Goal: Task Accomplishment & Management: Use online tool/utility

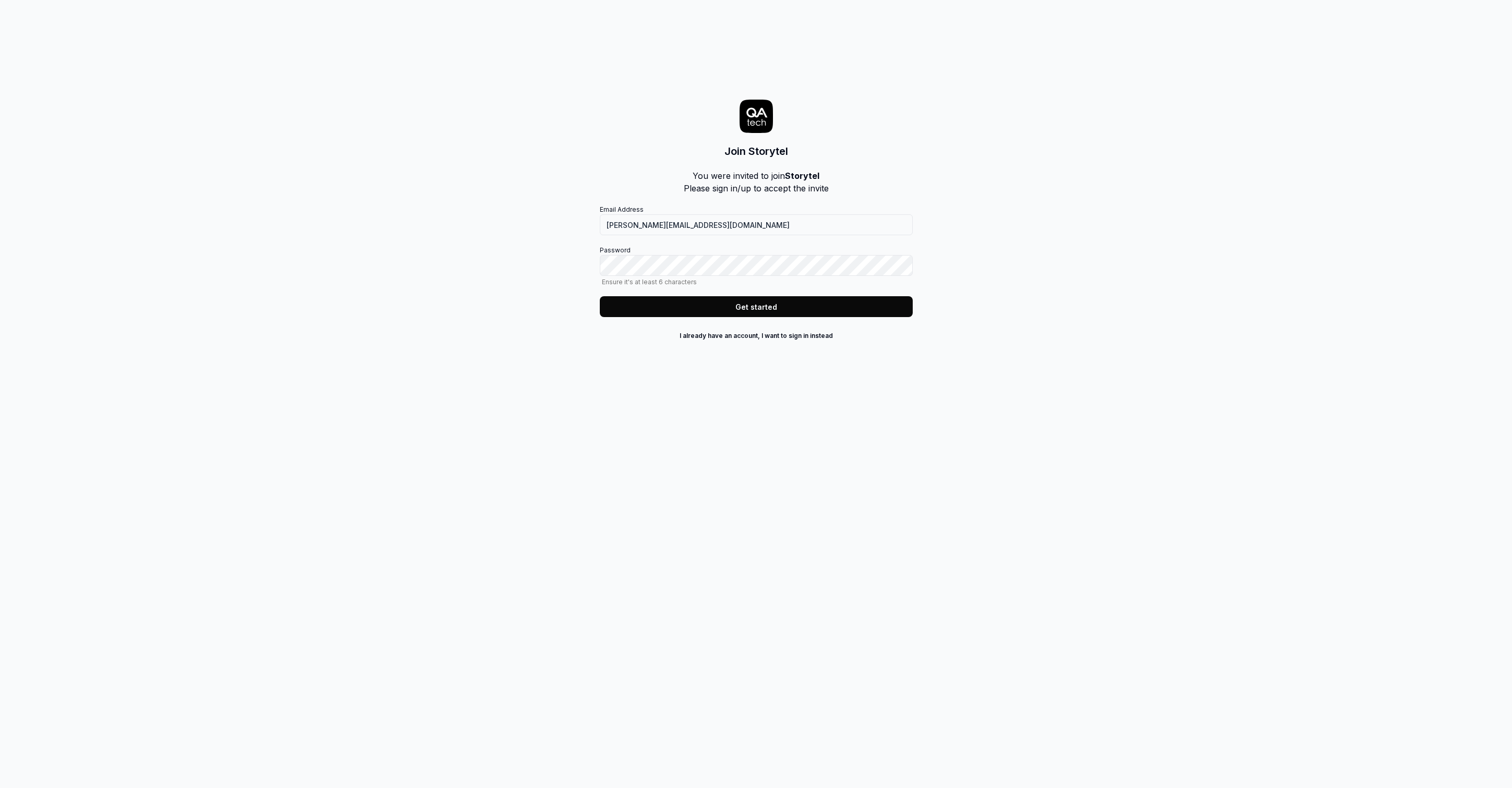
click at [1191, 182] on div "Join Storytel You were invited to join Storytel Please sign in/up to accept the…" at bounding box center [756, 394] width 1512 height 788
click at [715, 313] on button "Get started" at bounding box center [756, 307] width 313 height 21
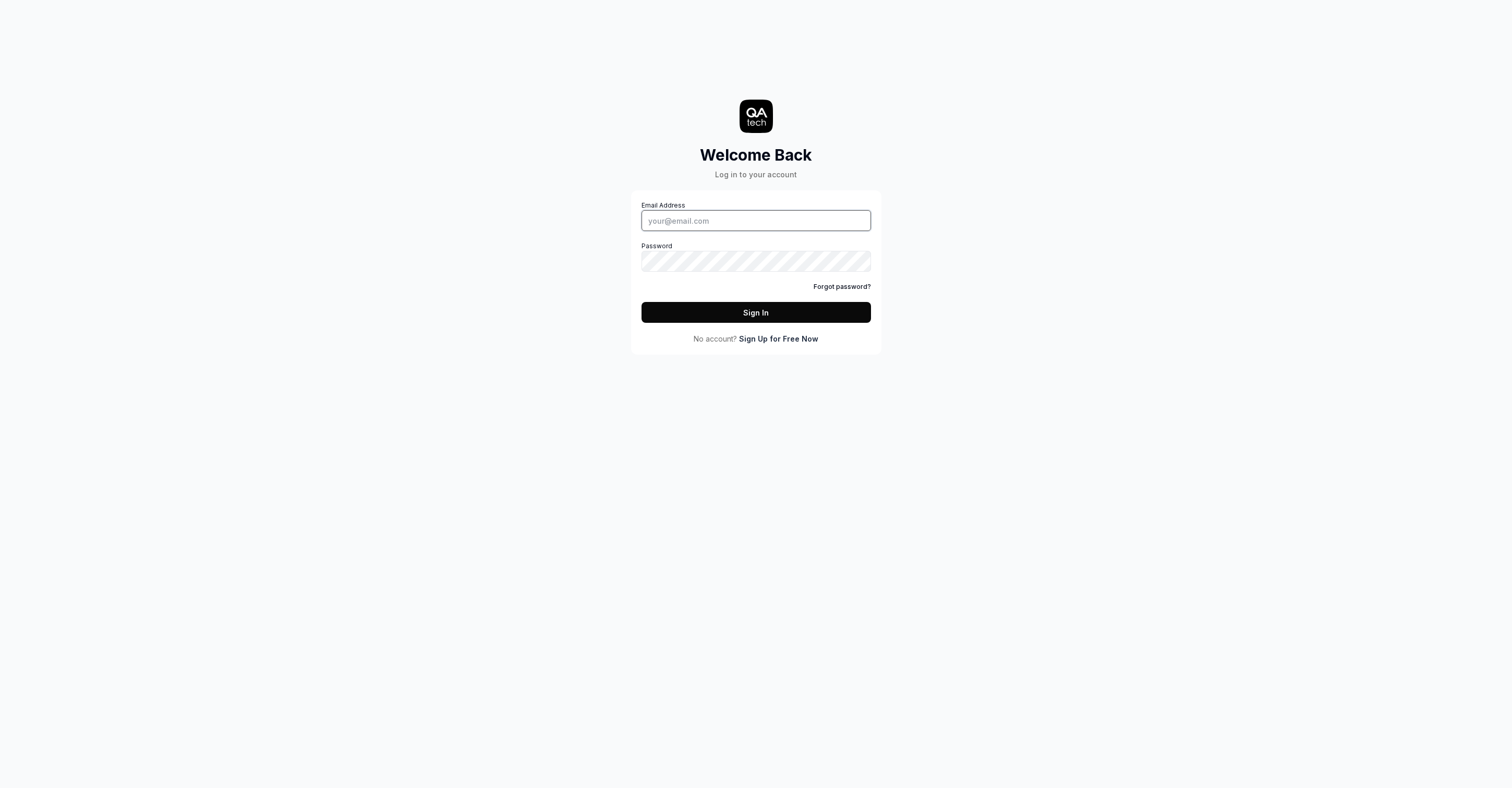
click at [691, 226] on input "Email Address" at bounding box center [757, 220] width 230 height 21
type input "joakim.wimmerstedt@storytel.com"
click at [729, 304] on button "Sign In" at bounding box center [757, 313] width 230 height 21
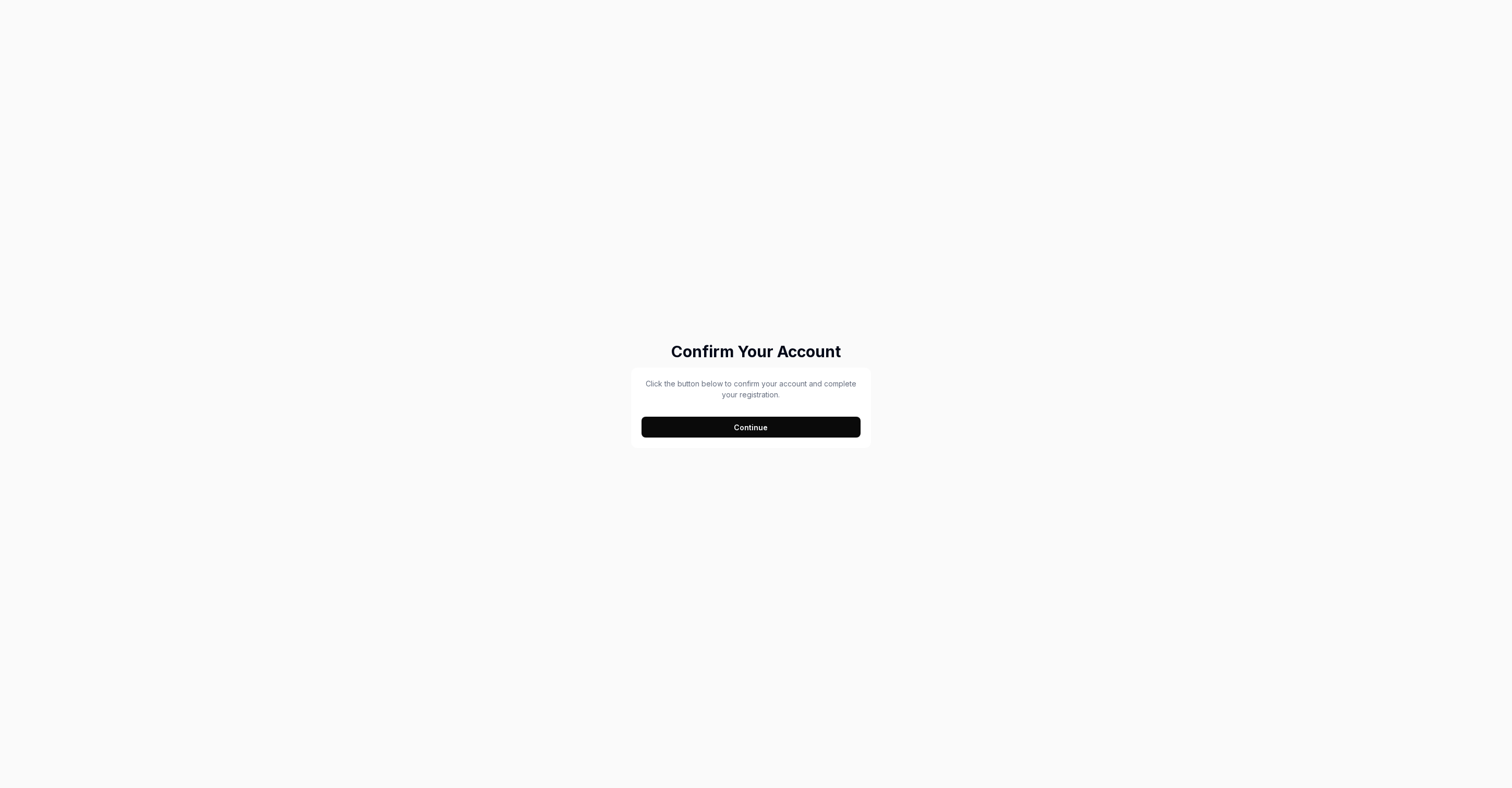
click at [743, 428] on button "Continue" at bounding box center [752, 427] width 220 height 21
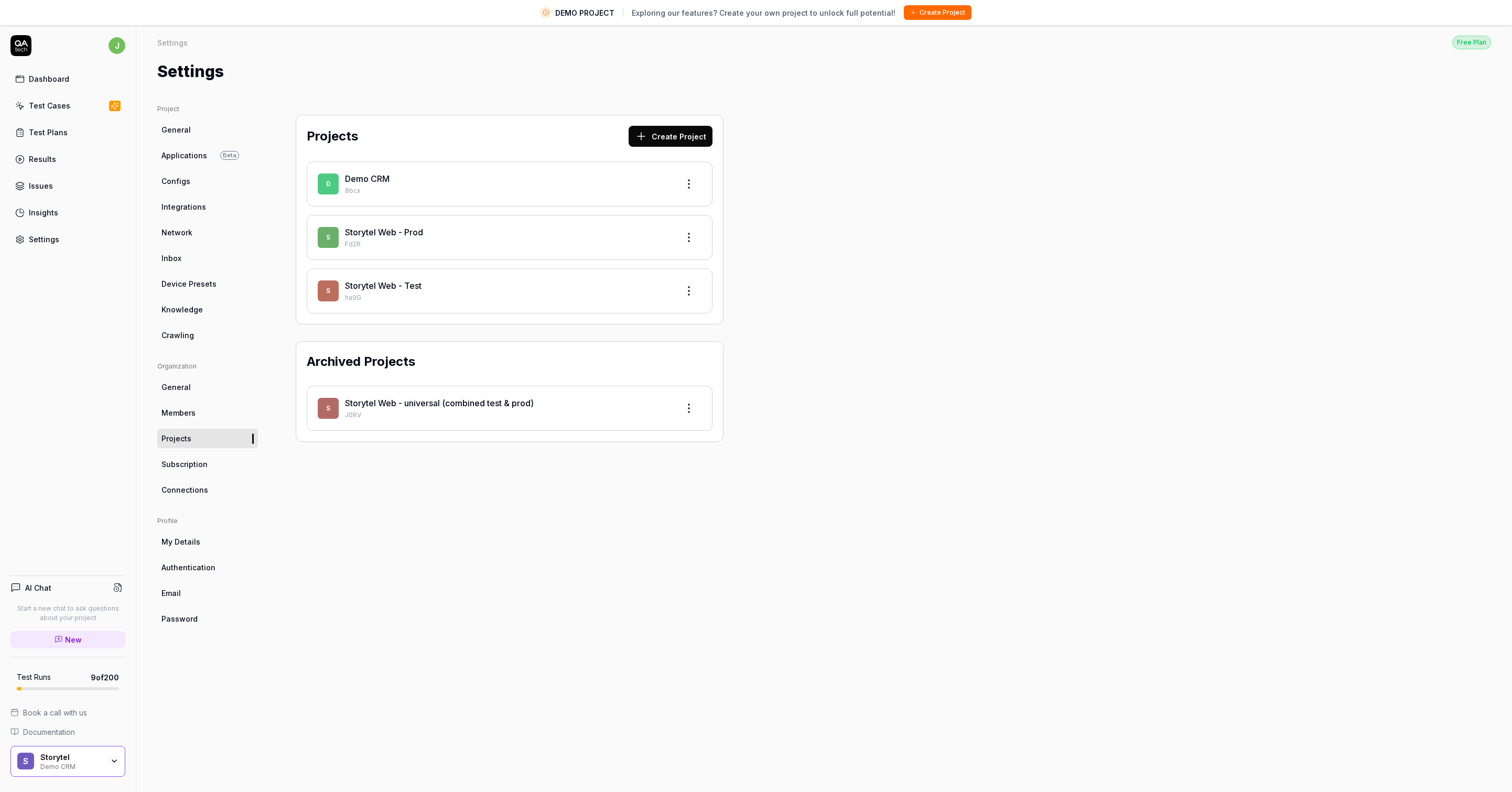
click at [403, 284] on link "Storytel Web - Test" at bounding box center [383, 285] width 76 height 11
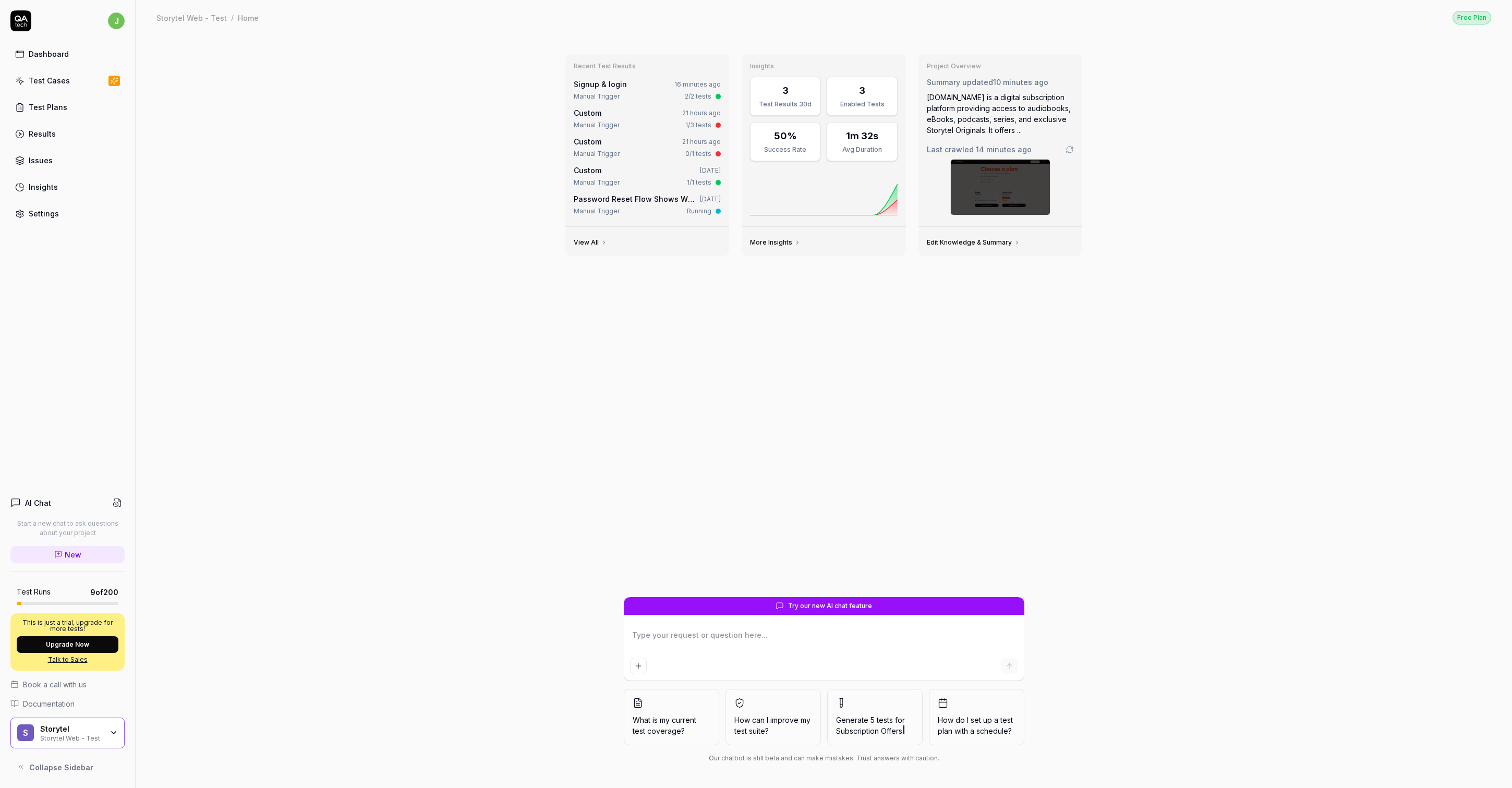
click at [601, 94] on div "Manual Trigger" at bounding box center [596, 96] width 46 height 9
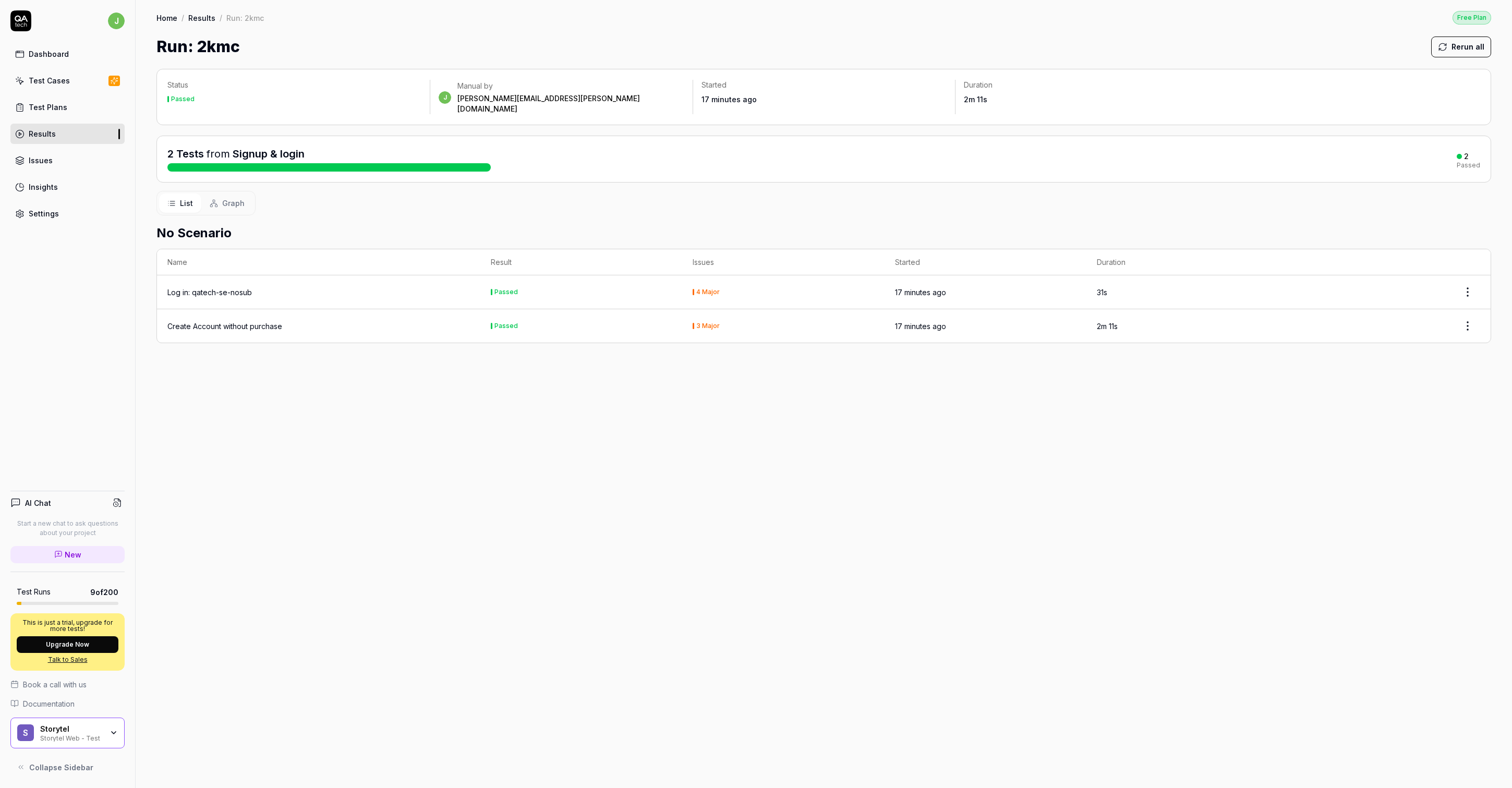
click at [266, 287] on div "Log in: qatech-se-nosub" at bounding box center [318, 292] width 302 height 11
click at [251, 287] on div "Log in: qatech-se-nosub" at bounding box center [210, 292] width 85 height 11
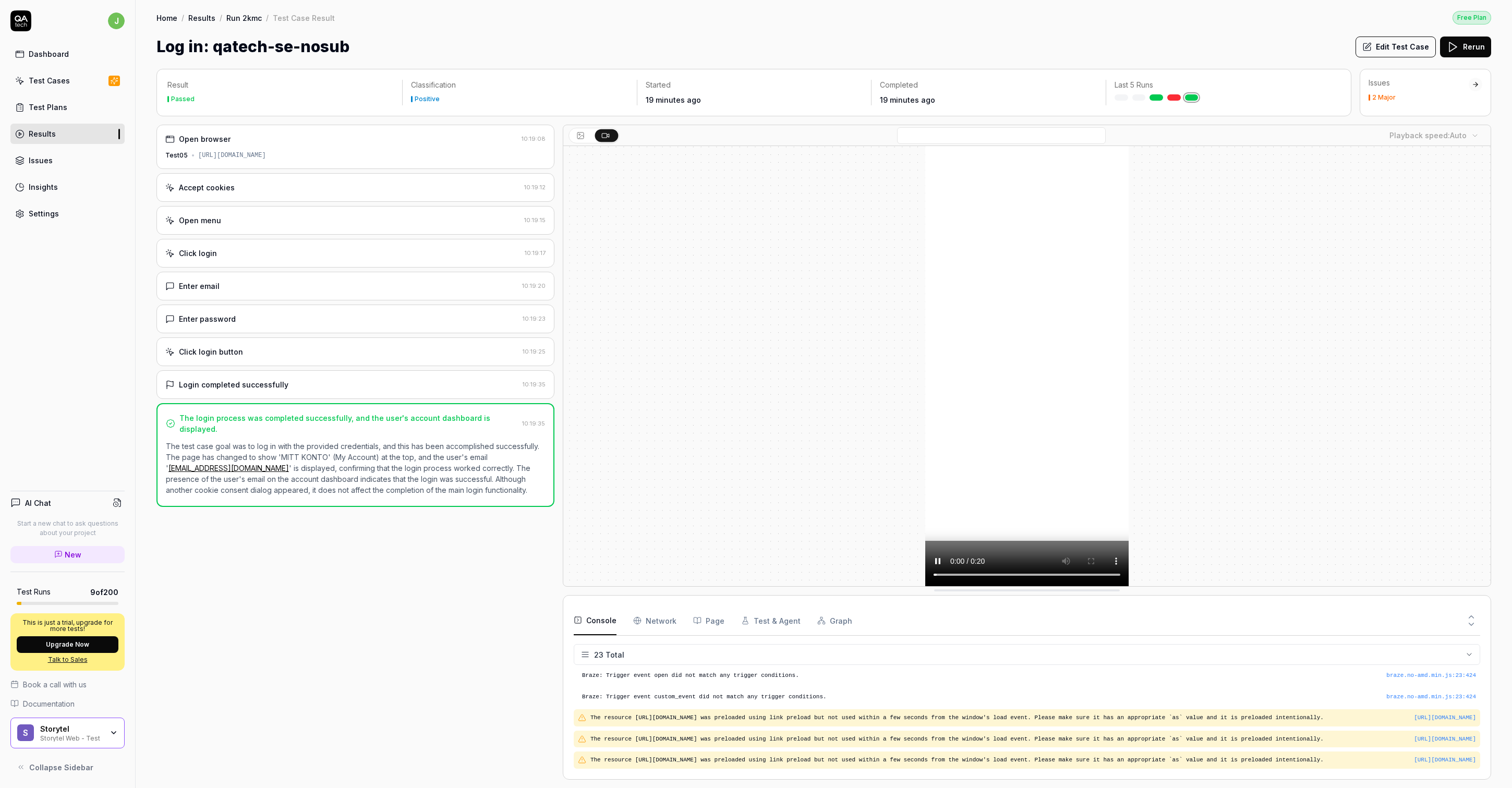
scroll to position [441, 0]
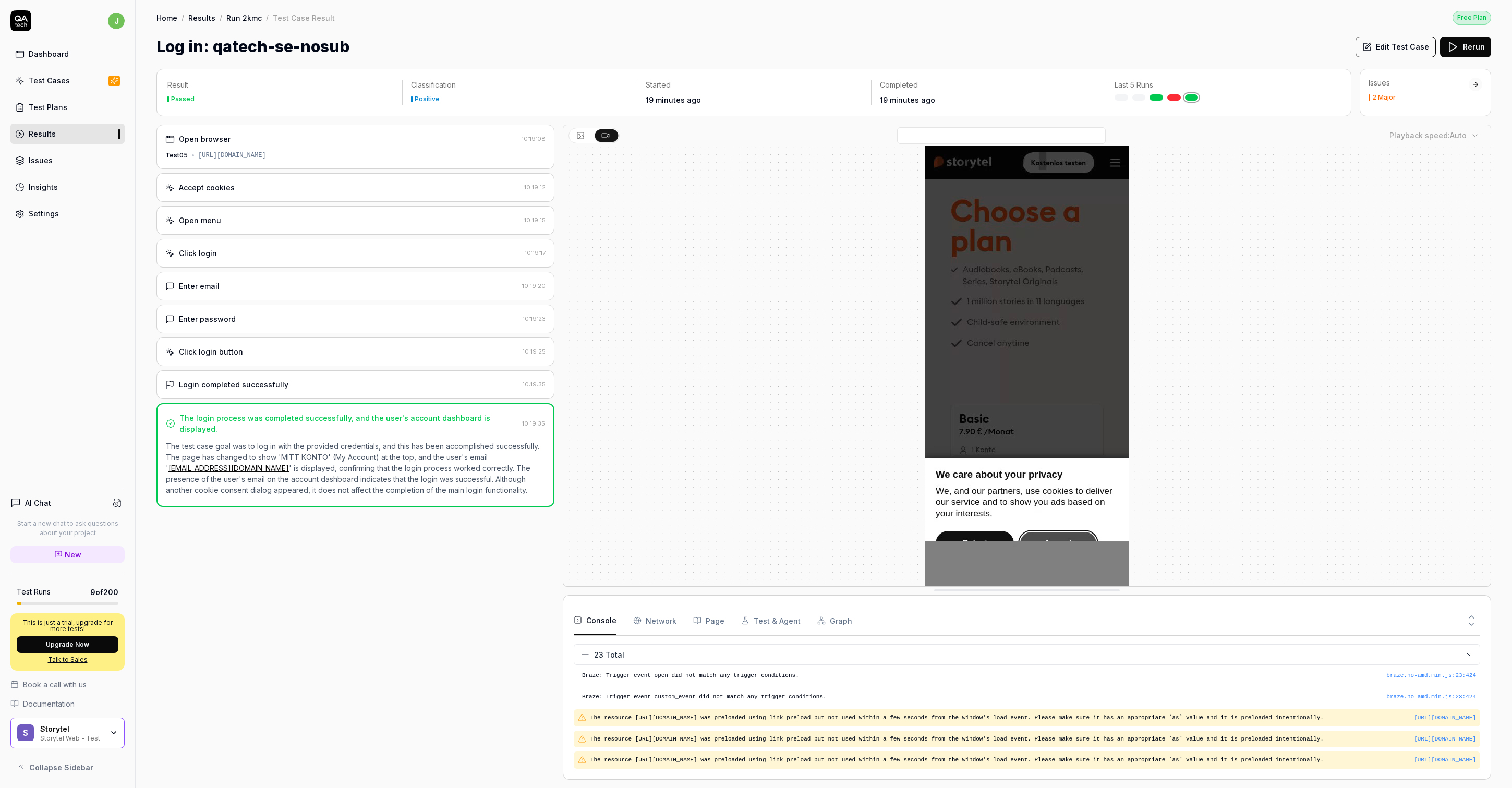
click at [35, 130] on div "Results" at bounding box center [42, 134] width 27 height 11
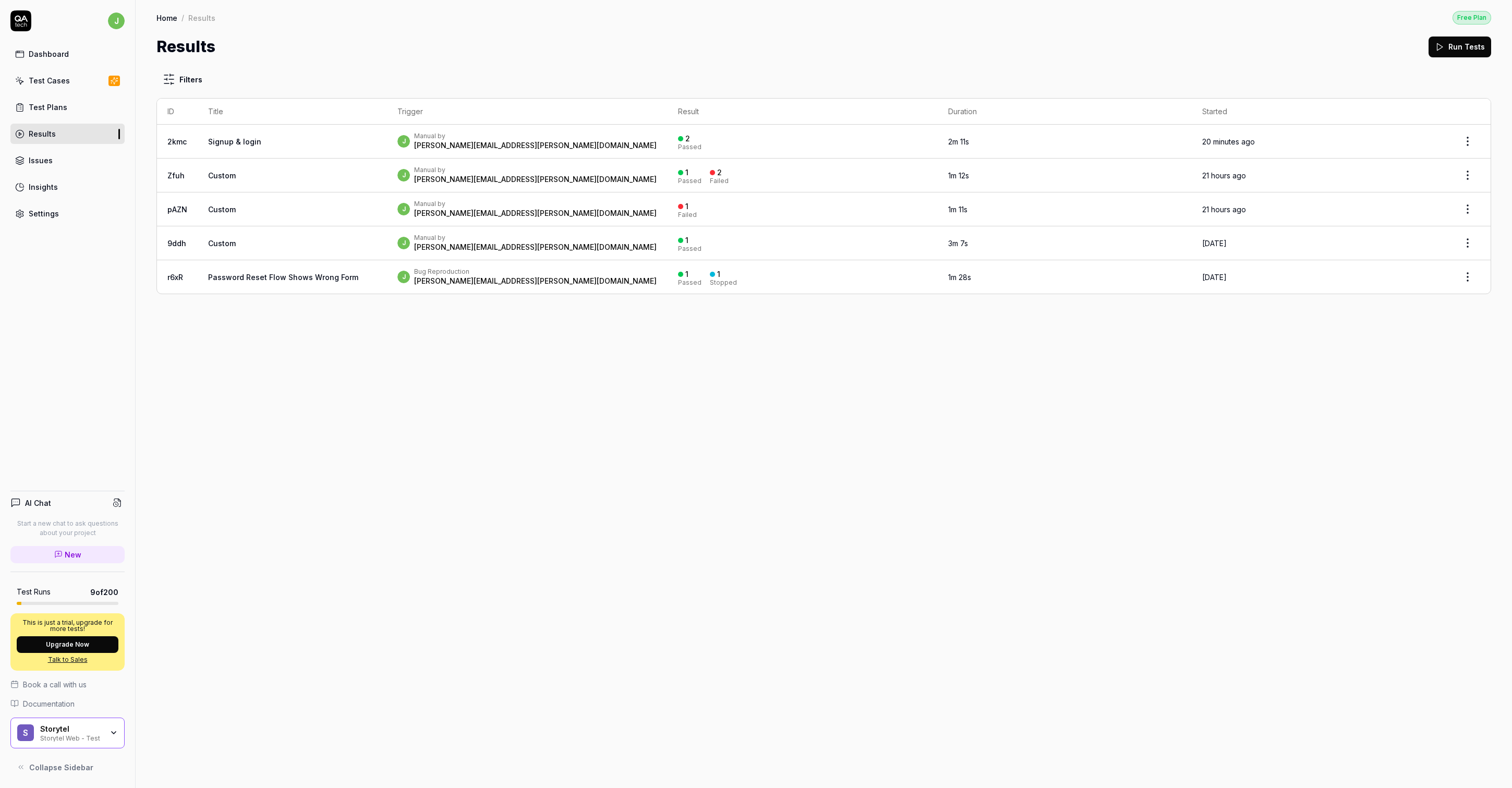
click at [47, 76] on div "Test Cases" at bounding box center [49, 81] width 41 height 11
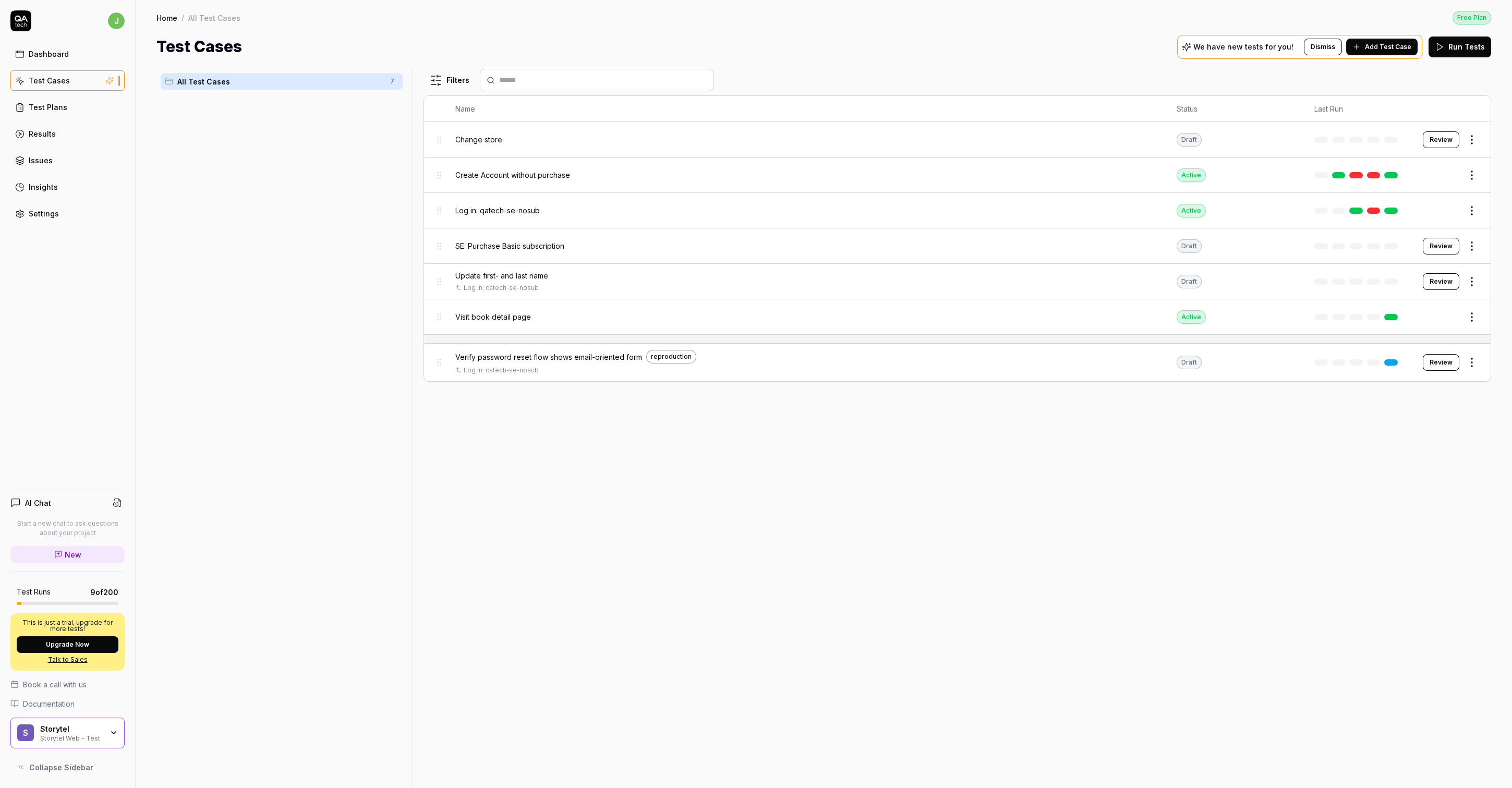
click at [509, 313] on span "Visit book detail page" at bounding box center [492, 317] width 75 height 11
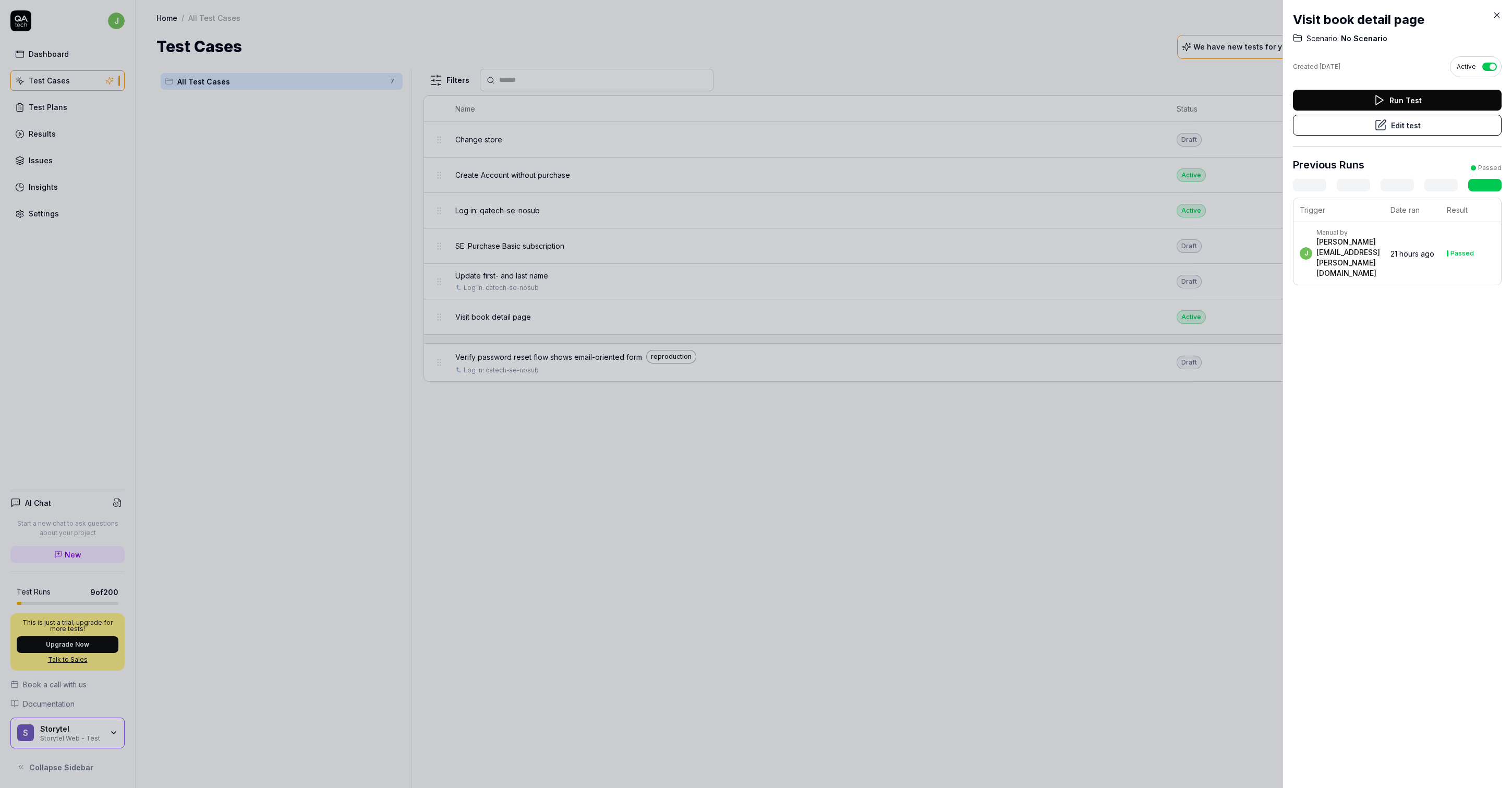
click at [1363, 258] on div "[PERSON_NAME][EMAIL_ADDRESS][PERSON_NAME][DOMAIN_NAME]" at bounding box center [1349, 257] width 63 height 42
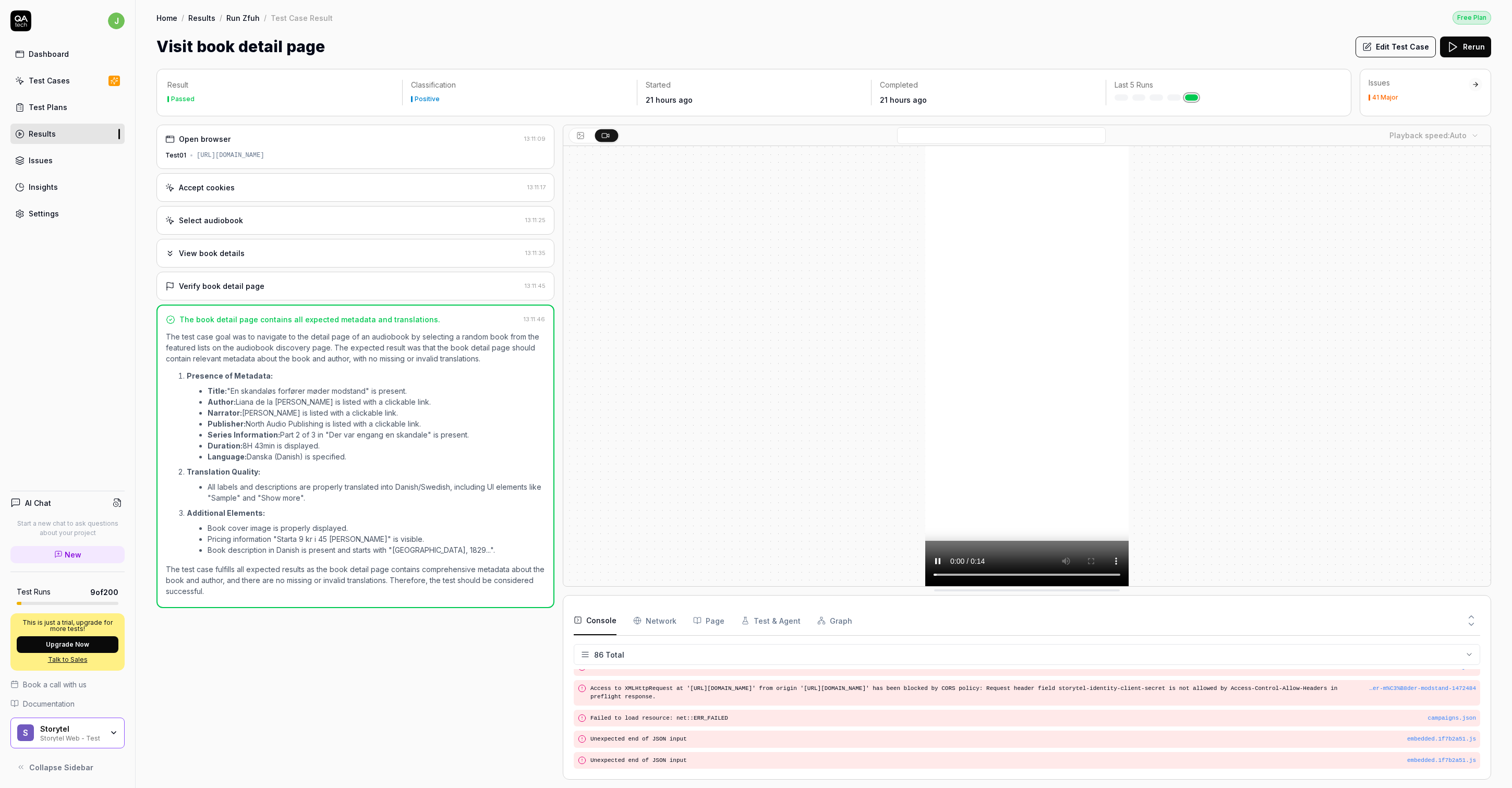
scroll to position [2046, 0]
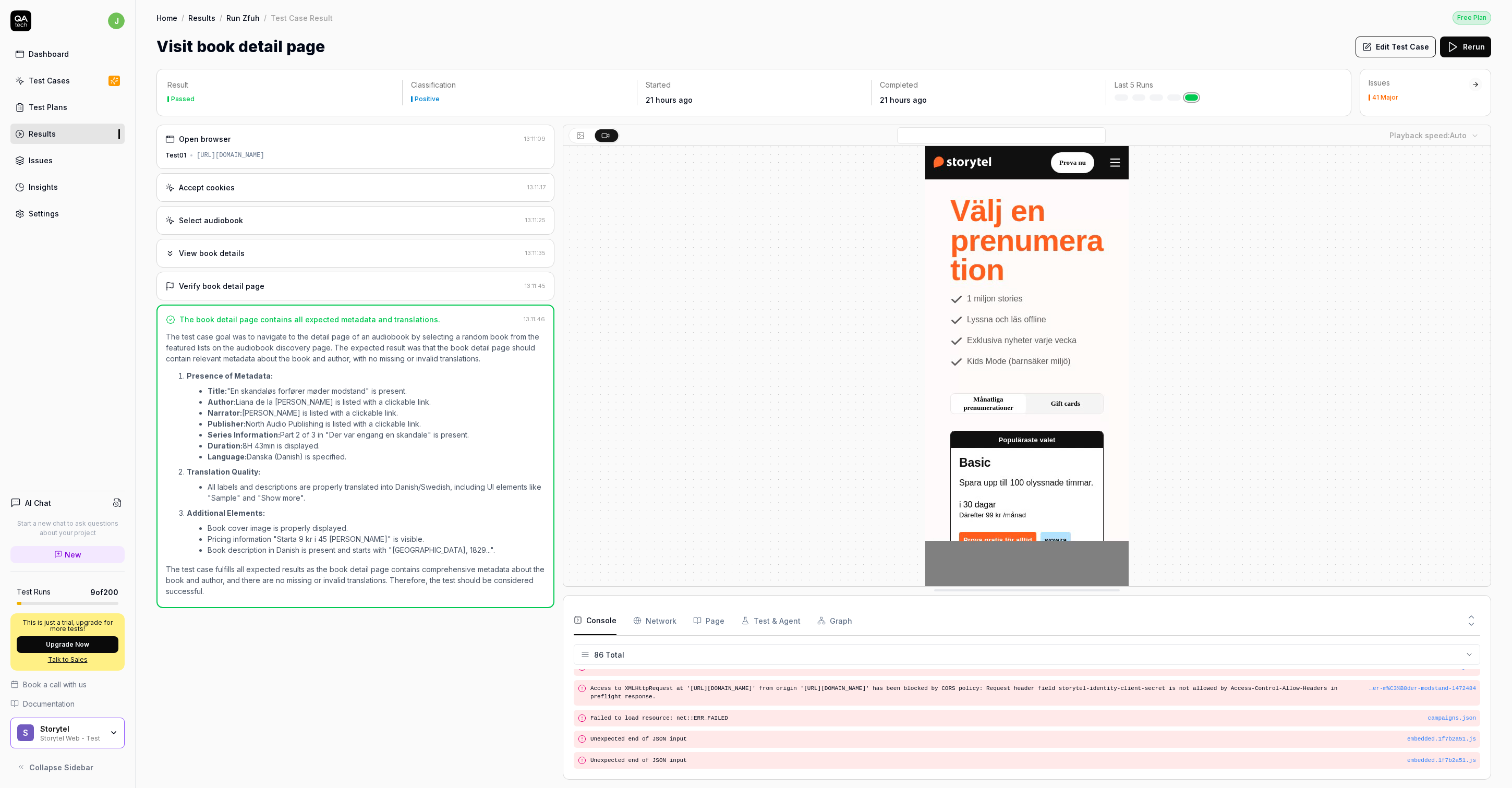
click at [215, 278] on div "Verify book detail page 13:11:45" at bounding box center [355, 286] width 398 height 29
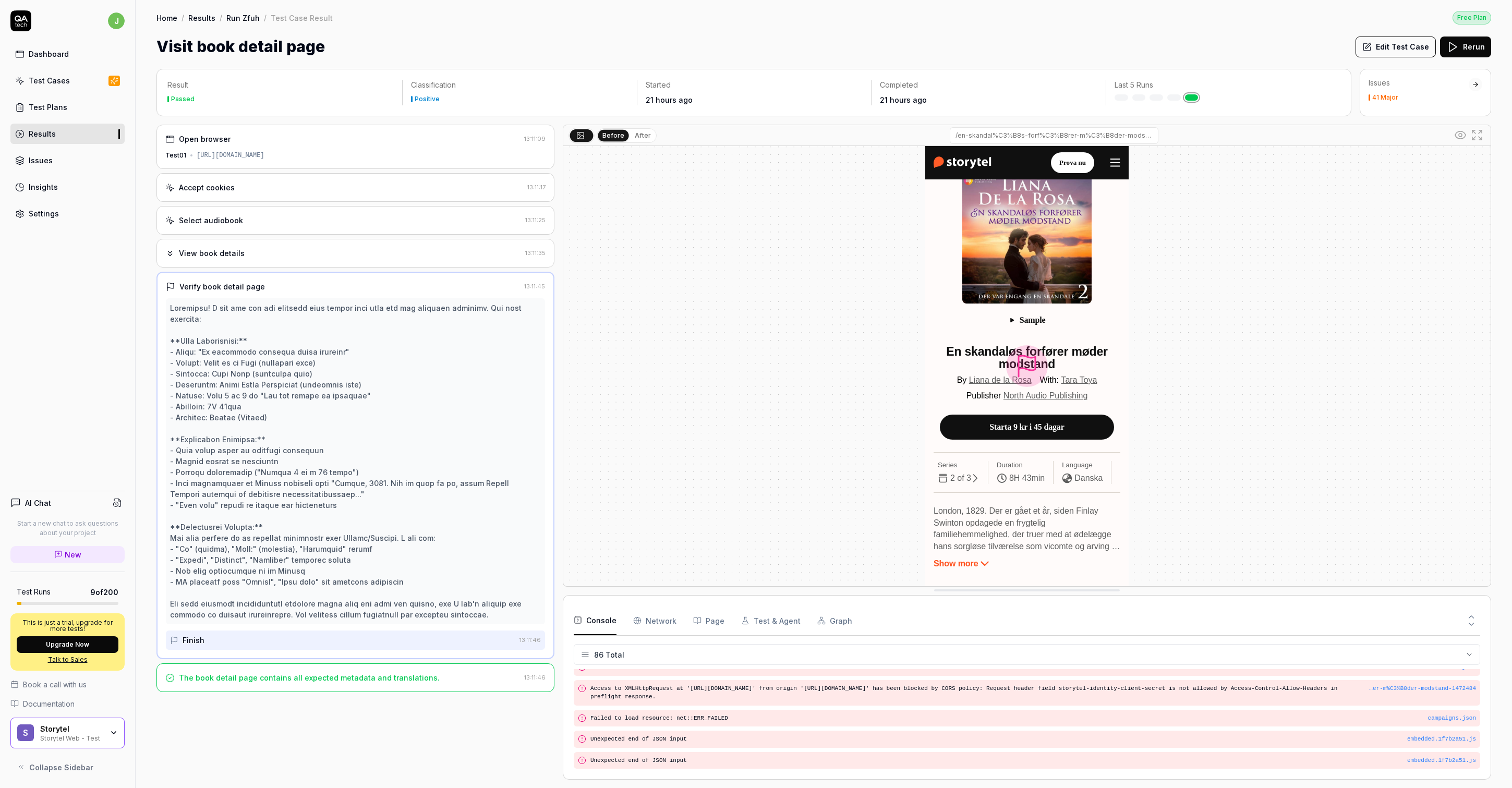
click at [1375, 40] on button "Edit Test Case" at bounding box center [1396, 47] width 80 height 21
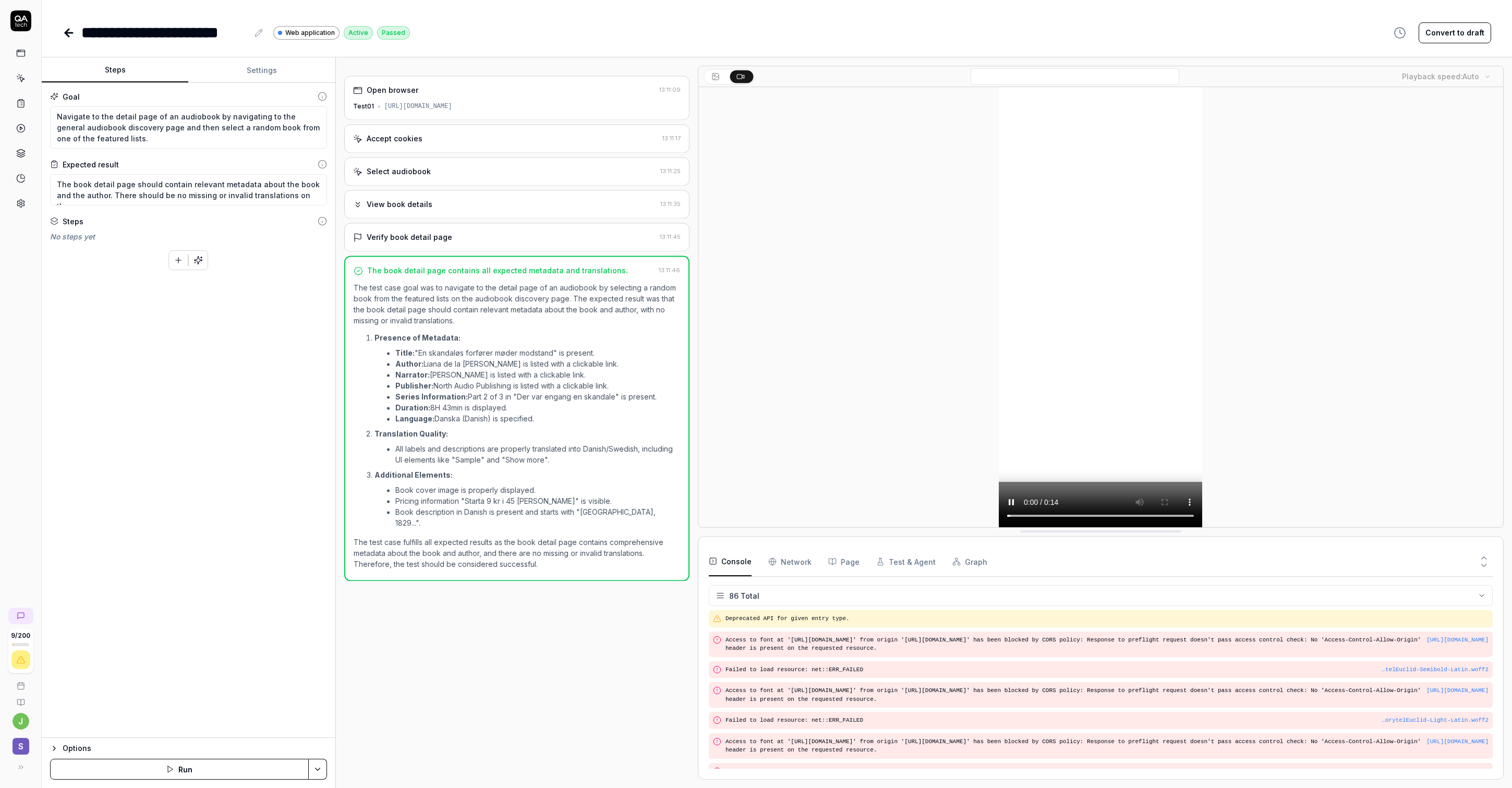
scroll to position [1988, 0]
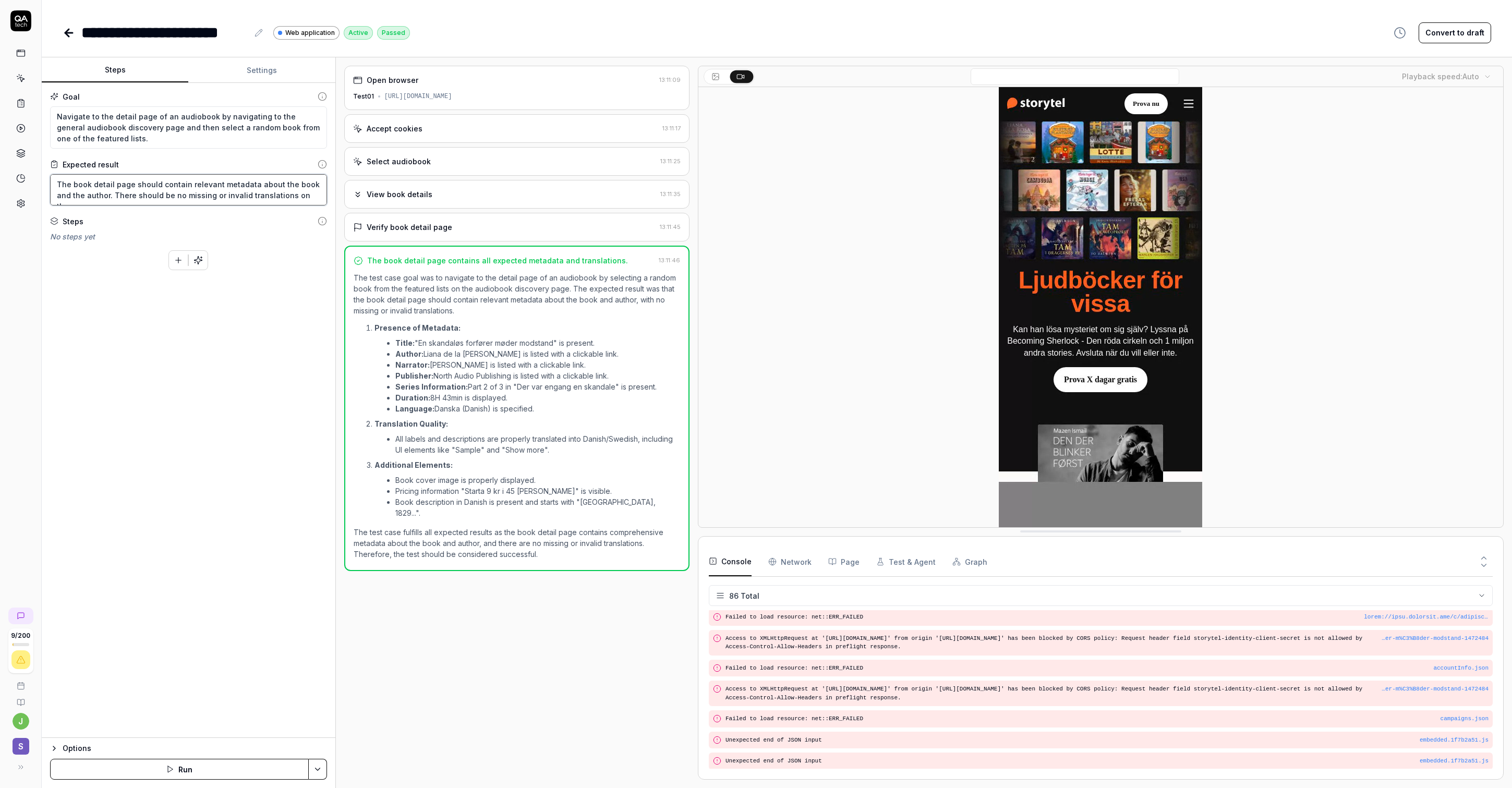
click at [144, 184] on textarea "The book detail page should contain relevant metadata about the book and the au…" at bounding box center [188, 189] width 277 height 31
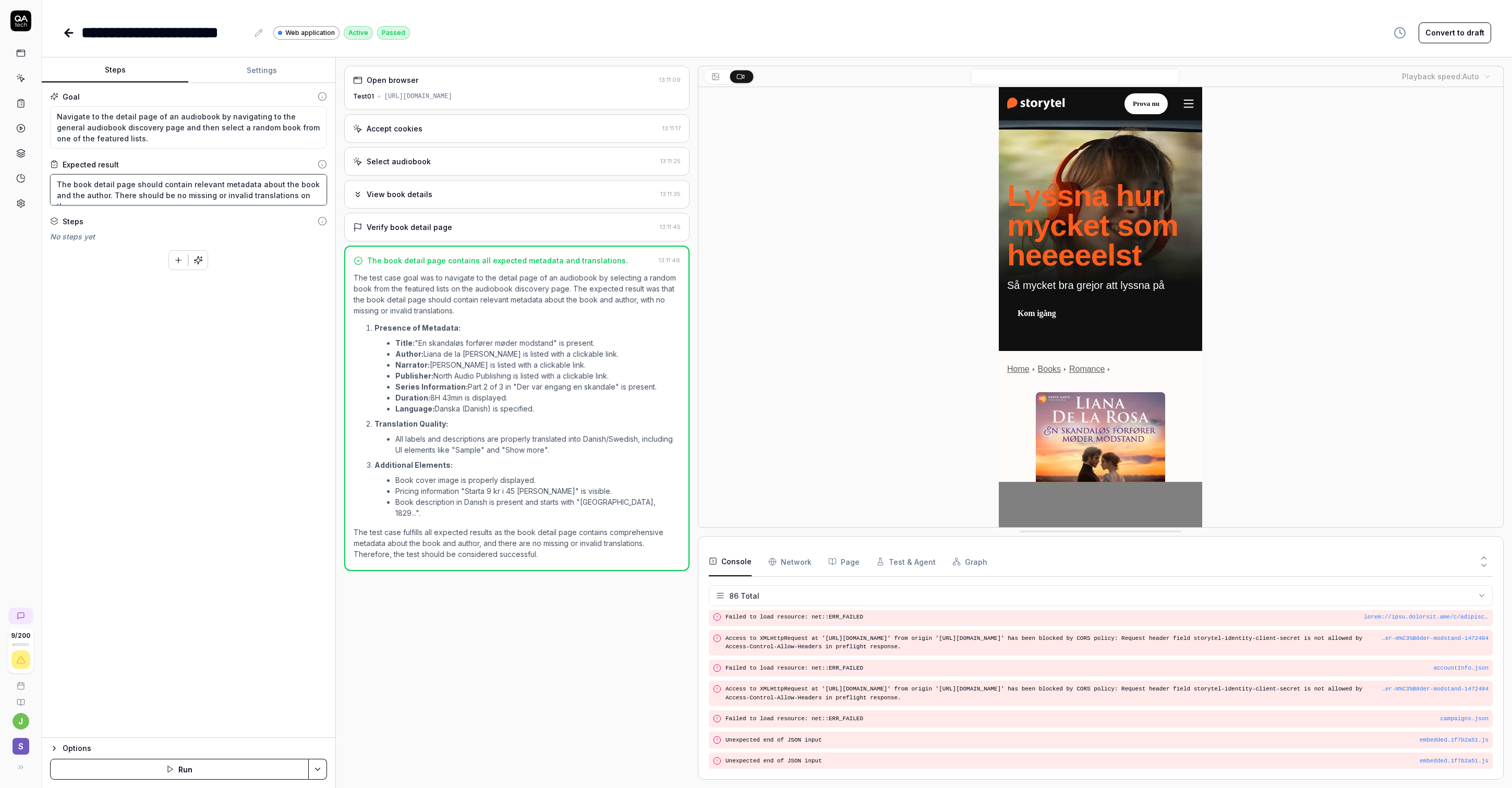
drag, startPoint x: 162, startPoint y: 186, endPoint x: 163, endPoint y: 214, distance: 28.0
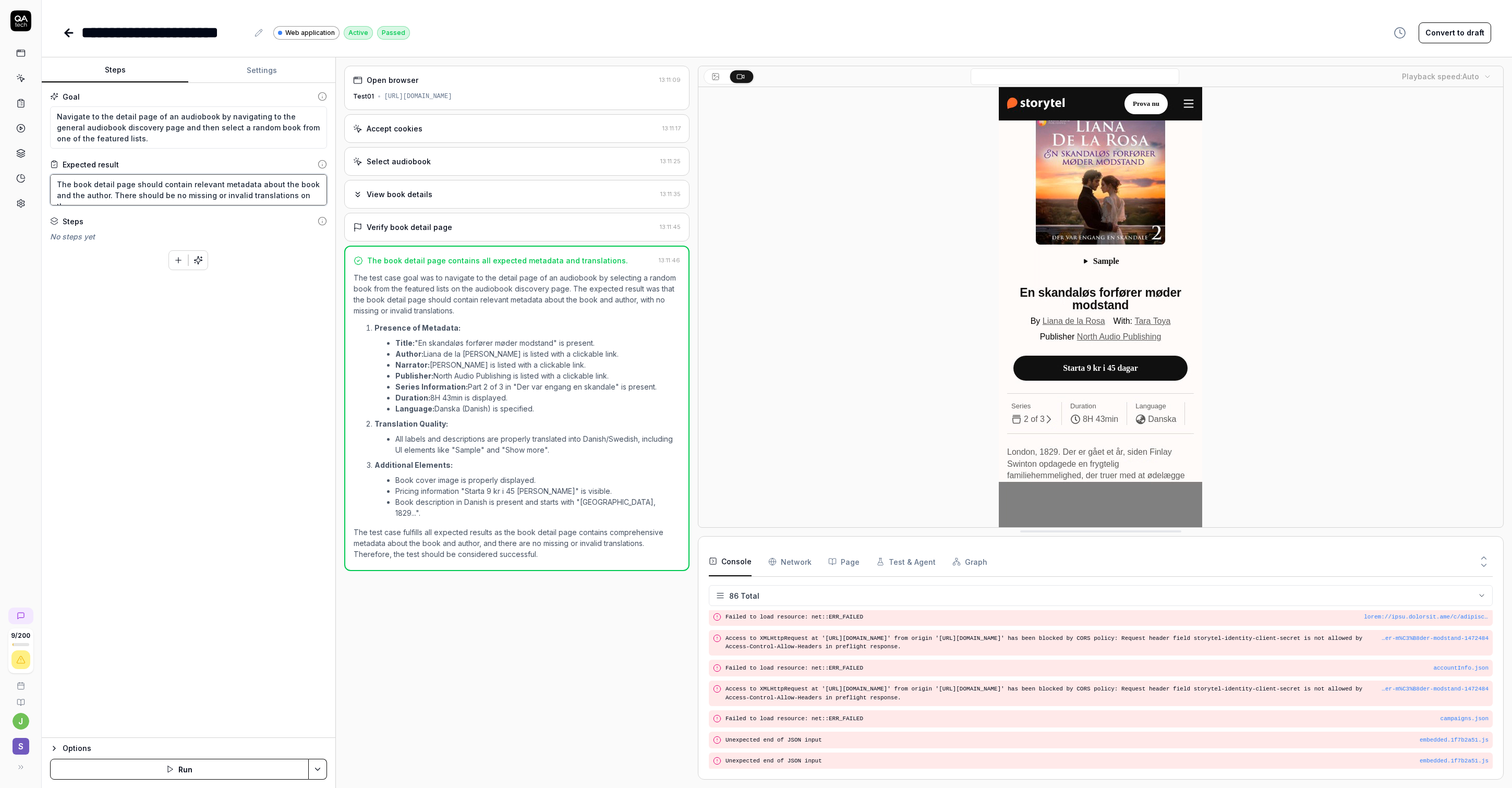
click at [163, 214] on div "Goal Navigate to the detail page of an audiobook by navigating to the general a…" at bounding box center [188, 411] width 294 height 655
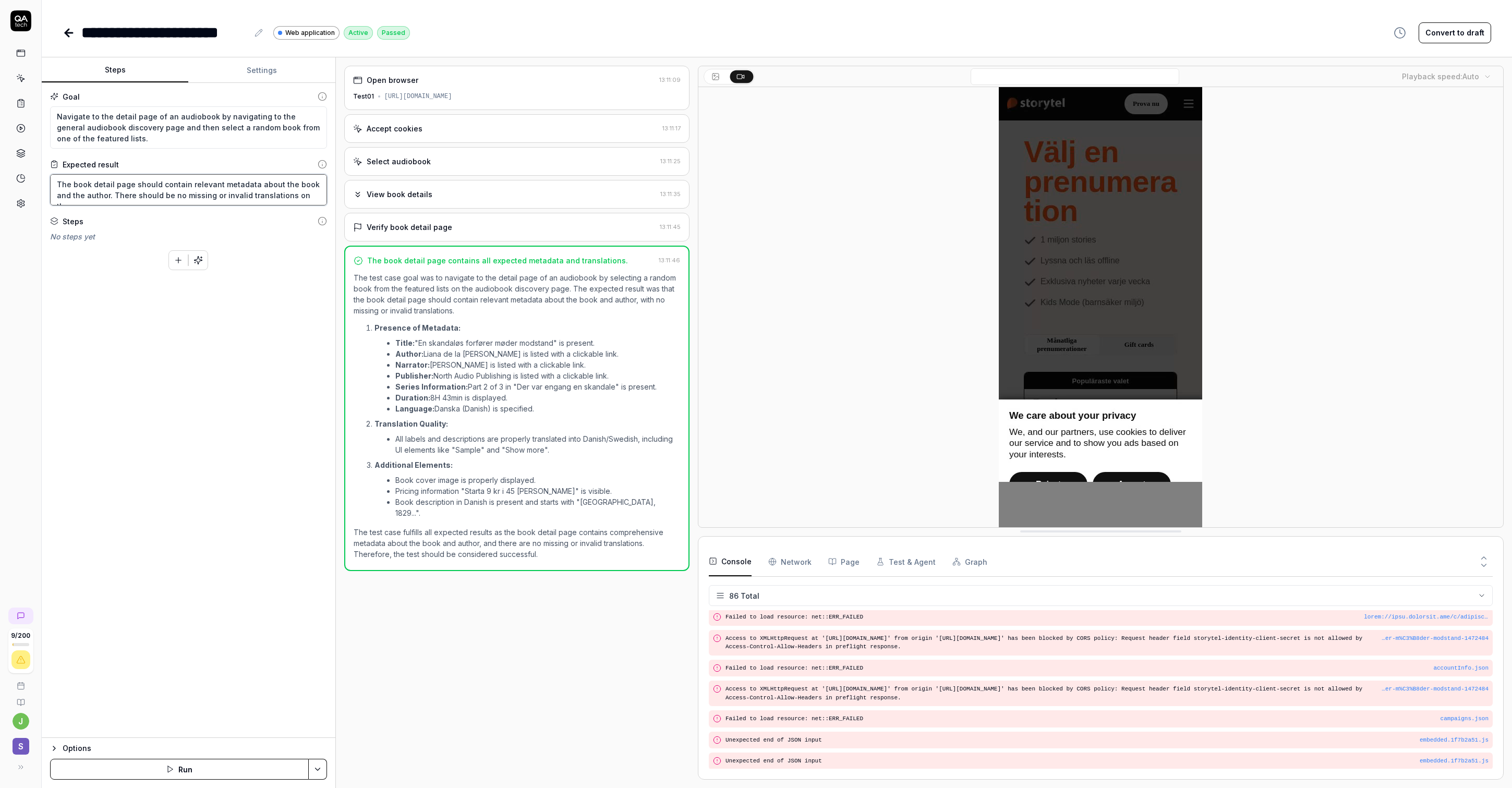
click at [168, 180] on textarea "The book detail page should contain relevant metadata about the book and the au…" at bounding box center [188, 189] width 277 height 31
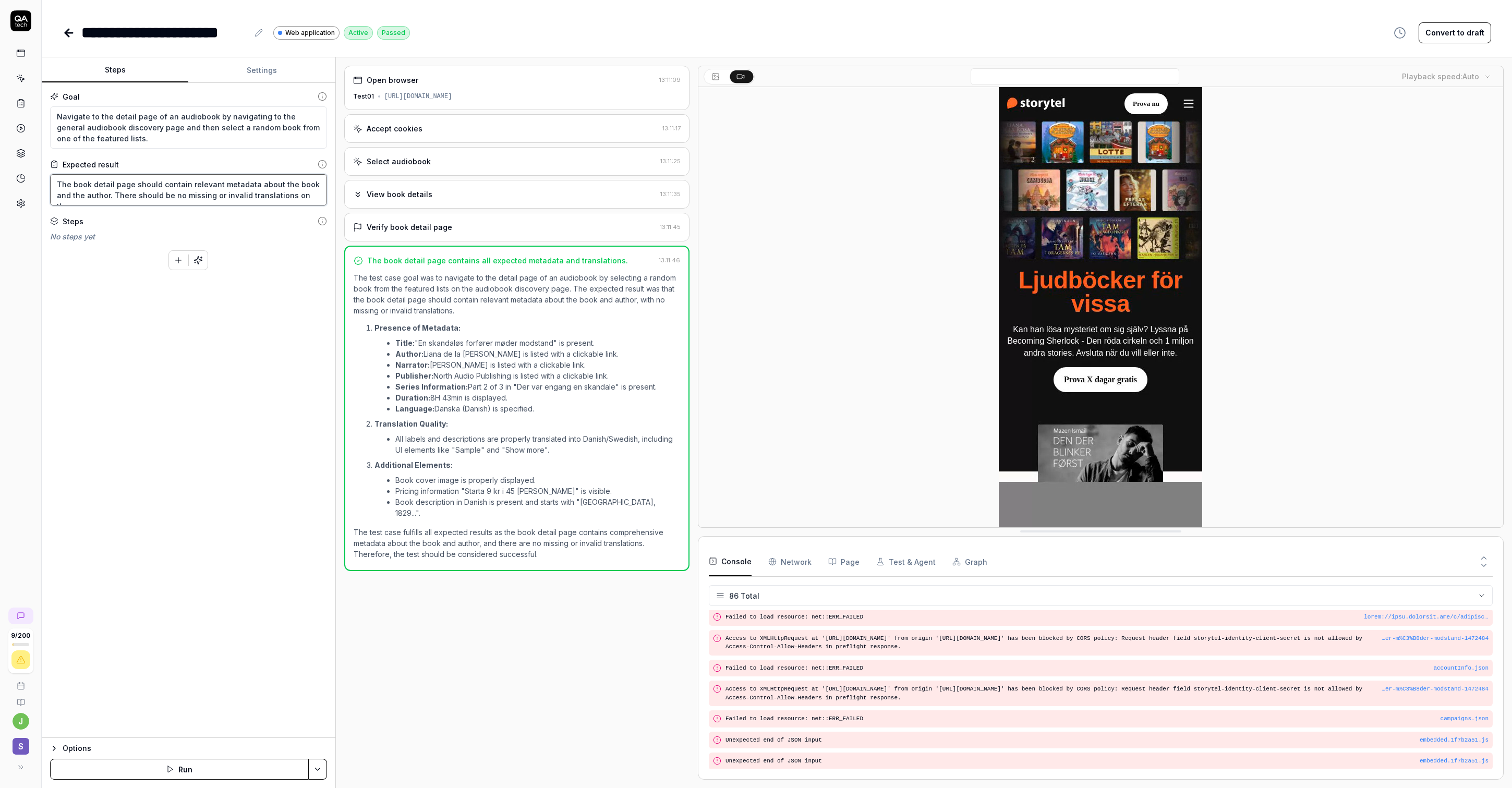
click at [317, 198] on textarea "The book detail page should contain relevant metadata about the book and the au…" at bounding box center [188, 189] width 277 height 31
type textarea "*"
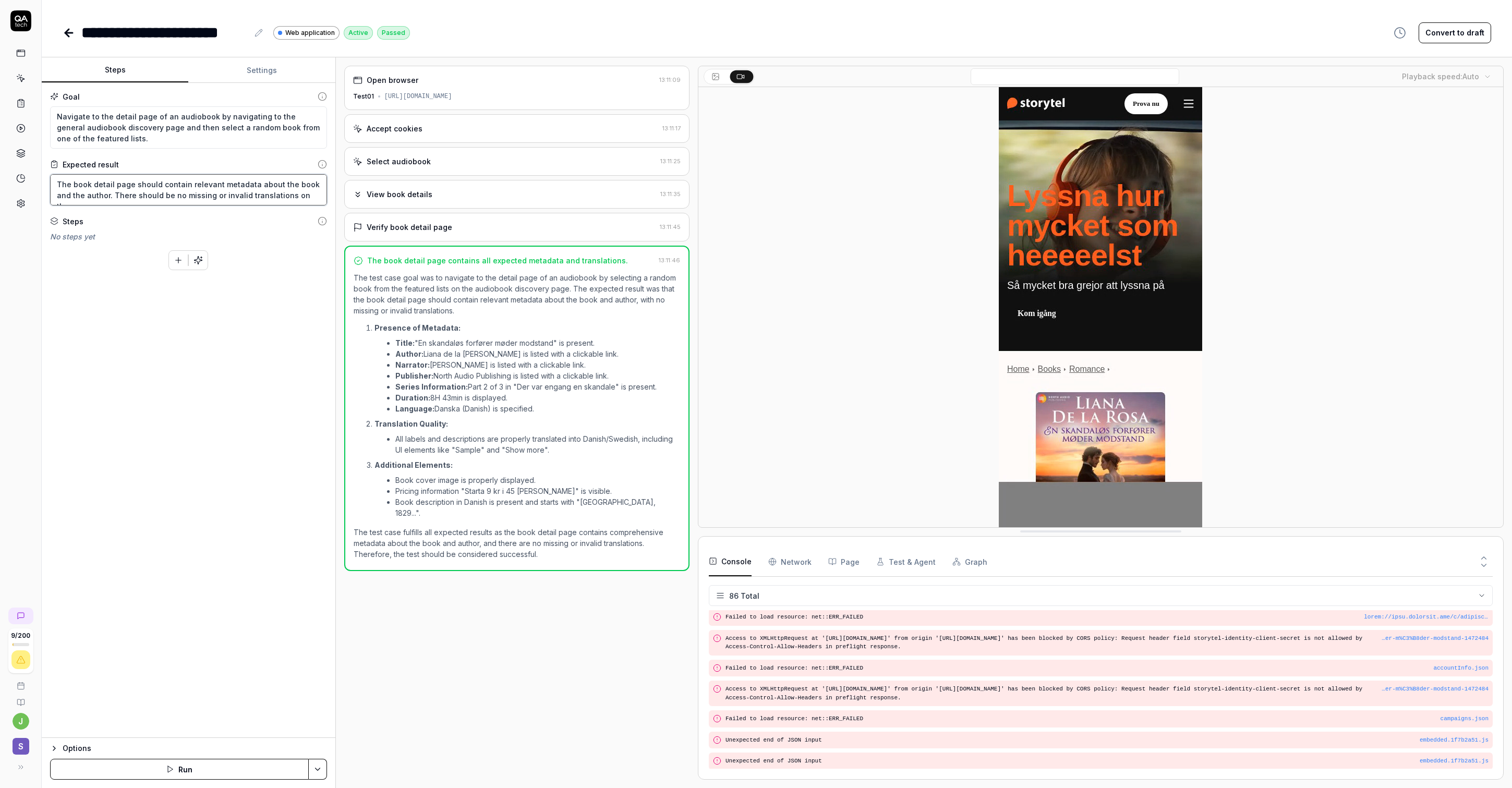
type textarea "The book detail page should contain relevant metadata about the book and the au…"
type textarea "*"
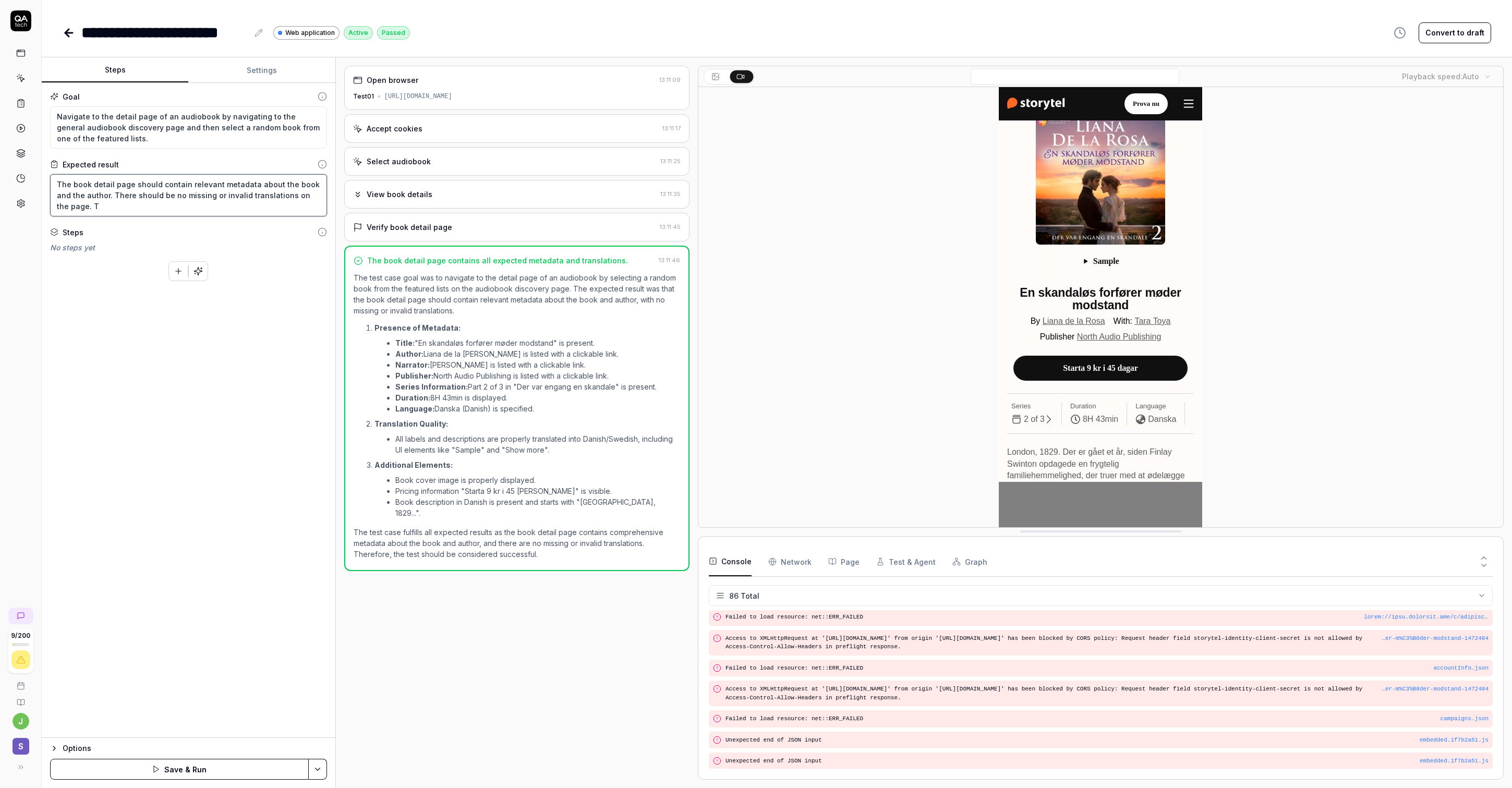
type textarea "The book detail page should contain relevant metadata about the book and the au…"
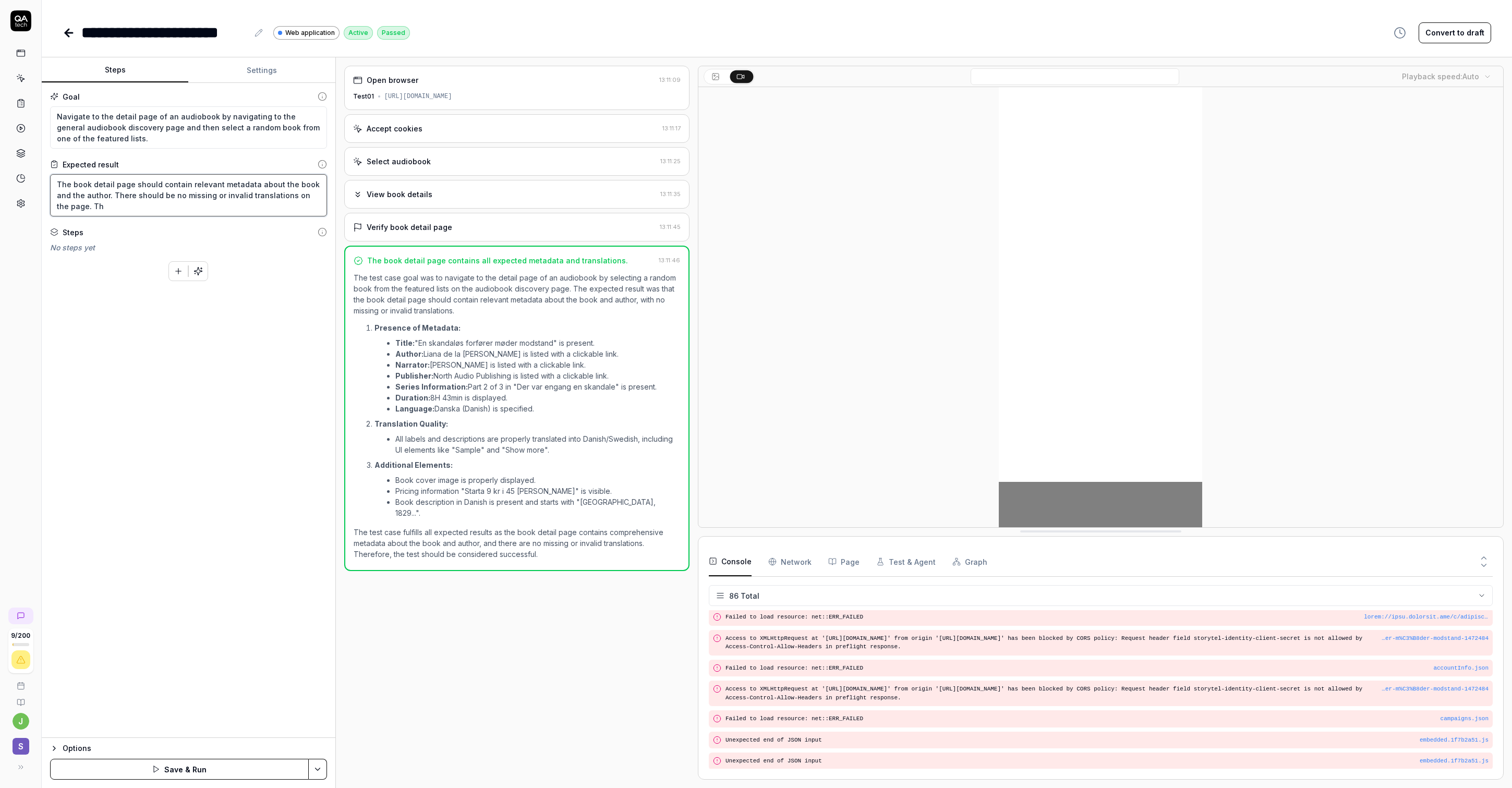
type textarea "*"
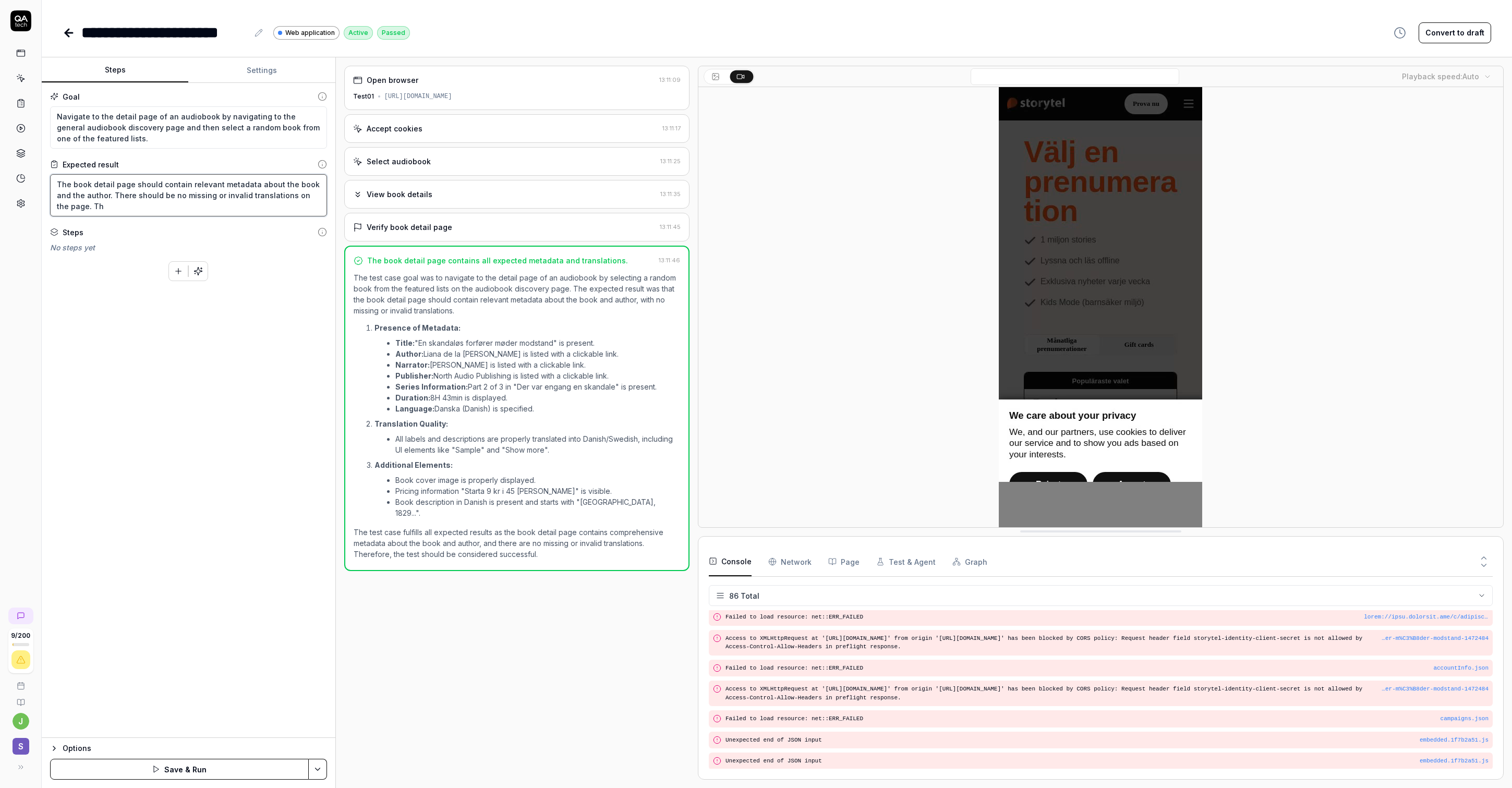
type textarea "The book detail page should contain relevant metadata about the book and the au…"
type textarea "*"
type textarea "The book detail page should contain relevant metadata about the book and the au…"
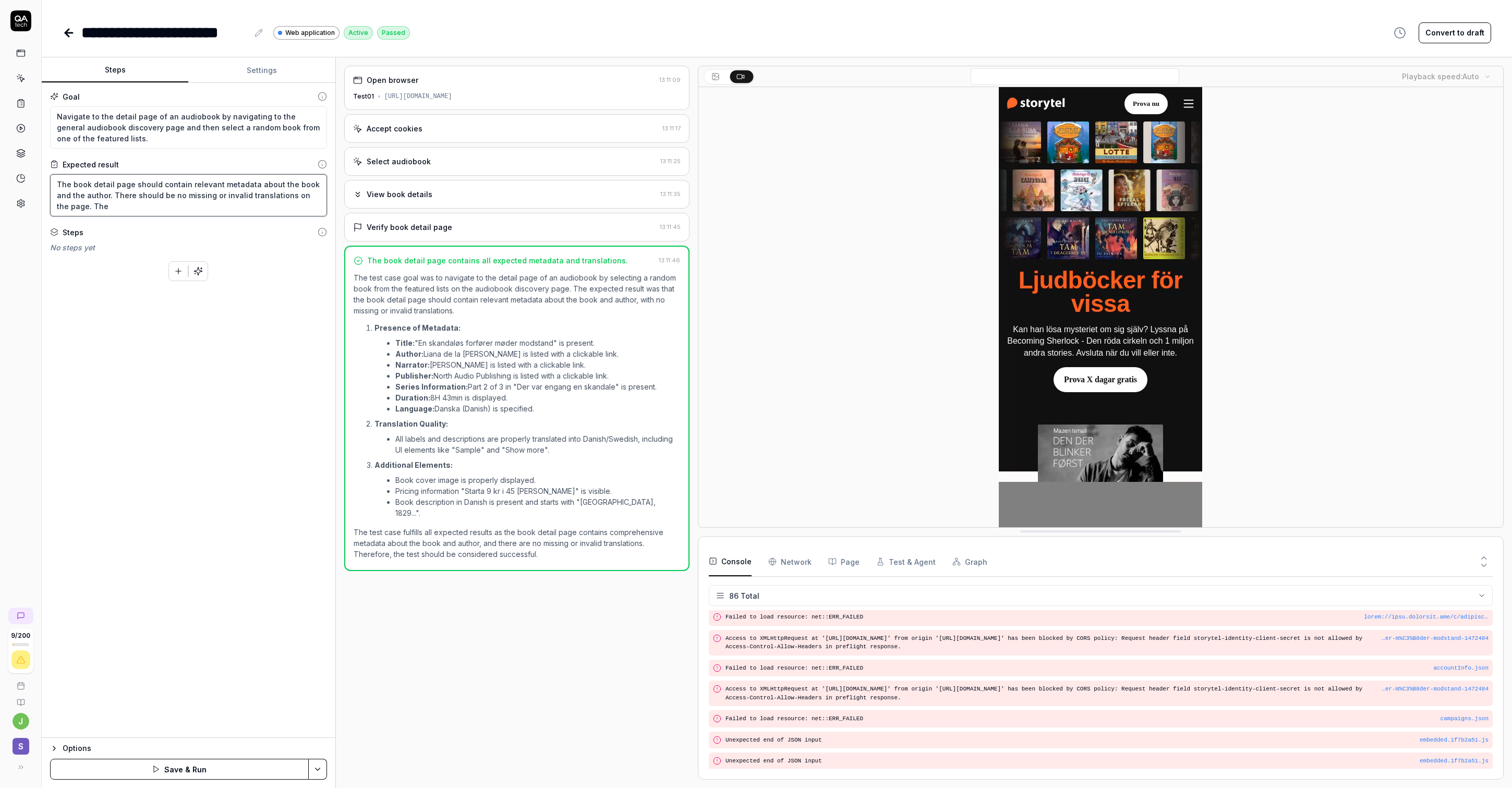
type textarea "*"
type textarea "The book detail page should contain relevant metadata about the book and the au…"
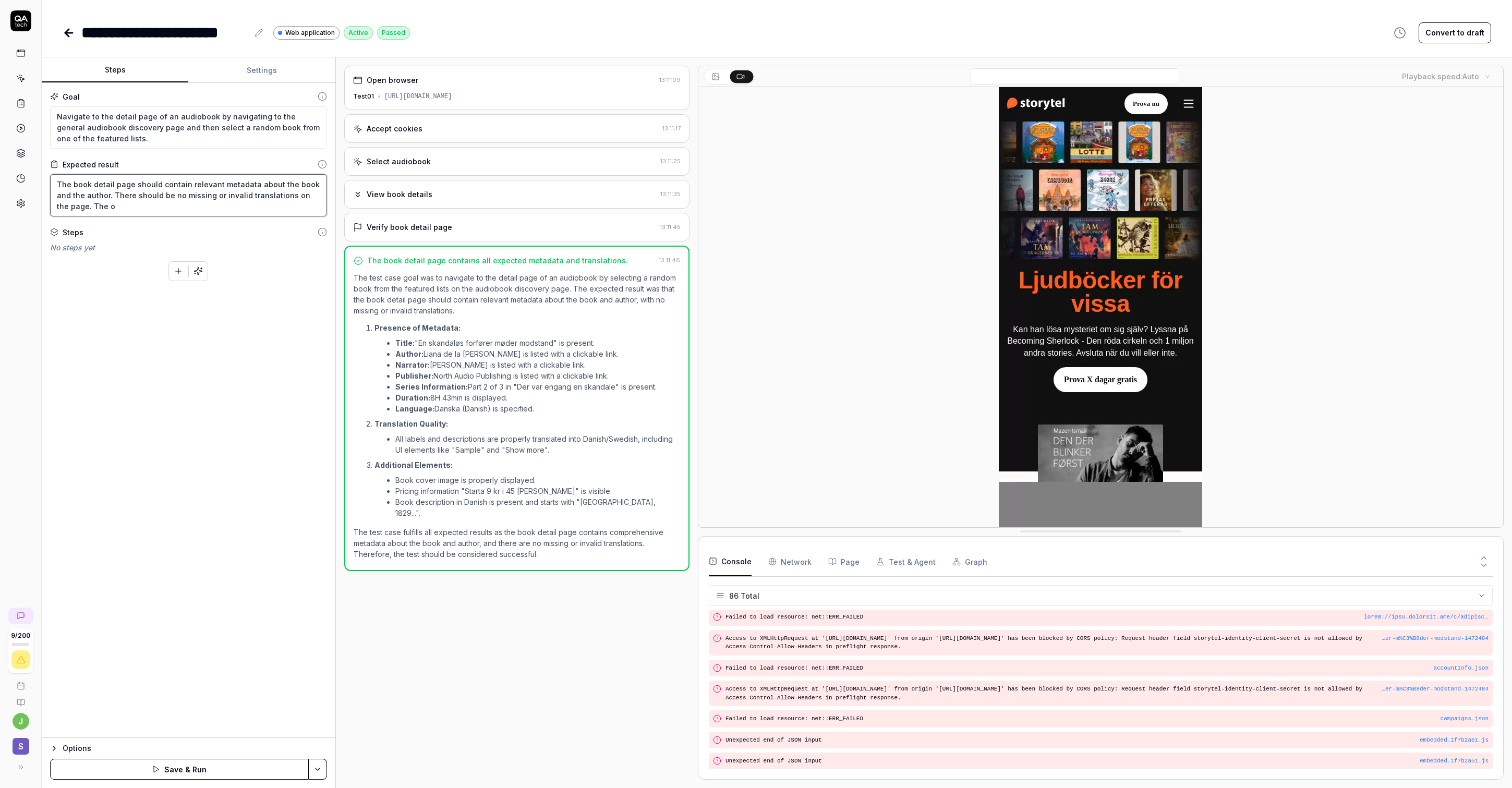
type textarea "*"
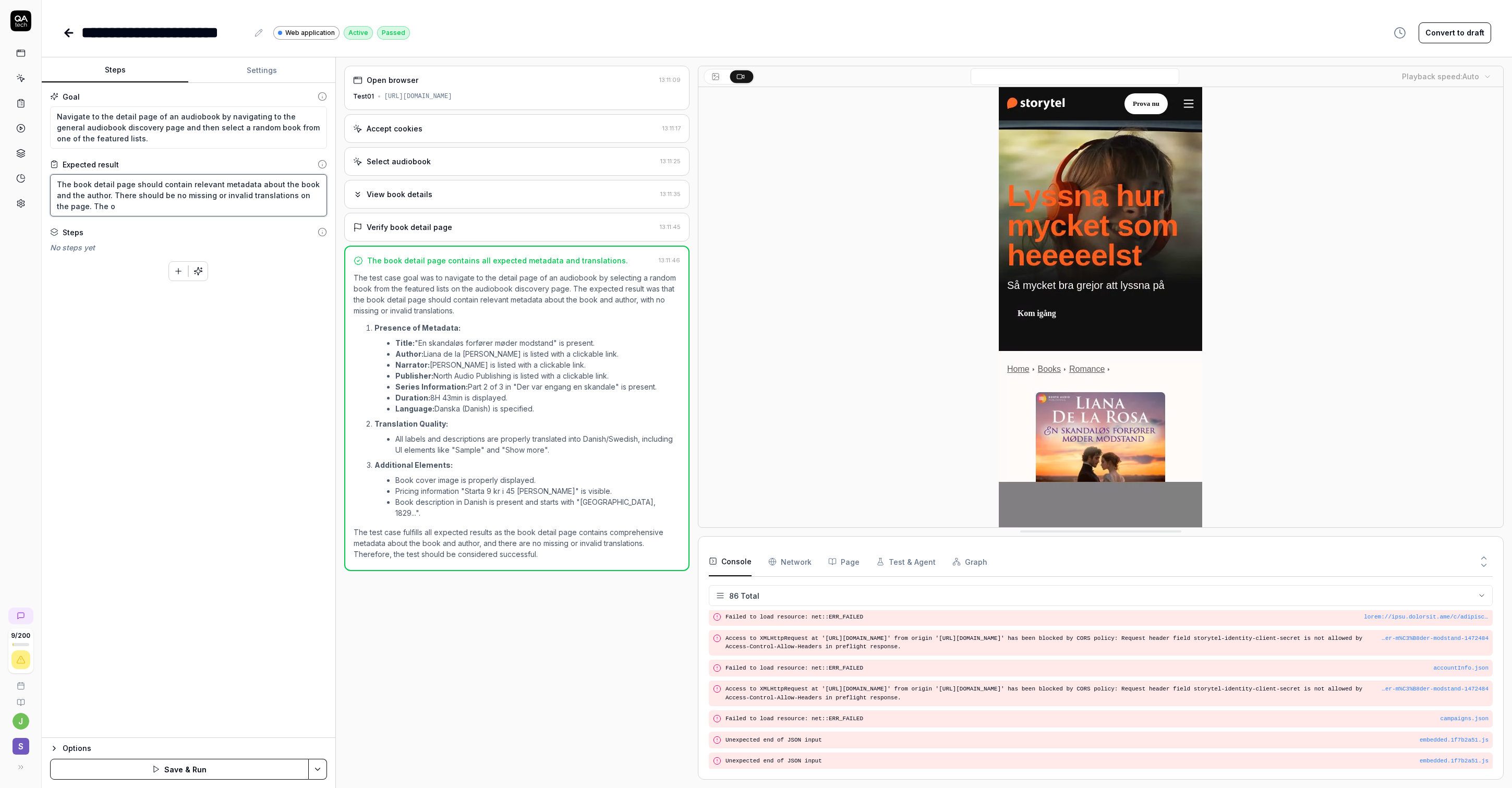
type textarea "The book detail page should contain relevant metadata about the book and the au…"
type textarea "*"
type textarea "The book detail page should contain relevant metadata about the book and the au…"
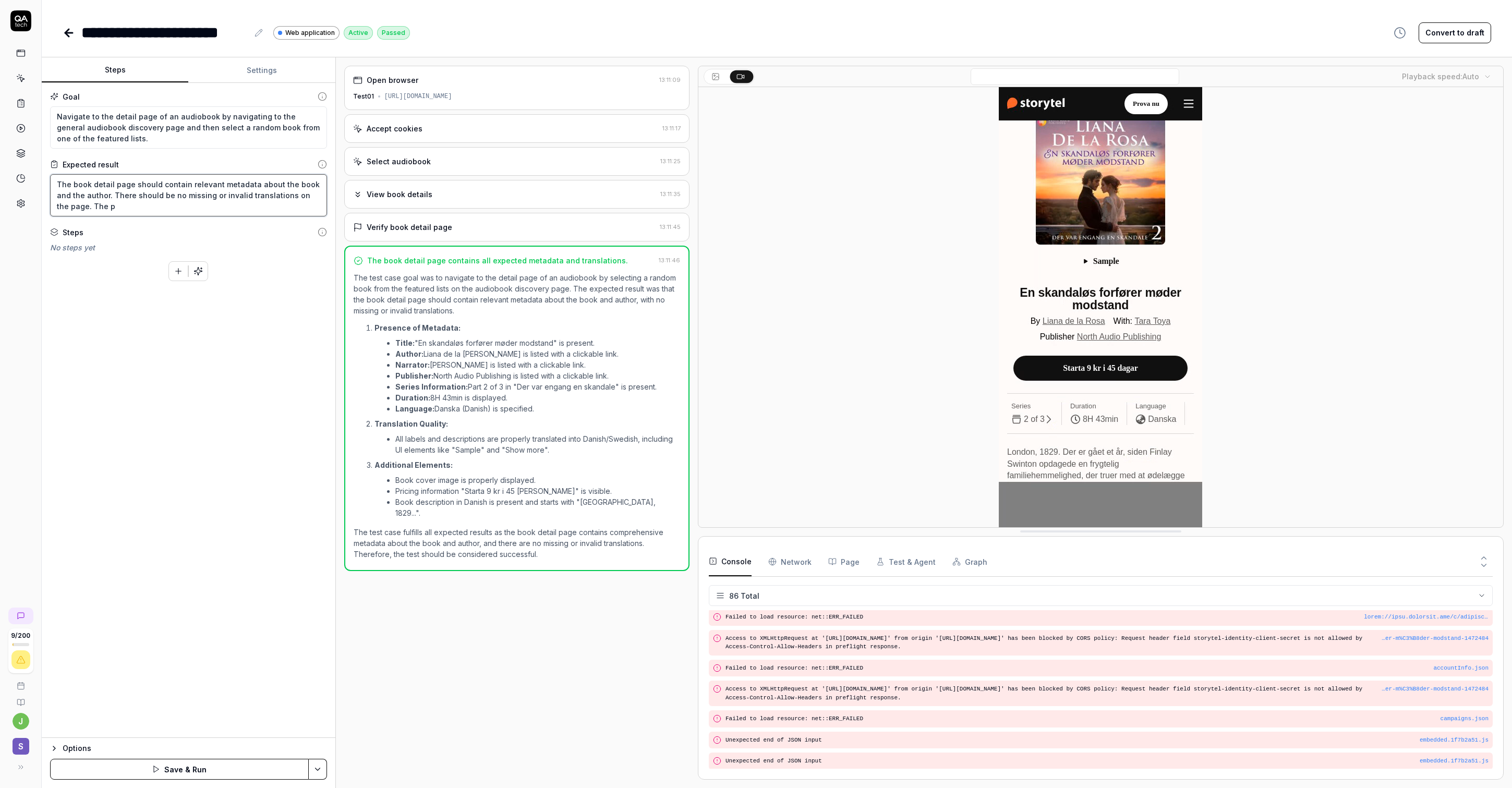
type textarea "*"
type textarea "The book detail page should contain relevant metadata about the book and the au…"
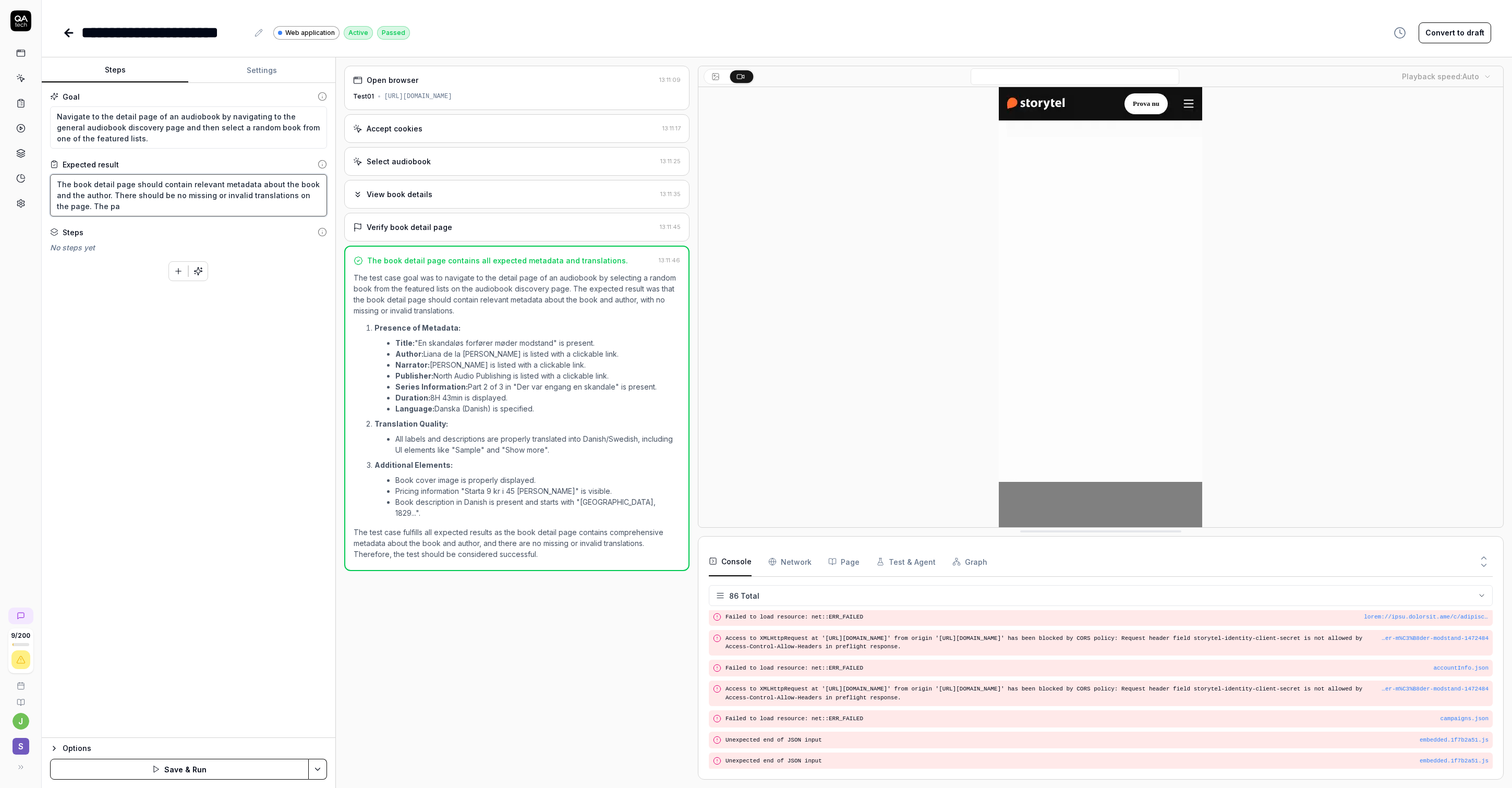
type textarea "*"
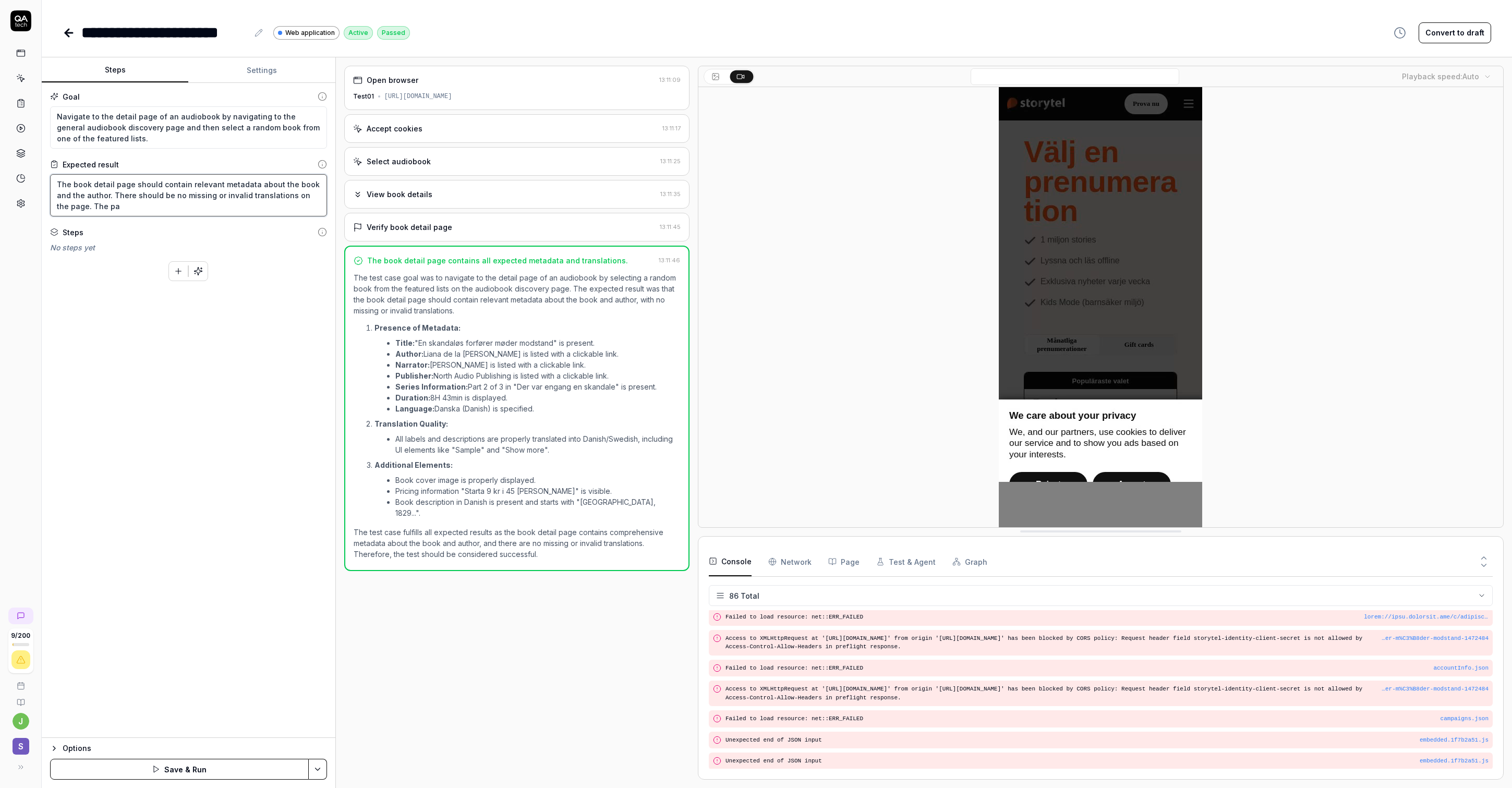
type textarea "The book detail page should contain relevant metadata about the book and the au…"
type textarea "*"
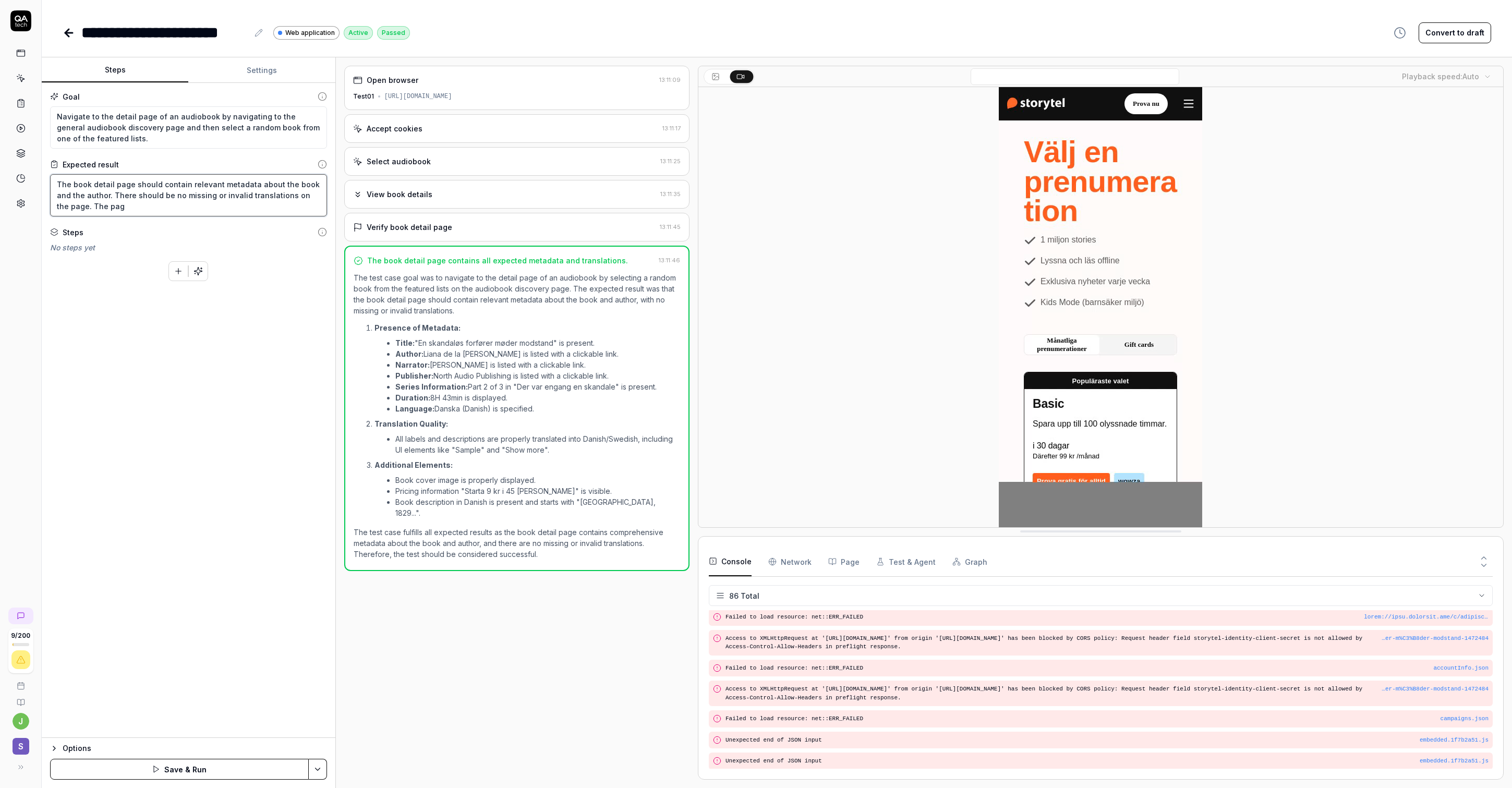
type textarea "The book detail page should contain relevant metadata about the book and the au…"
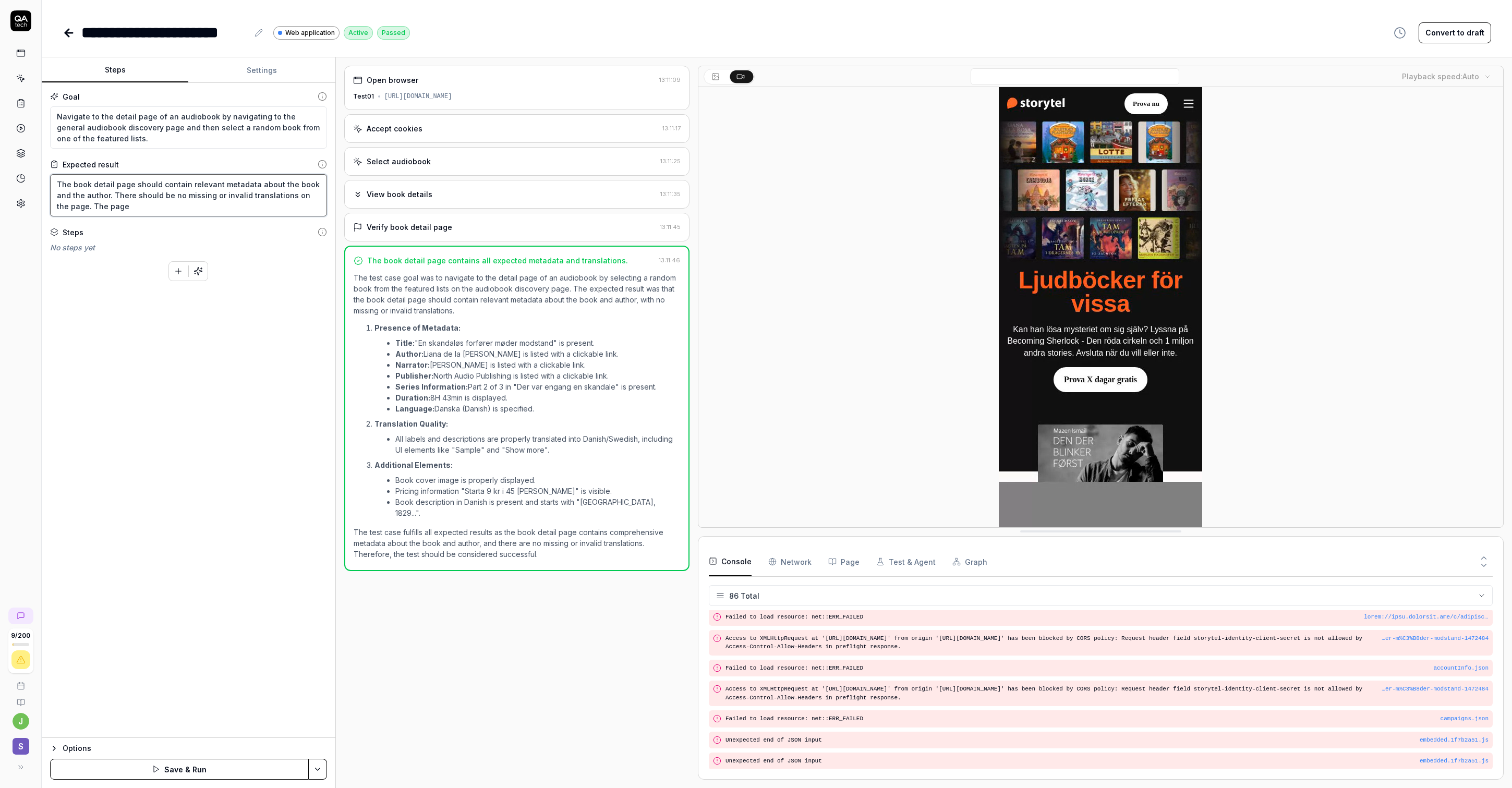
type textarea "*"
type textarea "The book detail page should contain relevant metadata about the book and the au…"
type textarea "*"
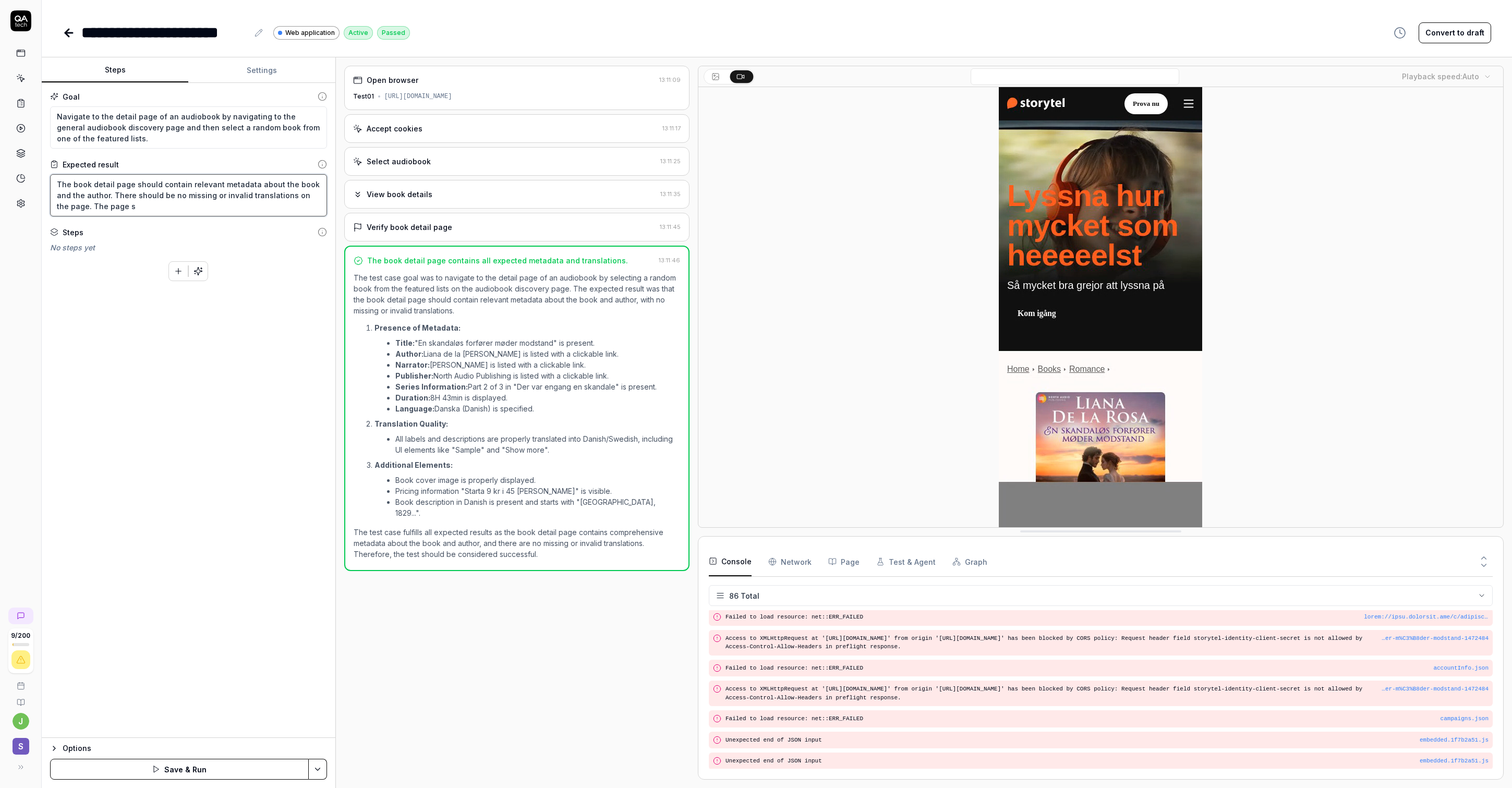
type textarea "The book detail page should contain relevant metadata about the book and the au…"
type textarea "*"
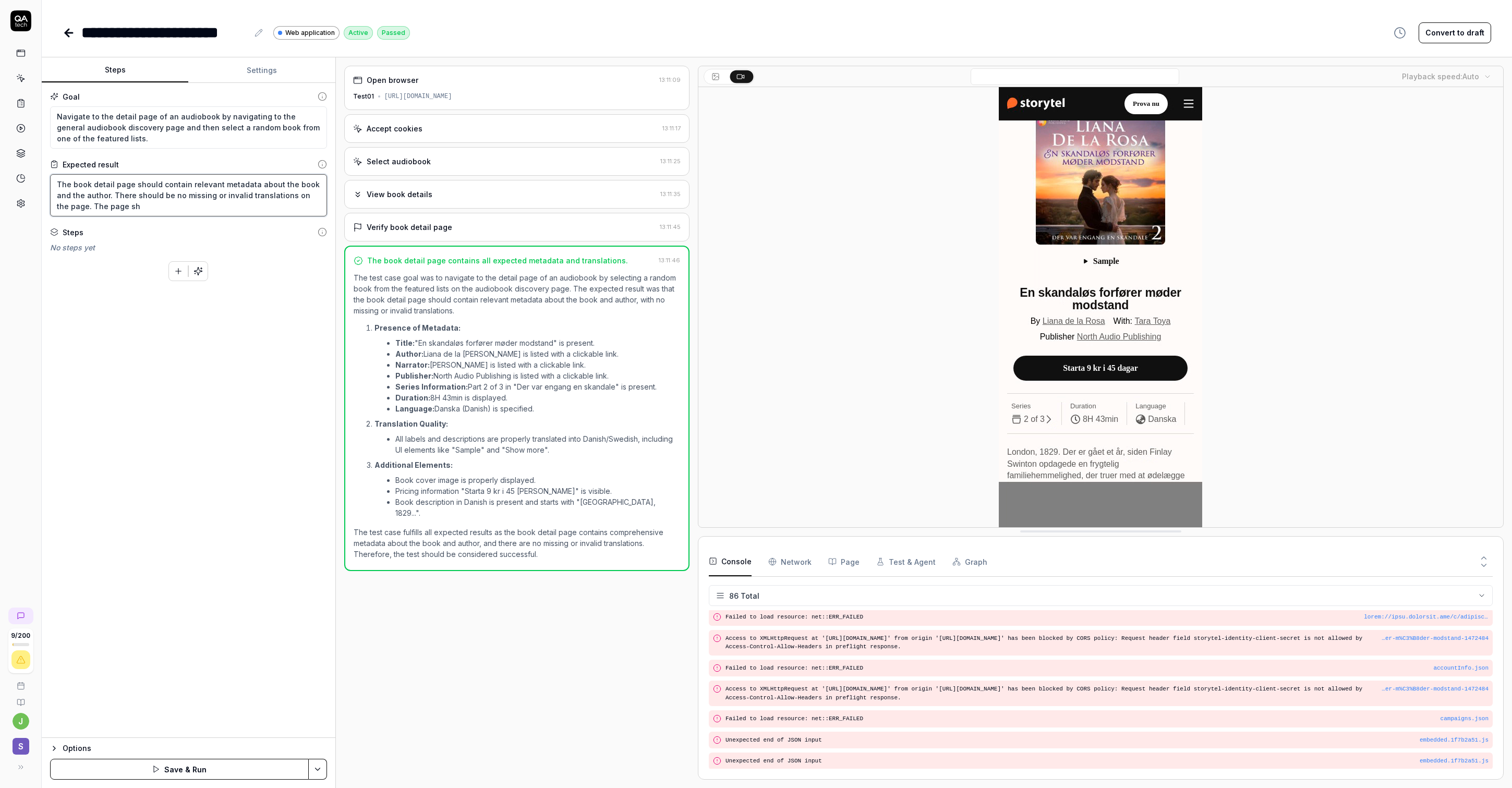
type textarea "The book detail page should contain relevant metadata about the book and the au…"
type textarea "*"
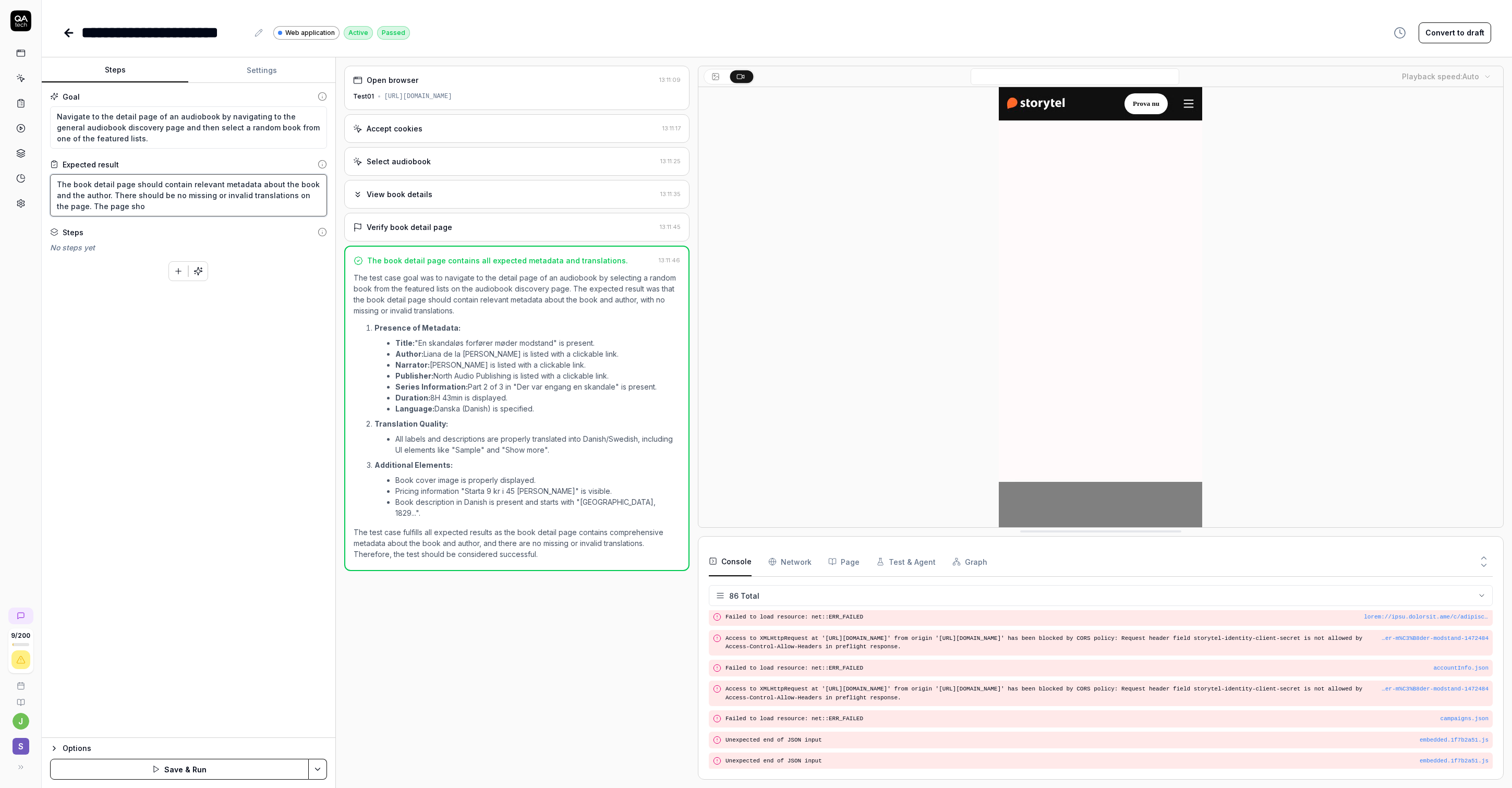
type textarea "The book detail page should contain relevant metadata about the book and the au…"
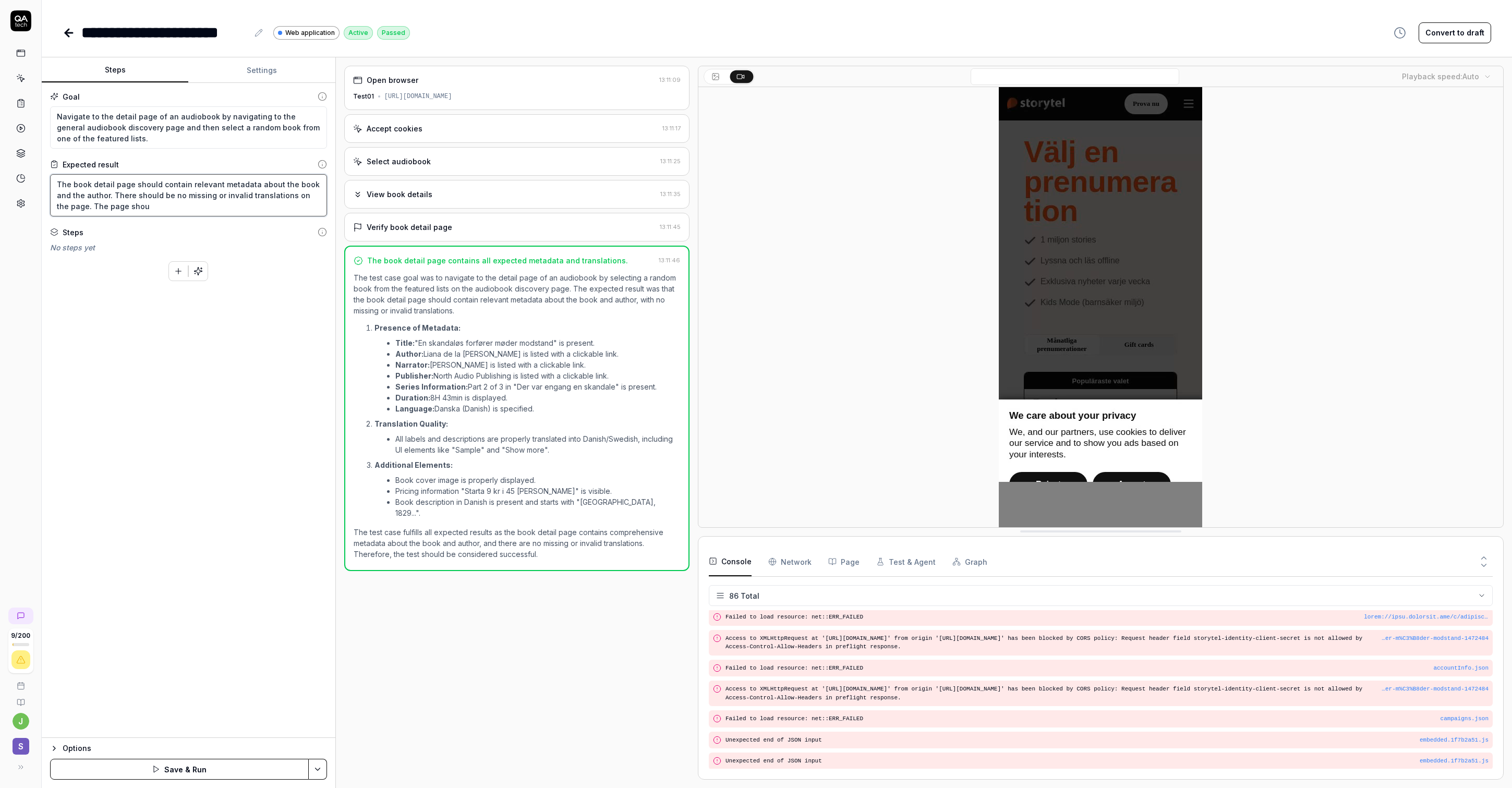
type textarea "*"
type textarea "The book detail page should contain relevant metadata about the book and the au…"
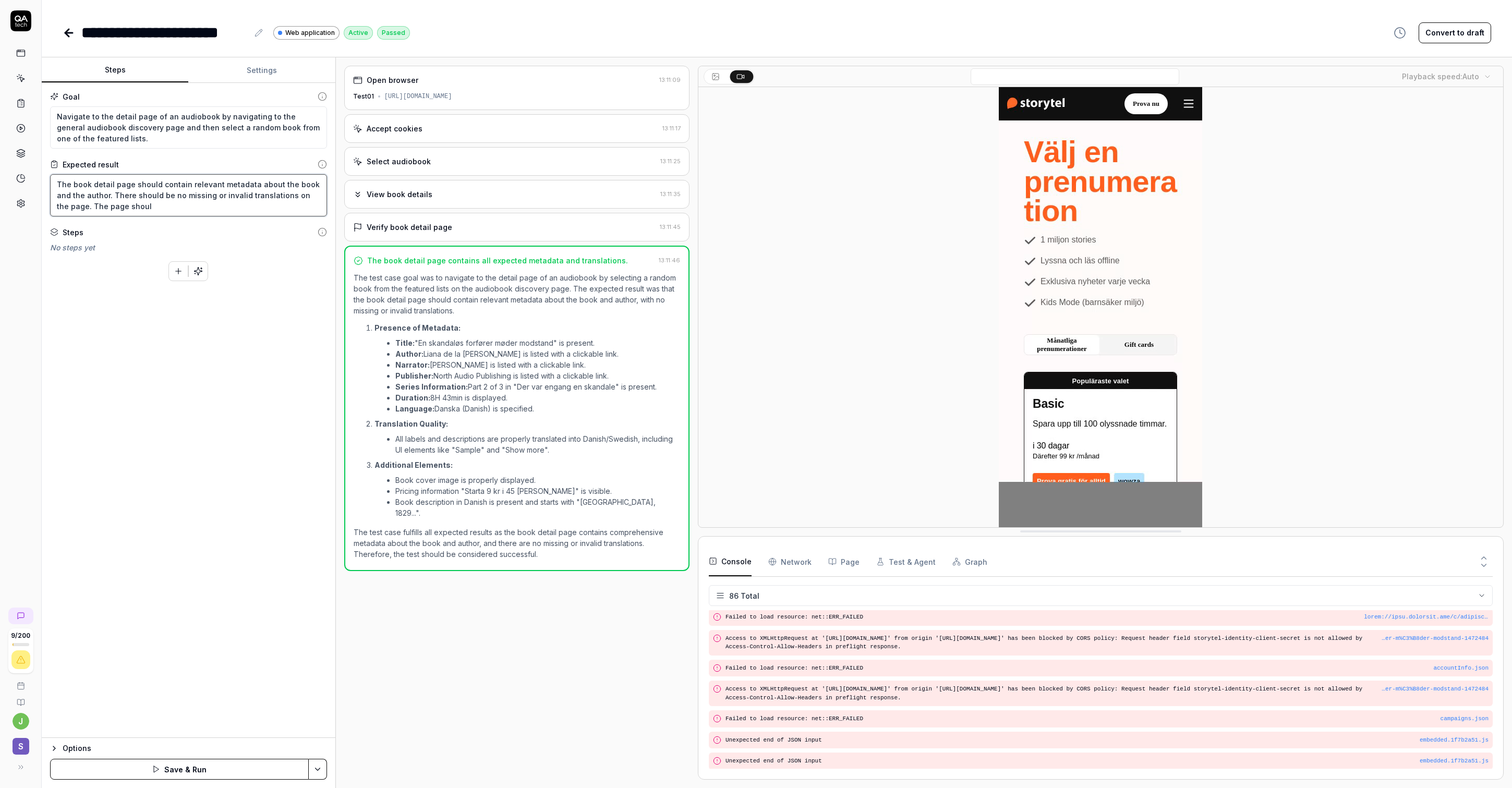
type textarea "*"
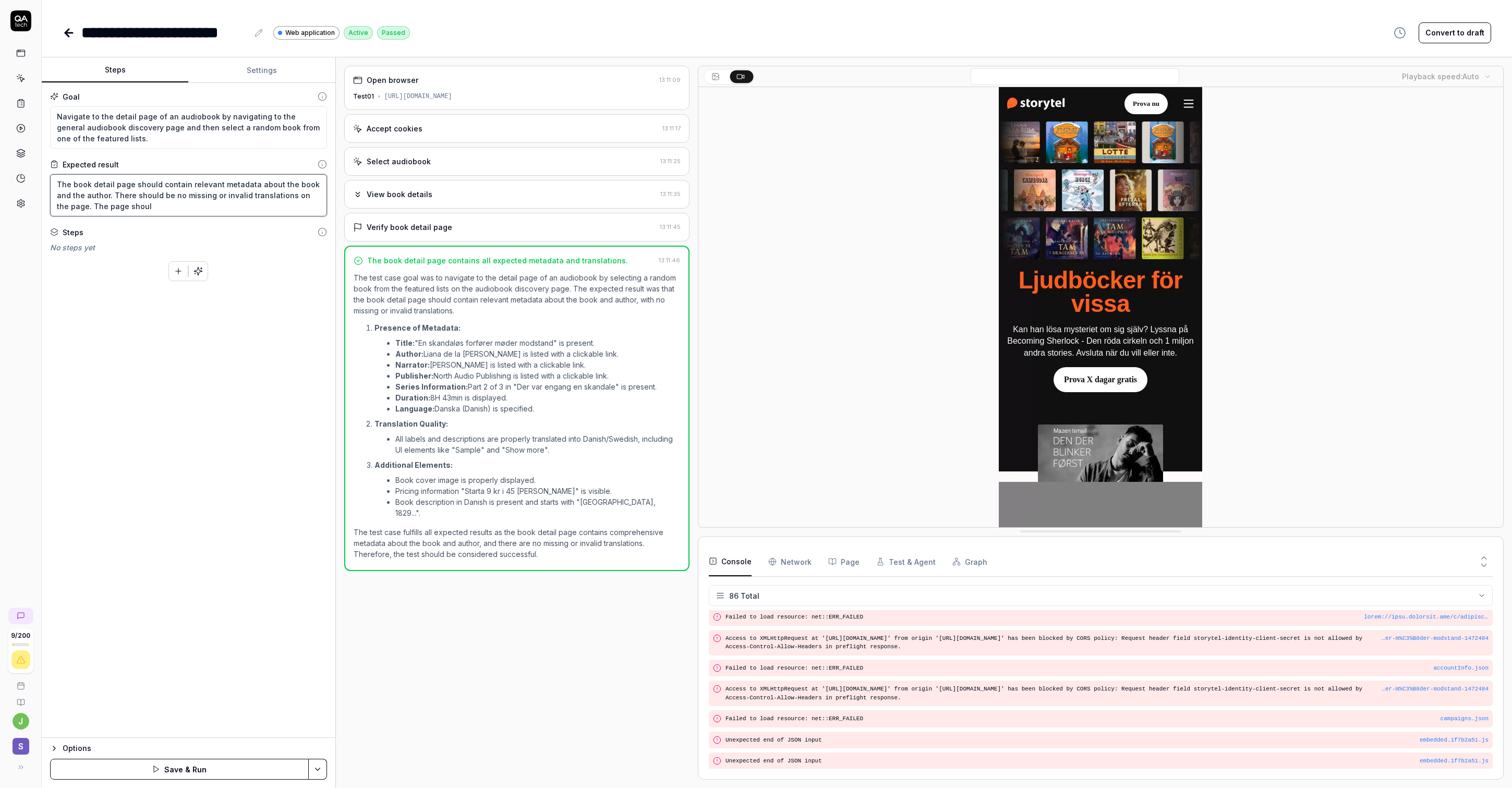
type textarea "The book detail page should contain relevant metadata about the book and the au…"
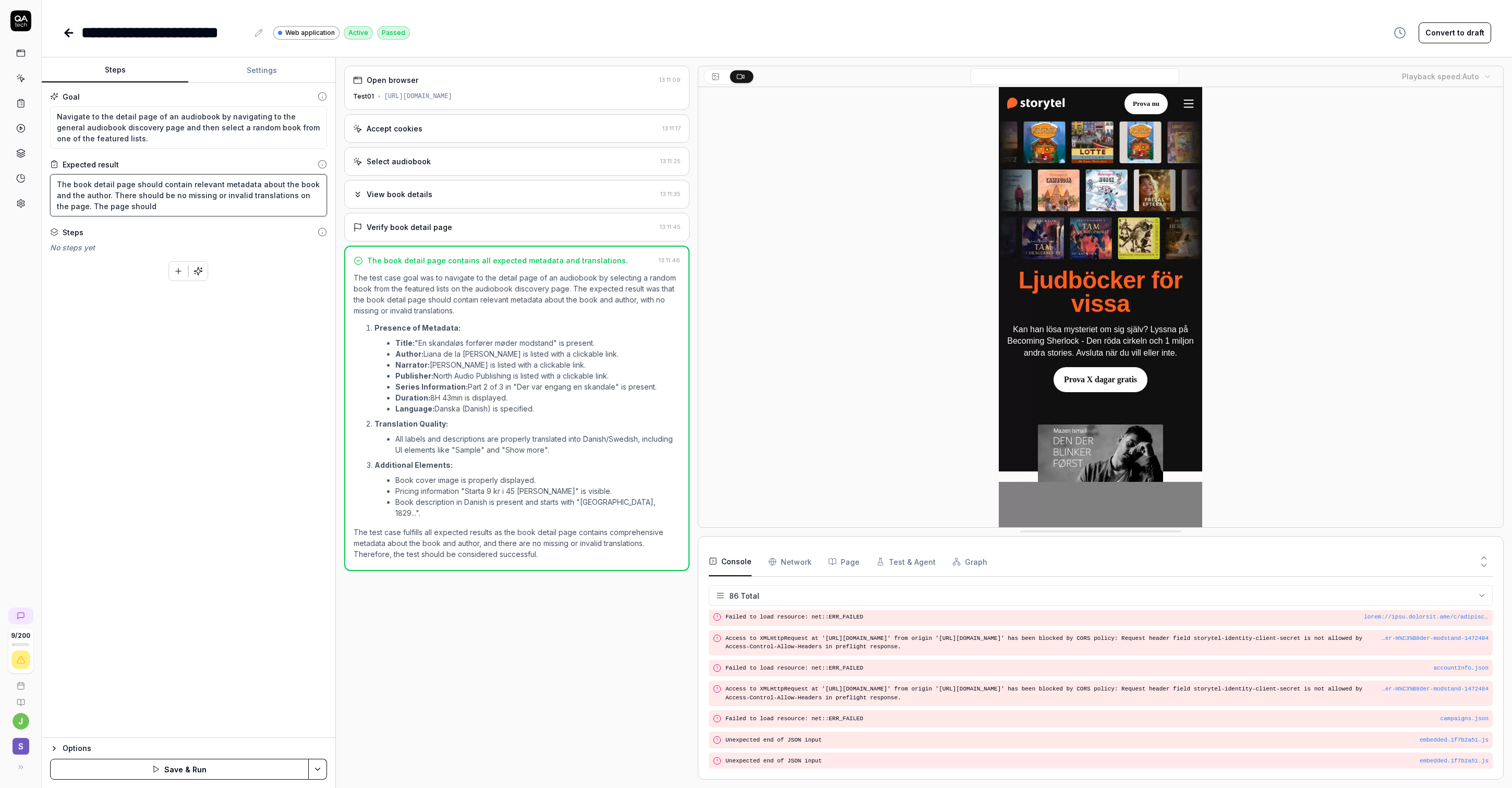
type textarea "*"
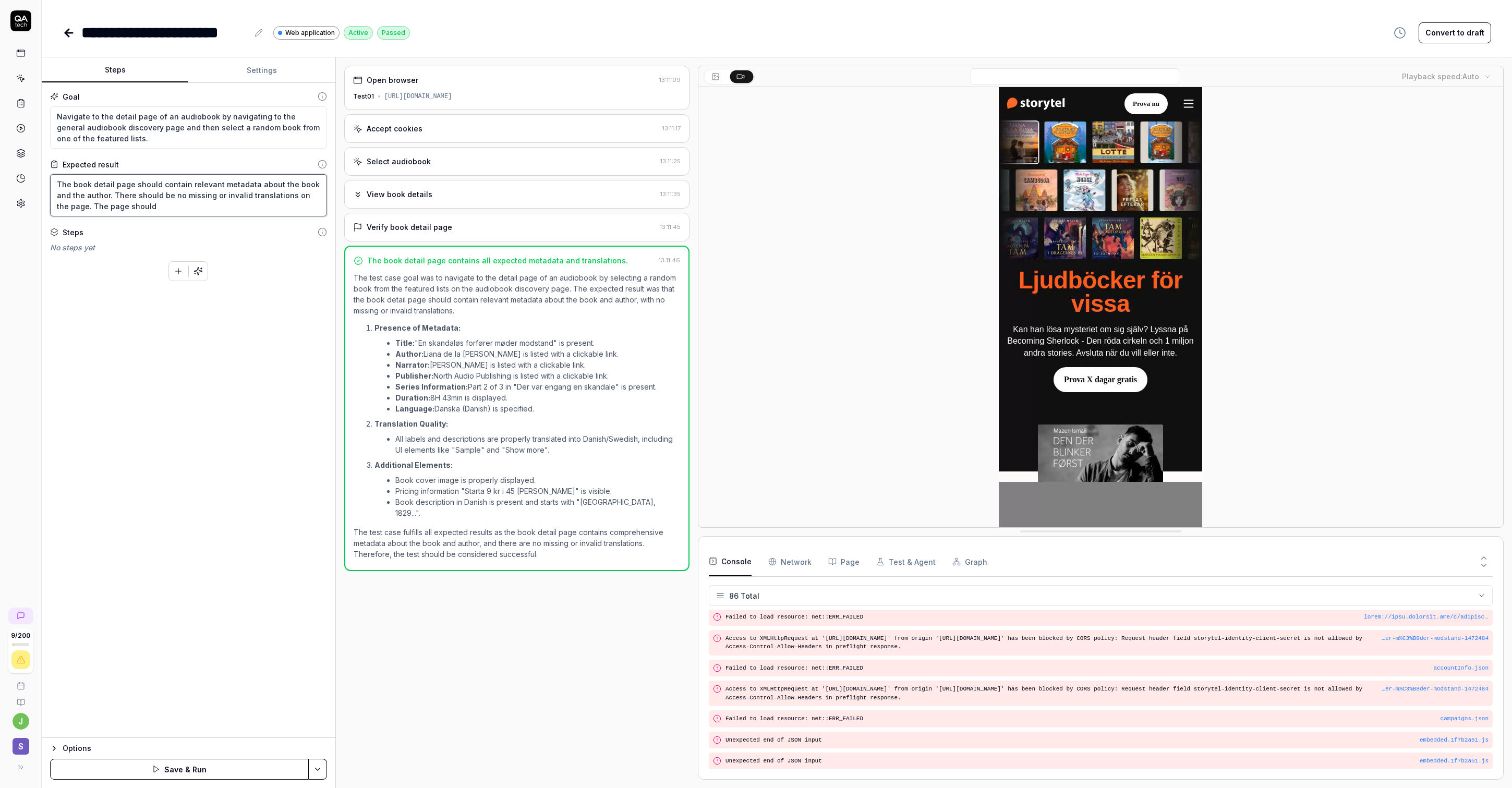
type textarea "The book detail page should contain relevant metadata about the book and the au…"
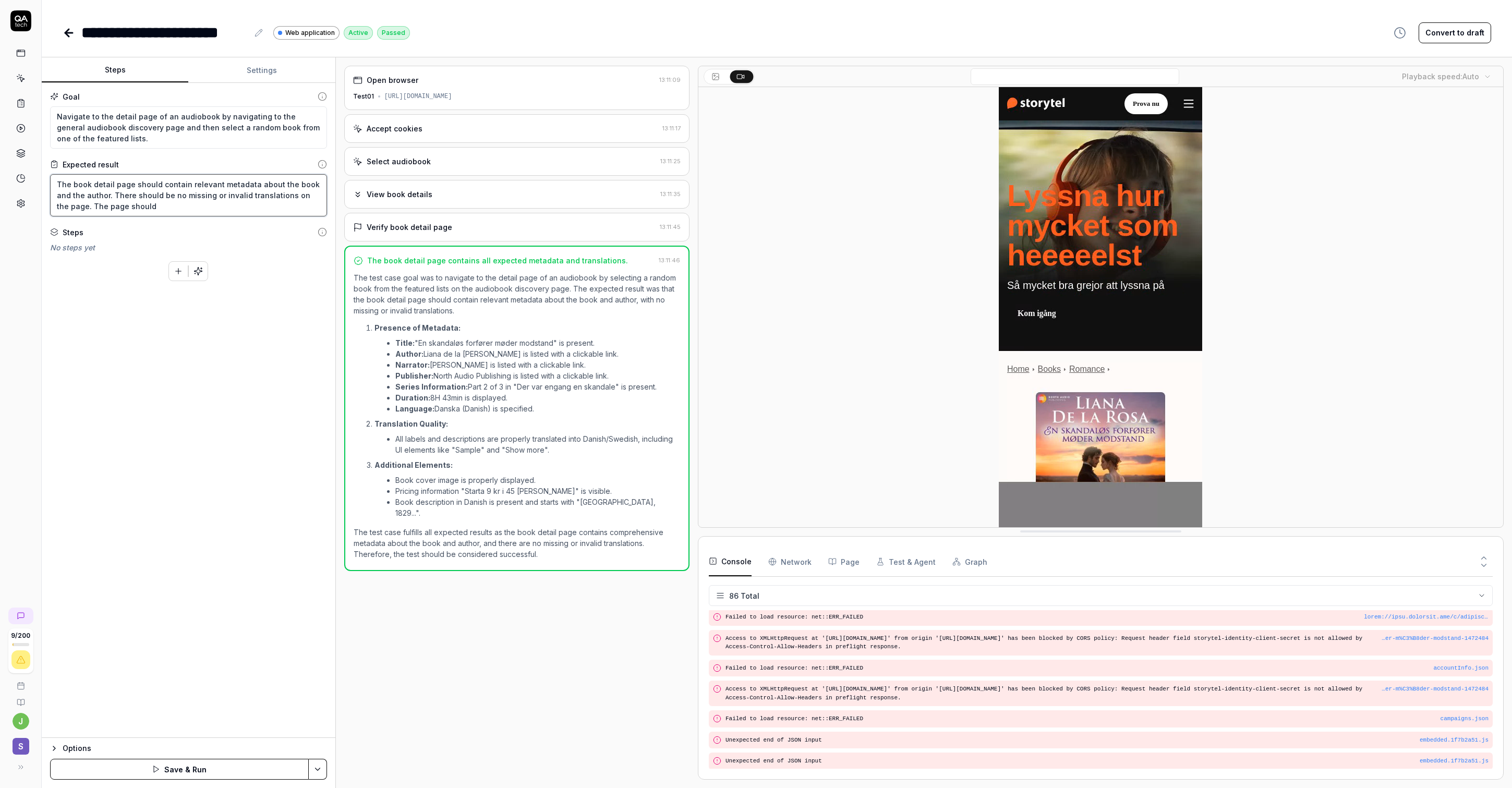
type textarea "*"
type textarea "The book detail page should contain relevant metadata about the book and the au…"
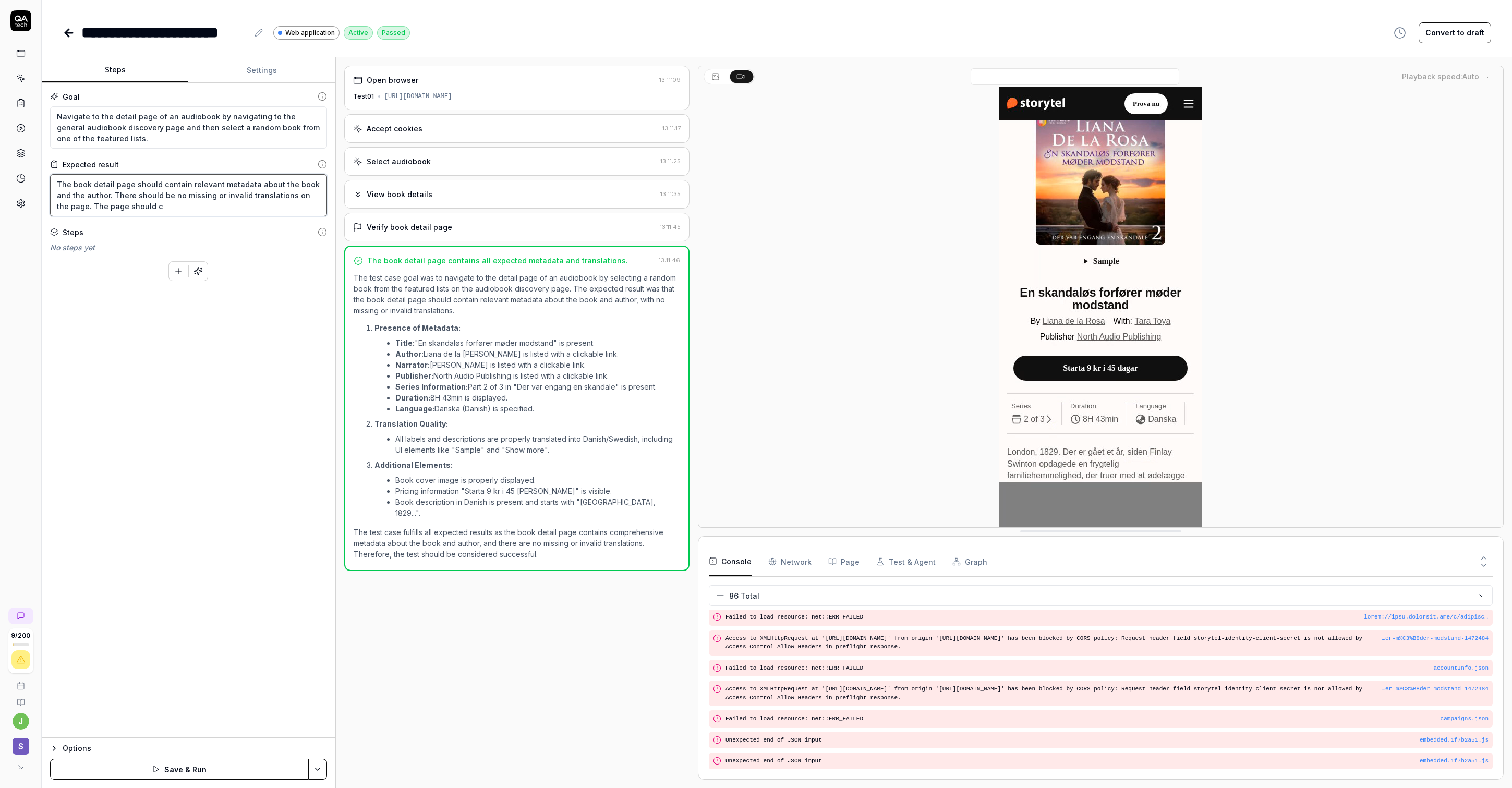
type textarea "*"
type textarea "The book detail page should contain relevant metadata about the book and the au…"
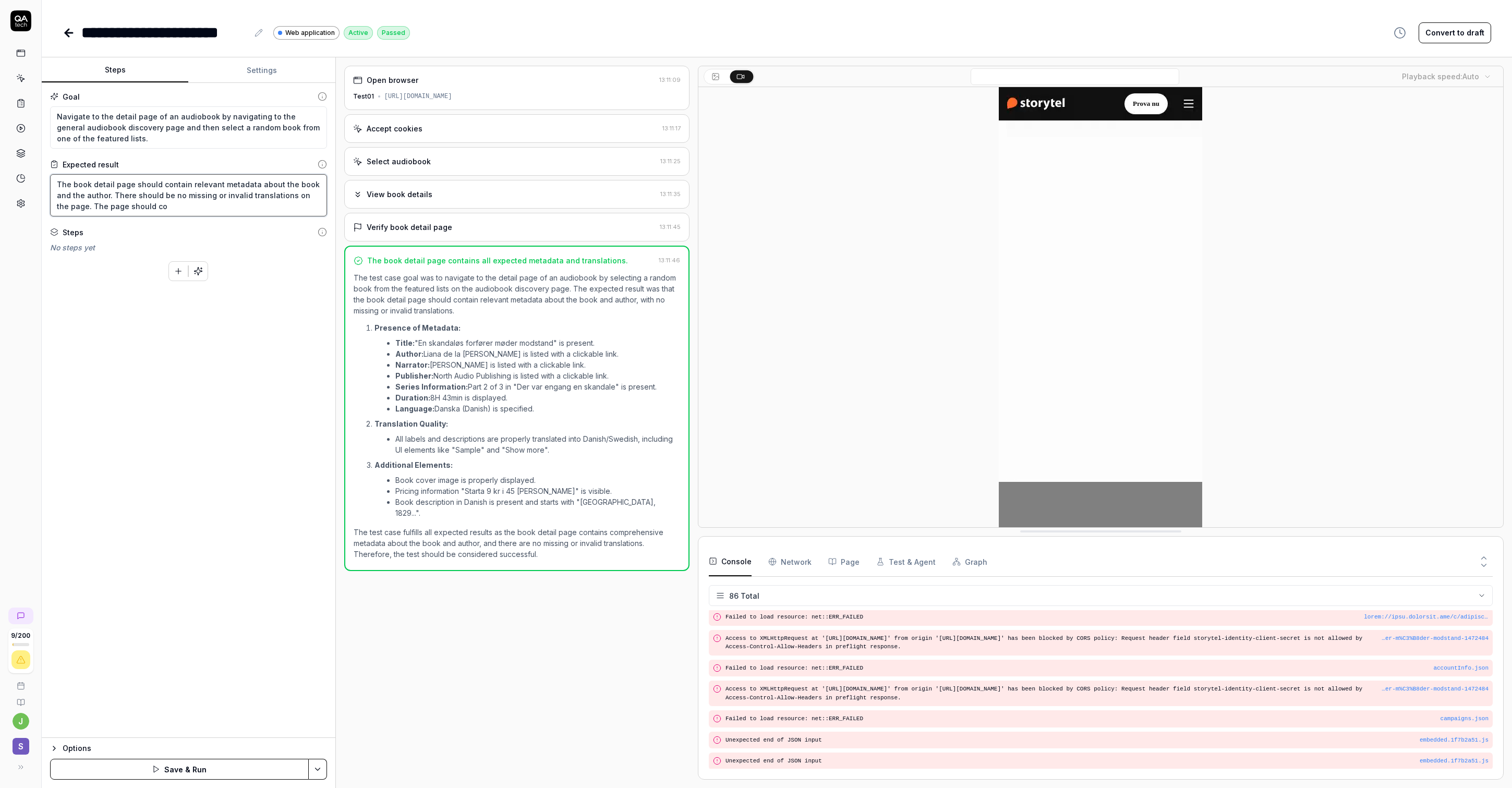
type textarea "*"
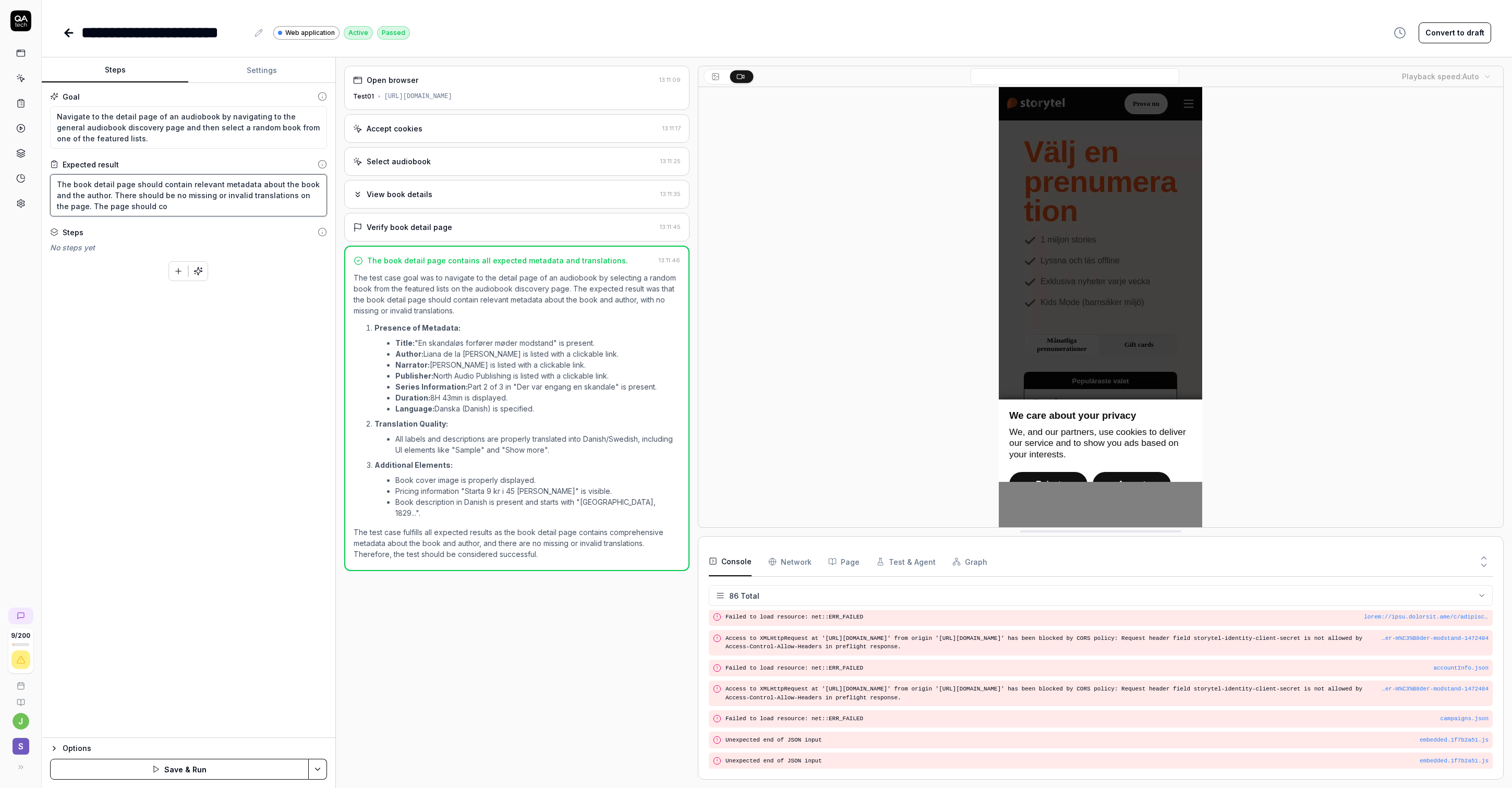
type textarea "The book detail page should contain relevant metadata about the book and the au…"
type textarea "*"
type textarea "The book detail page should contain relevant metadata about the book and the au…"
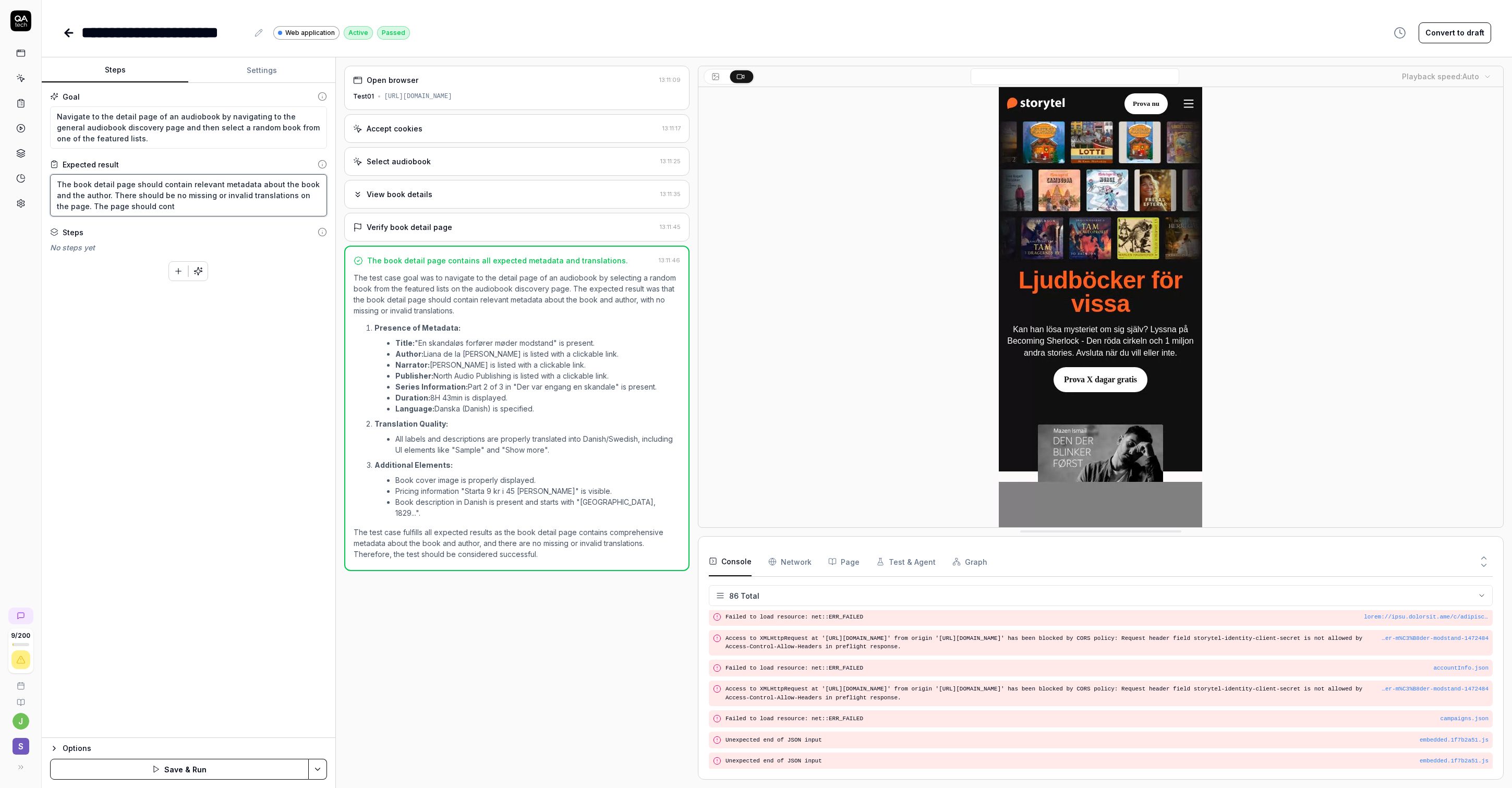
type textarea "*"
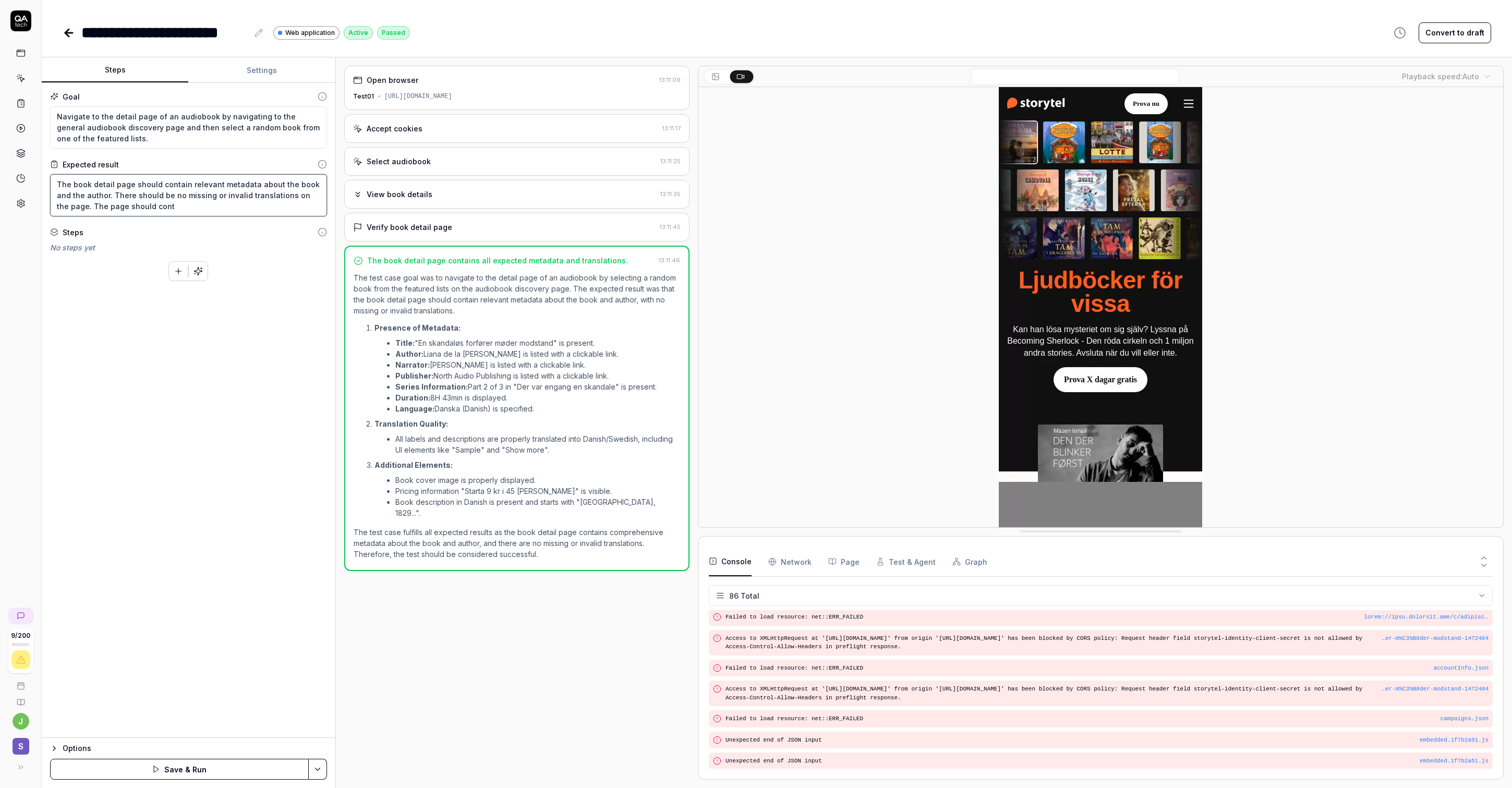
type textarea "The book detail page should contain relevant metadata about the book and the au…"
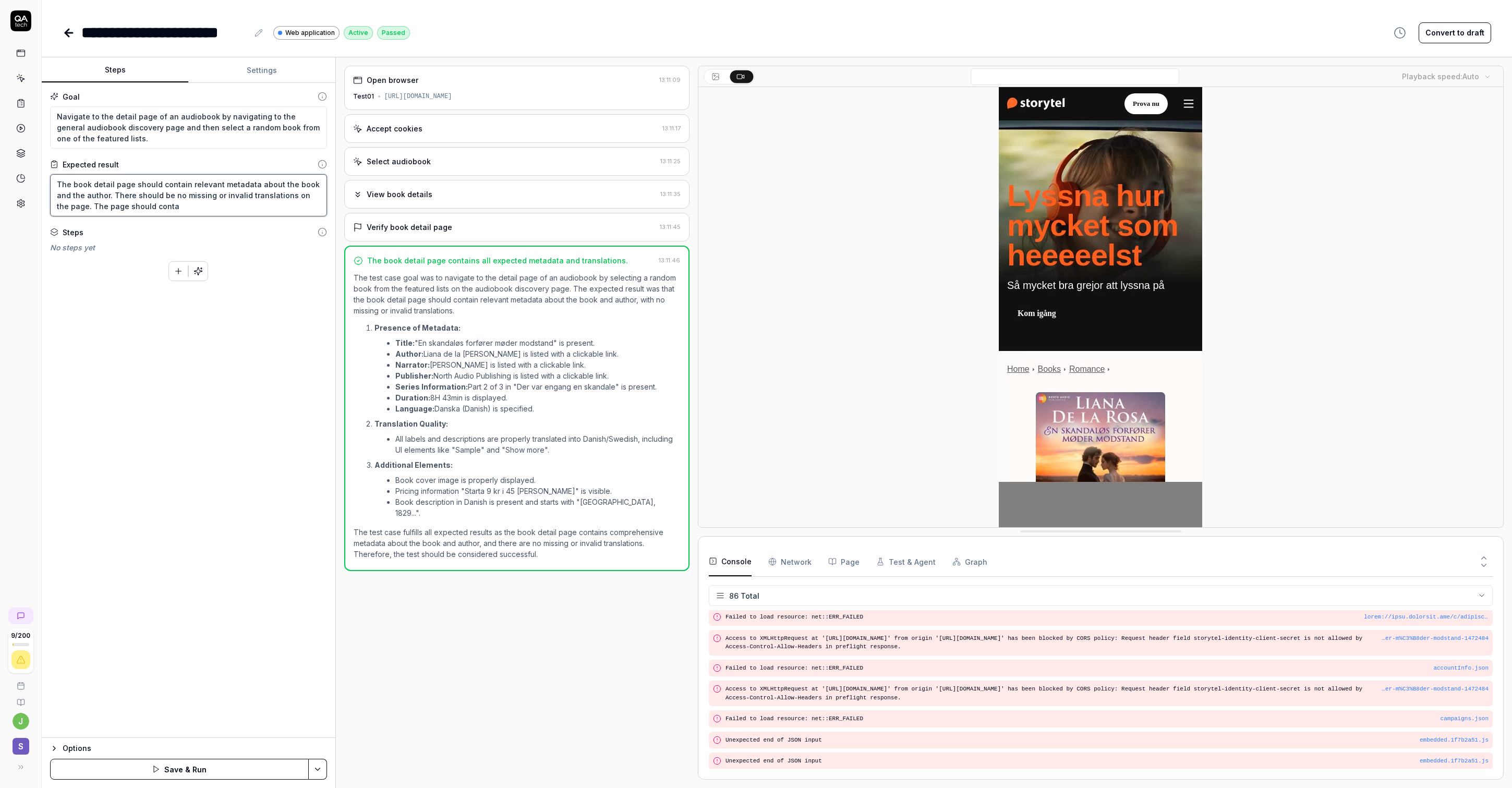
type textarea "*"
type textarea "The book detail page should contain relevant metadata about the book and the au…"
type textarea "*"
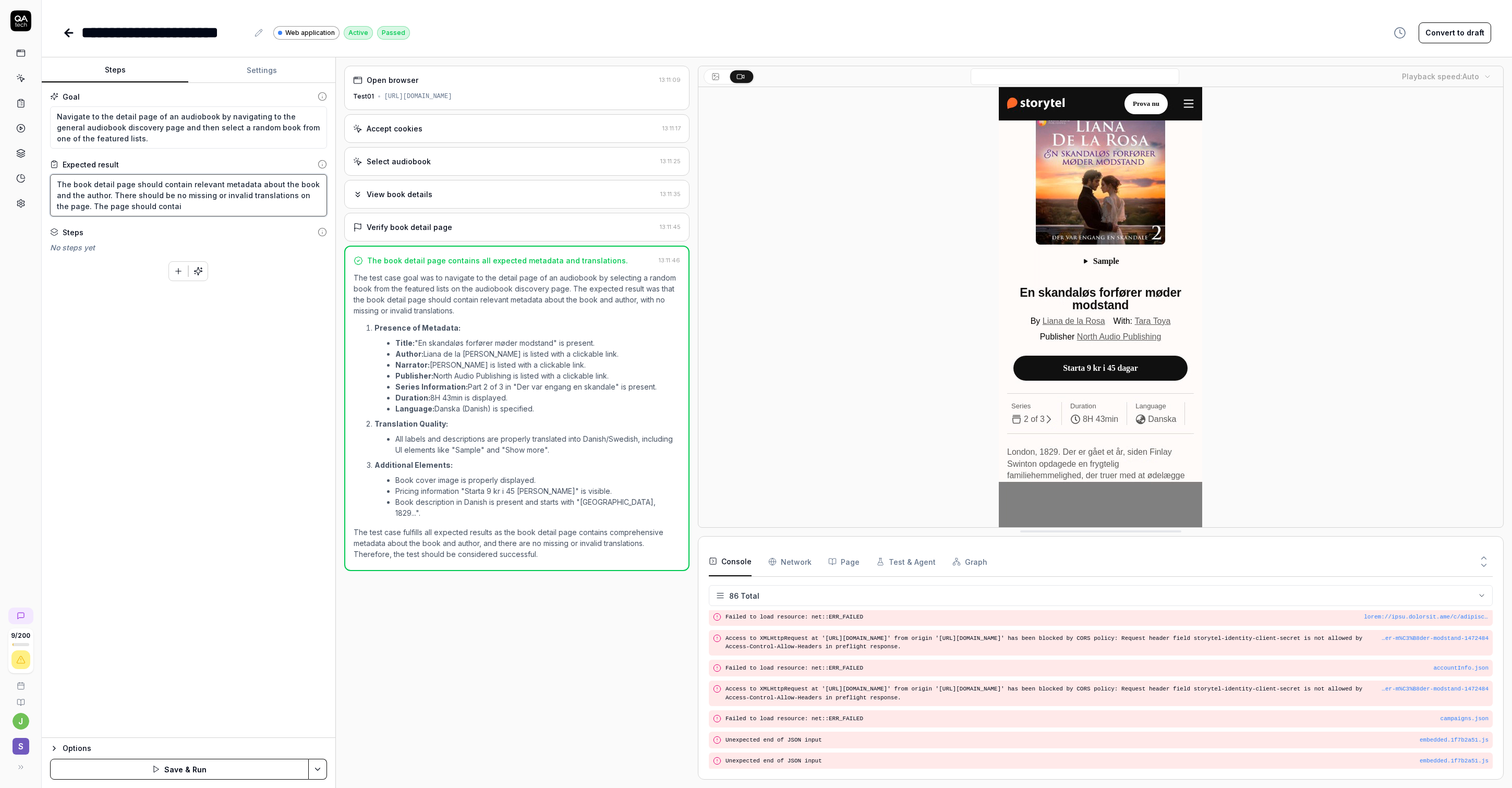
type textarea "The book detail page should contain relevant metadata about the book and the au…"
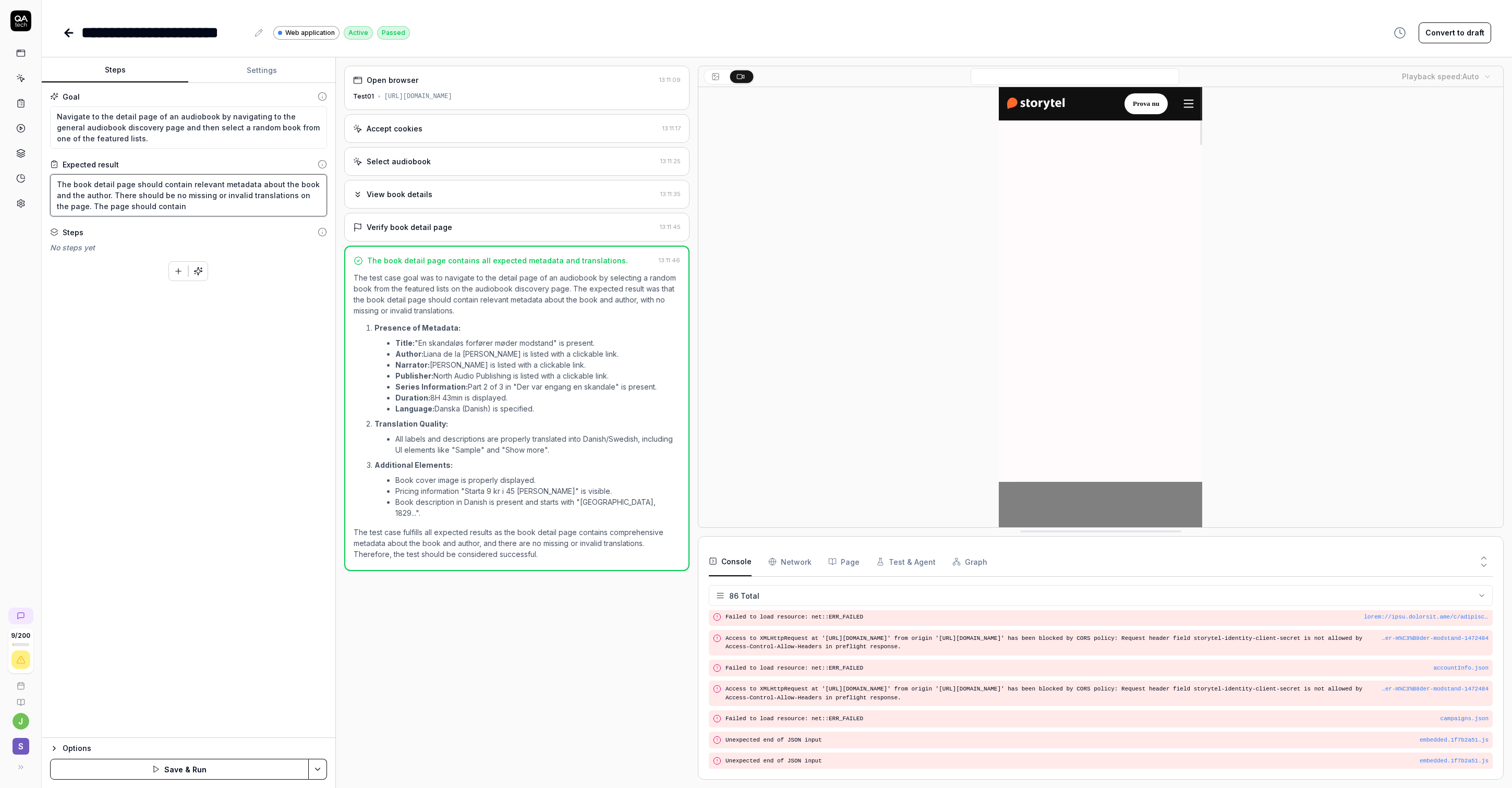
type textarea "*"
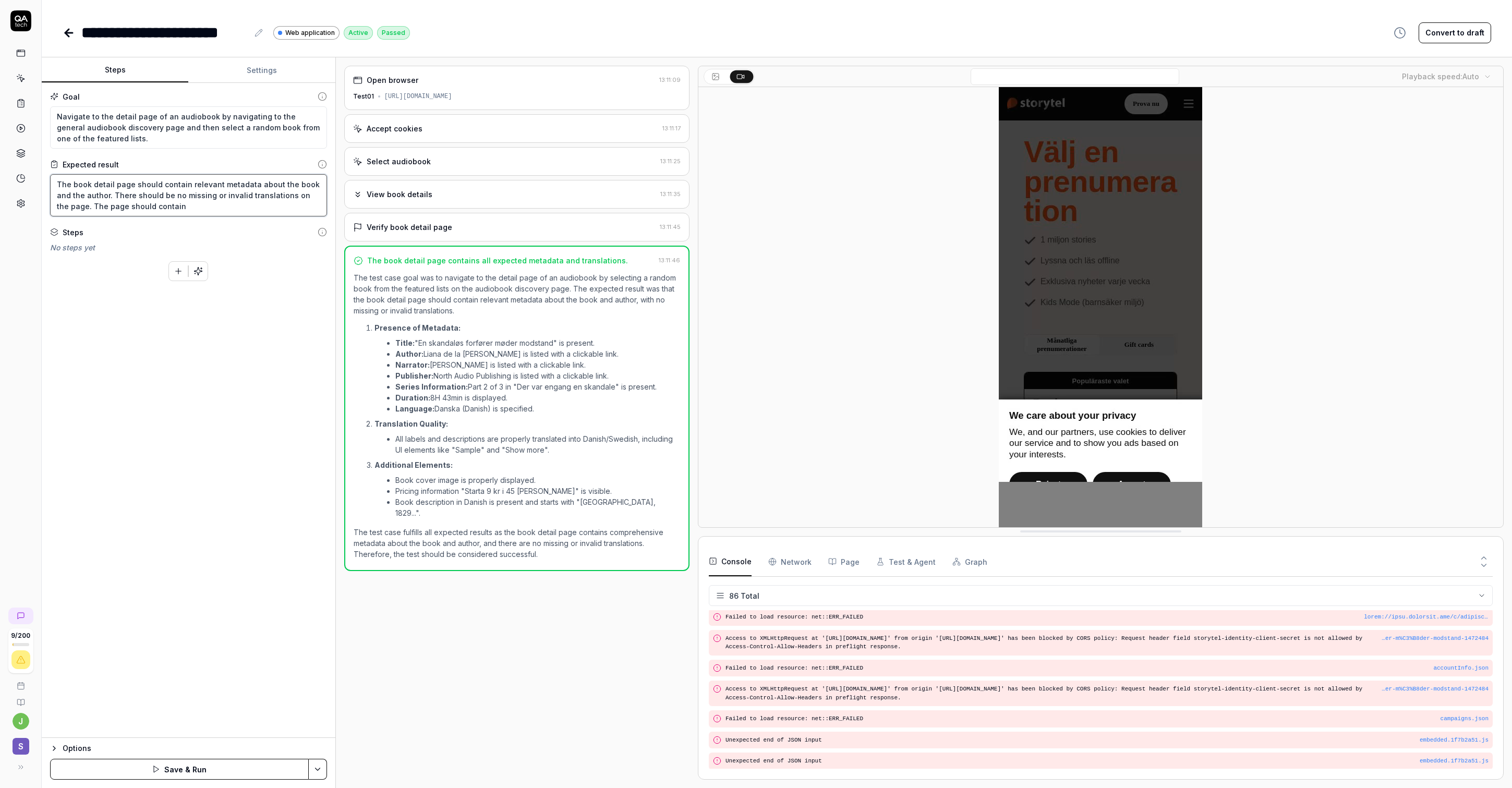
type textarea "The book detail page should contain relevant metadata about the book and the au…"
type textarea "*"
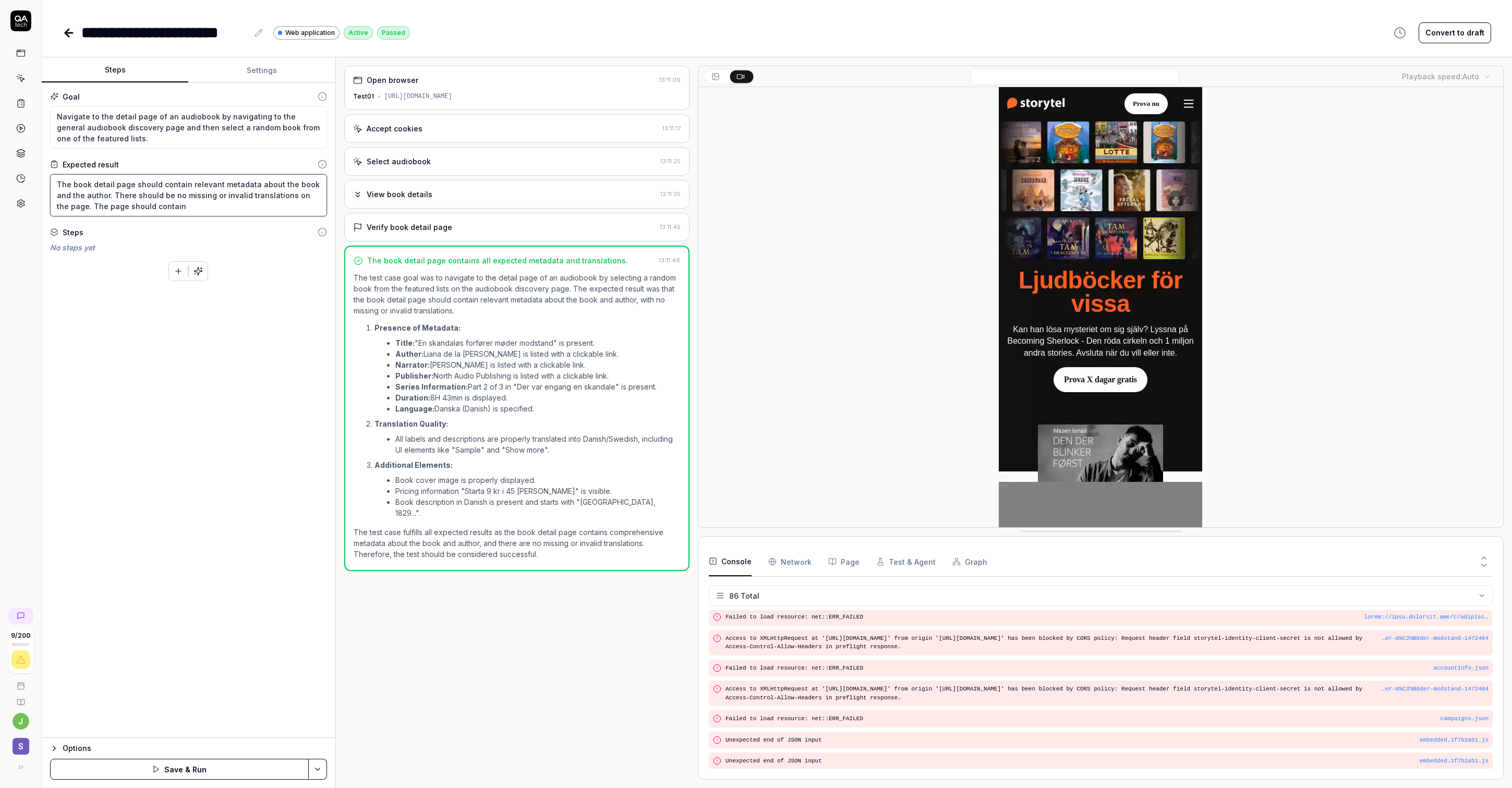
type textarea "The book detail page should contain relevant metadata about the book and the au…"
type textarea "*"
type textarea "The book detail page should contain relevant metadata about the book and the au…"
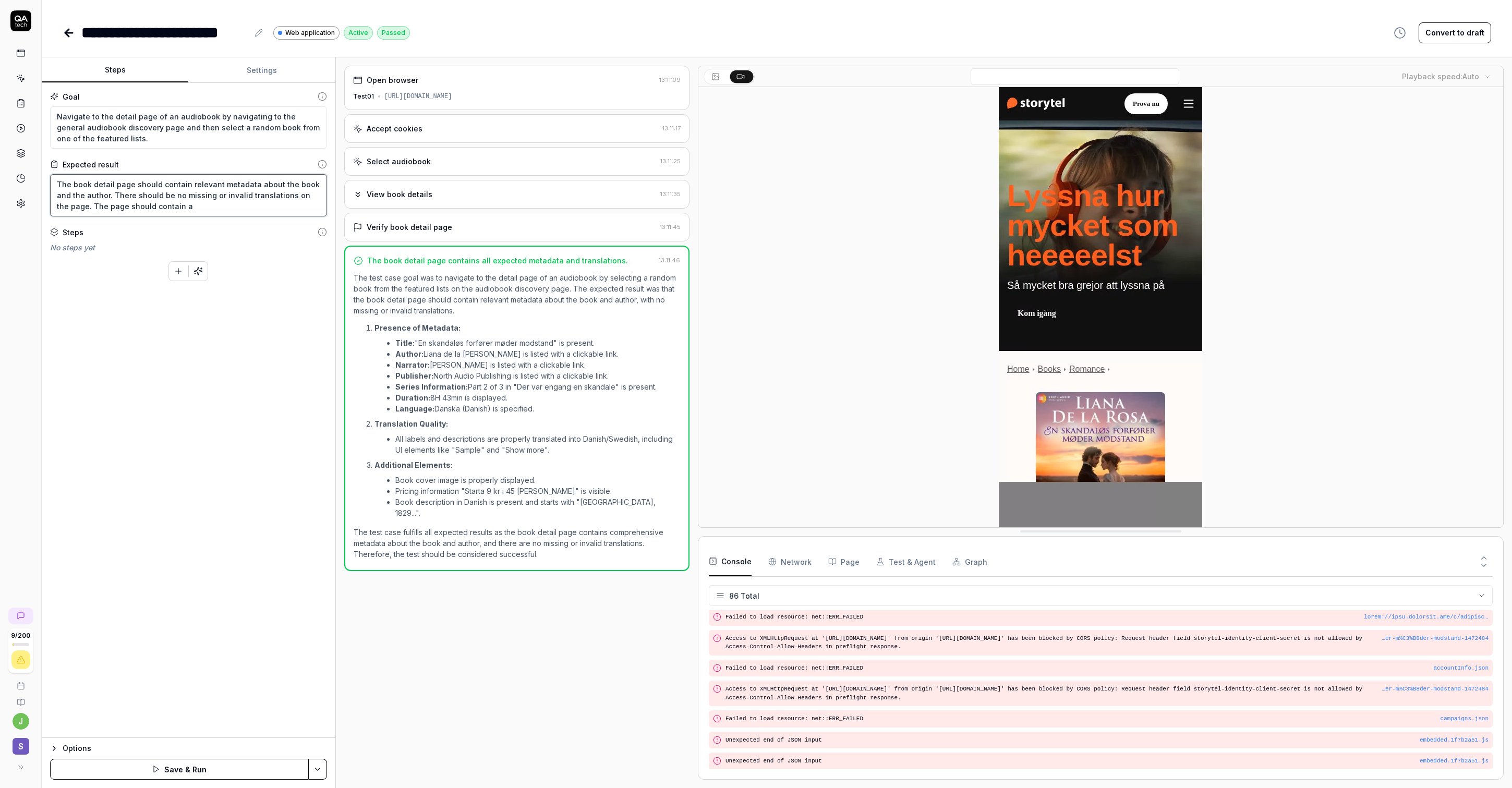
type textarea "*"
type textarea "The book detail page should contain relevant metadata about the book and the au…"
type textarea "*"
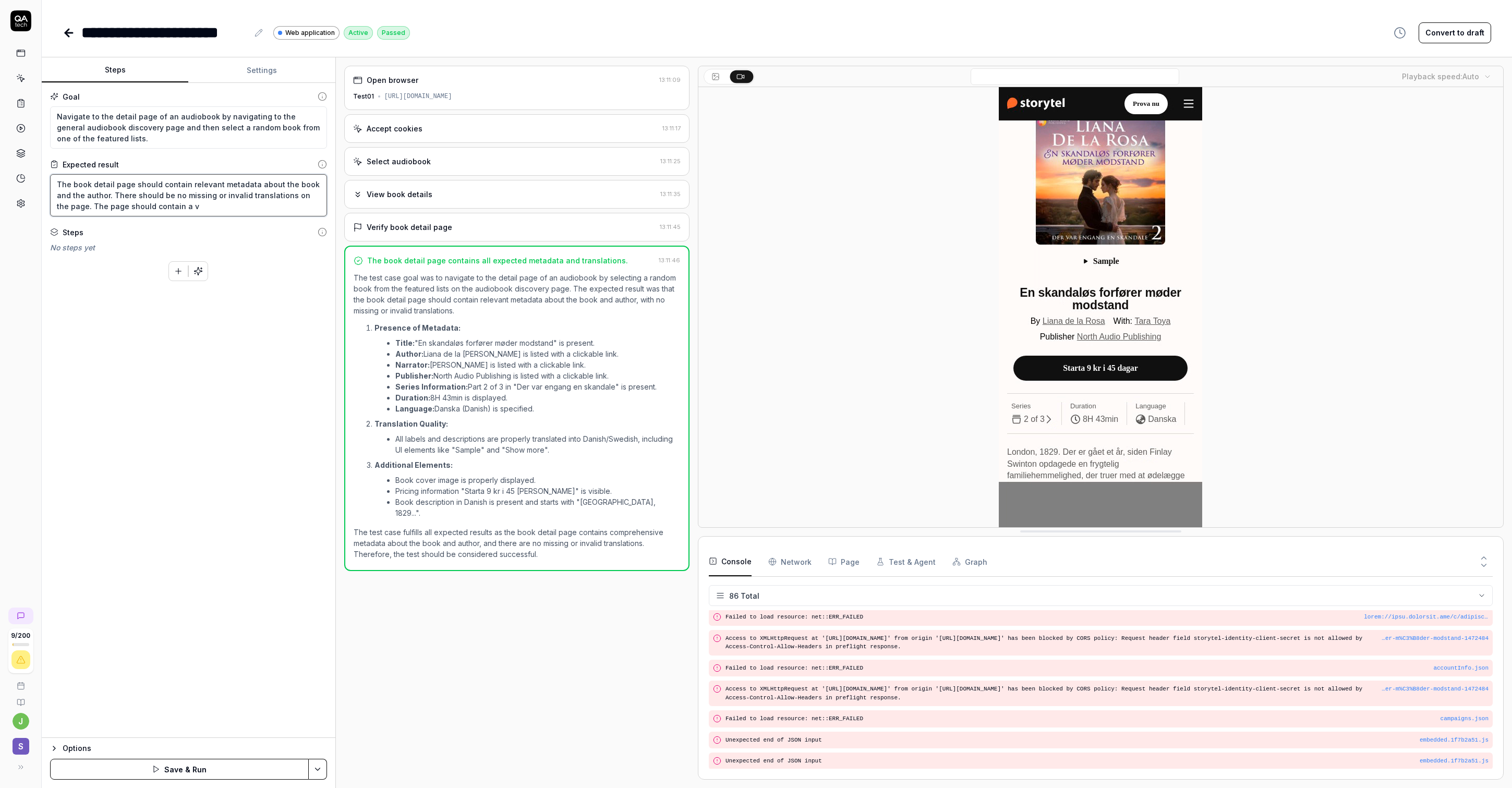
type textarea "The book detail page should contain relevant metadata about the book and the au…"
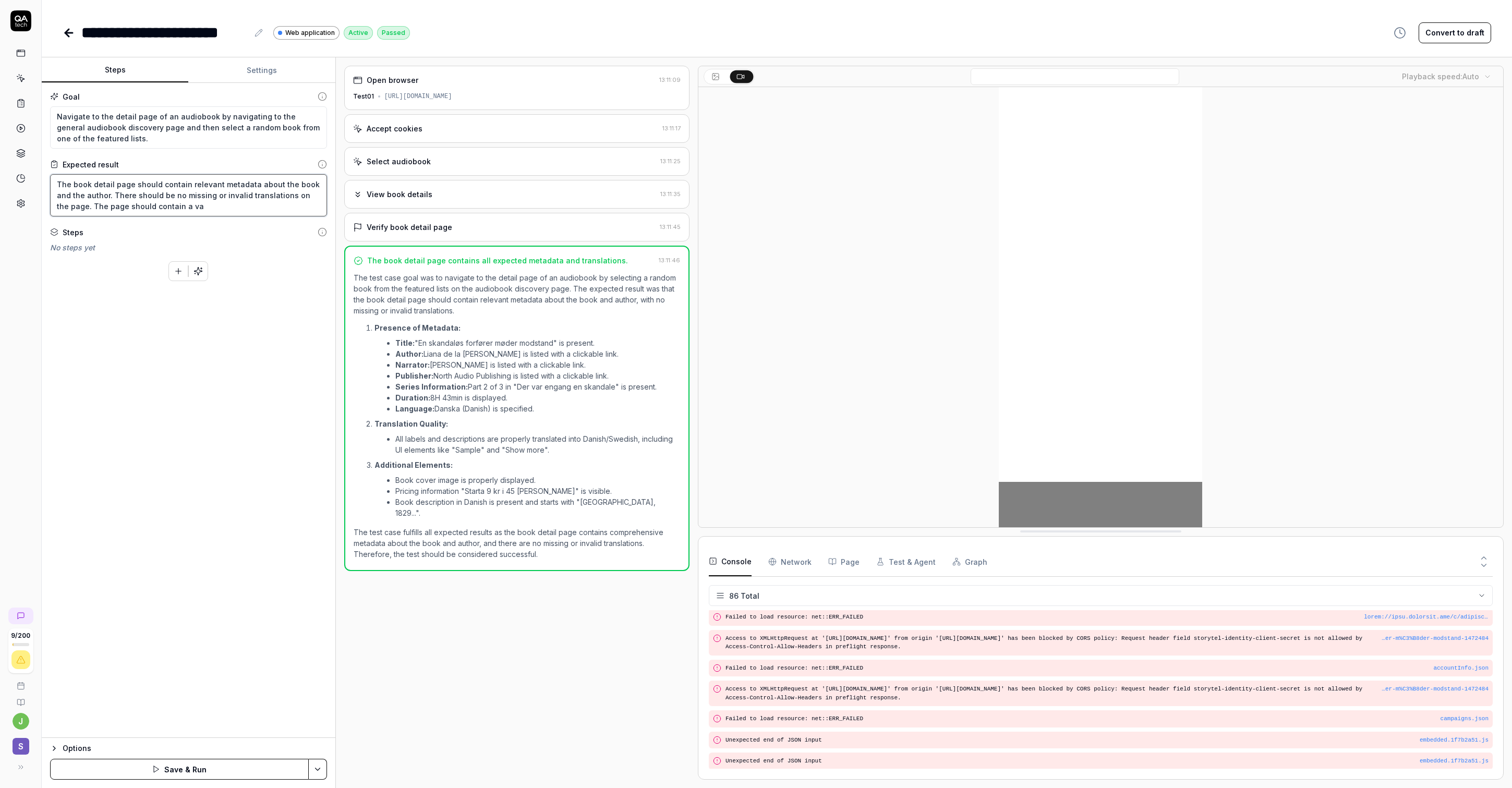
type textarea "*"
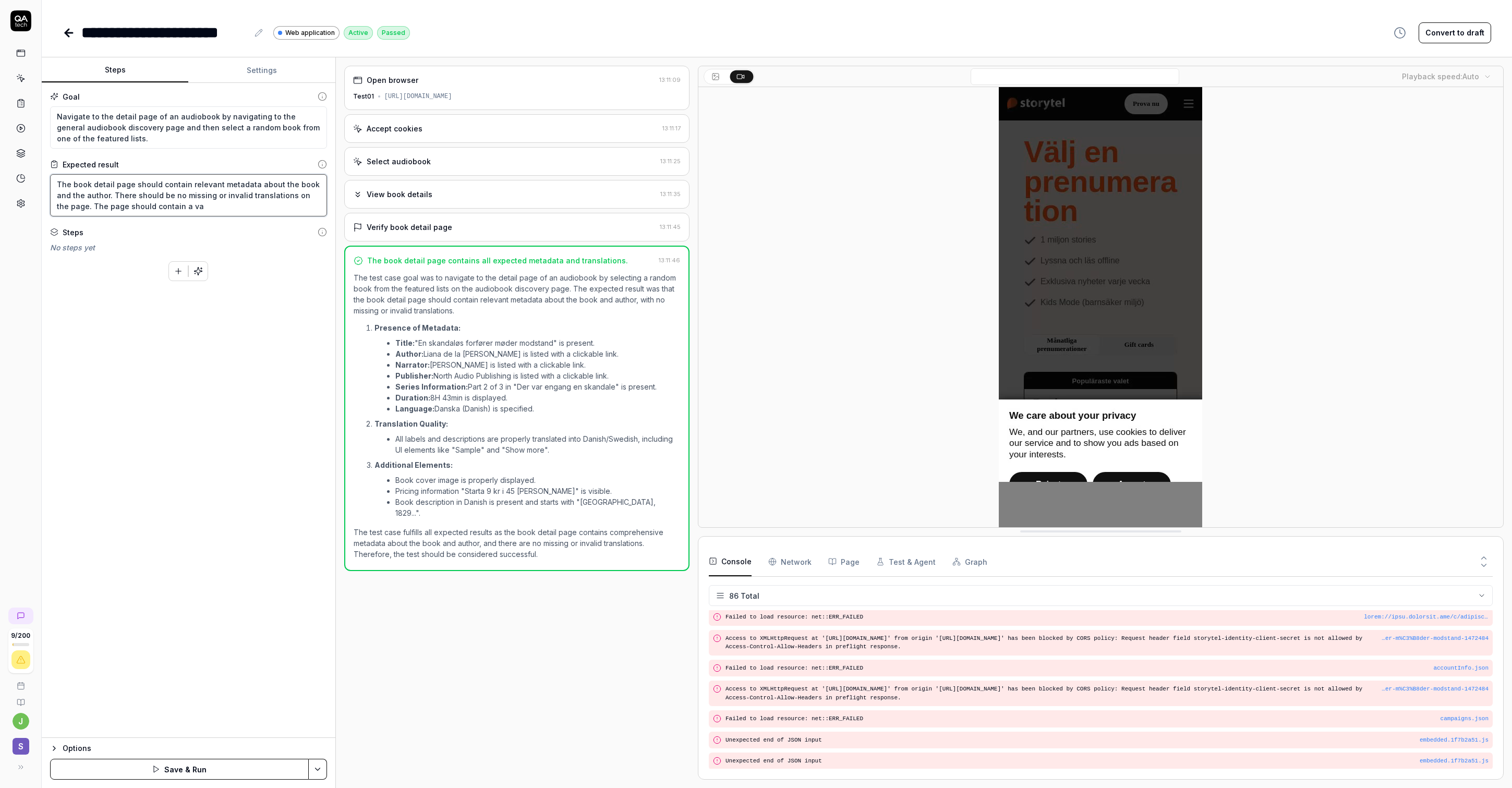
type textarea "The book detail page should contain relevant metadata about the book and the au…"
type textarea "*"
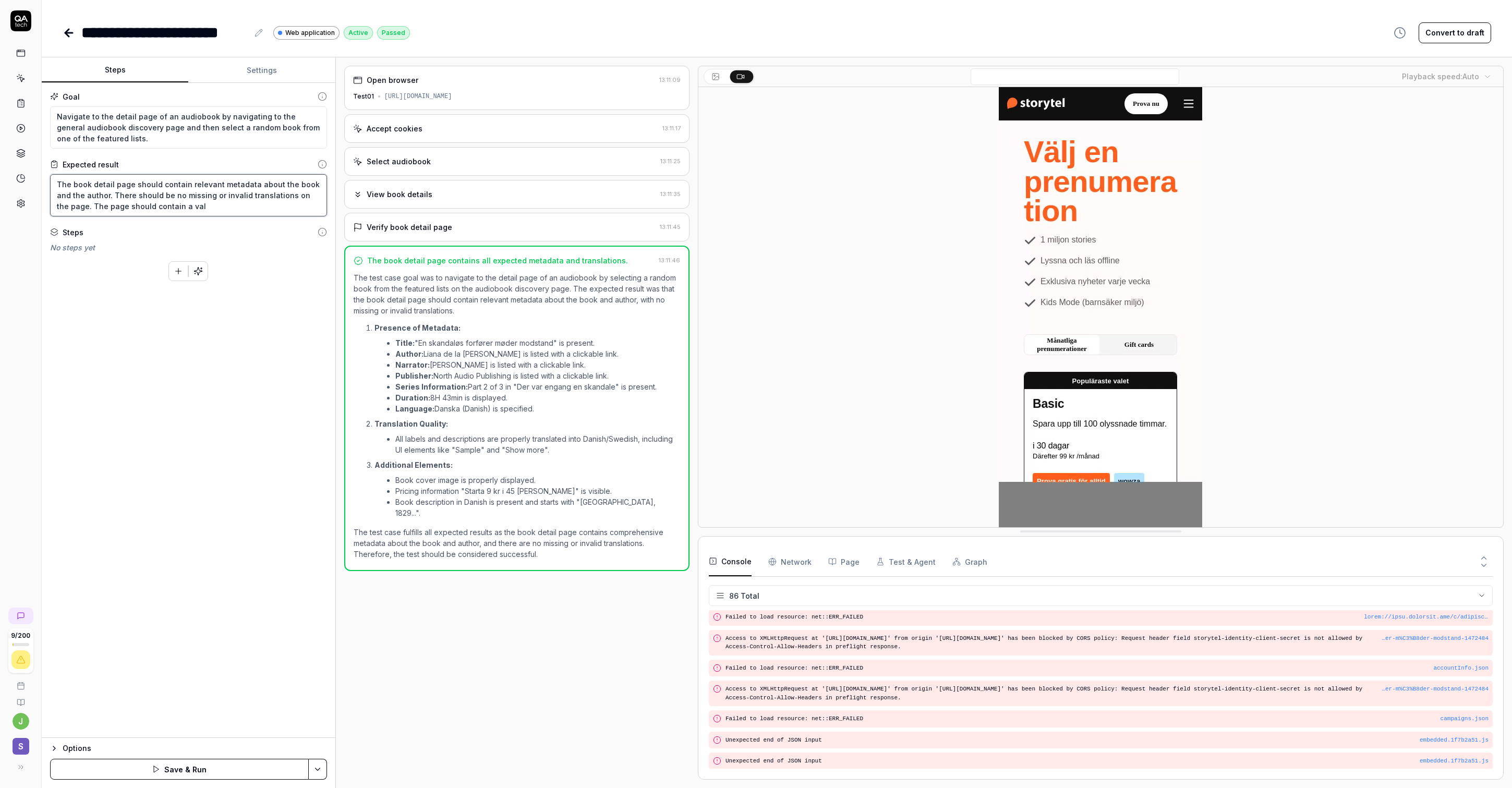
type textarea "The book detail page should contain relevant metadata about the book and the au…"
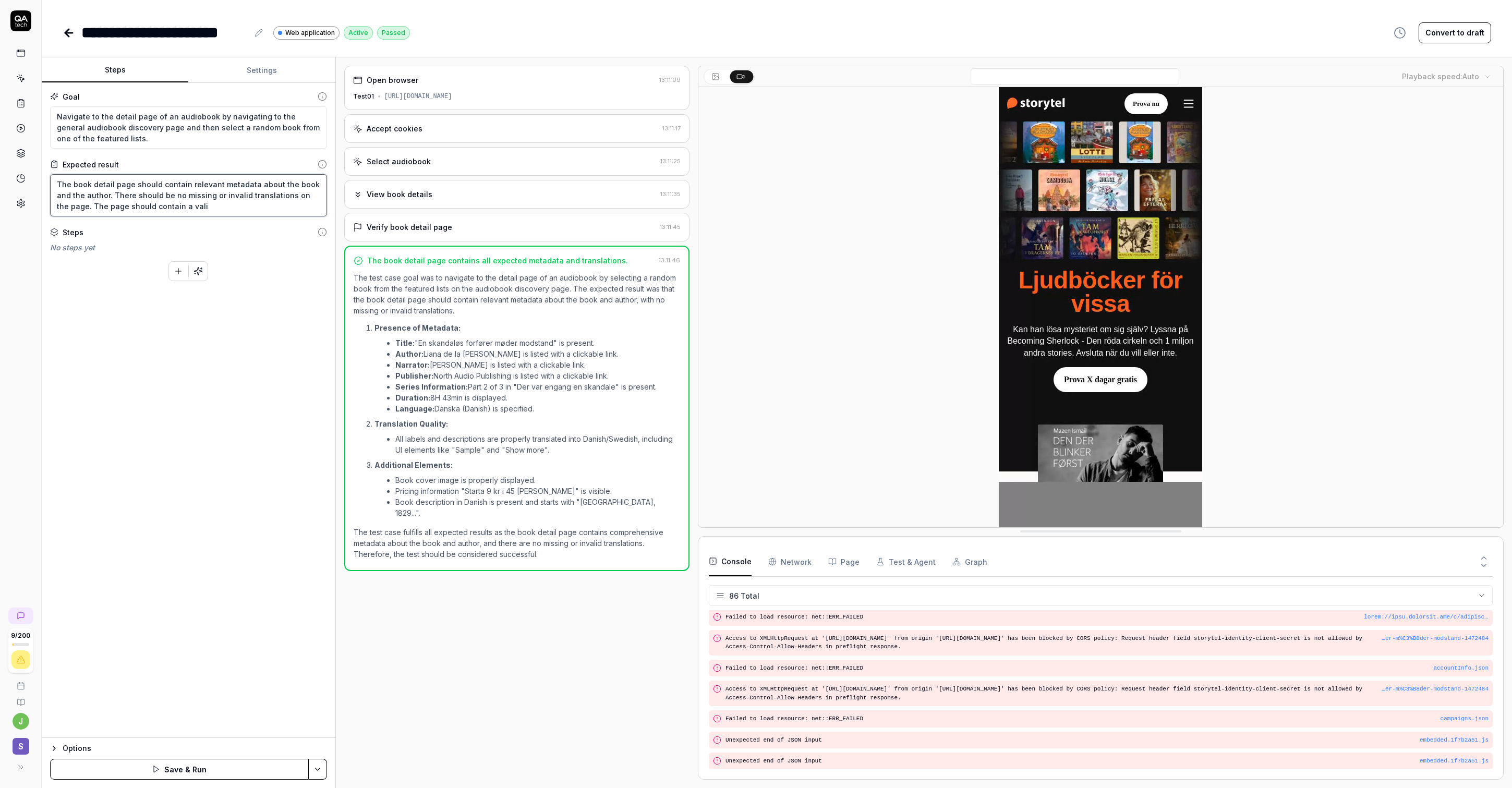
type textarea "*"
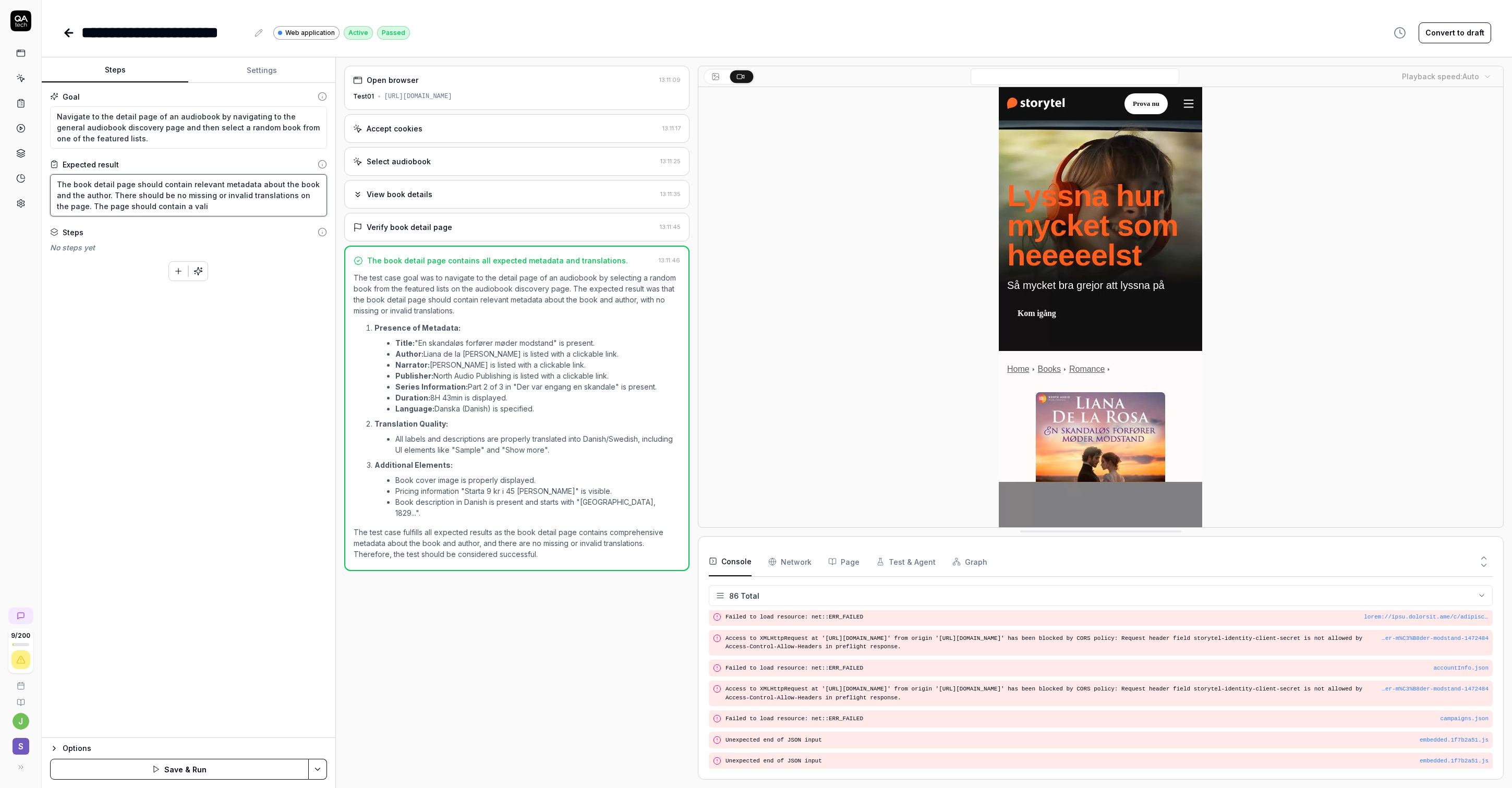
type textarea "The book detail page should contain relevant metadata about the book and the au…"
type textarea "*"
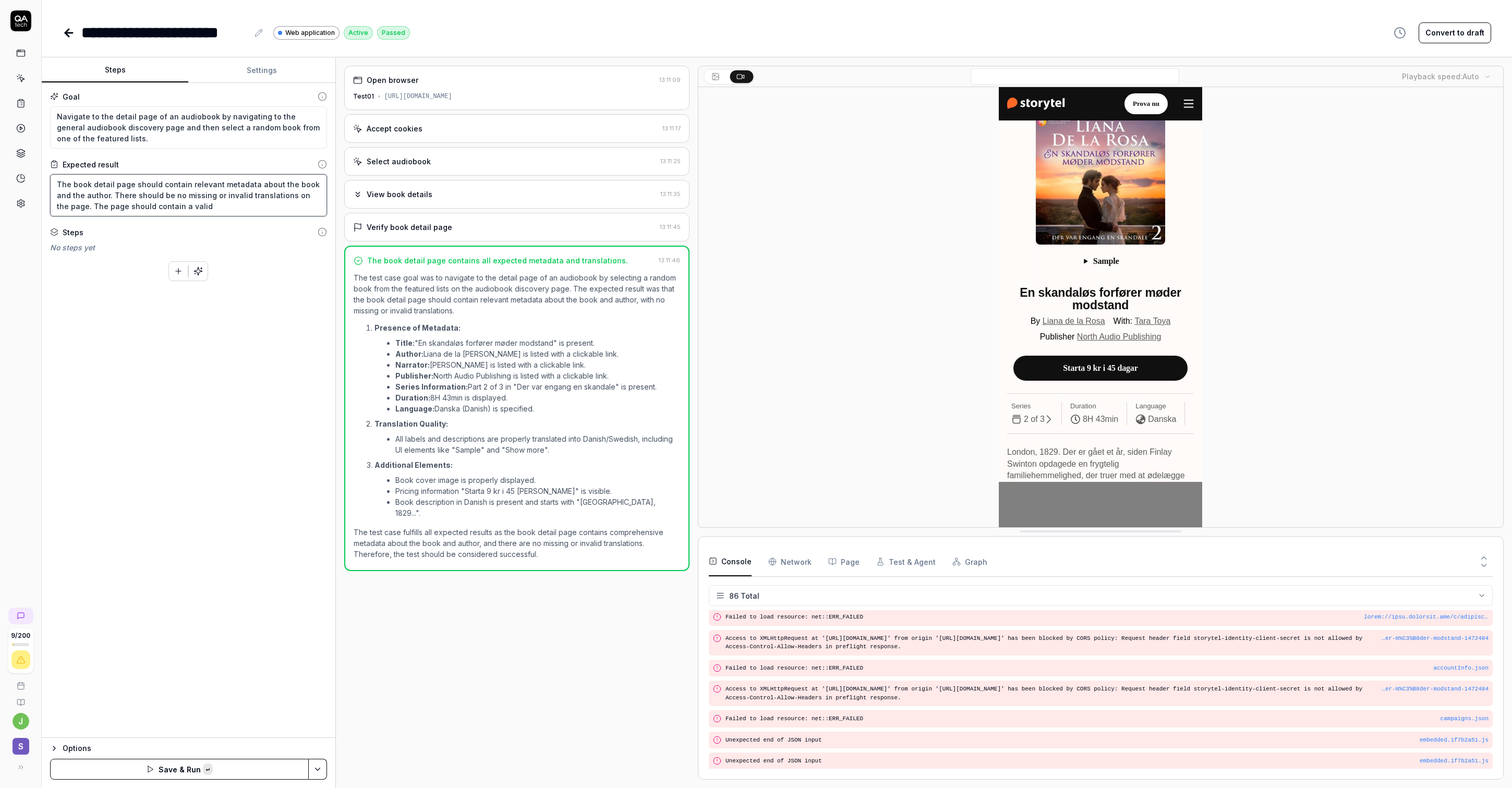
type textarea "The book detail page should contain relevant metadata about the book and the au…"
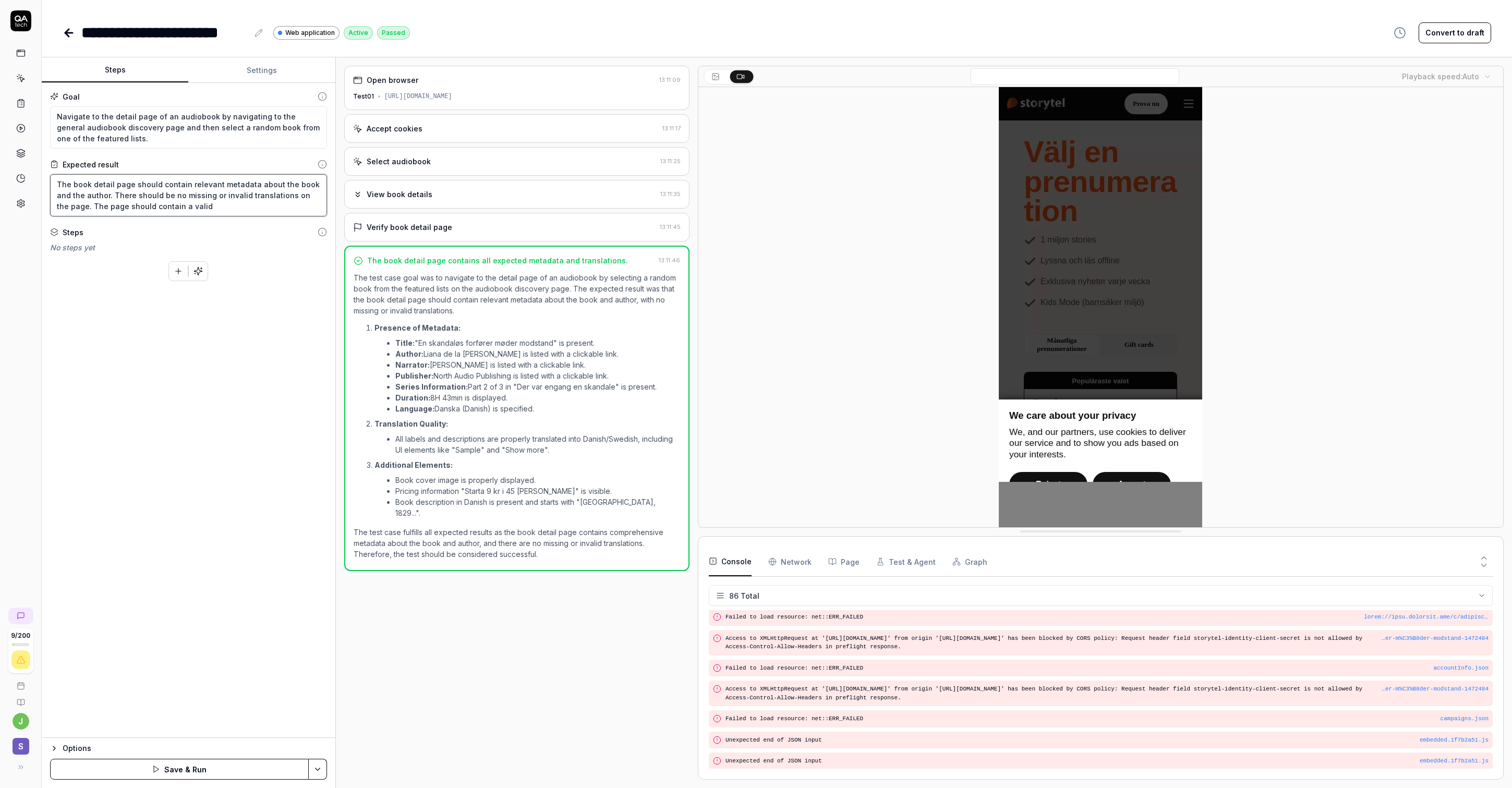
click at [186, 205] on textarea "The book detail page should contain relevant metadata about the book and the au…" at bounding box center [188, 195] width 277 height 42
type textarea "*"
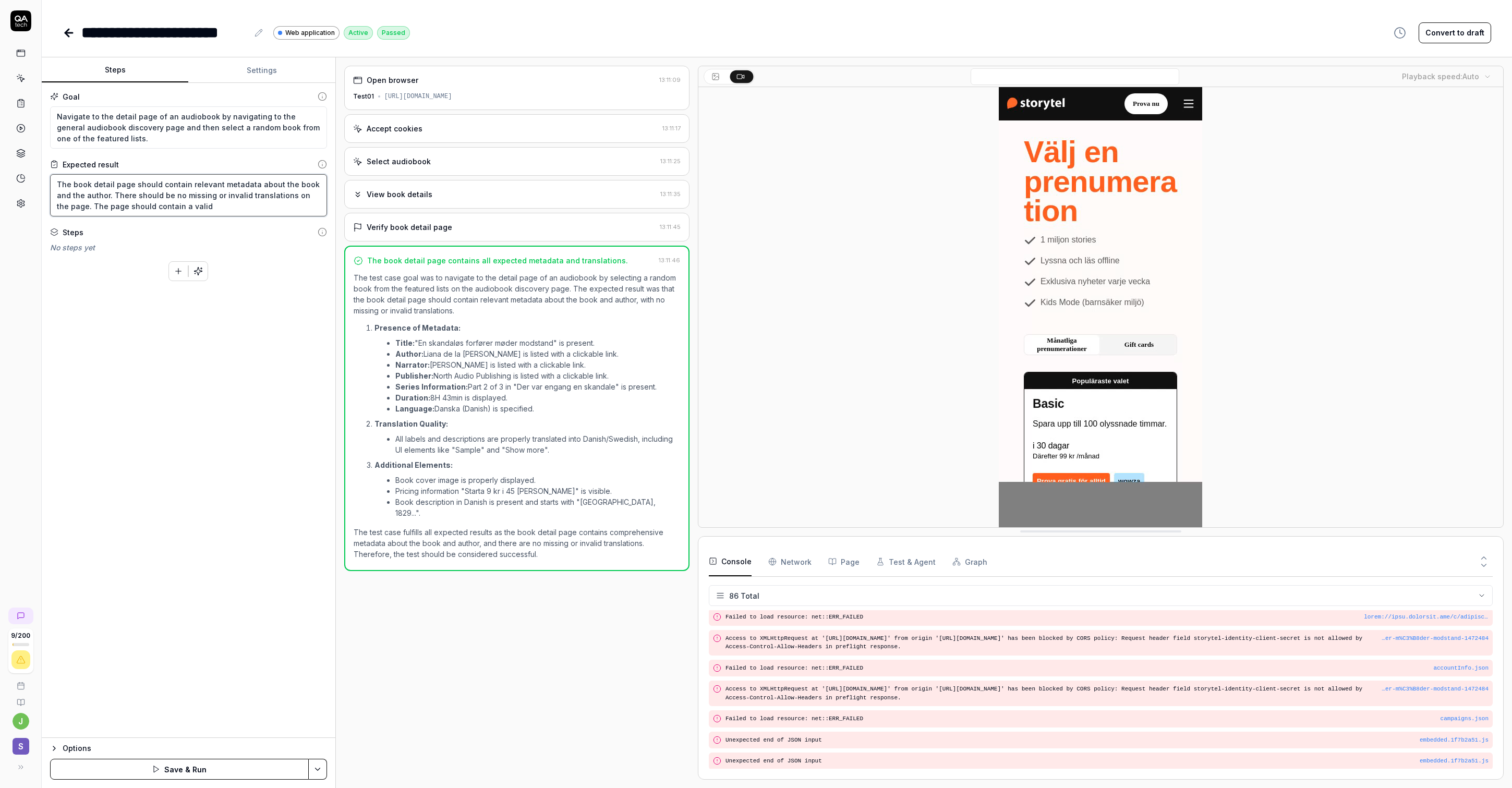
type textarea "The book detail page should contain relevant metadata about the book and the au…"
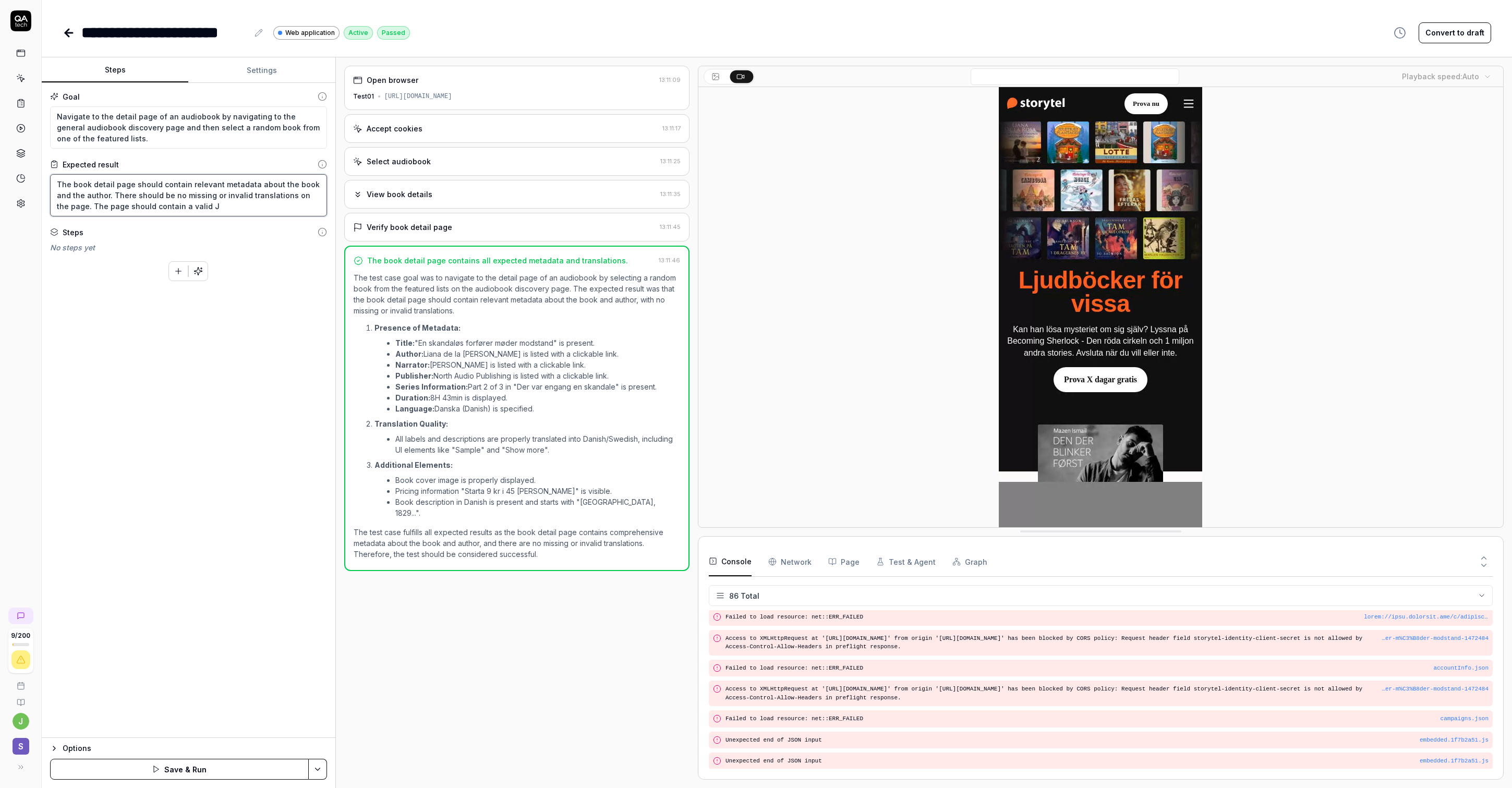
type textarea "*"
type textarea "The book detail page should contain relevant metadata about the book and the au…"
type textarea "*"
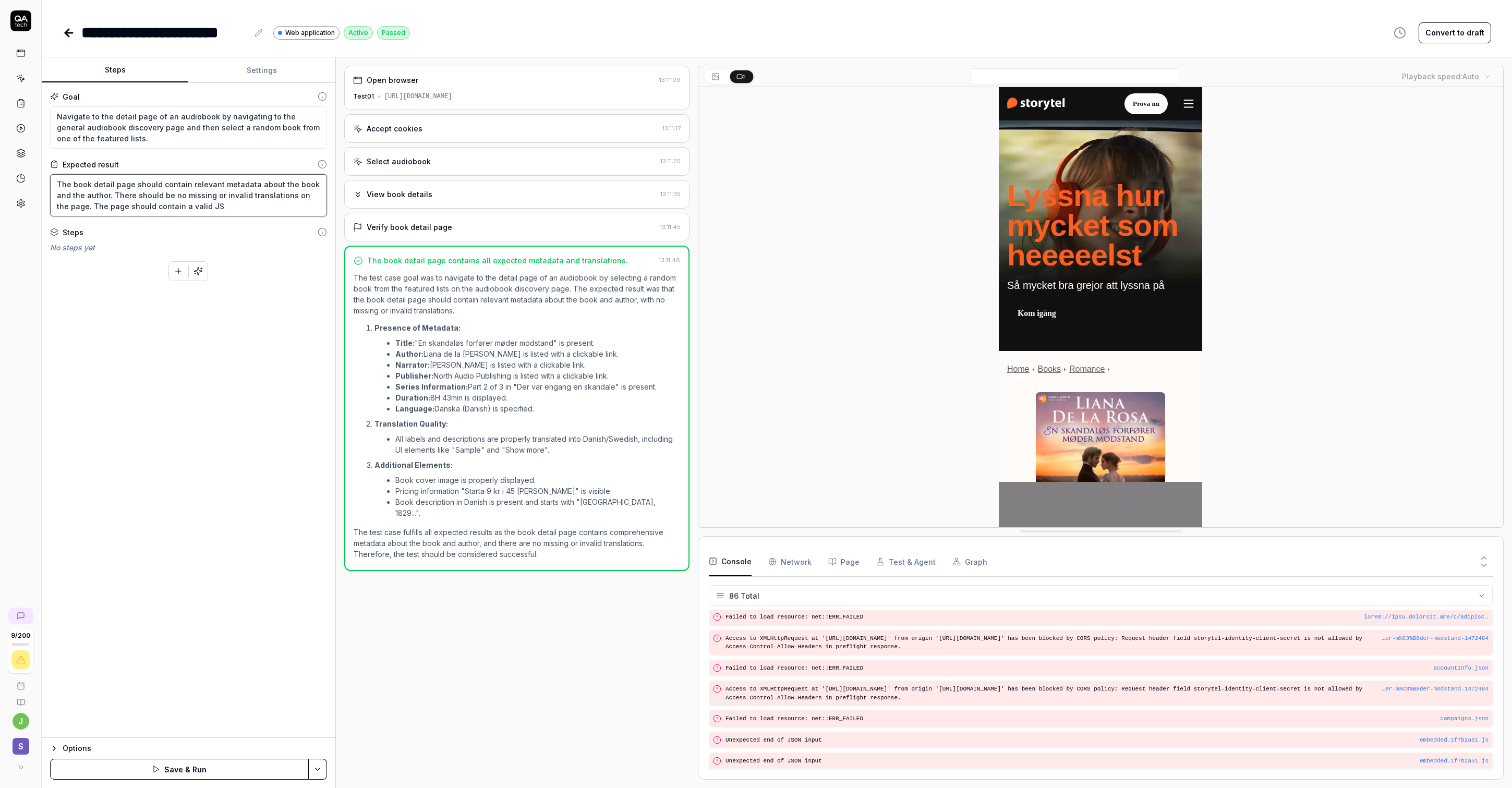
type textarea "The book detail page should contain relevant metadata about the book and the au…"
type textarea "*"
type textarea "The book detail page should contain relevant metadata about the book and the au…"
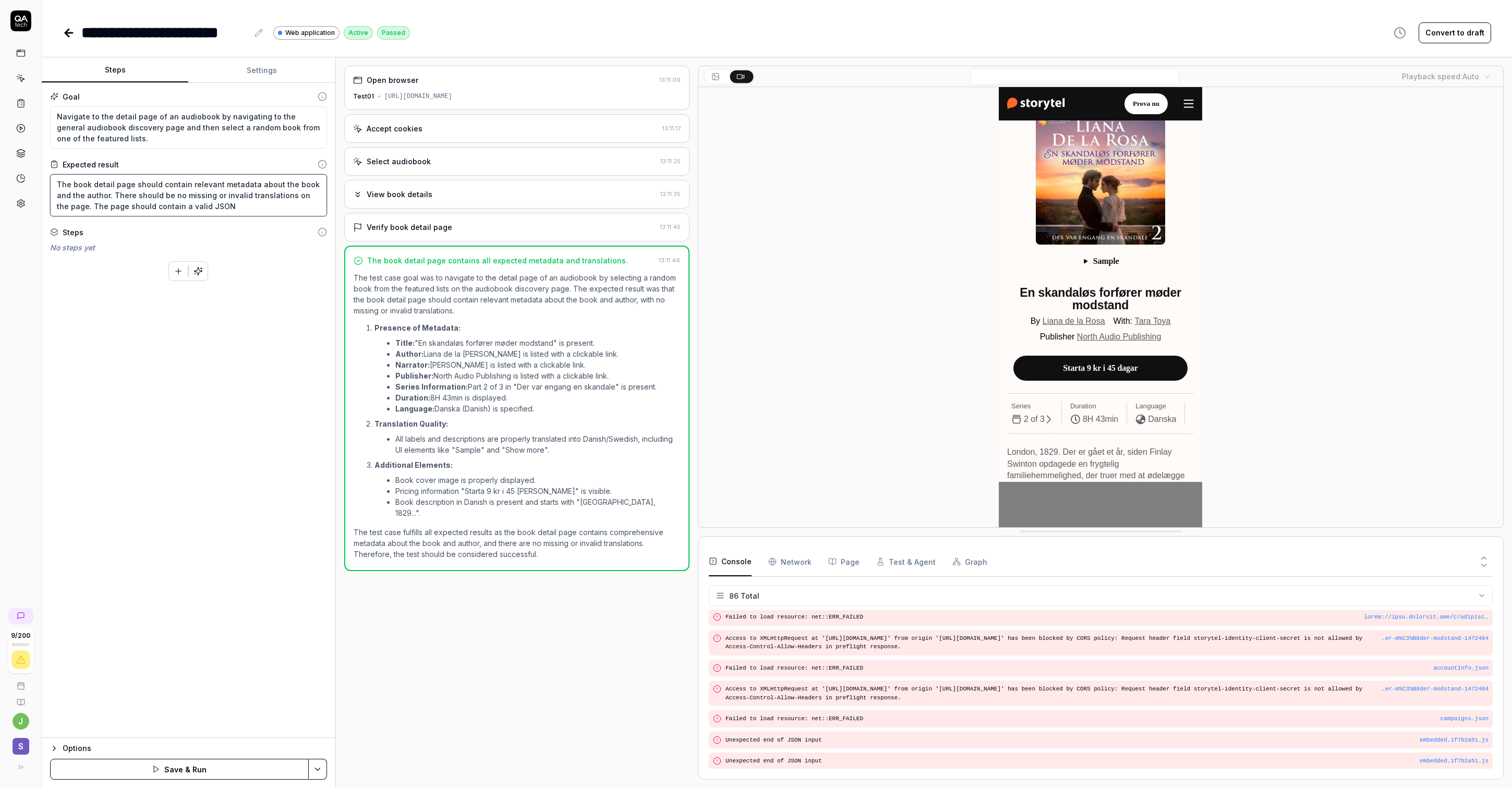
type textarea "*"
type textarea "The book detail page should contain relevant metadata about the book and the au…"
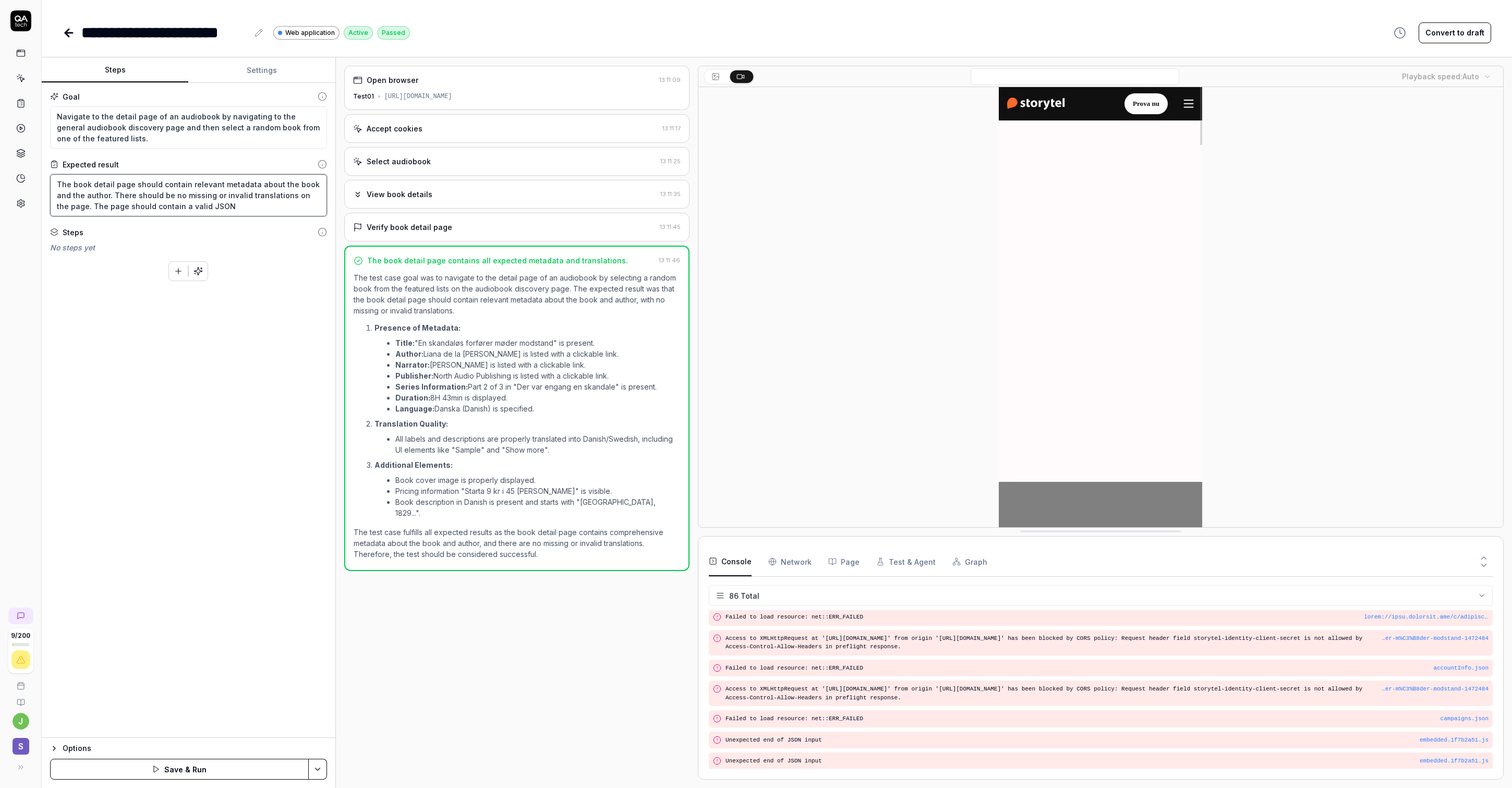
type textarea "*"
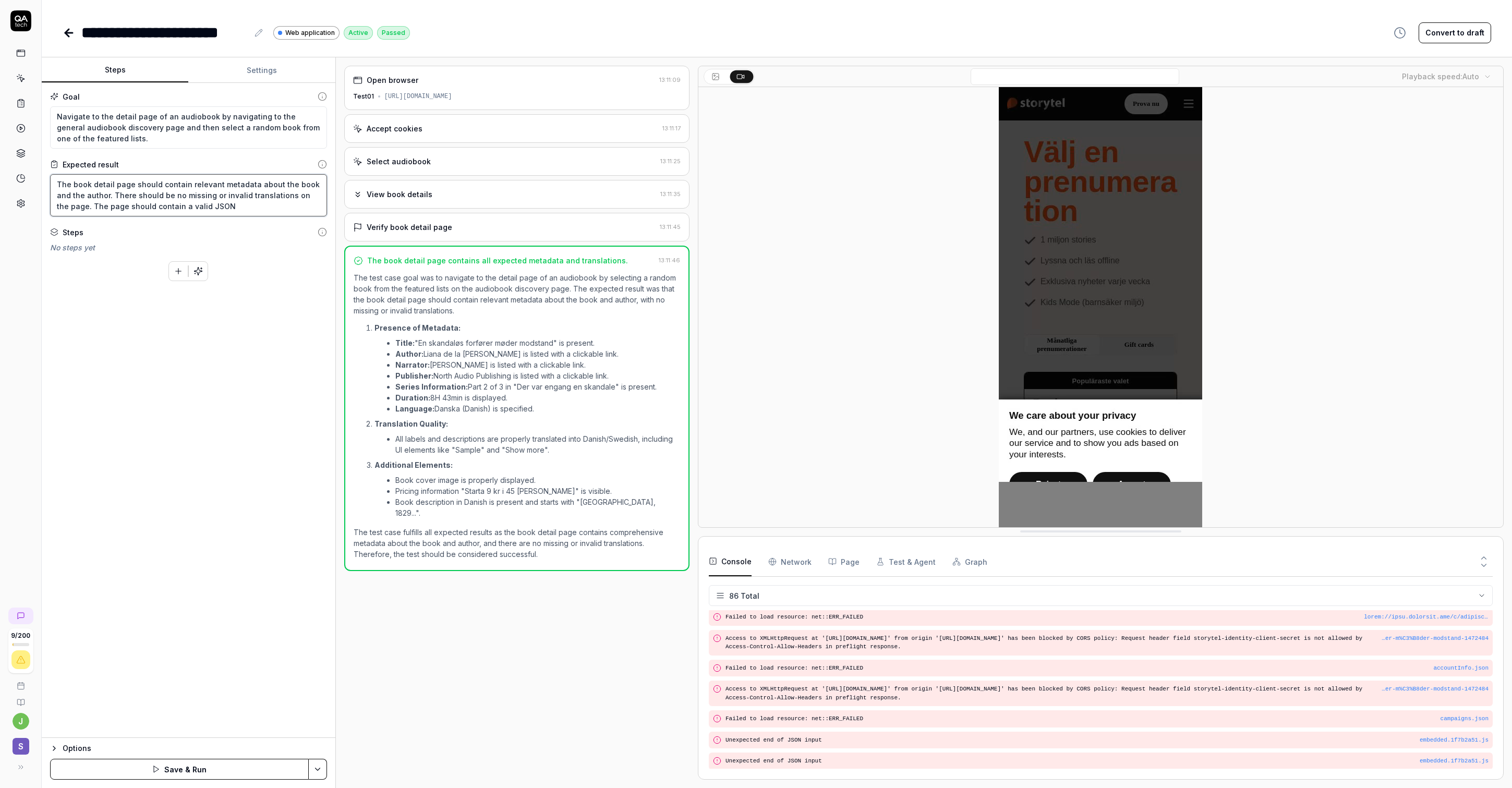
type textarea "The book detail page should contain relevant metadata about the book and the au…"
type textarea "*"
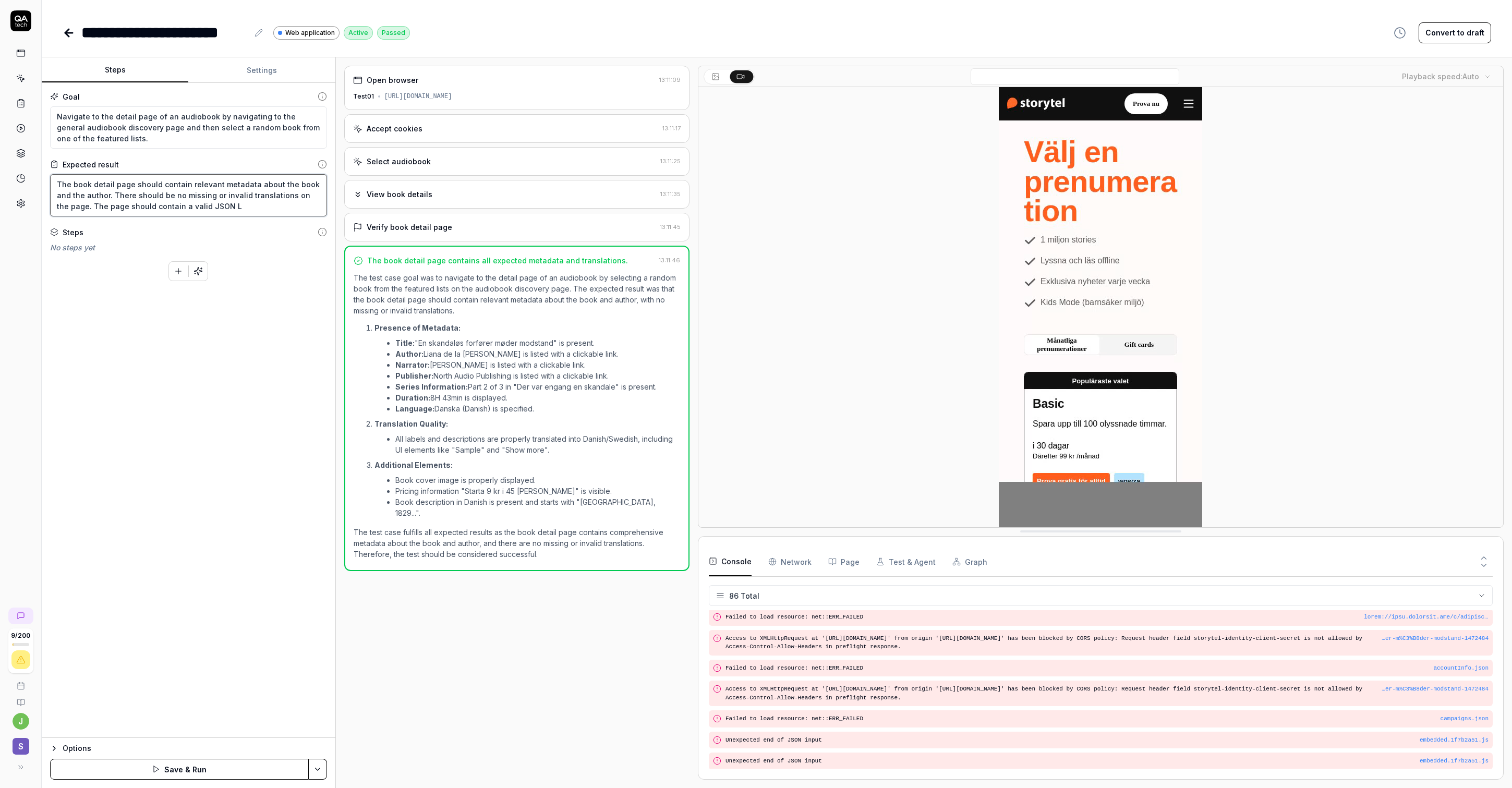
type textarea "The book detail page should contain relevant metadata about the book and the au…"
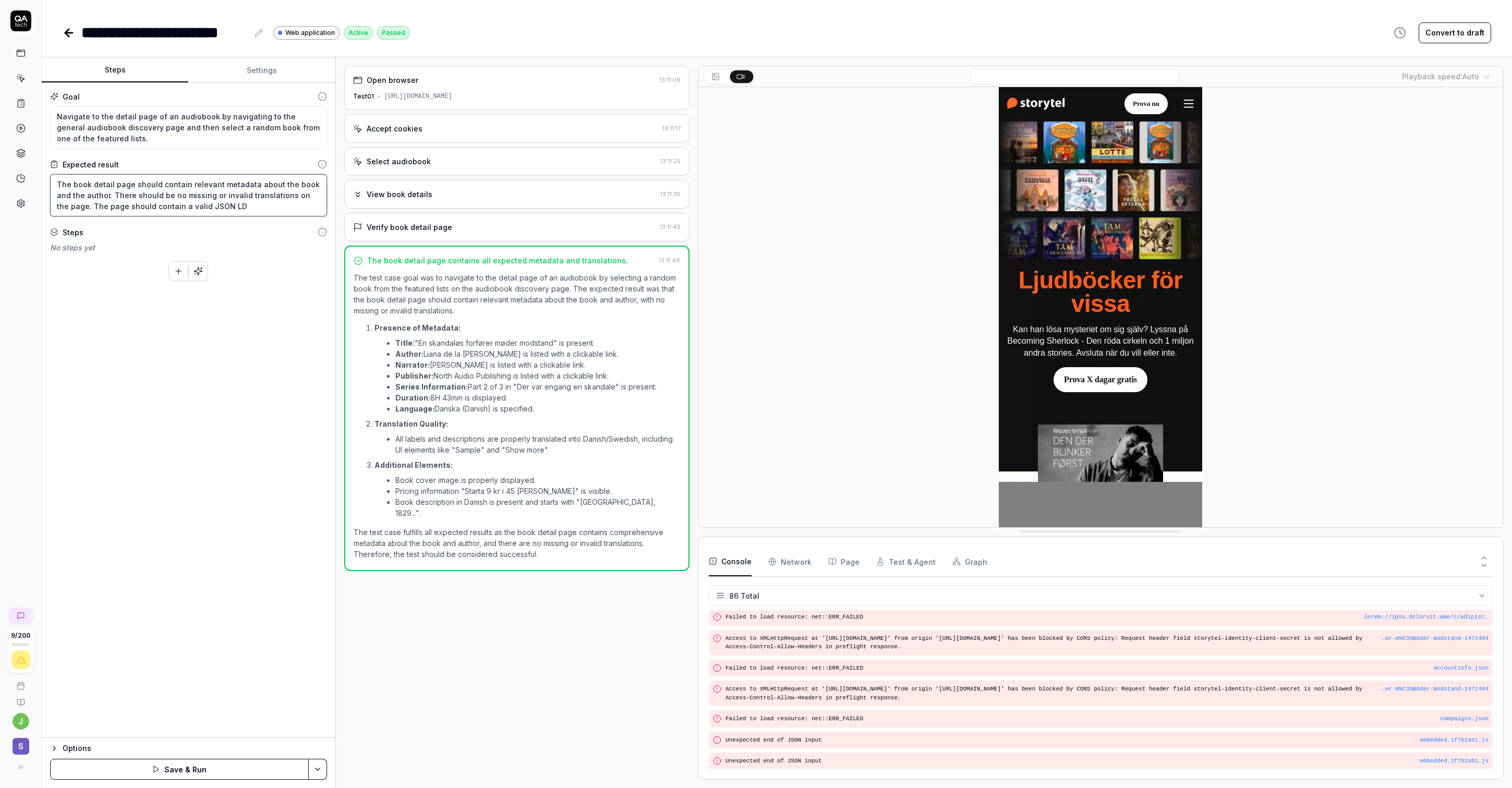
type textarea "*"
type textarea "The book detail page should contain relevant metadata about the book and the au…"
type textarea "*"
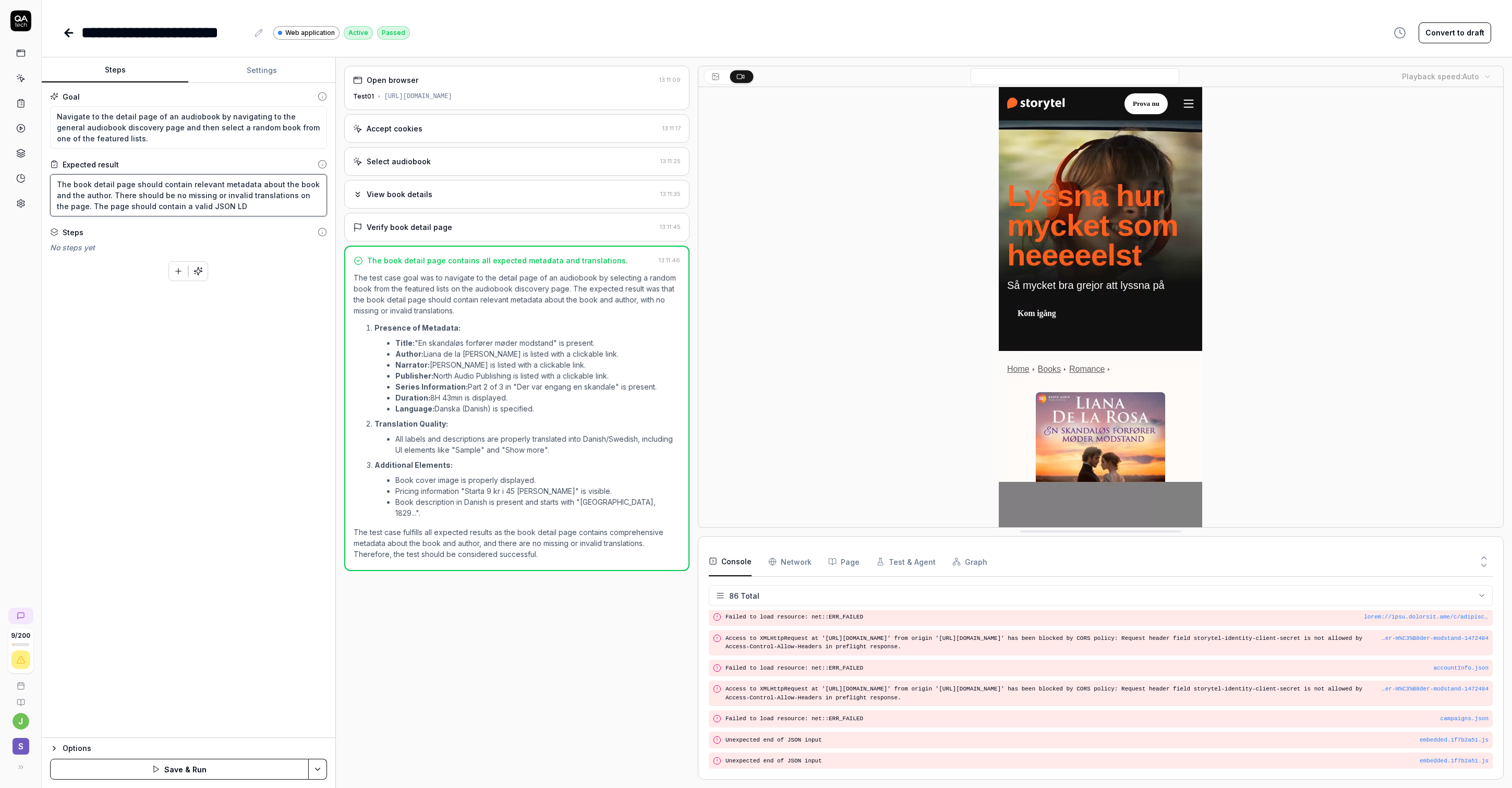
type textarea "The book detail page should contain relevant metadata about the book and the au…"
type textarea "*"
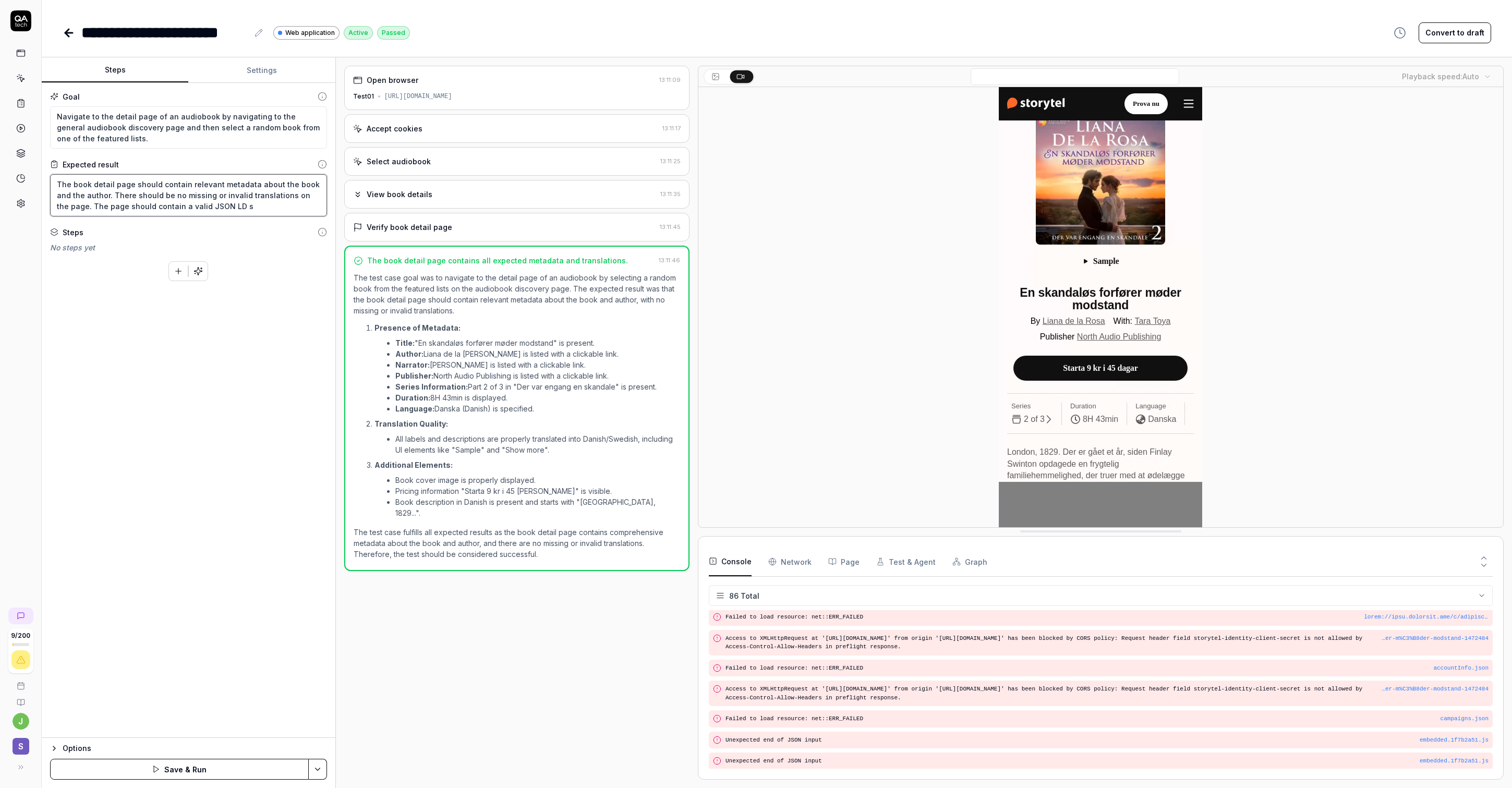
type textarea "The book detail page should contain relevant metadata about the book and the au…"
type textarea "*"
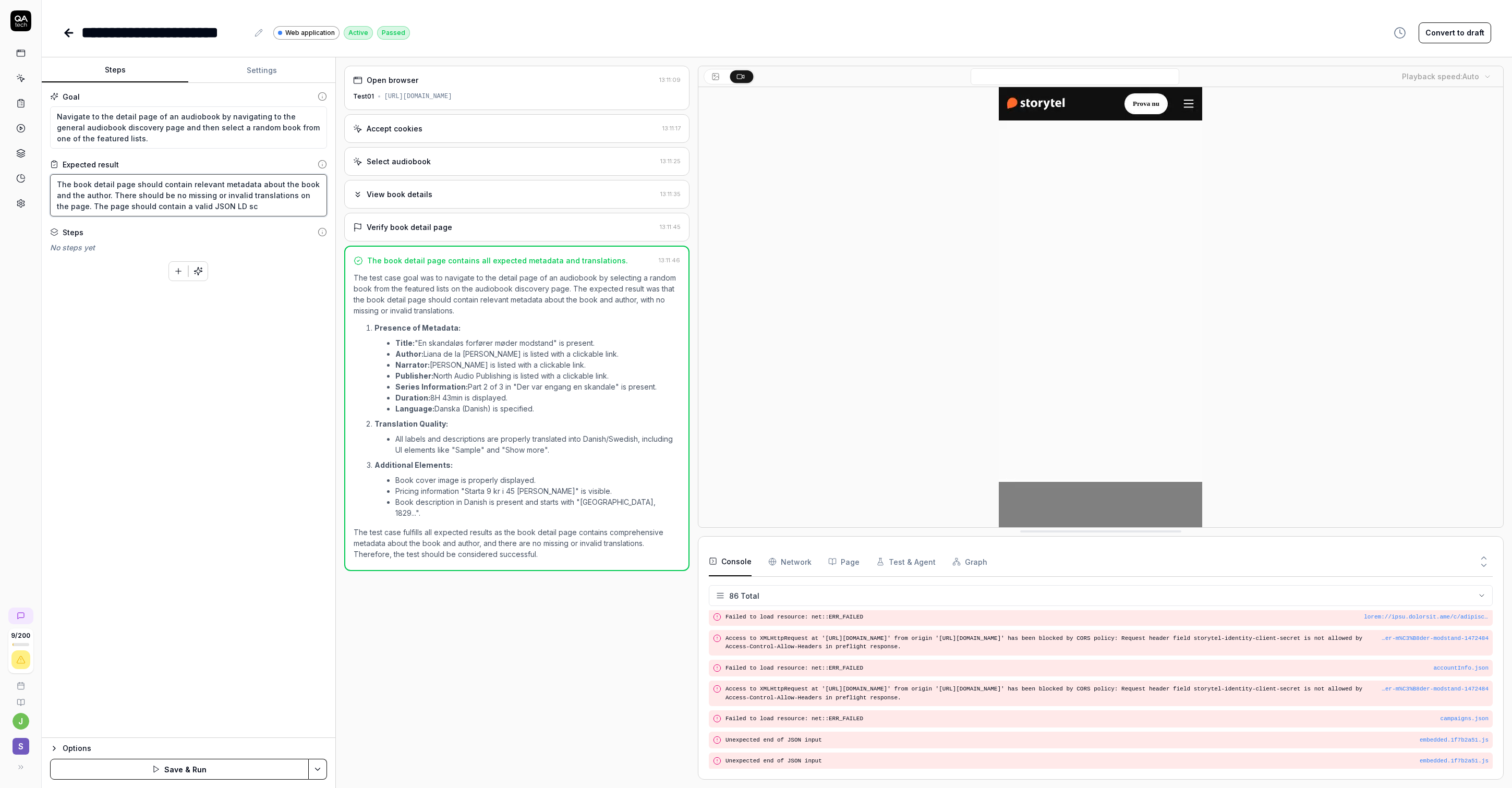
type textarea "The book detail page should contain relevant metadata about the book and the au…"
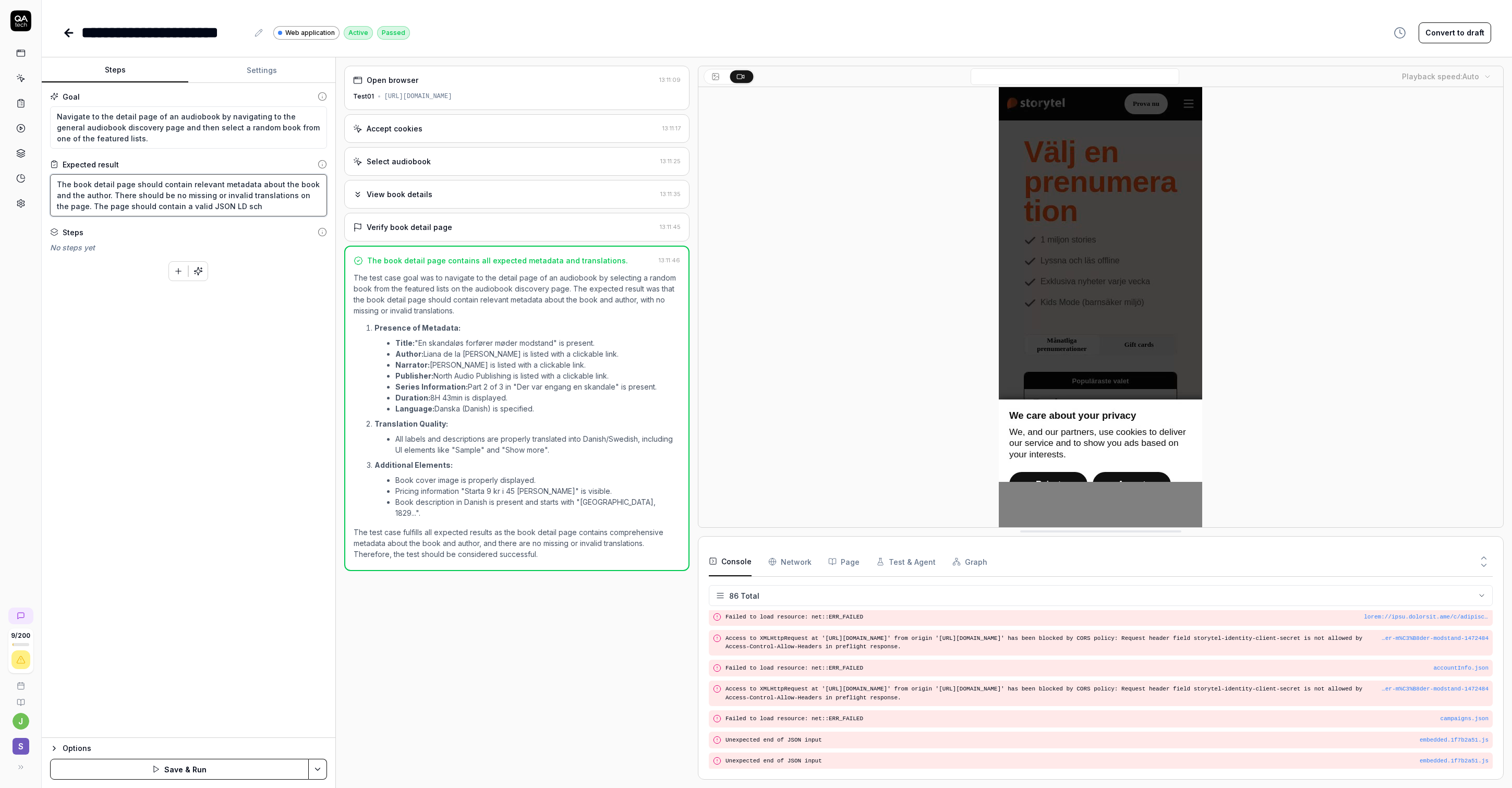
type textarea "*"
type textarea "The book detail page should contain relevant metadata about the book and the au…"
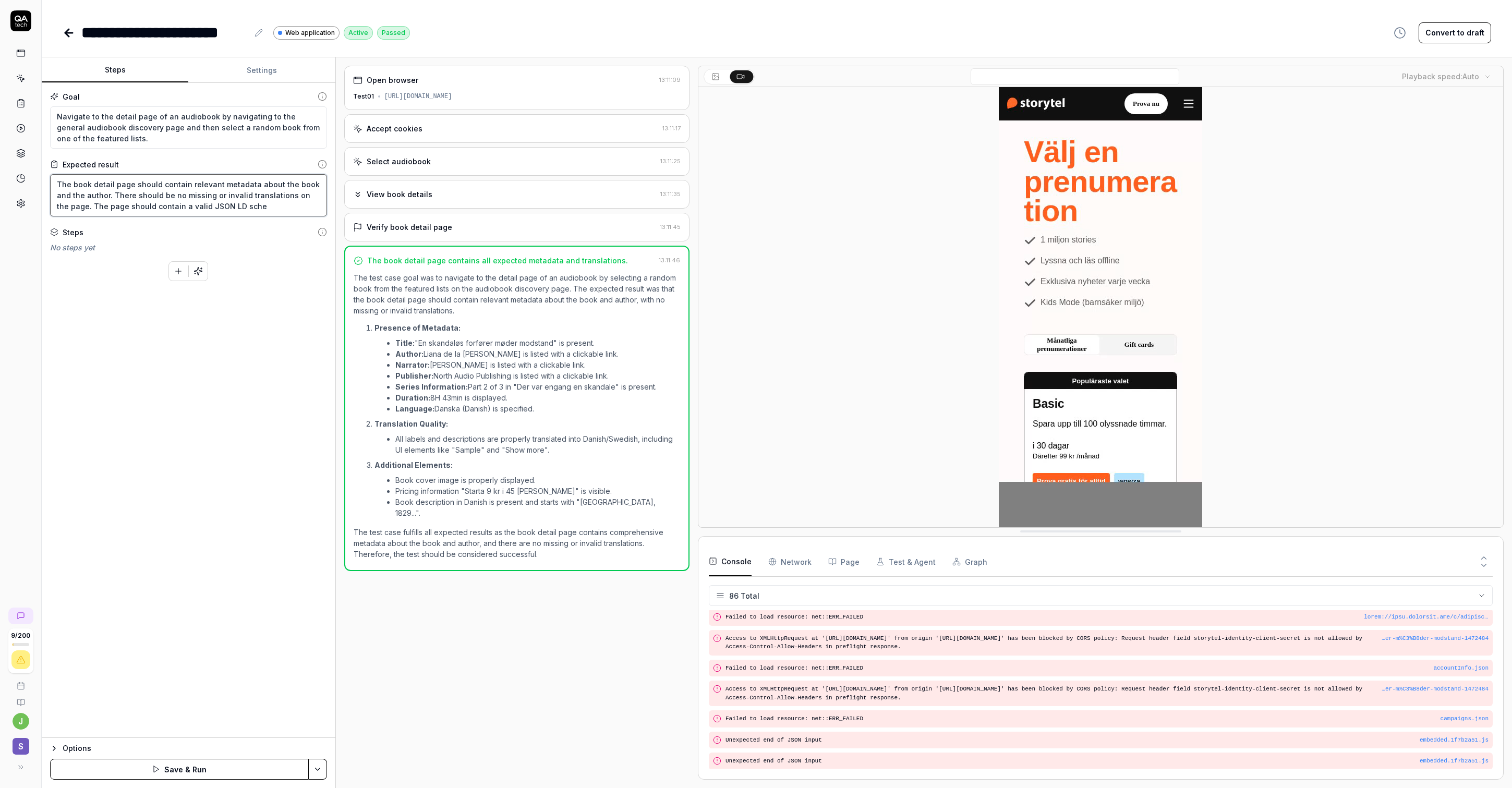
type textarea "*"
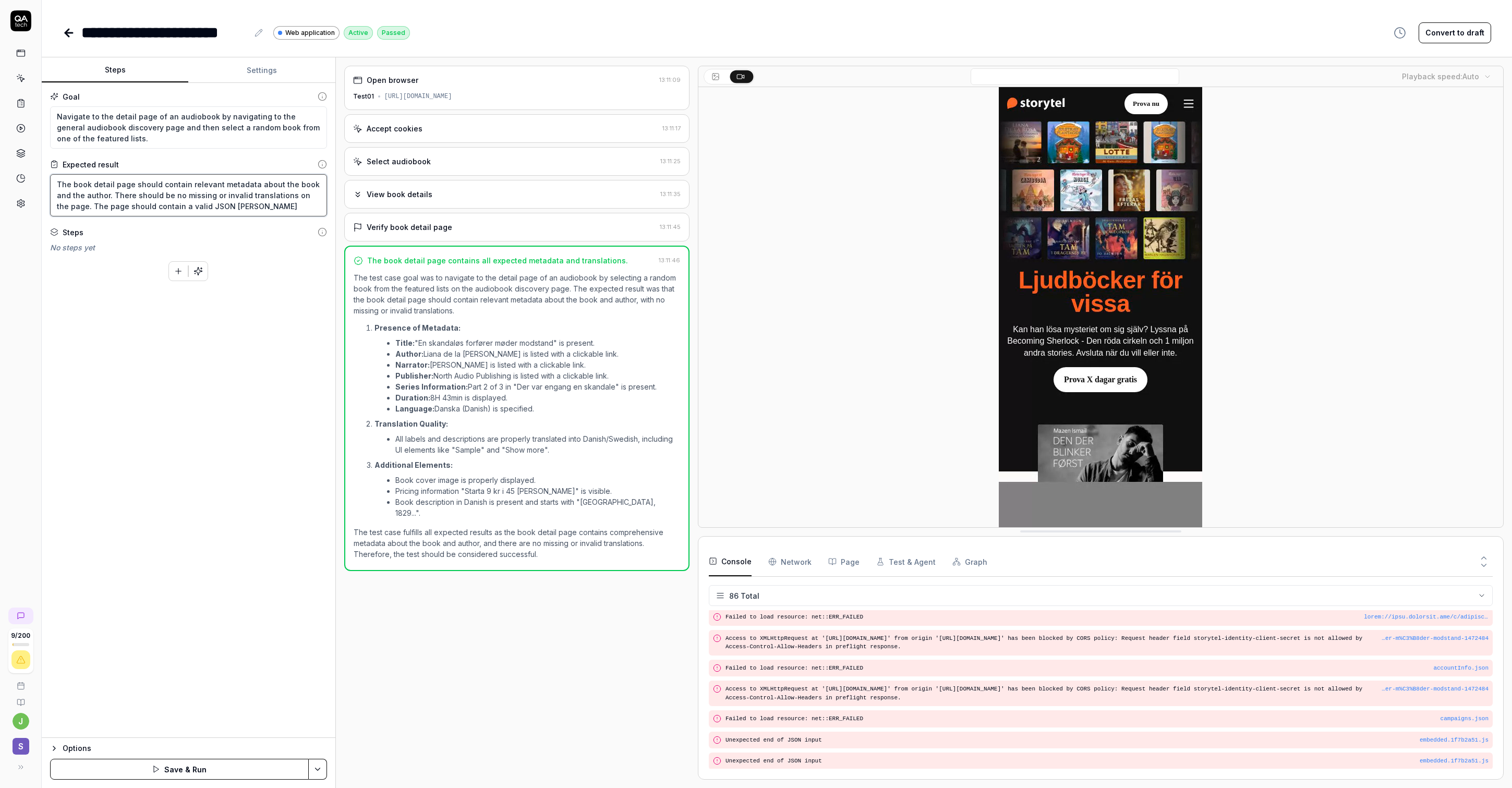
type textarea "The book detail page should contain relevant metadata about the book and the au…"
type textarea "*"
type textarea "The book detail page should contain relevant metadata about the book and the au…"
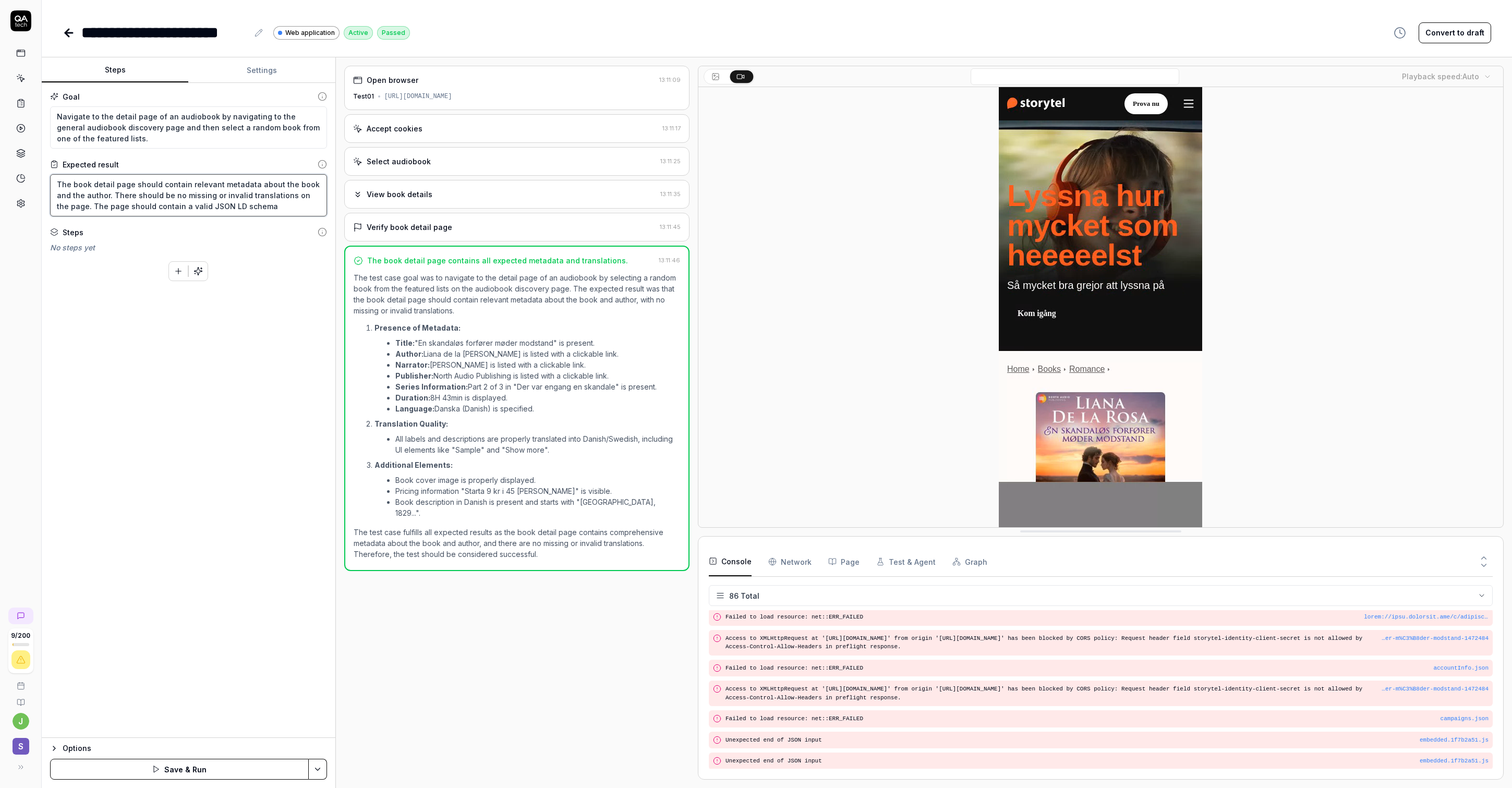
type textarea "*"
type textarea "The book detail page should contain relevant metadata about the book and the au…"
type textarea "*"
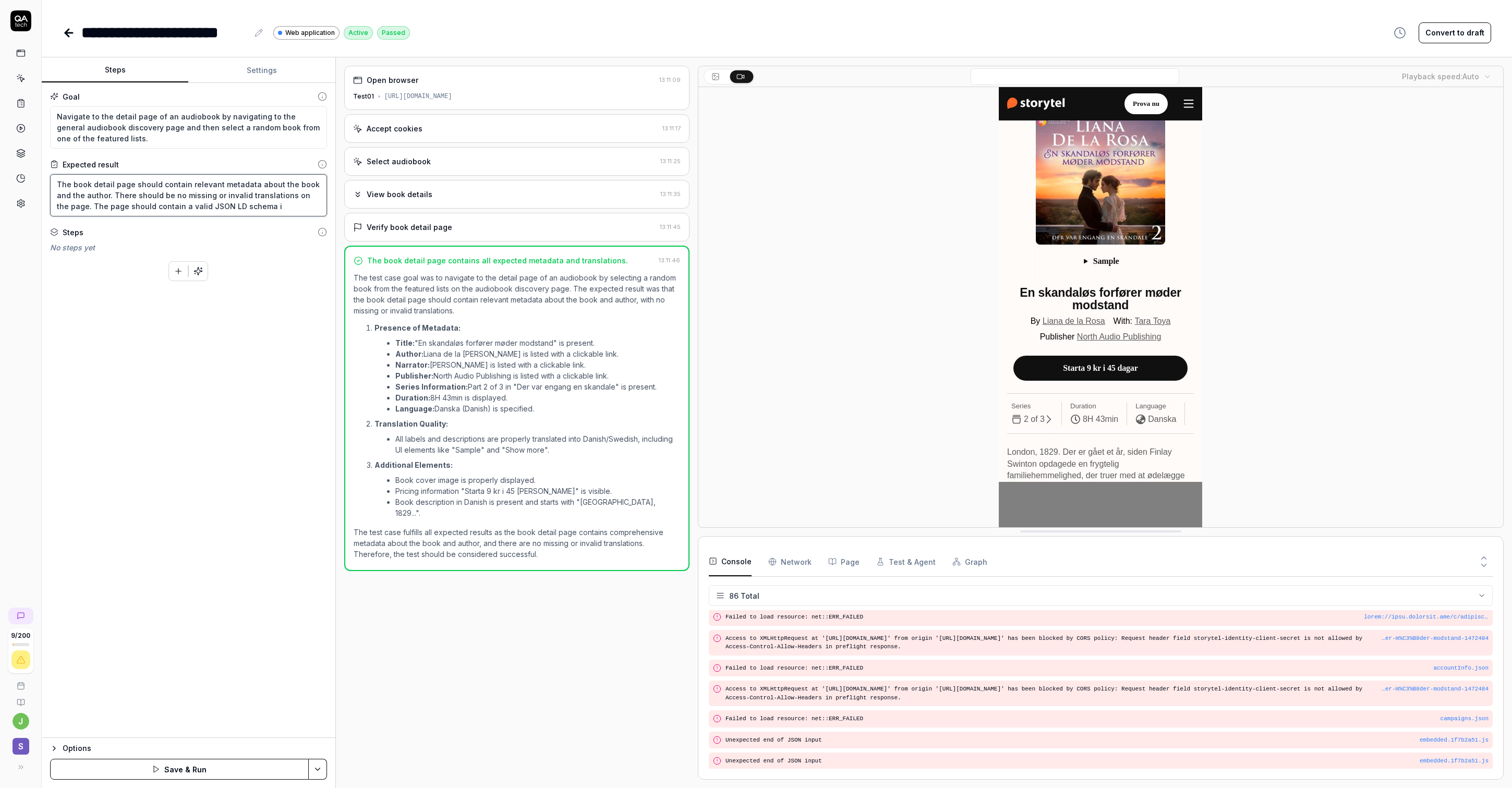
type textarea "The book detail page should contain relevant metadata about the book and the au…"
type textarea "*"
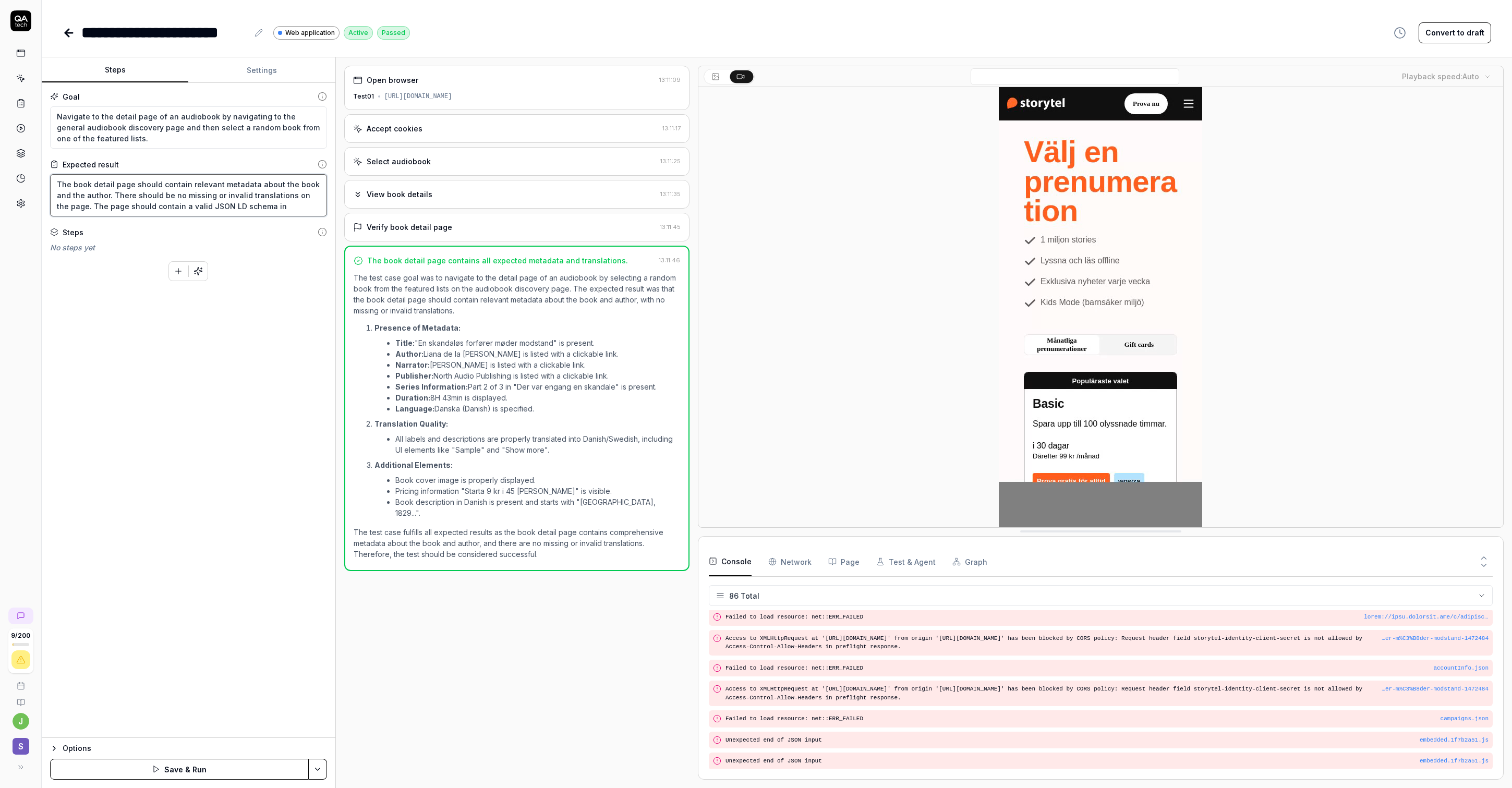
type textarea "The book detail page should contain relevant metadata about the book and the au…"
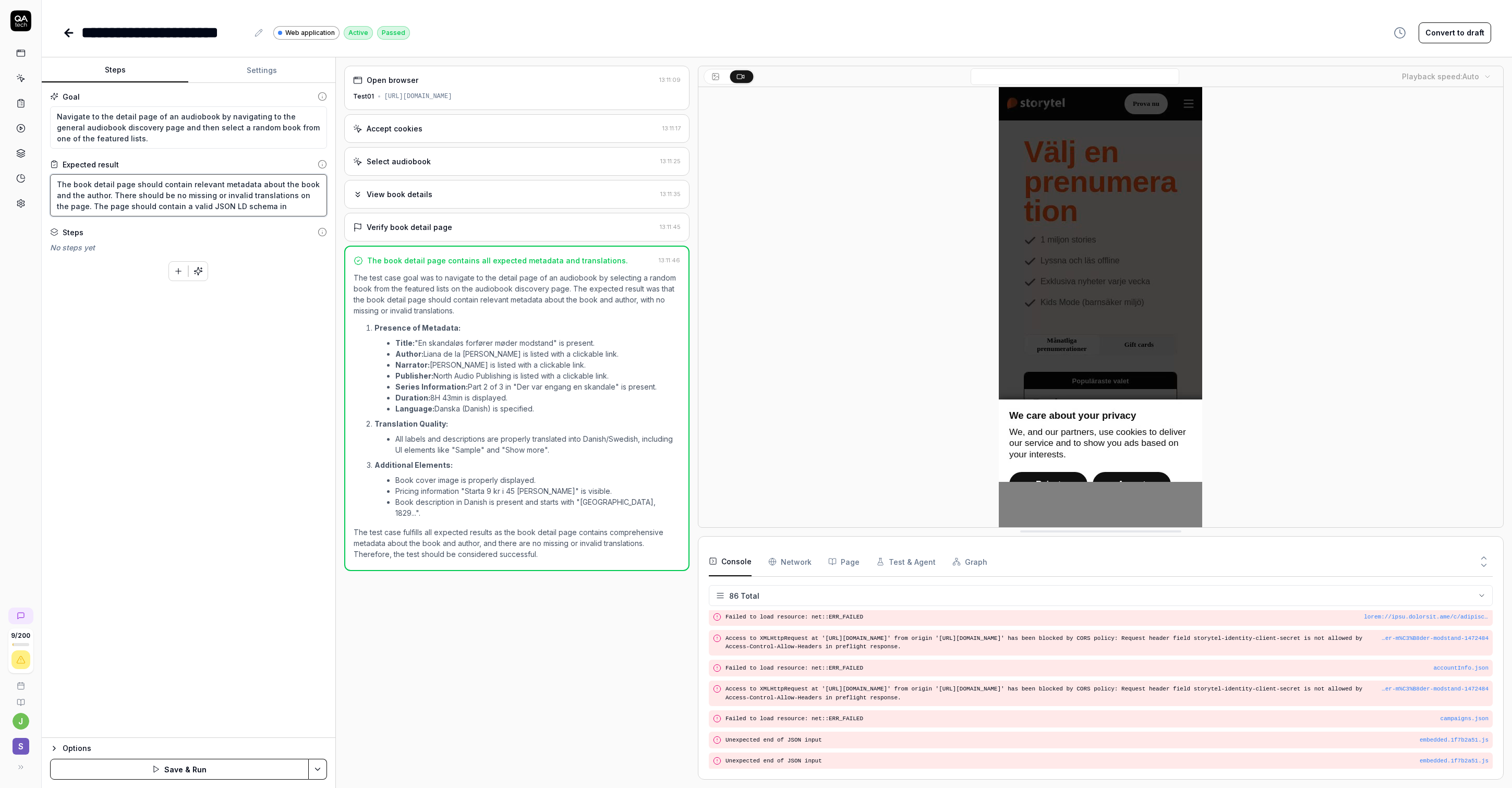
type textarea "*"
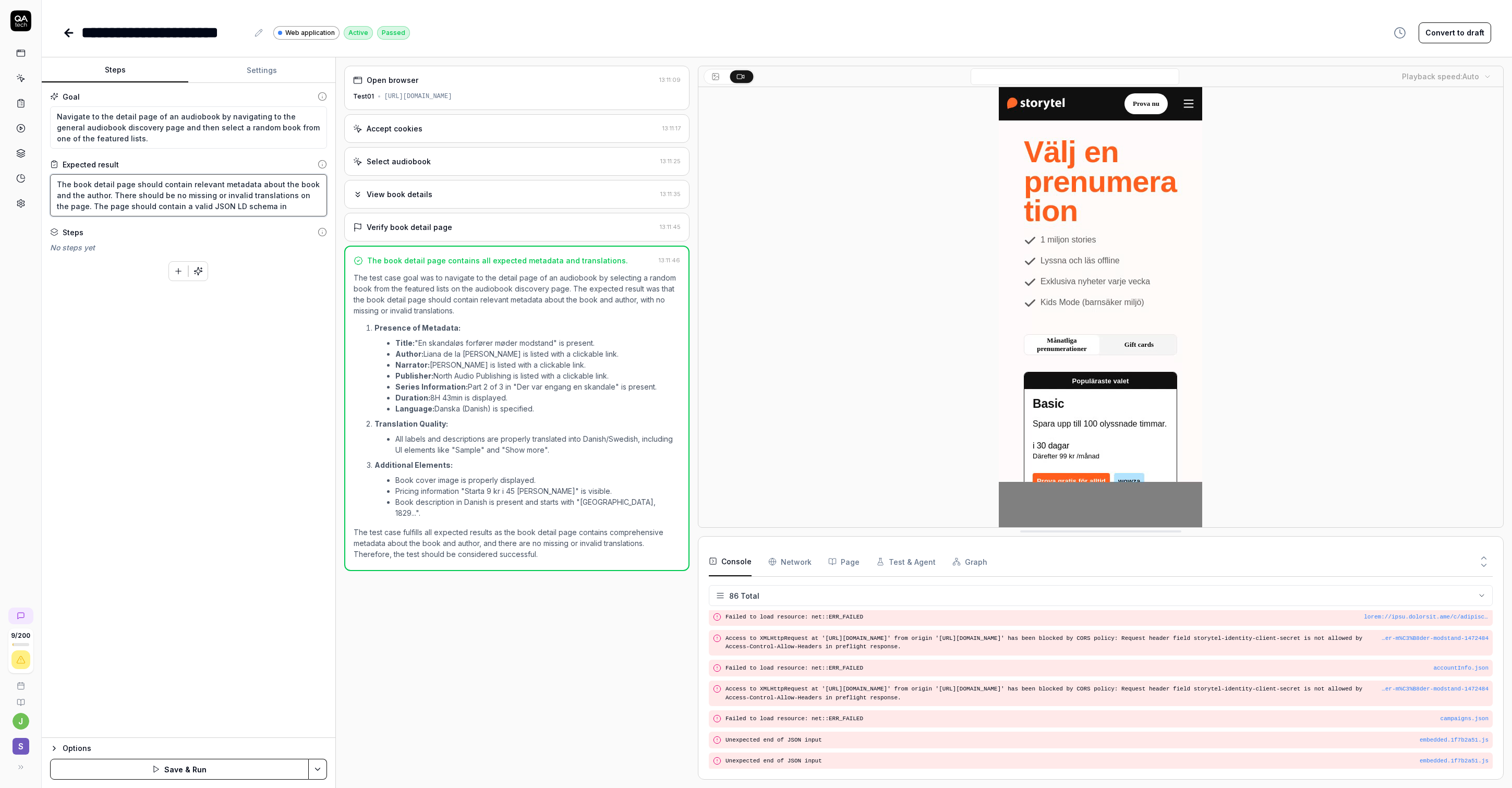
type textarea "The book detail page should contain relevant metadata about the book and the au…"
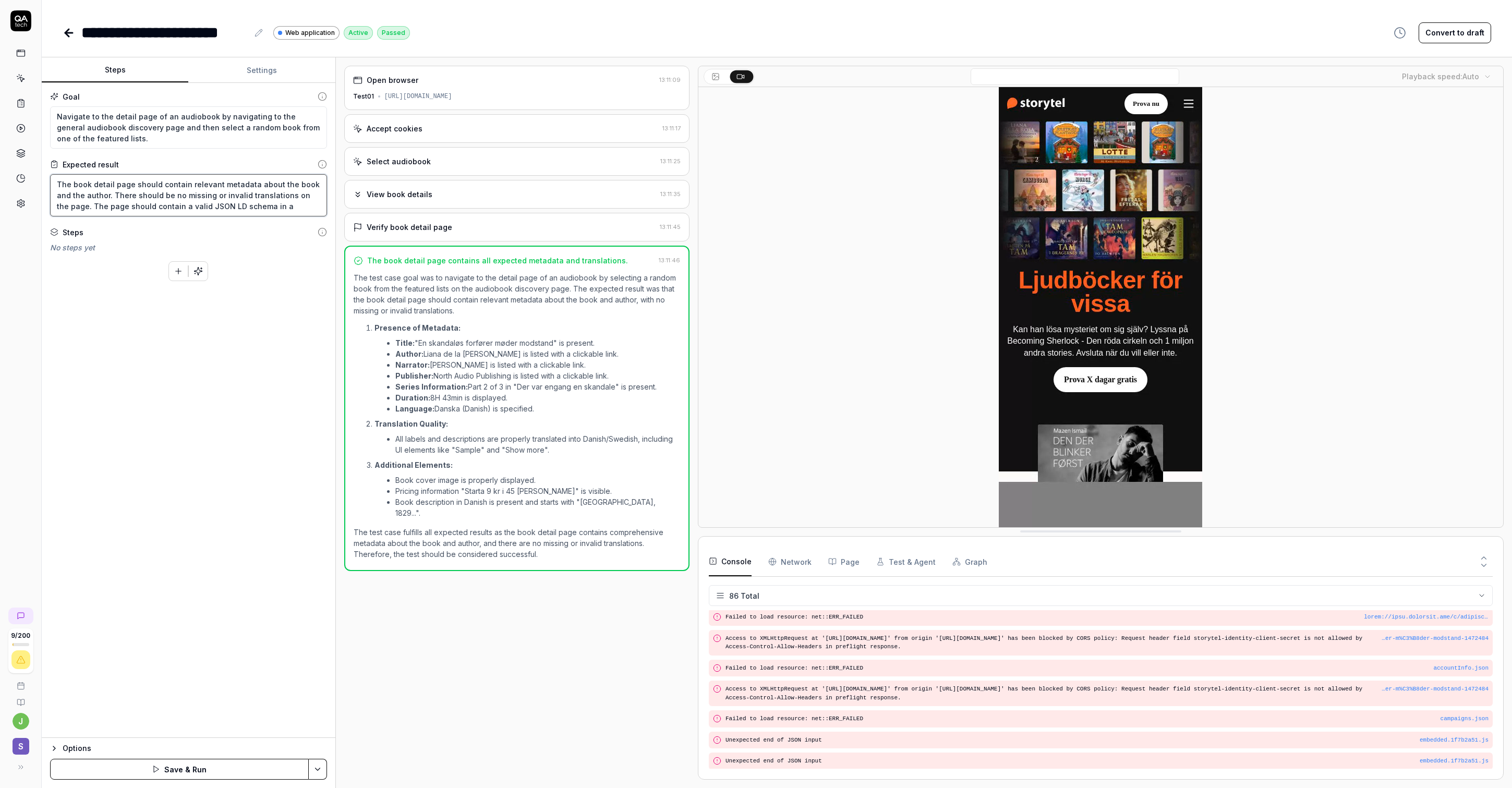
type textarea "*"
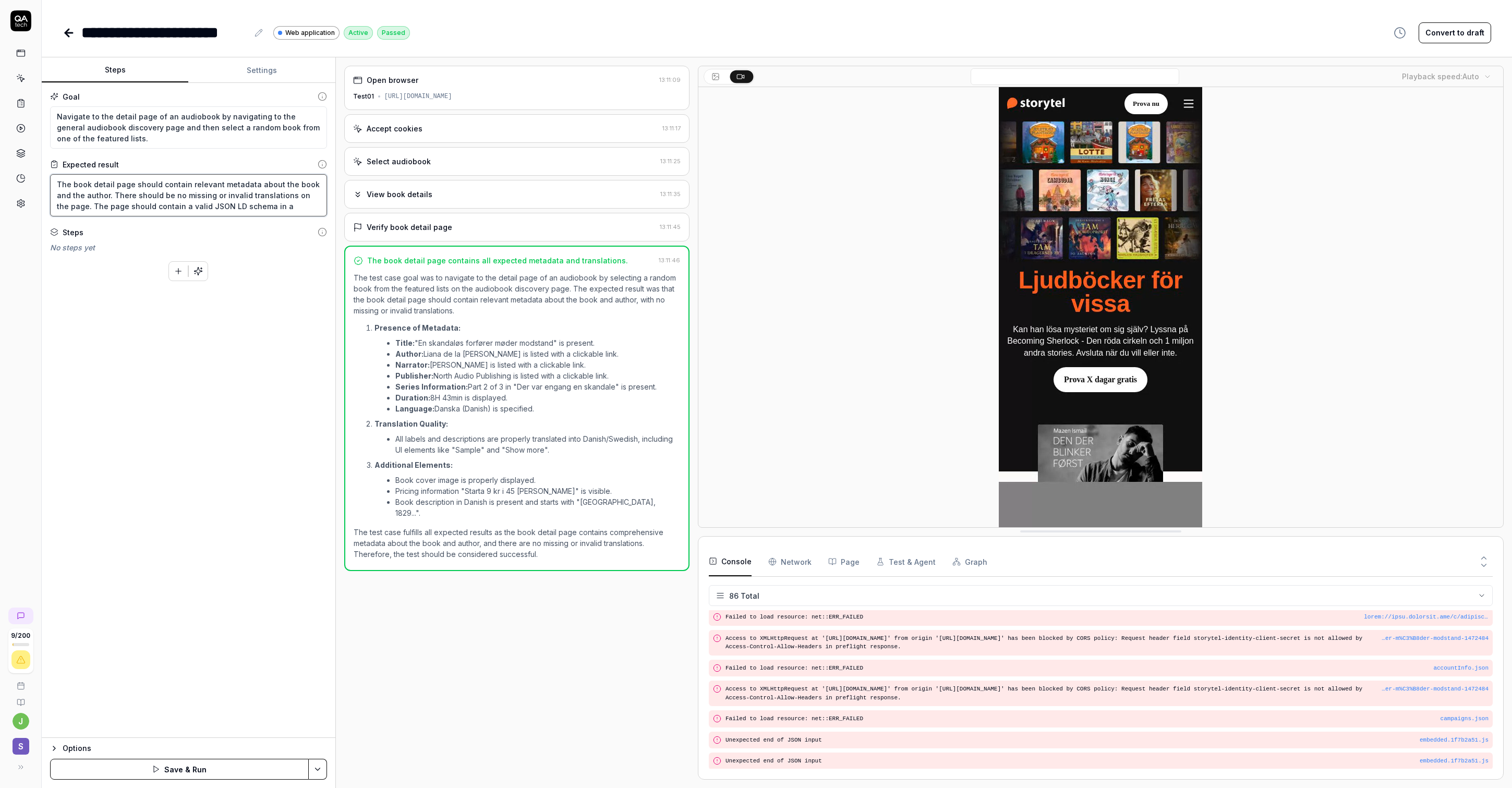
type textarea "The book detail page should contain relevant metadata about the book and the au…"
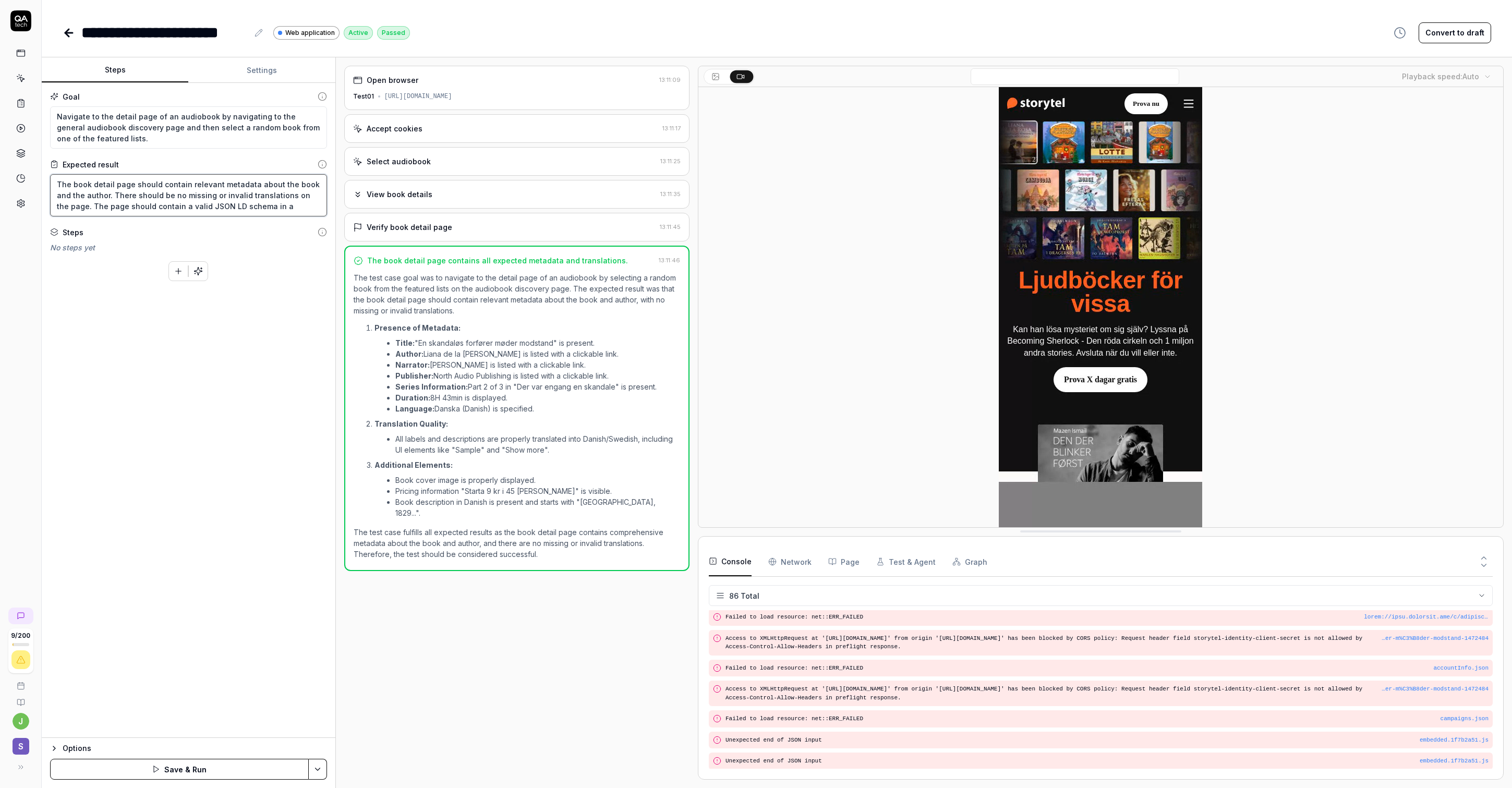
type textarea "*"
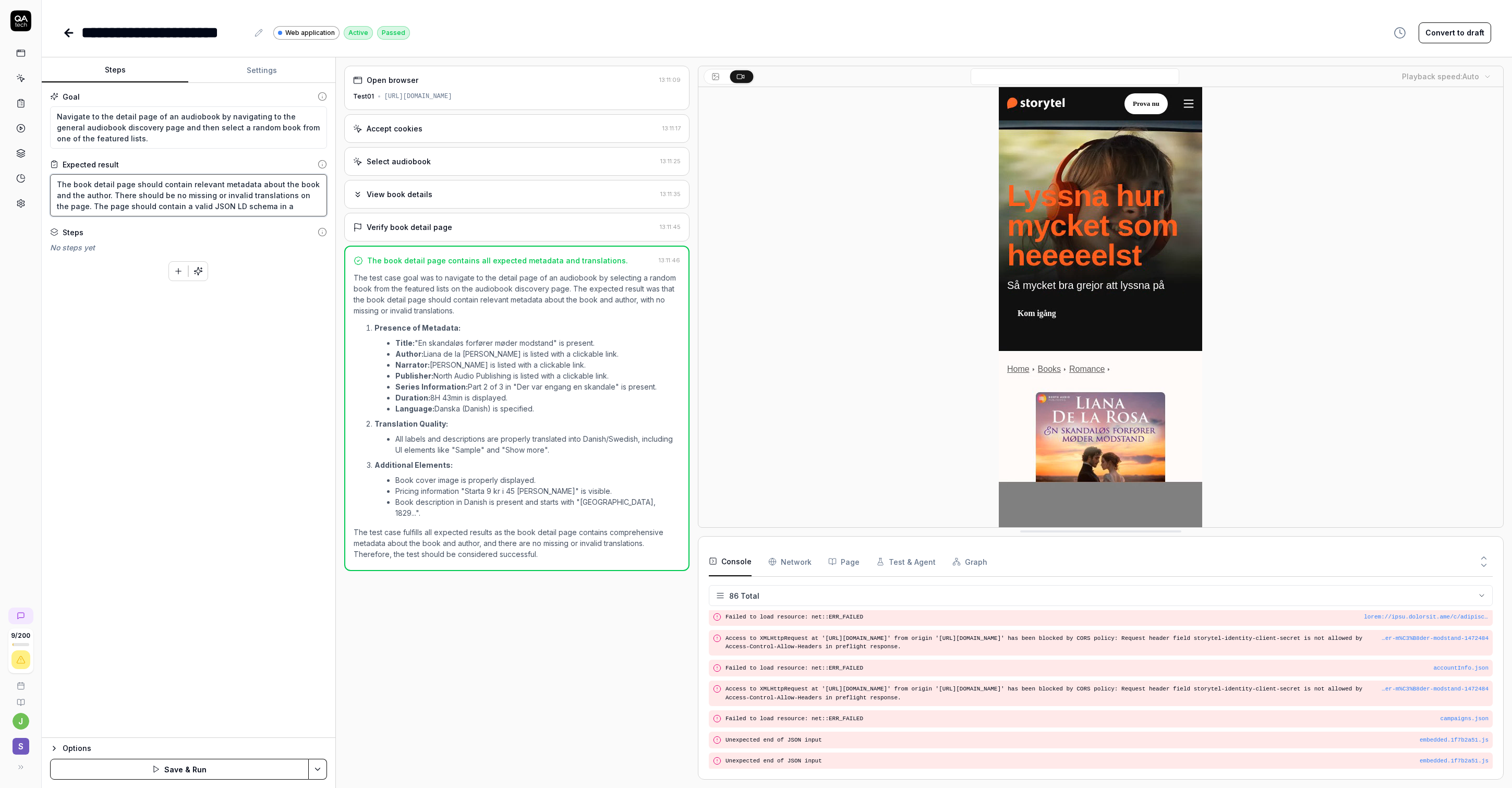
type textarea "The book detail page should contain relevant metadata about the book and the au…"
type textarea "*"
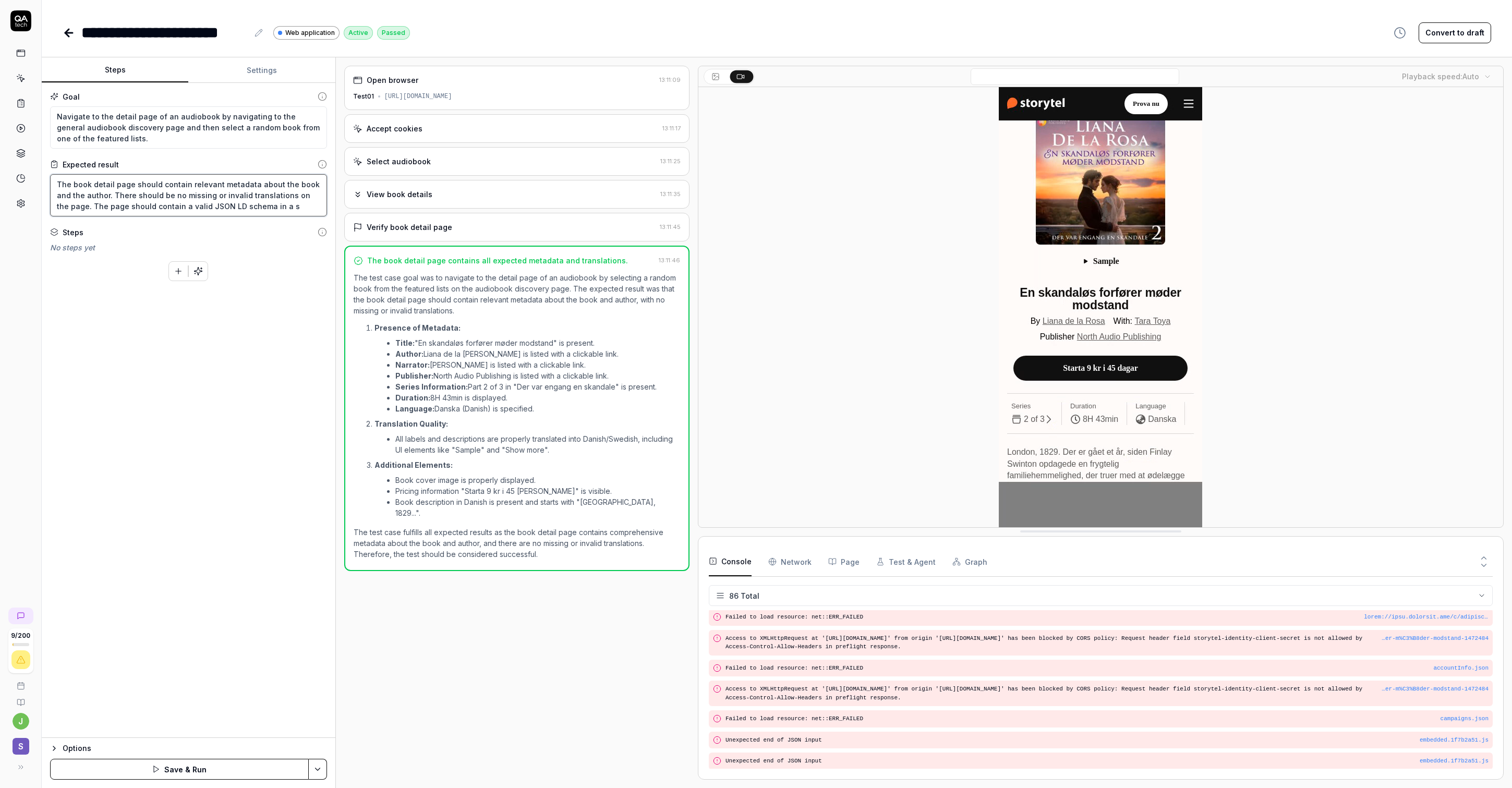
type textarea "The book detail page should contain relevant metadata about the book and the au…"
type textarea "*"
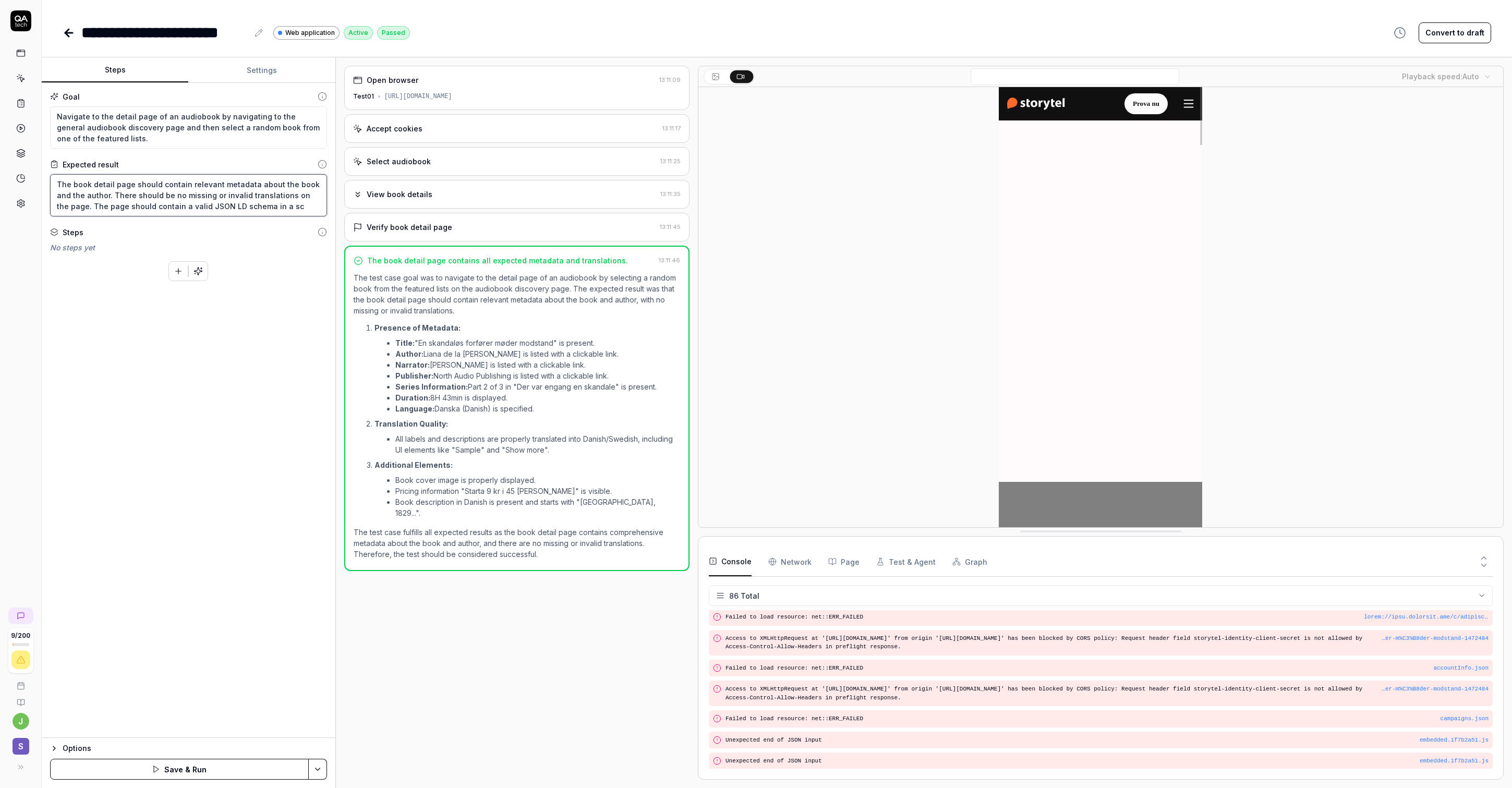
type textarea "The book detail page should contain relevant metadata about the book and the au…"
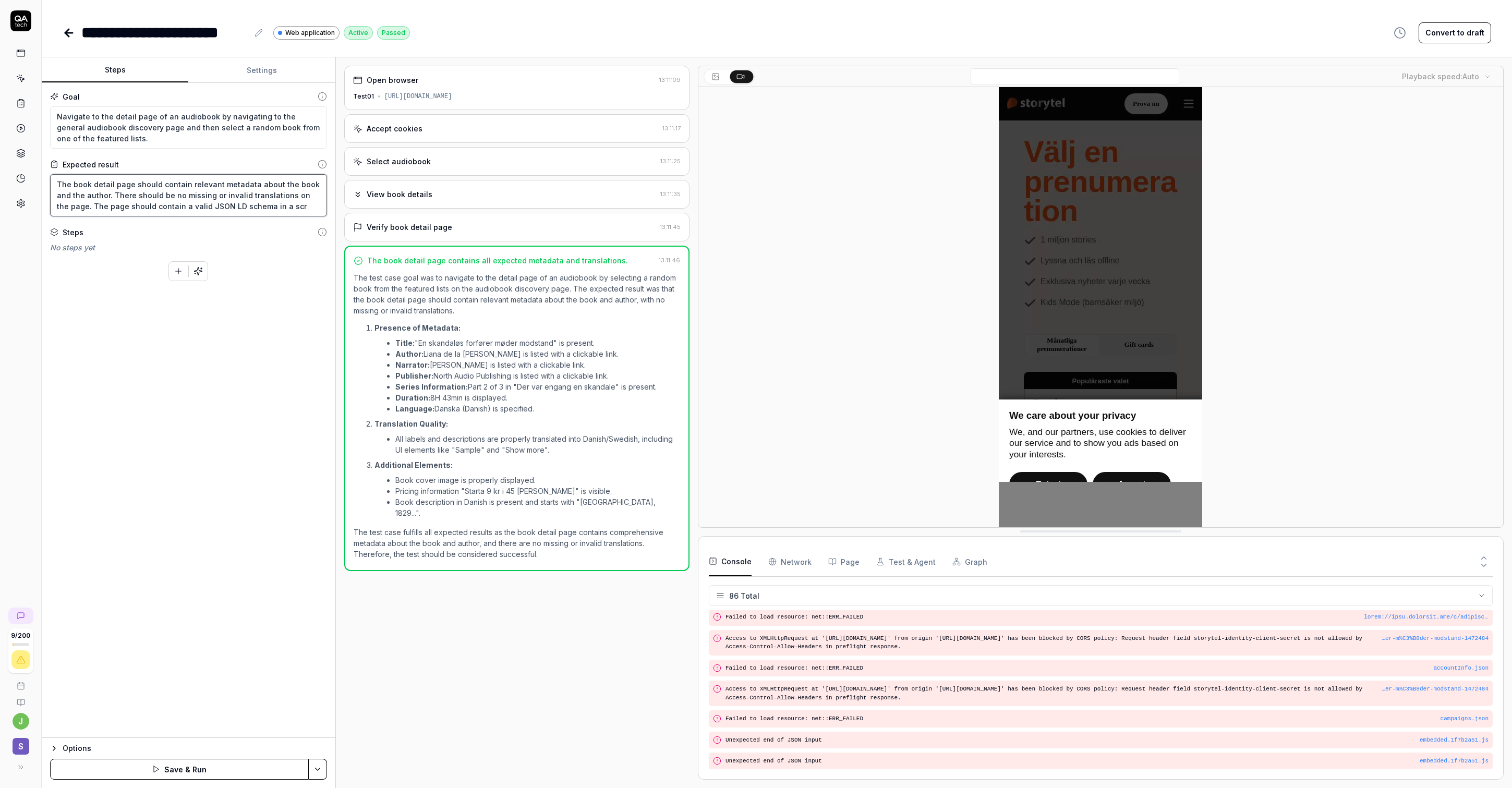
type textarea "*"
type textarea "The book detail page should contain relevant metadata about the book and the au…"
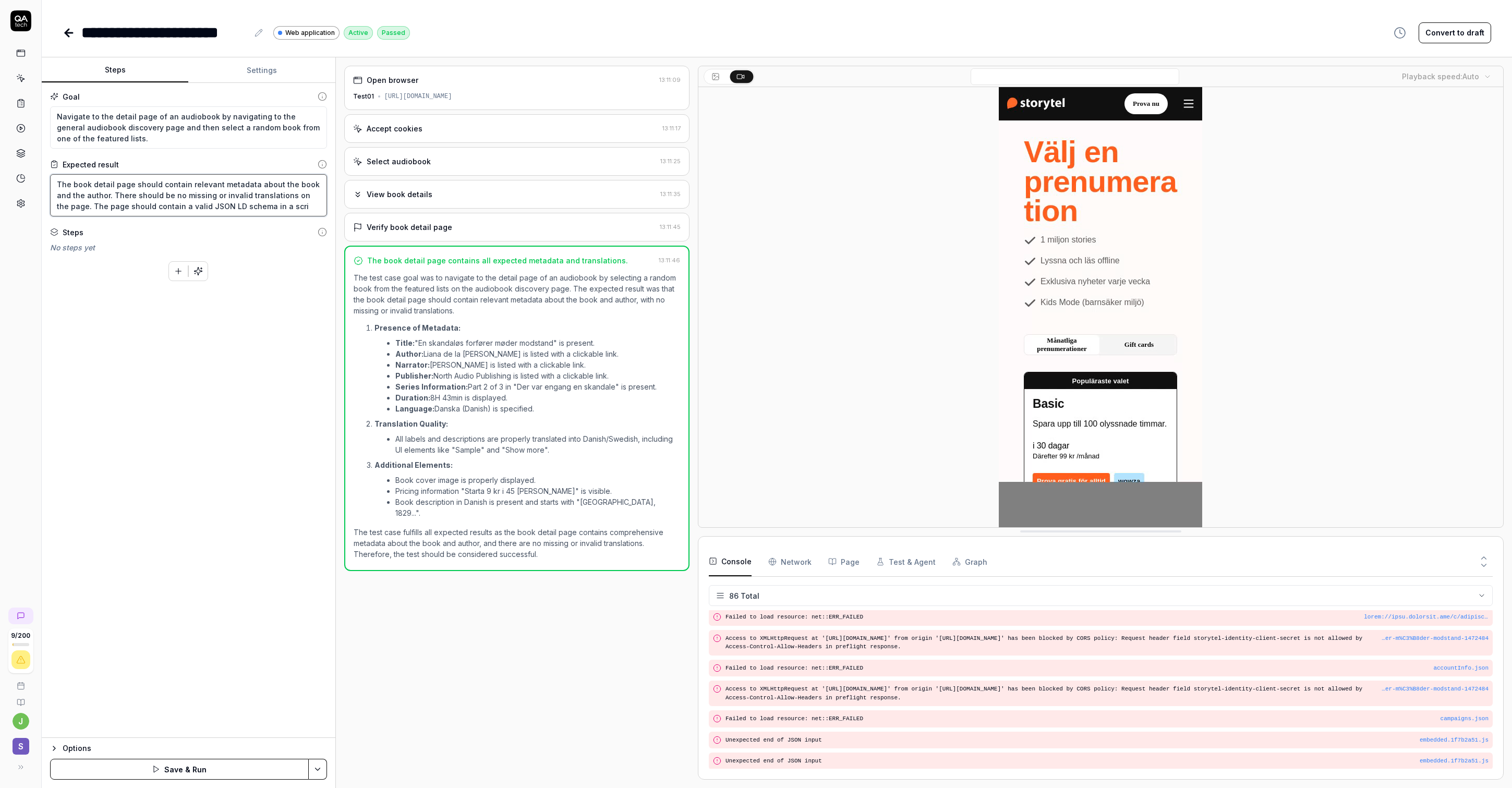
type textarea "*"
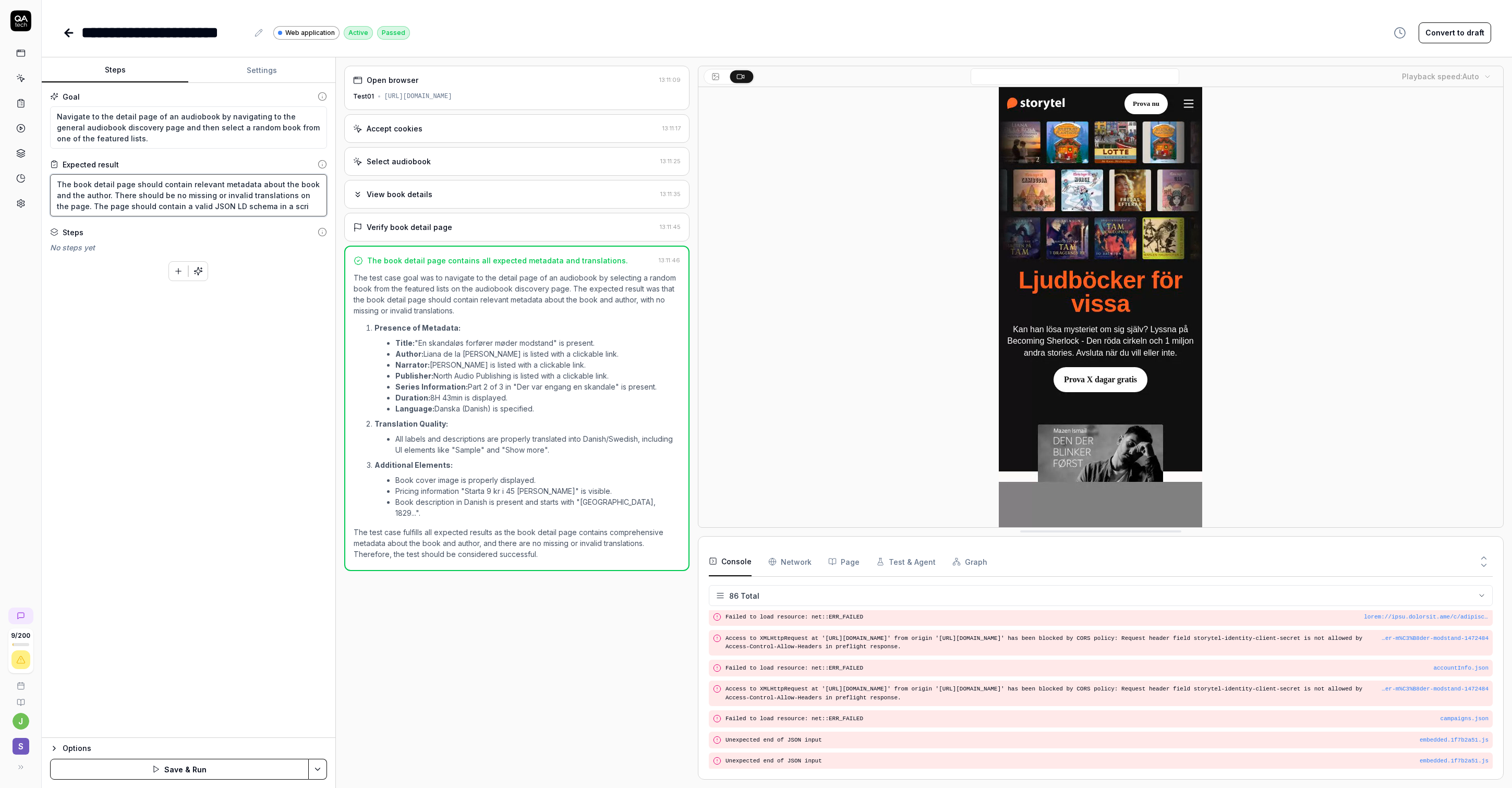
type textarea "The book detail page should contain relevant metadata about the book and the au…"
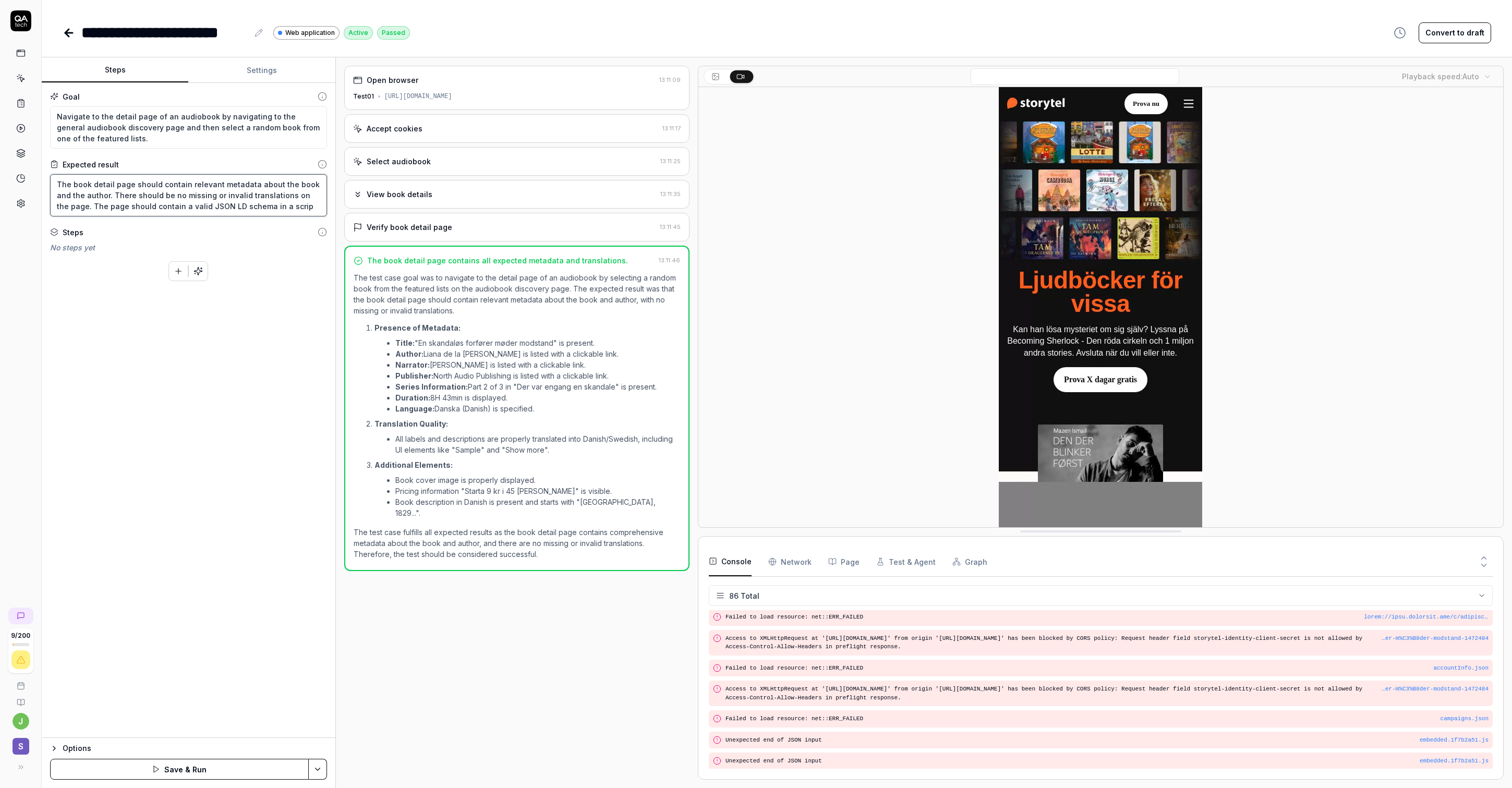
type textarea "*"
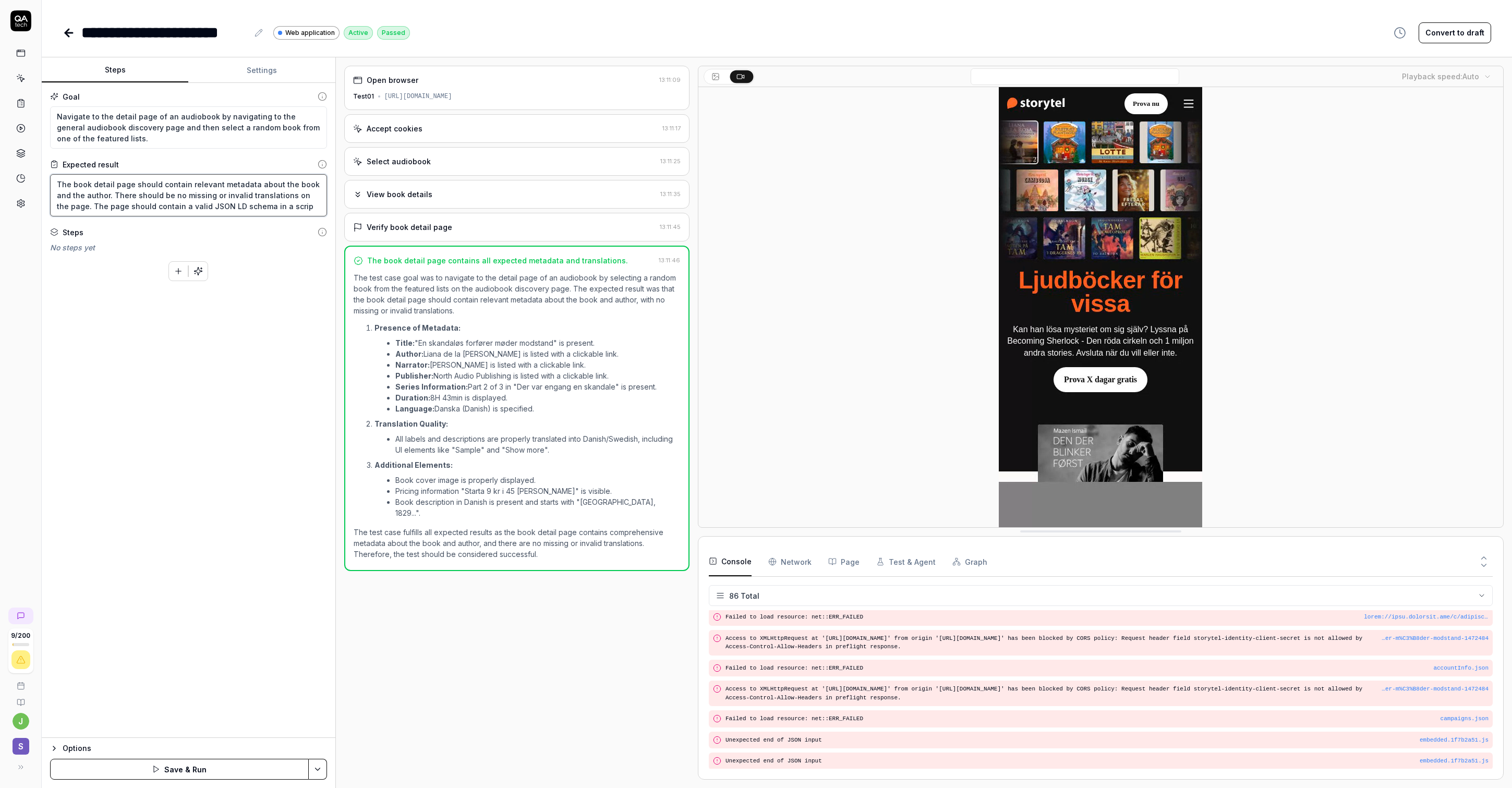
type textarea "The book detail page should contain relevant metadata about the book and the au…"
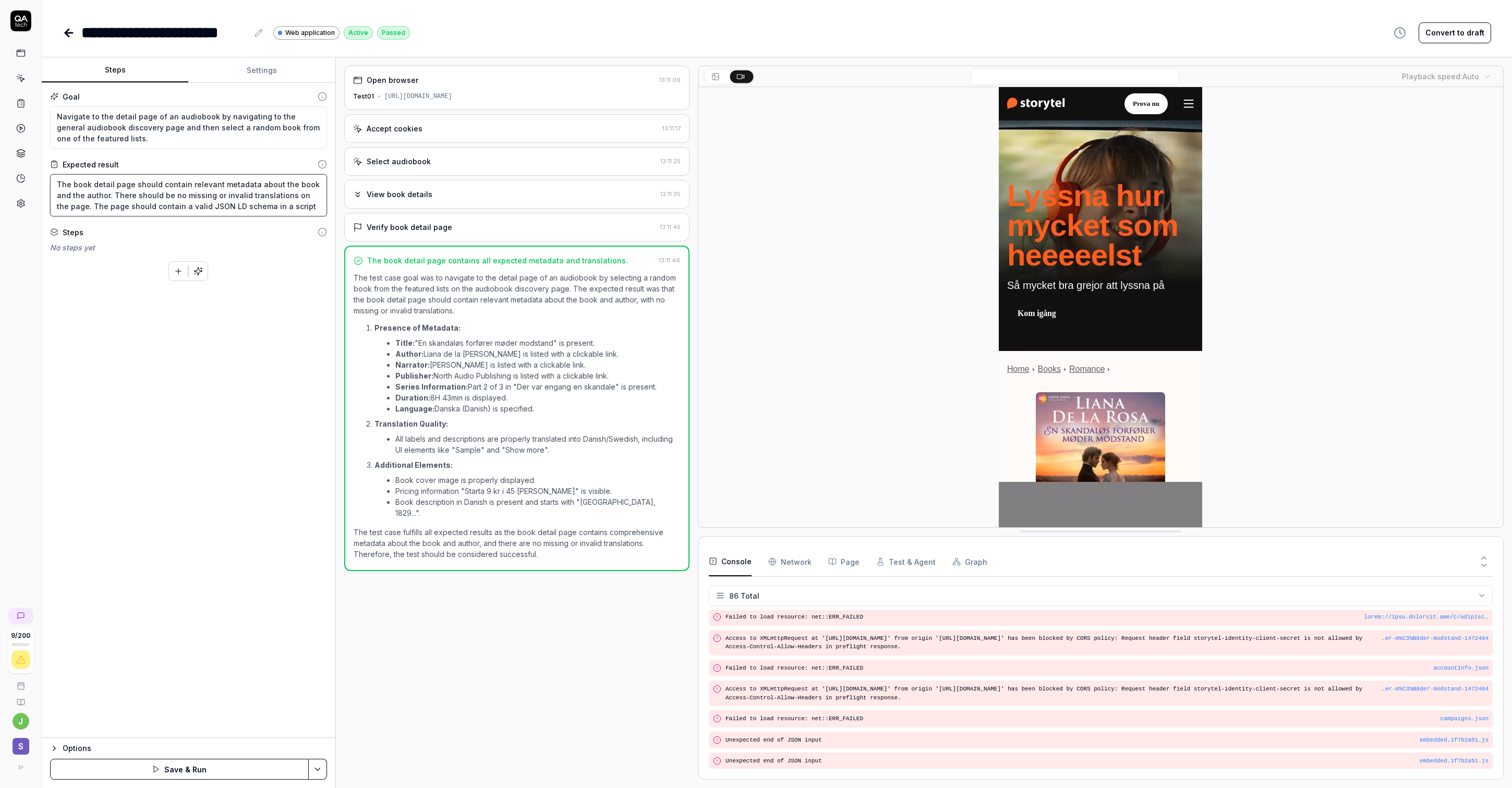
type textarea "*"
type textarea "The book detail page should contain relevant metadata about the book and the au…"
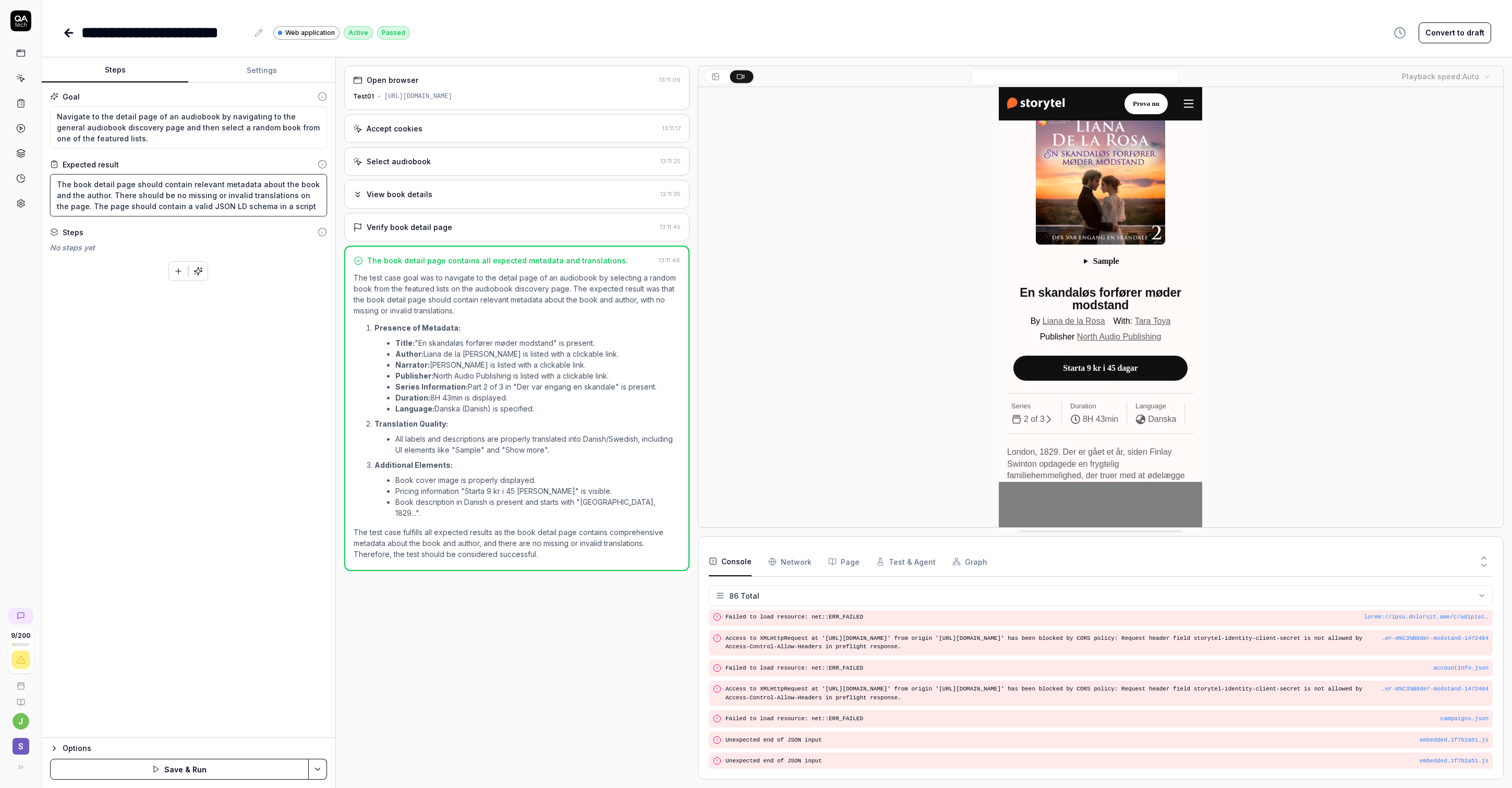
type textarea "*"
type textarea "The book detail page should contain relevant metadata about the book and the au…"
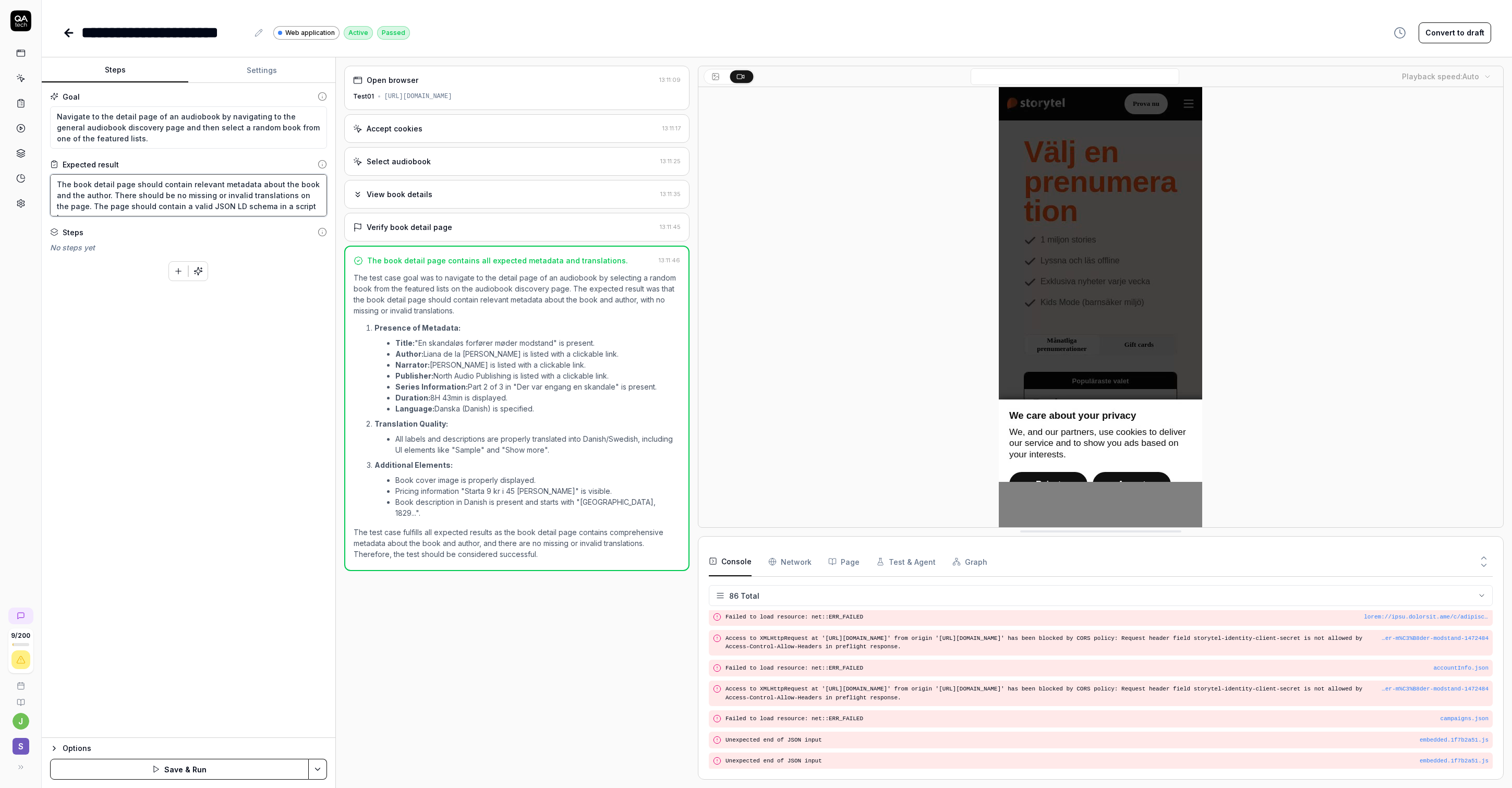
type textarea "*"
type textarea "The book detail page should contain relevant metadata about the book and the au…"
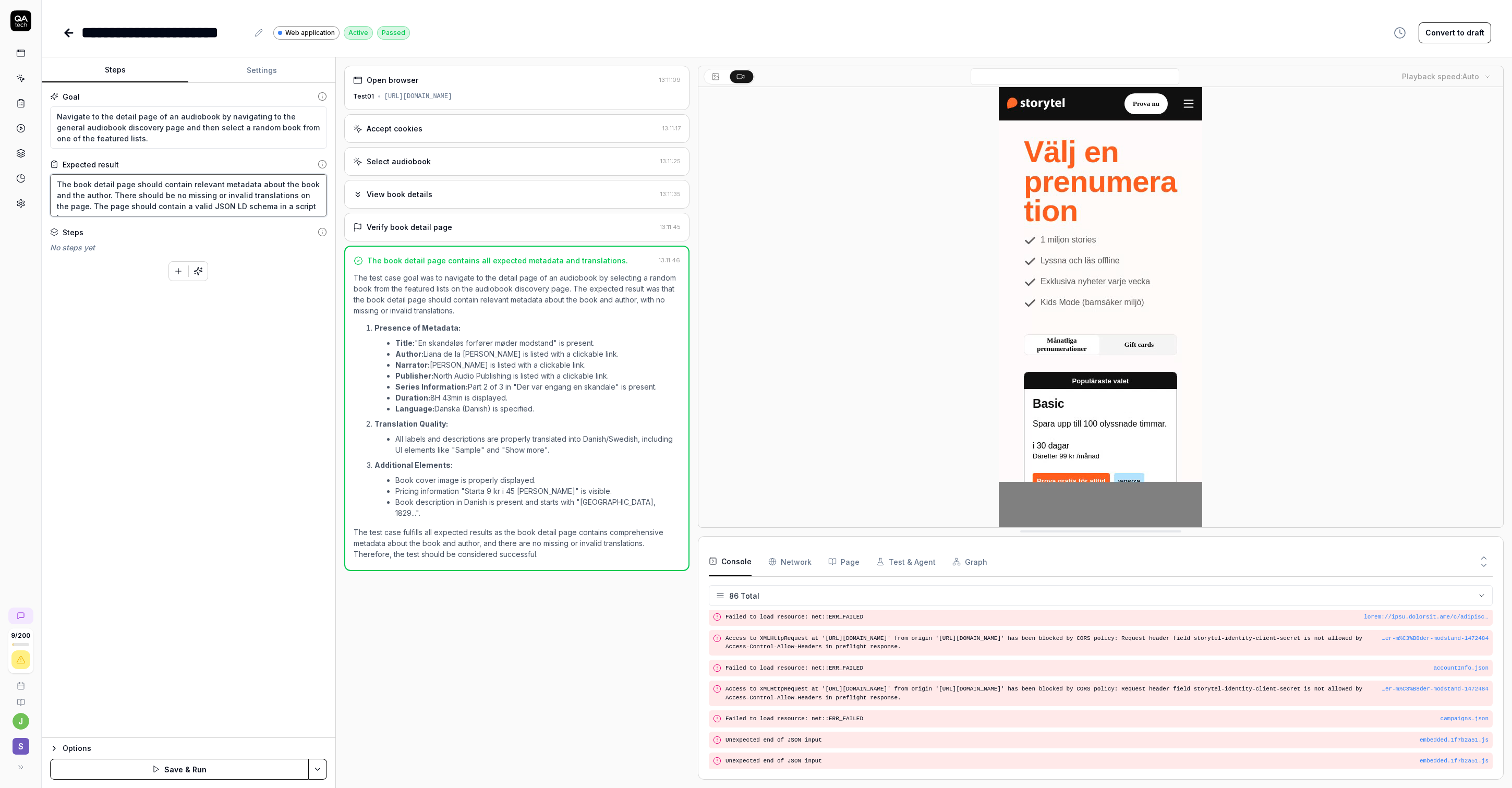
type textarea "*"
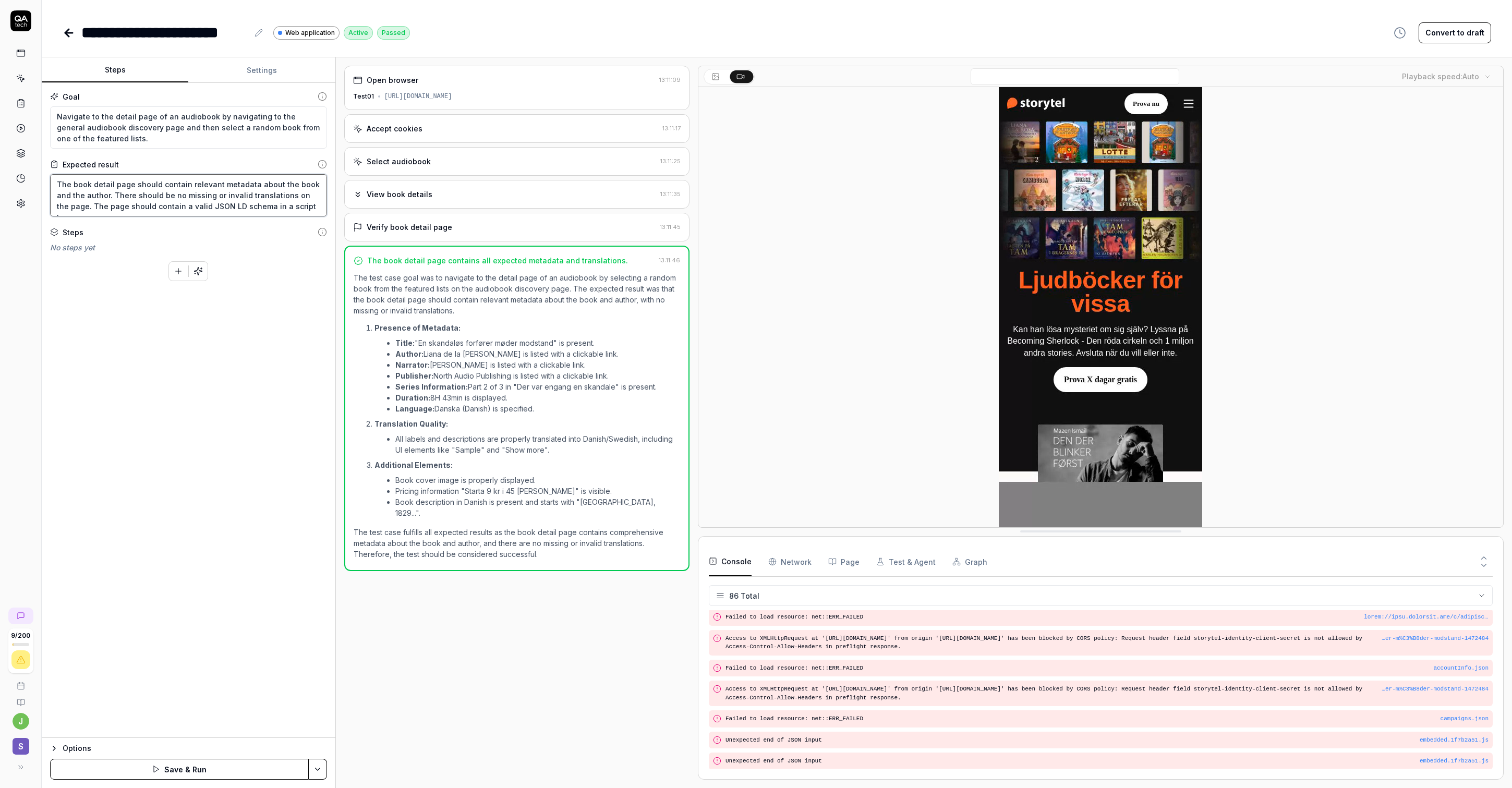
type textarea "The book detail page should contain relevant metadata about the book and the au…"
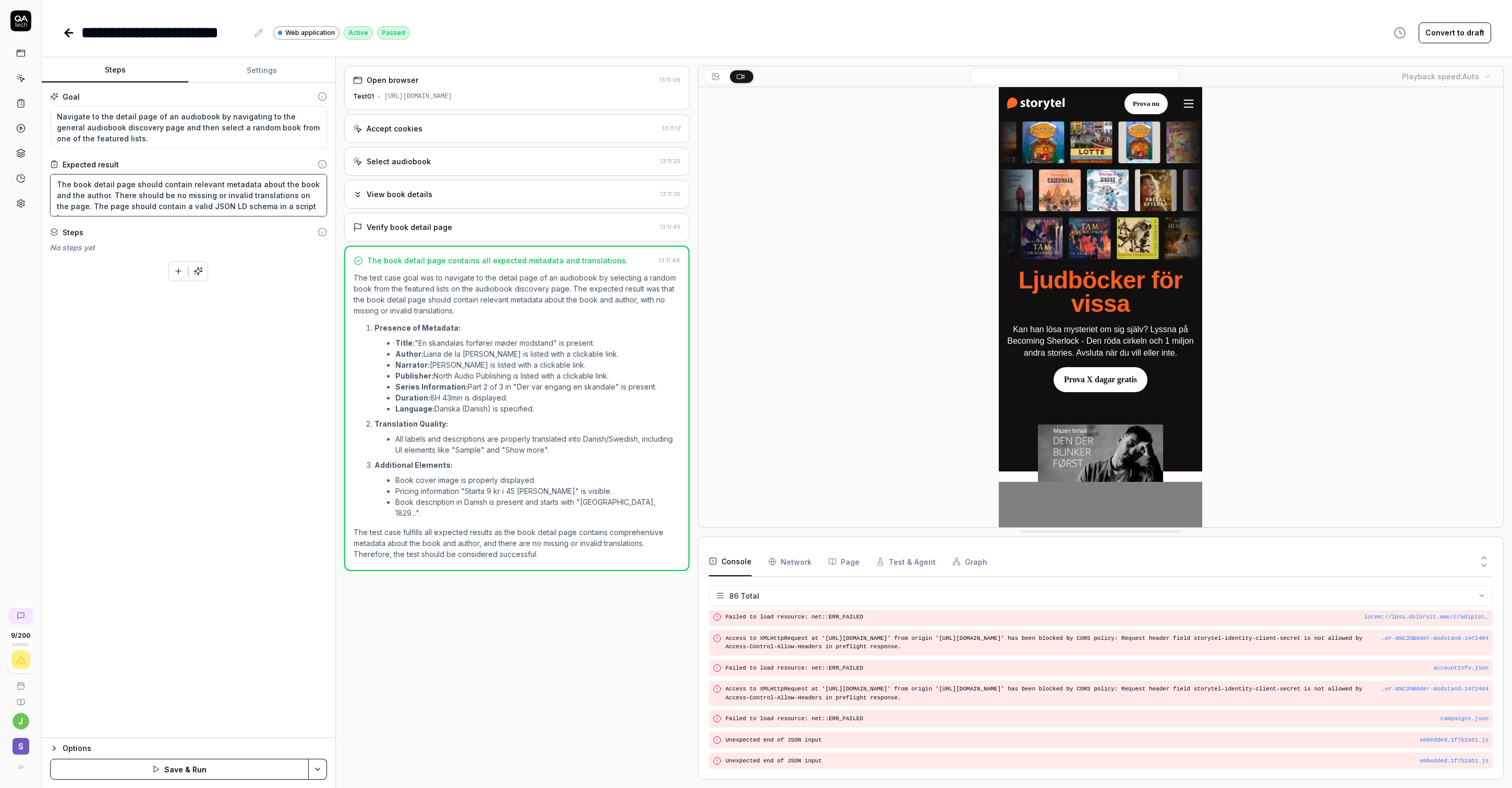
type textarea "*"
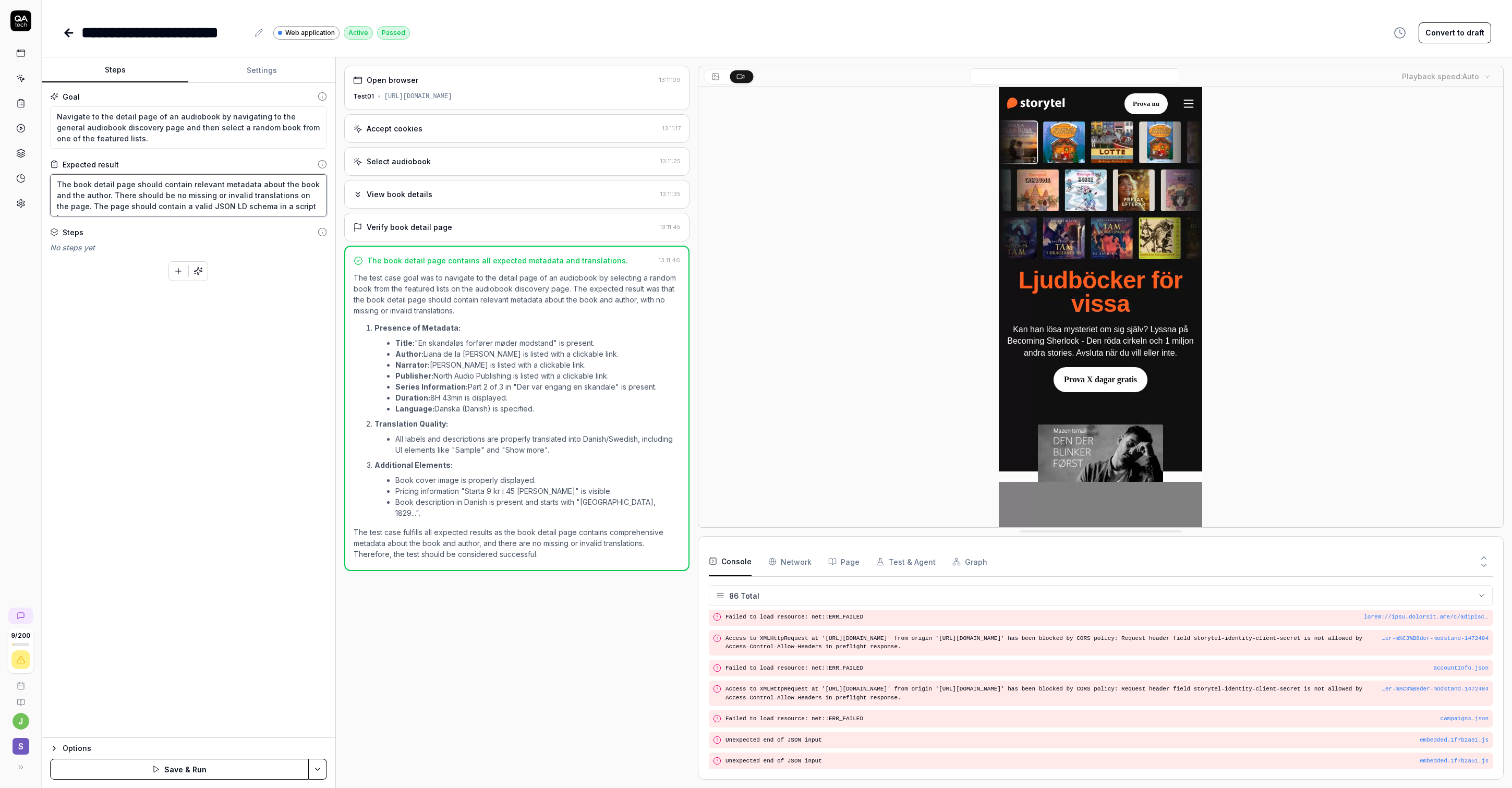
type textarea "The book detail page should contain relevant metadata about the book and the au…"
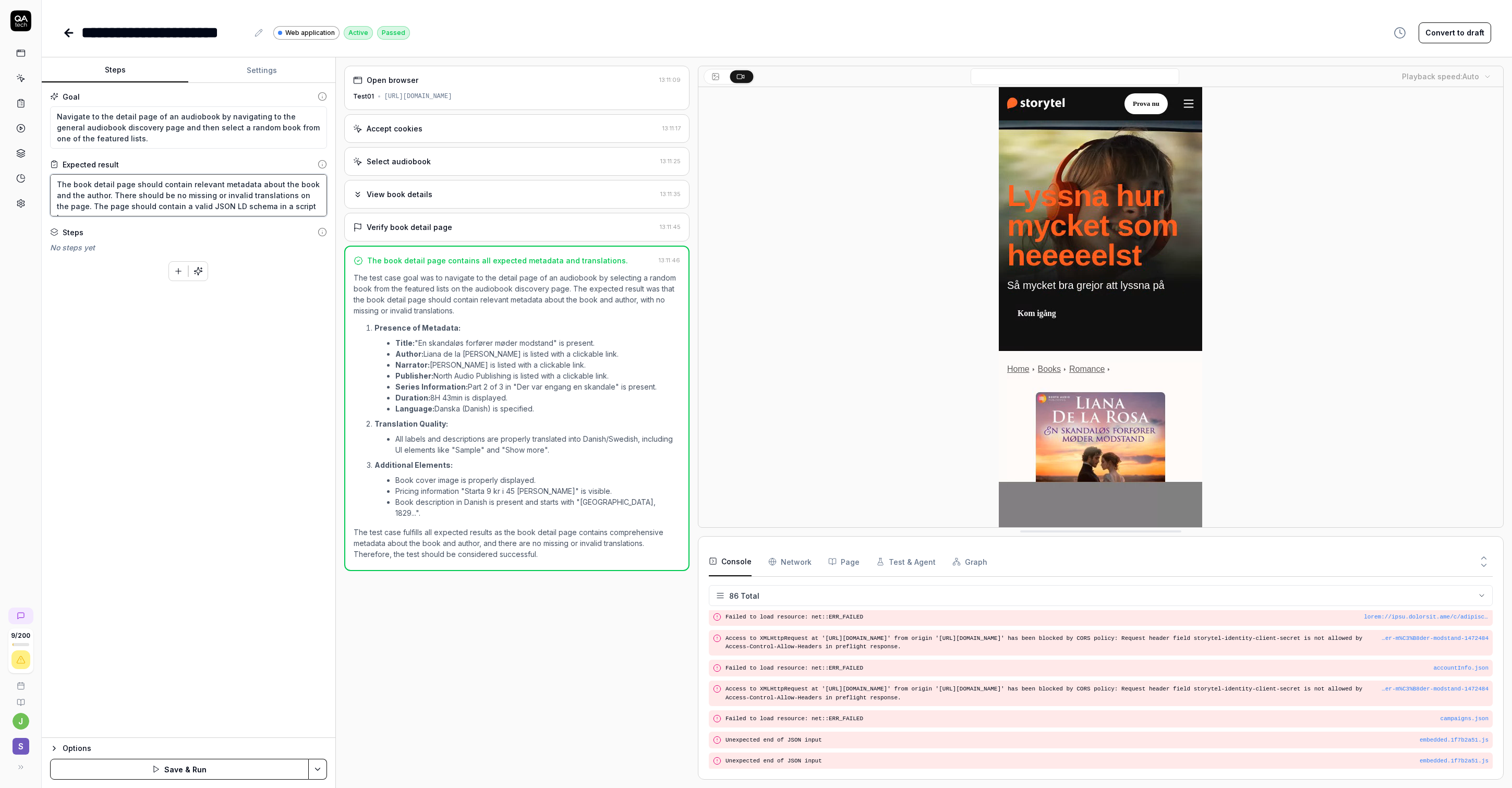
type textarea "*"
type textarea "The book detail page should contain relevant metadata about the book and the au…"
type textarea "*"
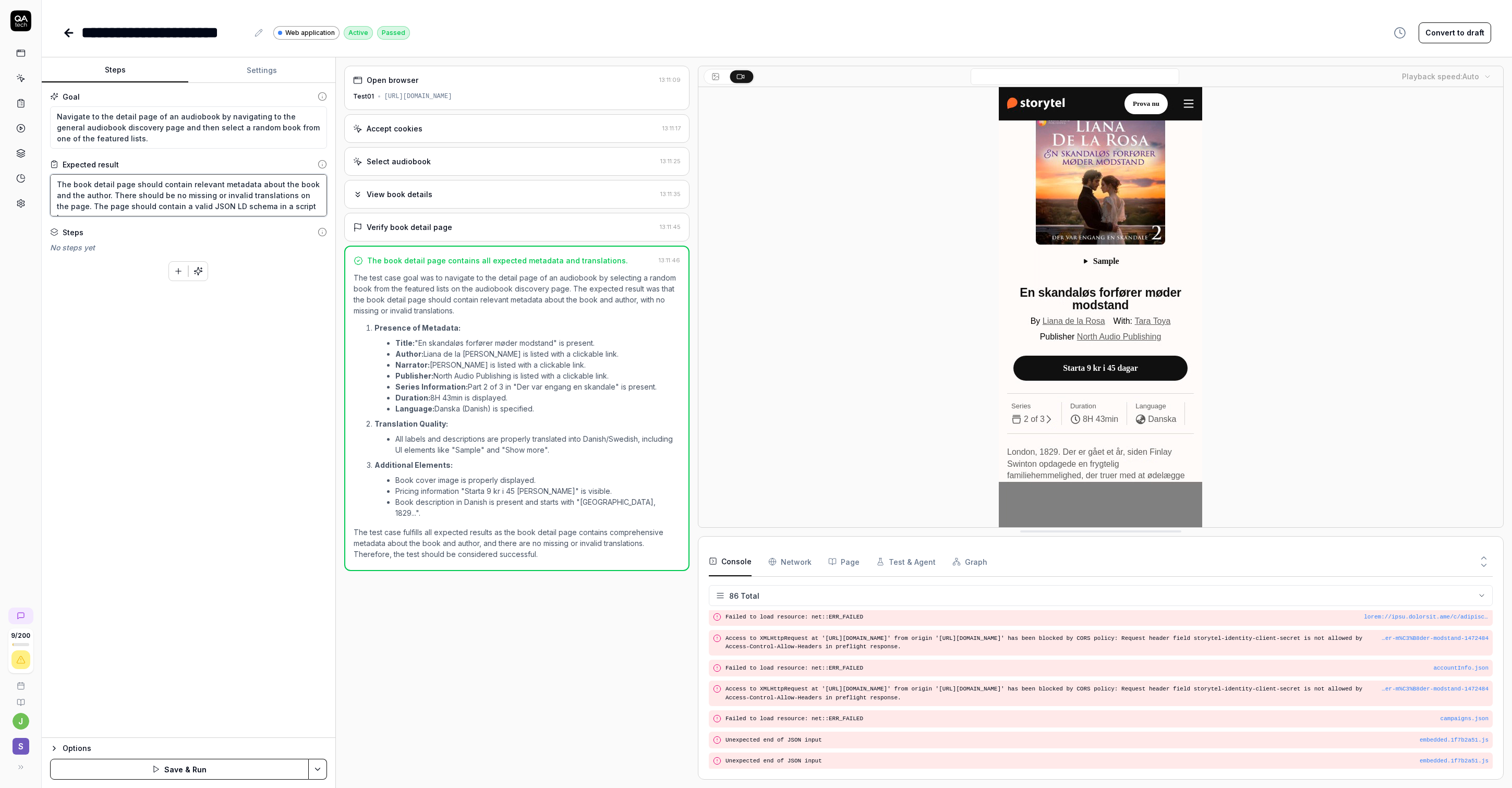
type textarea "The book detail page should contain relevant metadata about the book and the au…"
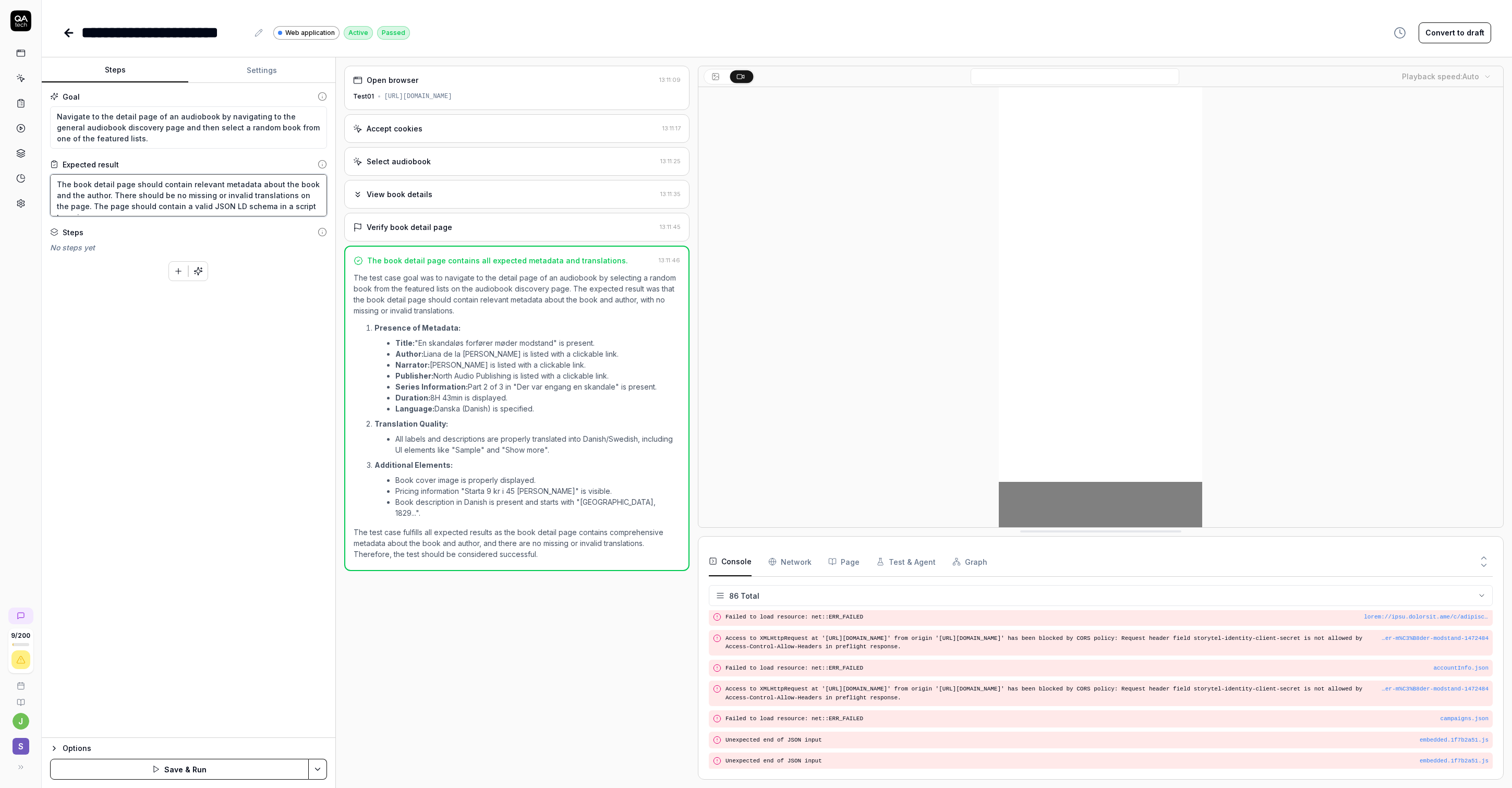
type textarea "*"
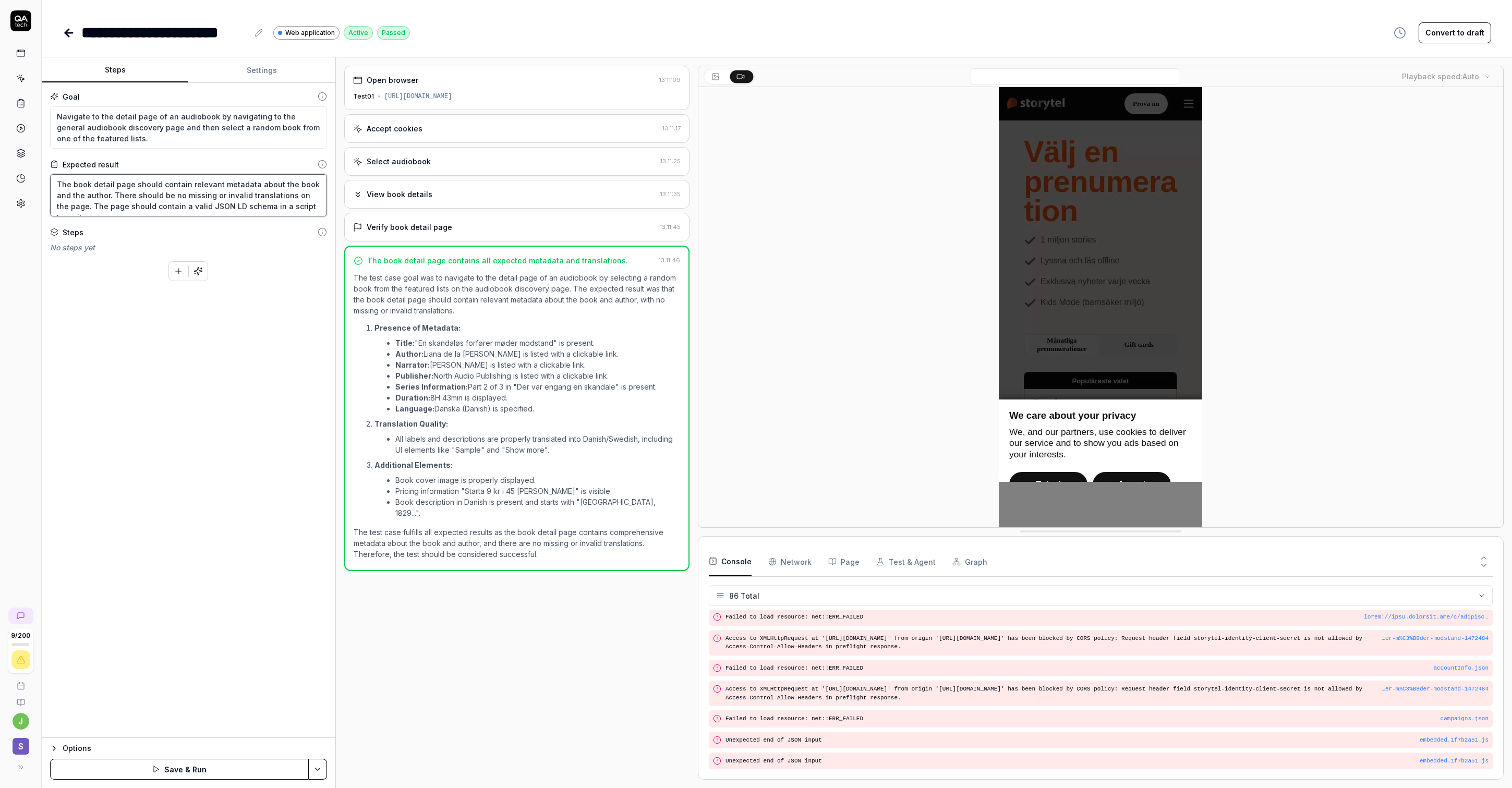
type textarea "The book detail page should contain relevant metadata about the book and the au…"
type textarea "*"
type textarea "The book detail page should contain relevant metadata about the book and the au…"
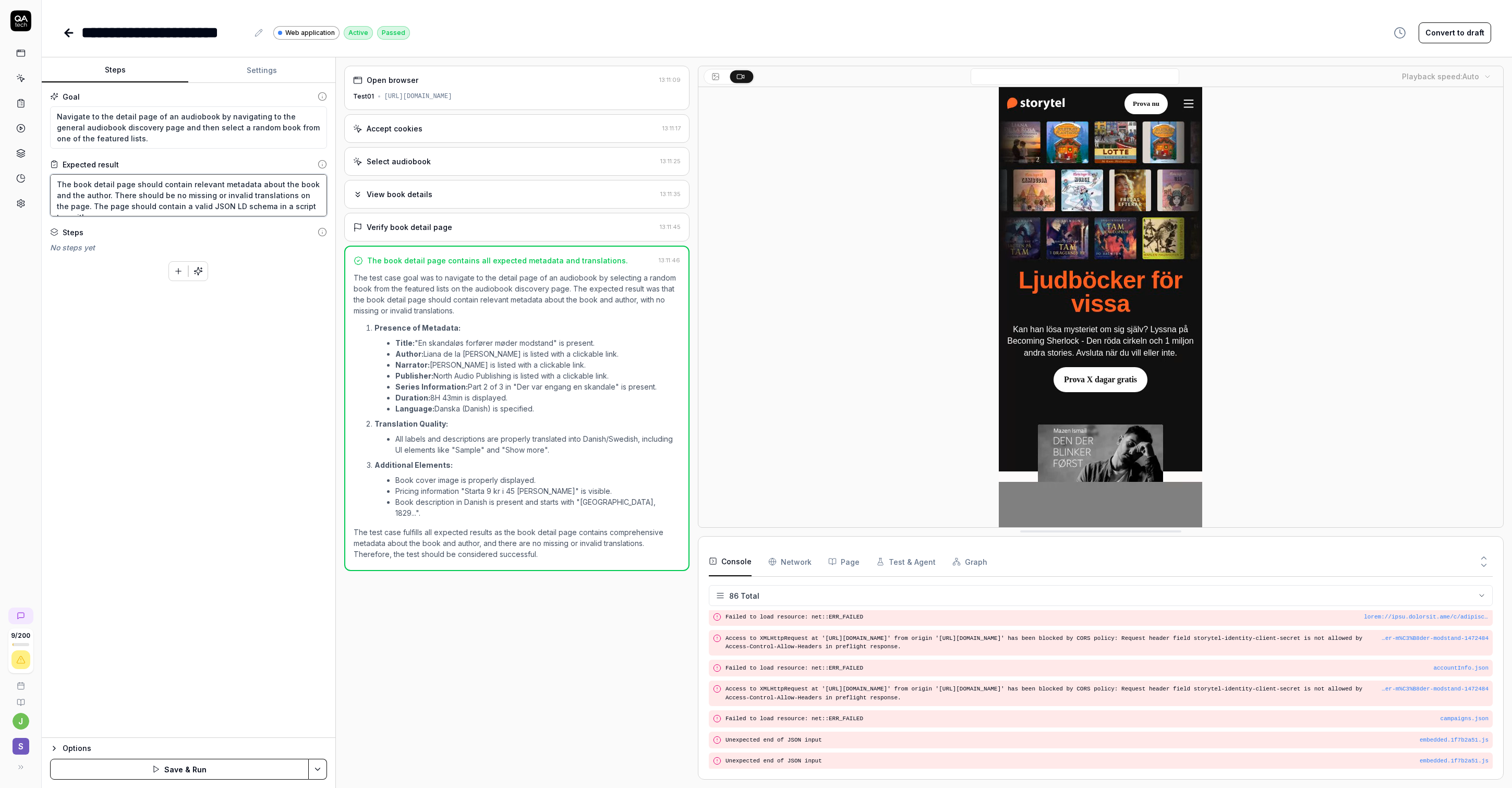
type textarea "*"
type textarea "The book detail page should contain relevant metadata about the book and the au…"
type textarea "*"
type textarea "The book detail page should contain relevant metadata about the book and the au…"
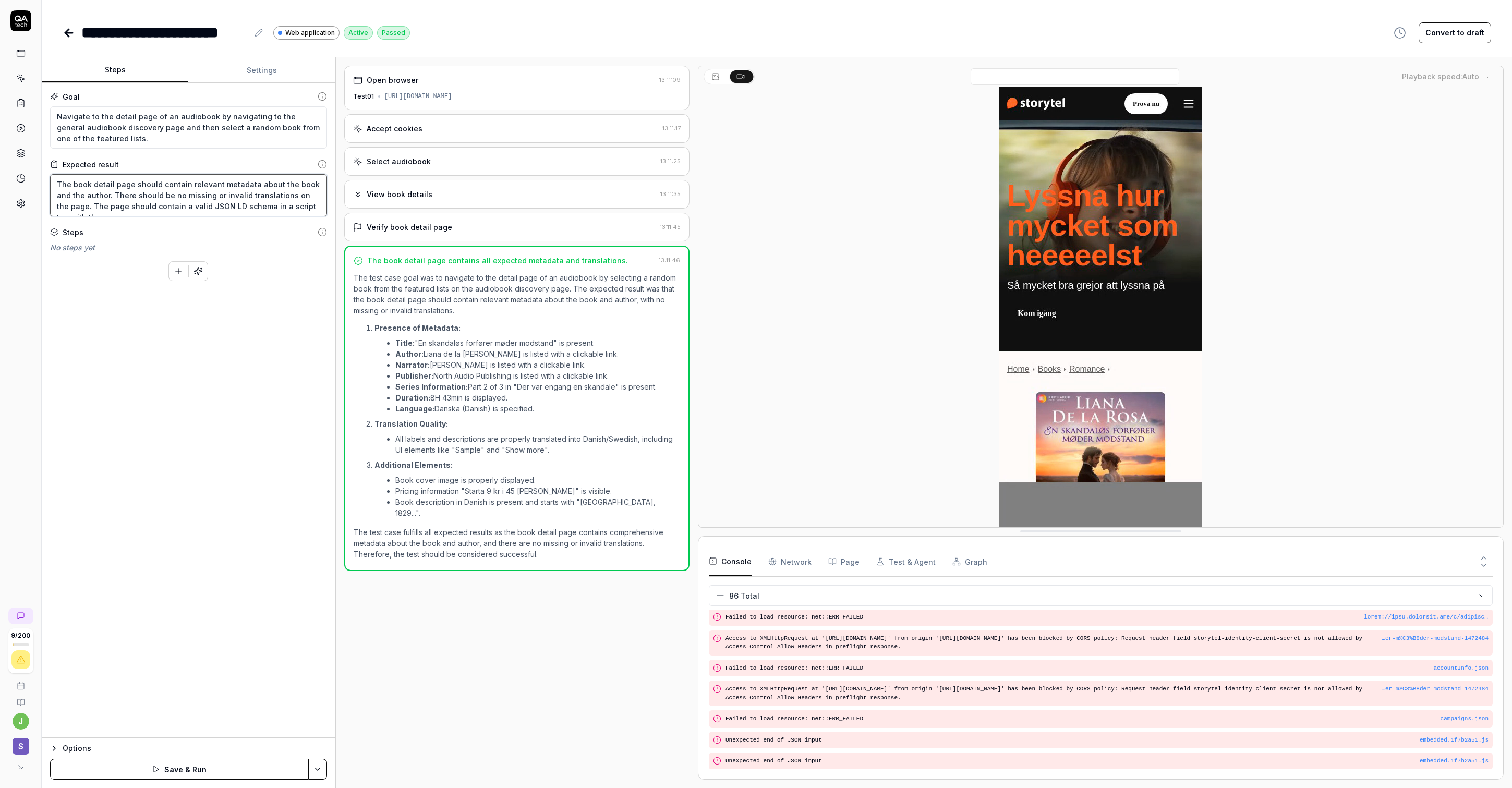
type textarea "*"
type textarea "The book detail page should contain relevant metadata about the book and the au…"
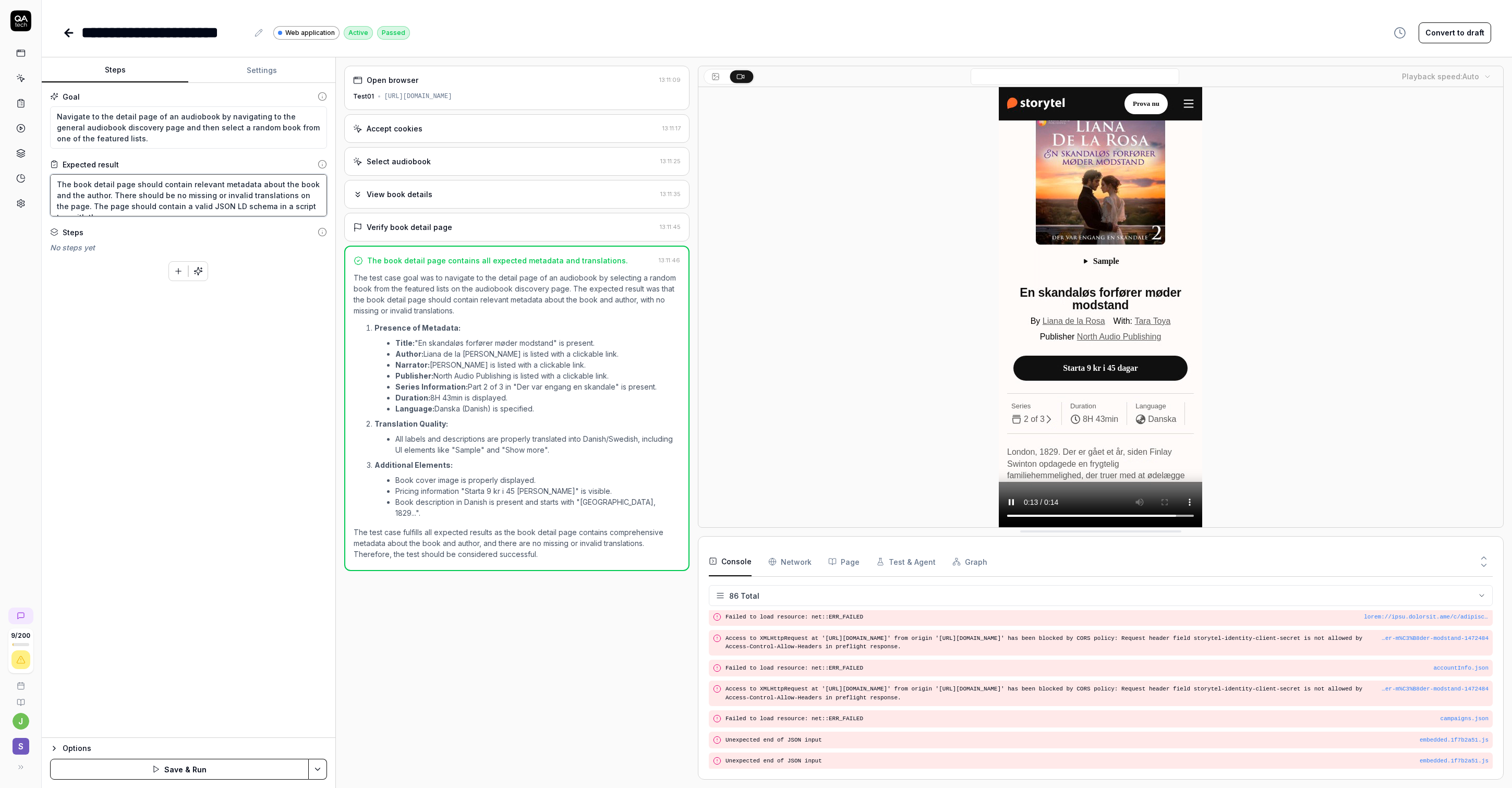
type textarea "*"
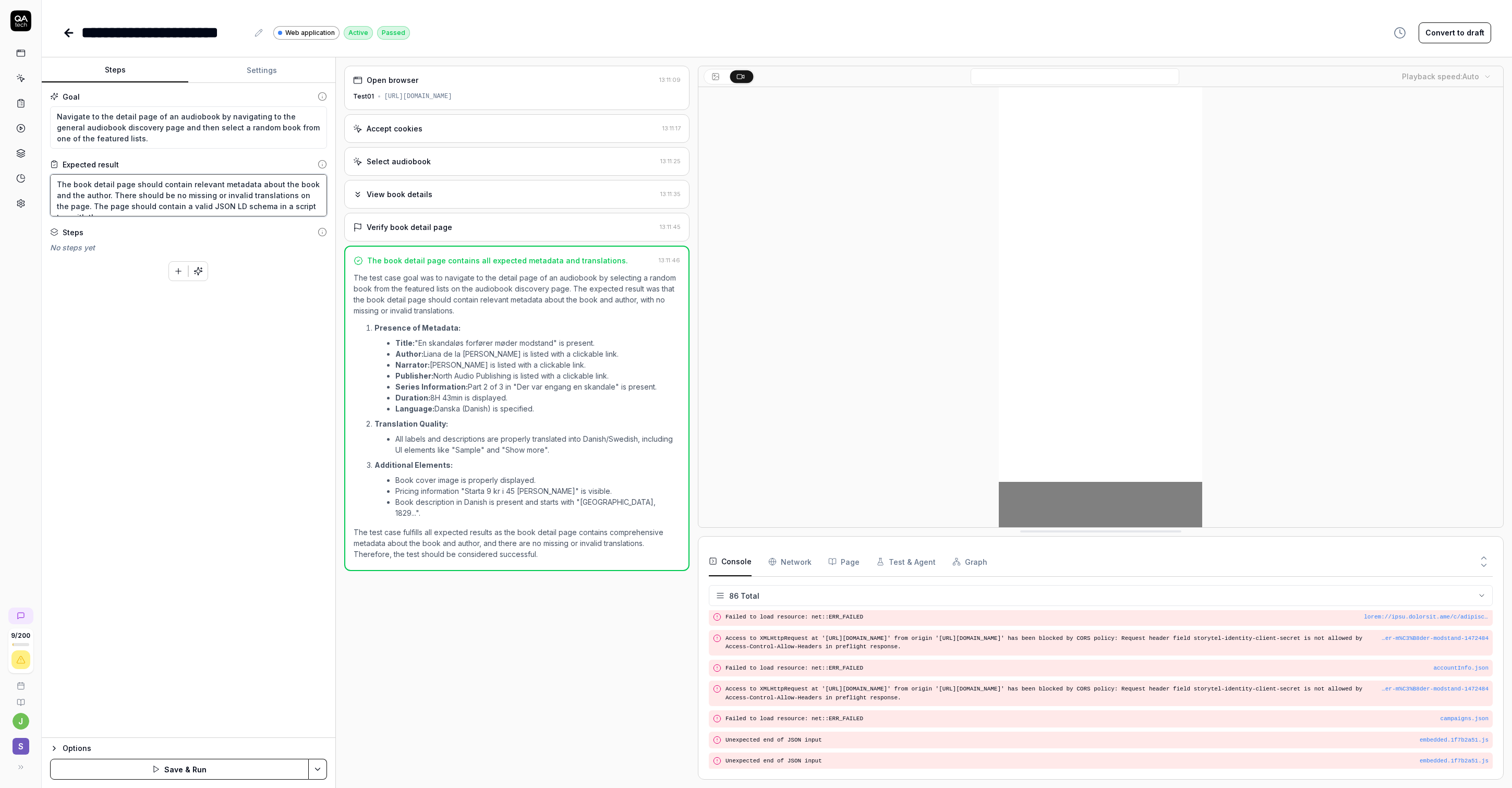
type textarea "The book detail page should contain relevant metadata about the book and the au…"
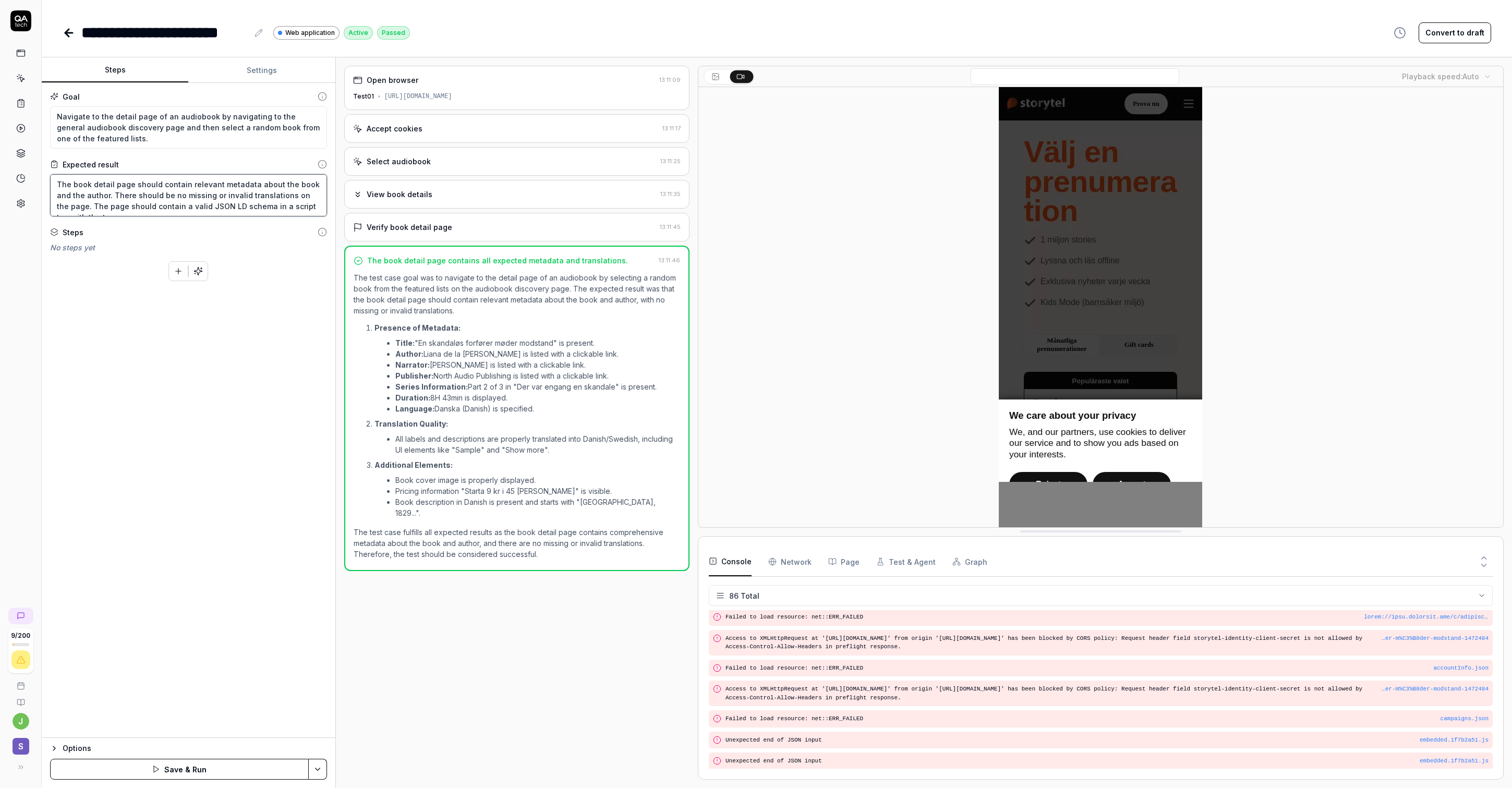
type textarea "*"
type textarea "The book detail page should contain relevant metadata about the book and the au…"
type textarea "*"
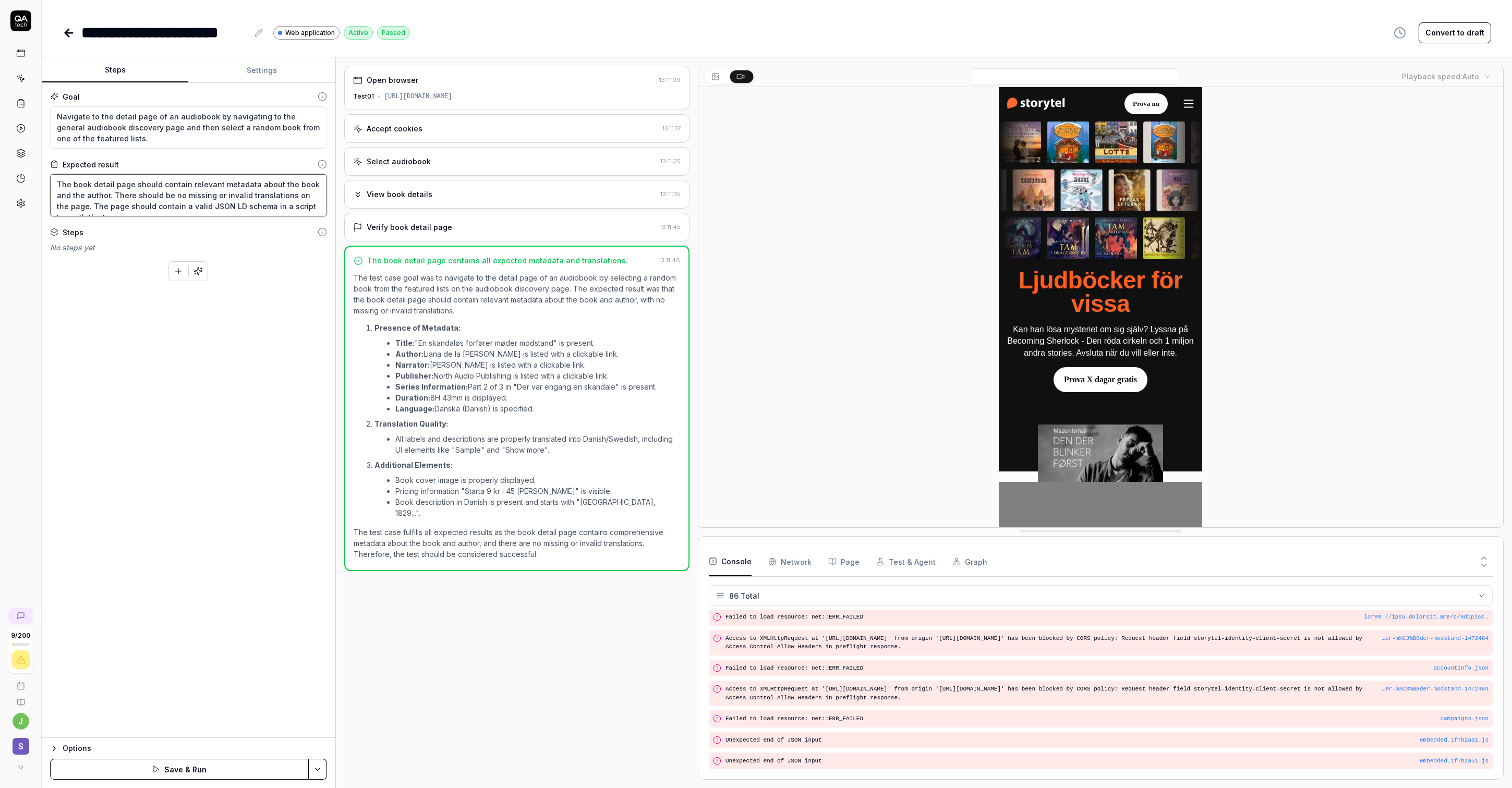
type textarea "The book detail page should contain relevant metadata about the book and the au…"
type textarea "*"
type textarea "The book detail page should contain relevant metadata about the book and the au…"
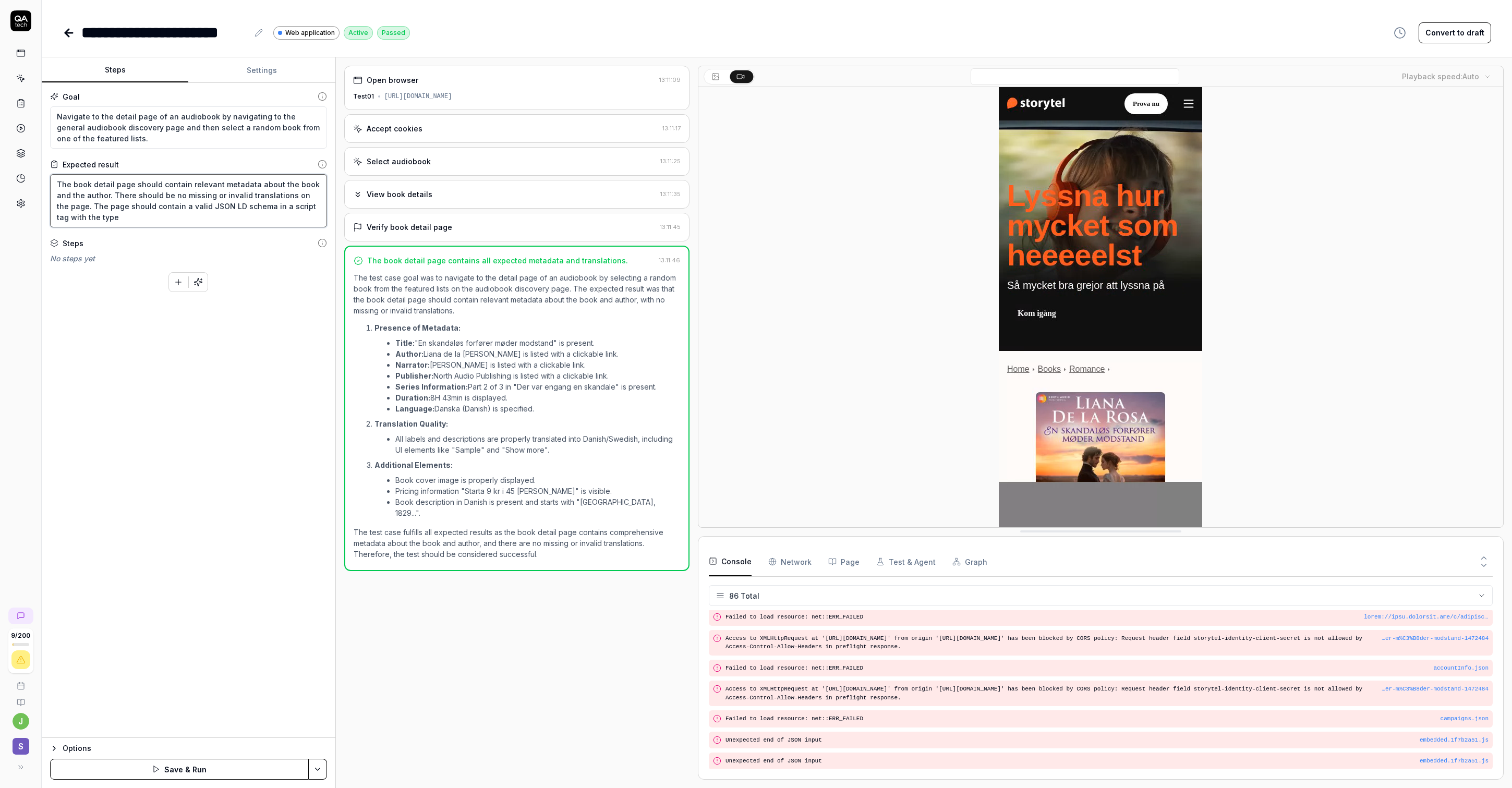
type textarea "*"
type textarea "The book detail page should contain relevant metadata about the book and the au…"
type textarea "*"
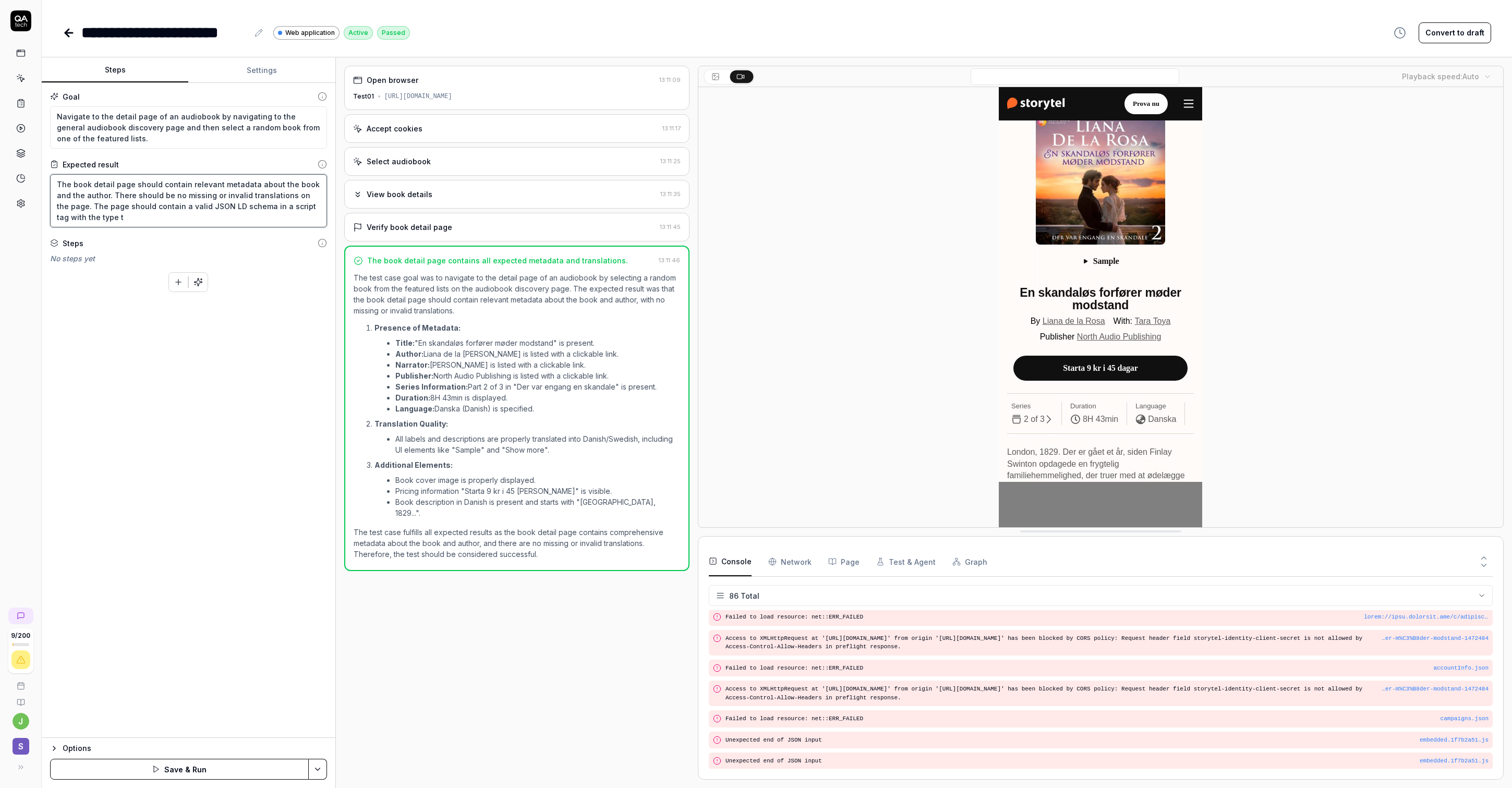
type textarea "The book detail page should contain relevant metadata about the book and the au…"
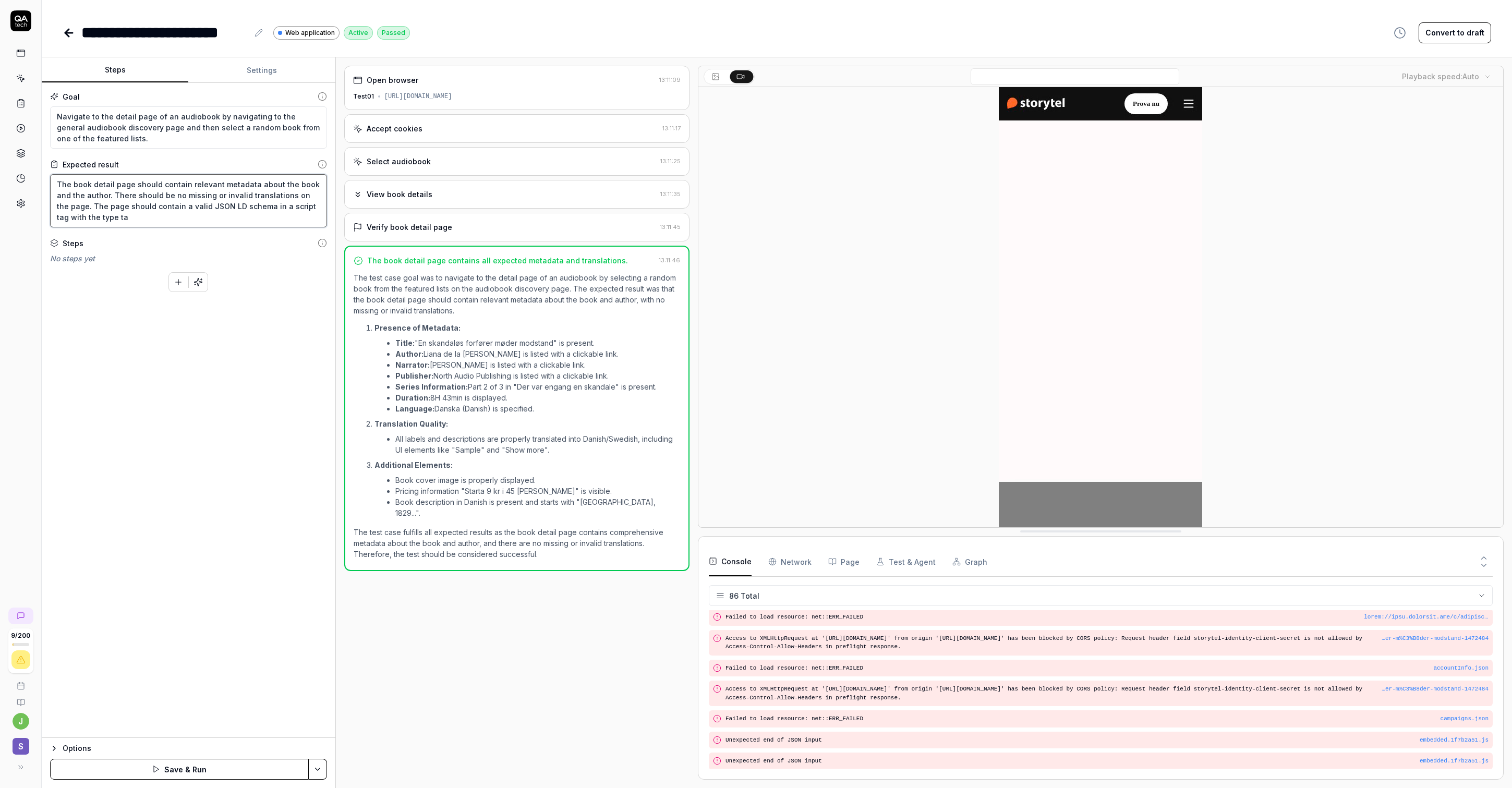
type textarea "*"
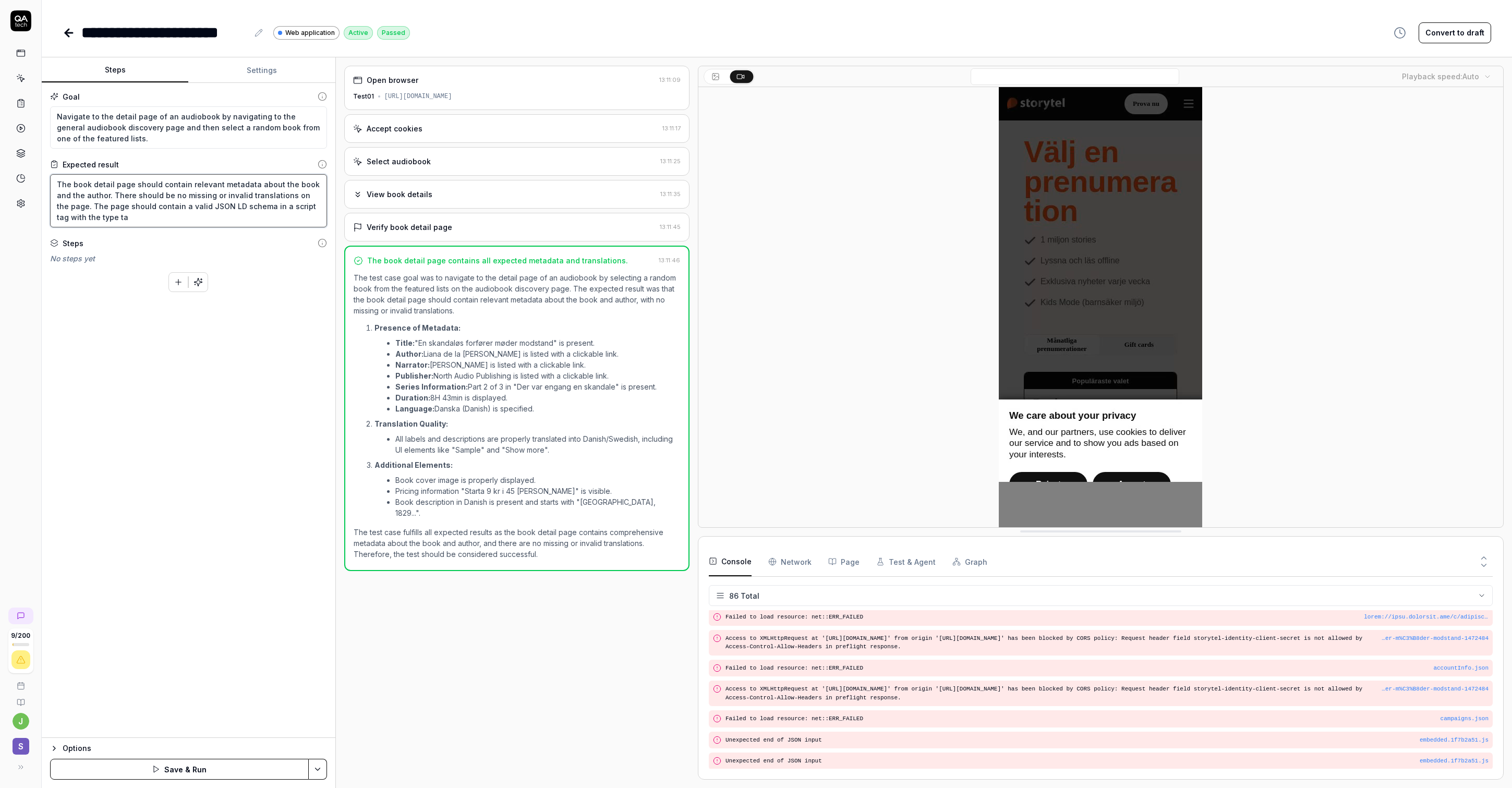
type textarea "The book detail page should contain relevant metadata about the book and the au…"
type textarea "*"
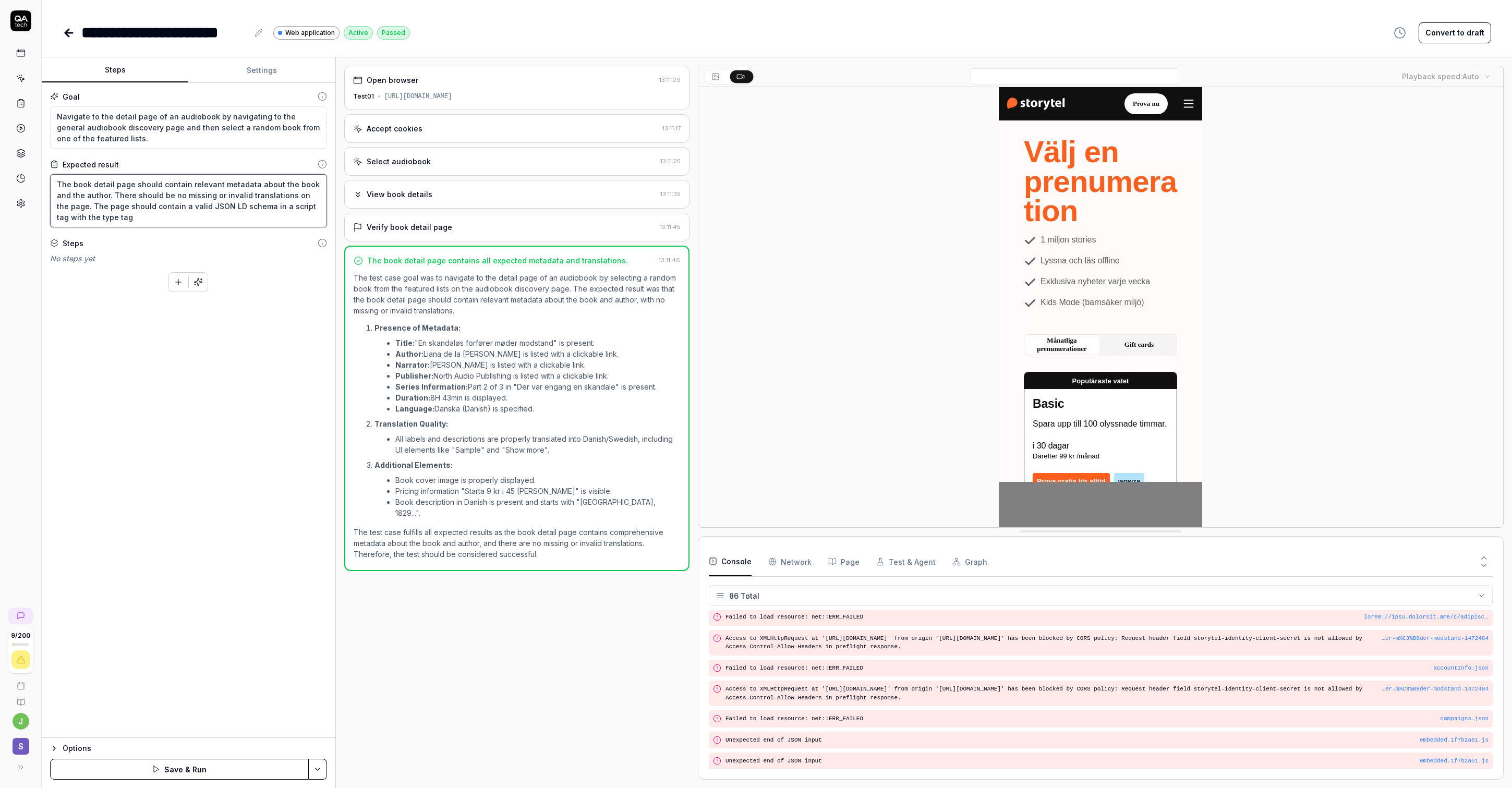
type textarea "The book detail page should contain relevant metadata about the book and the au…"
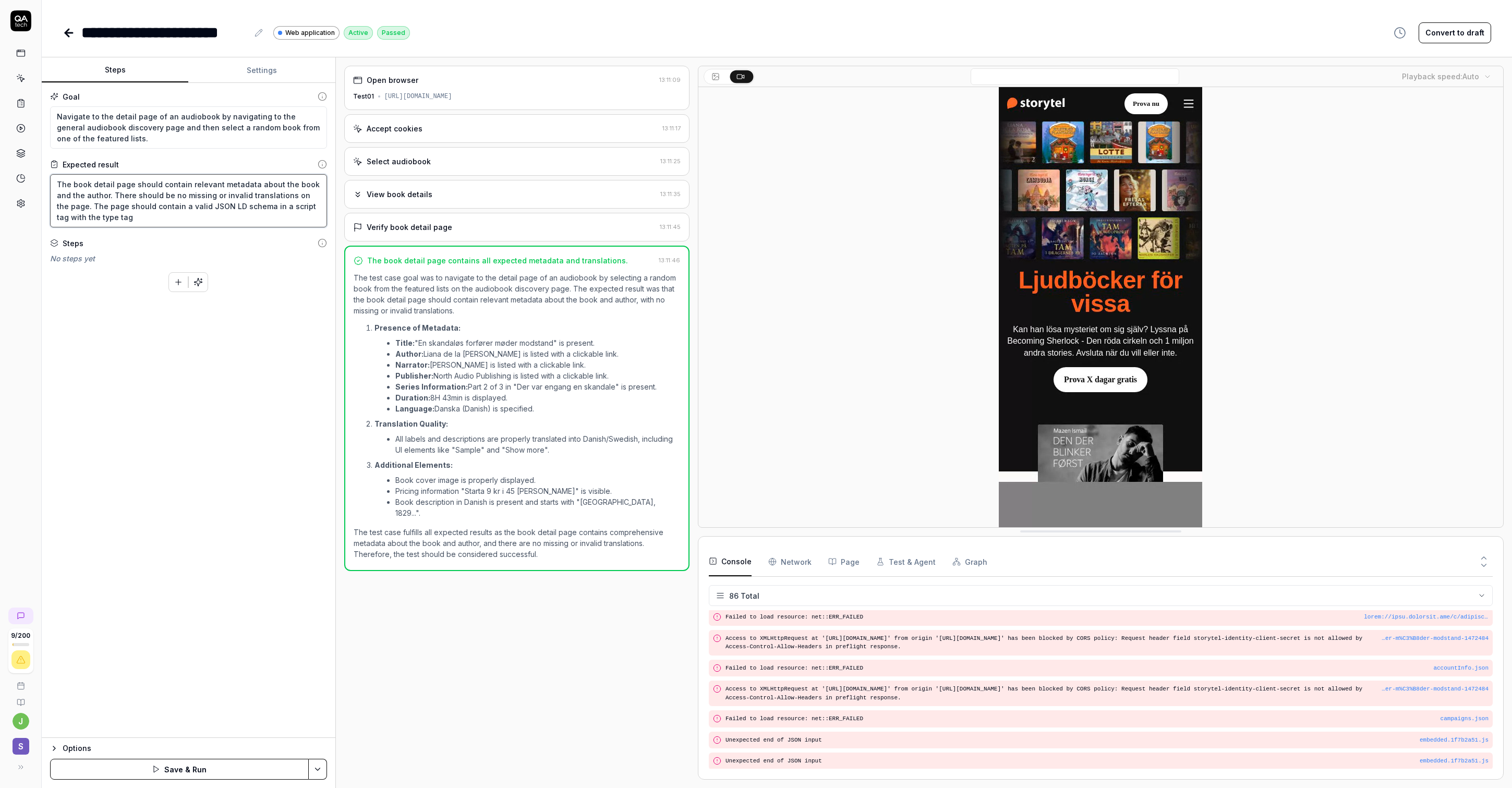
type textarea "*"
type textarea "The book detail page should contain relevant metadata about the book and the au…"
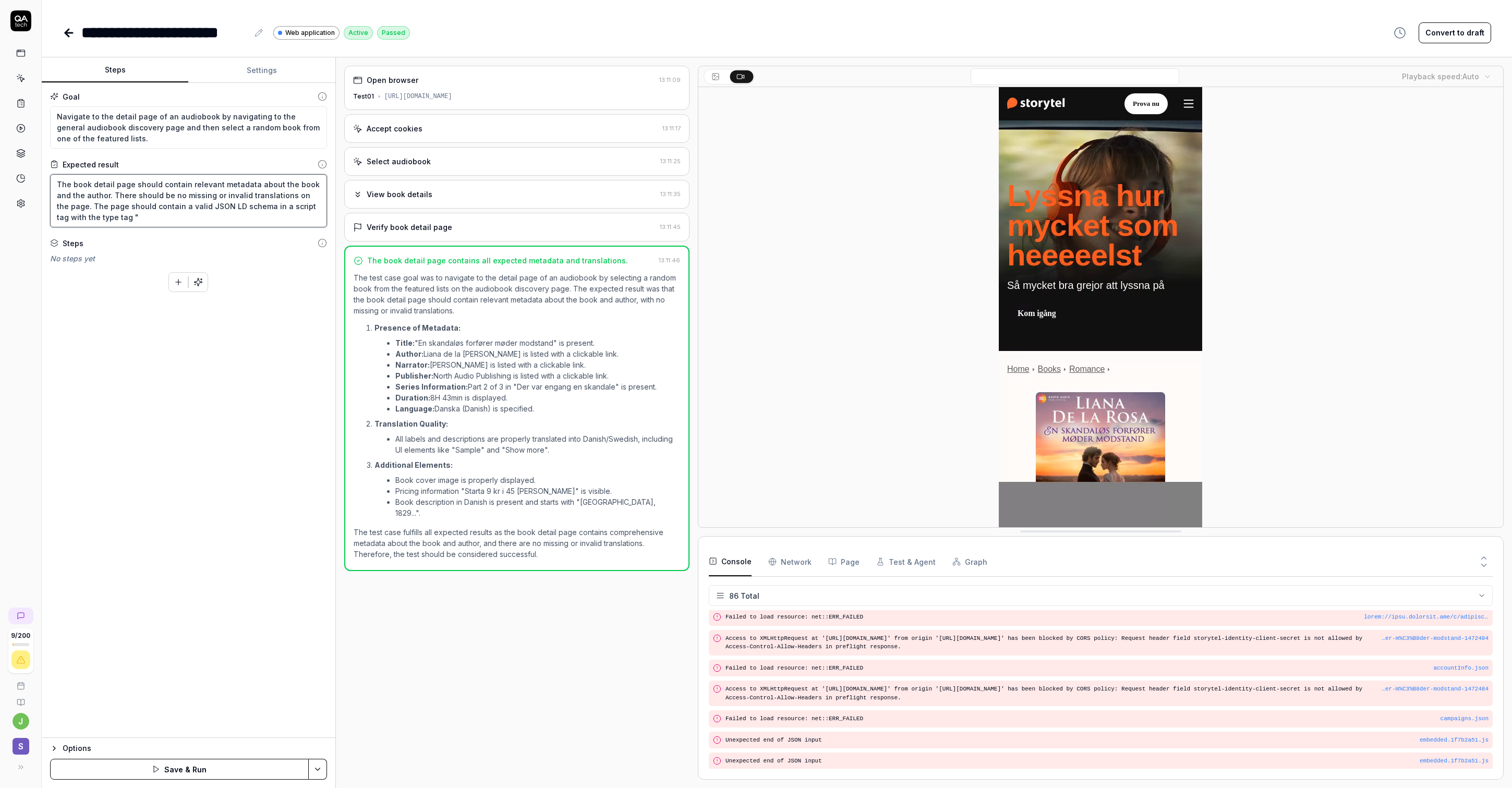
paste textarea "application/ld+json"
type textarea "*"
type textarea "The book detail page should contain relevant metadata about the book and the au…"
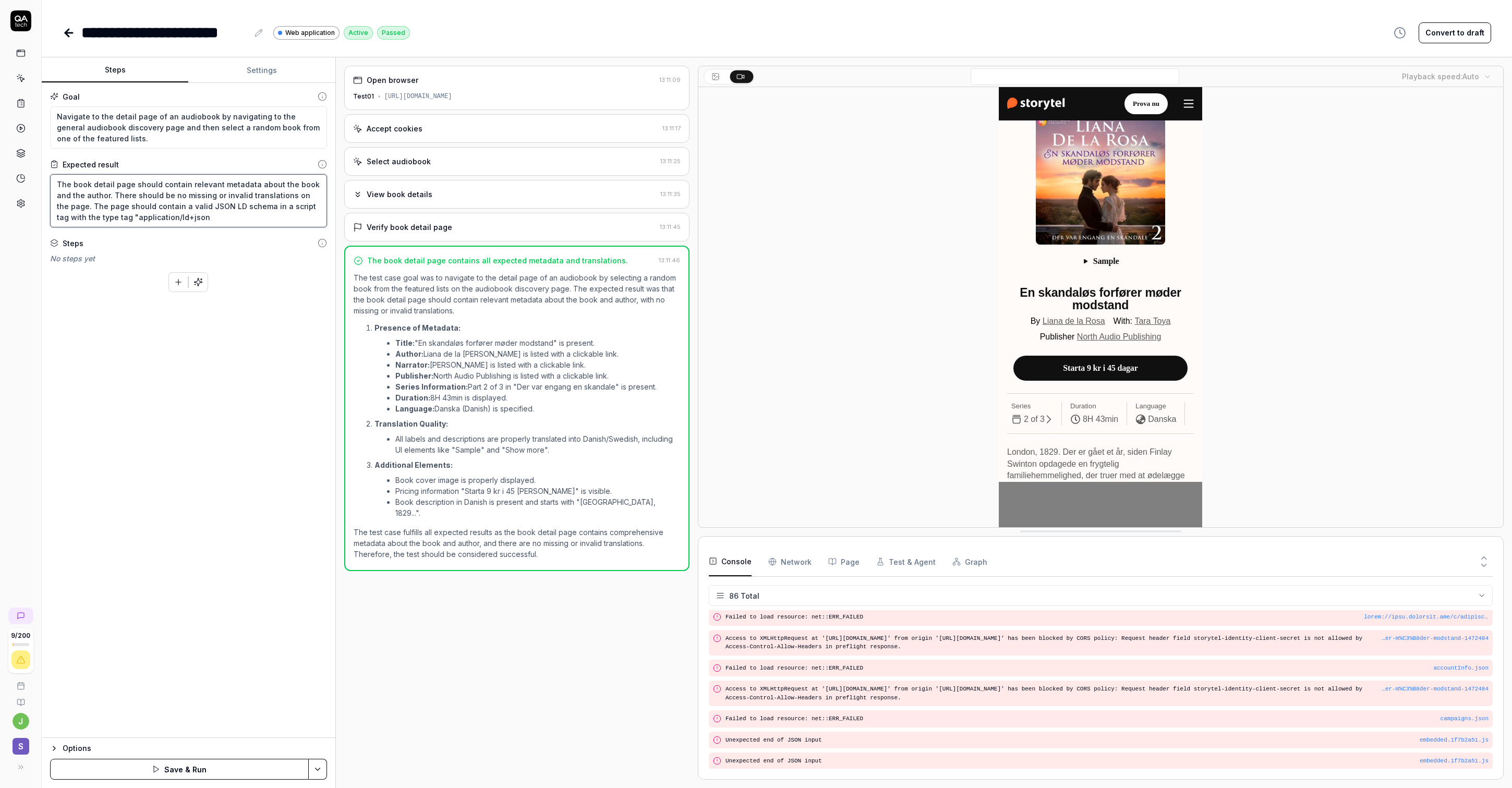
type textarea "*"
type textarea "The book detail page should contain relevant metadata about the book and the au…"
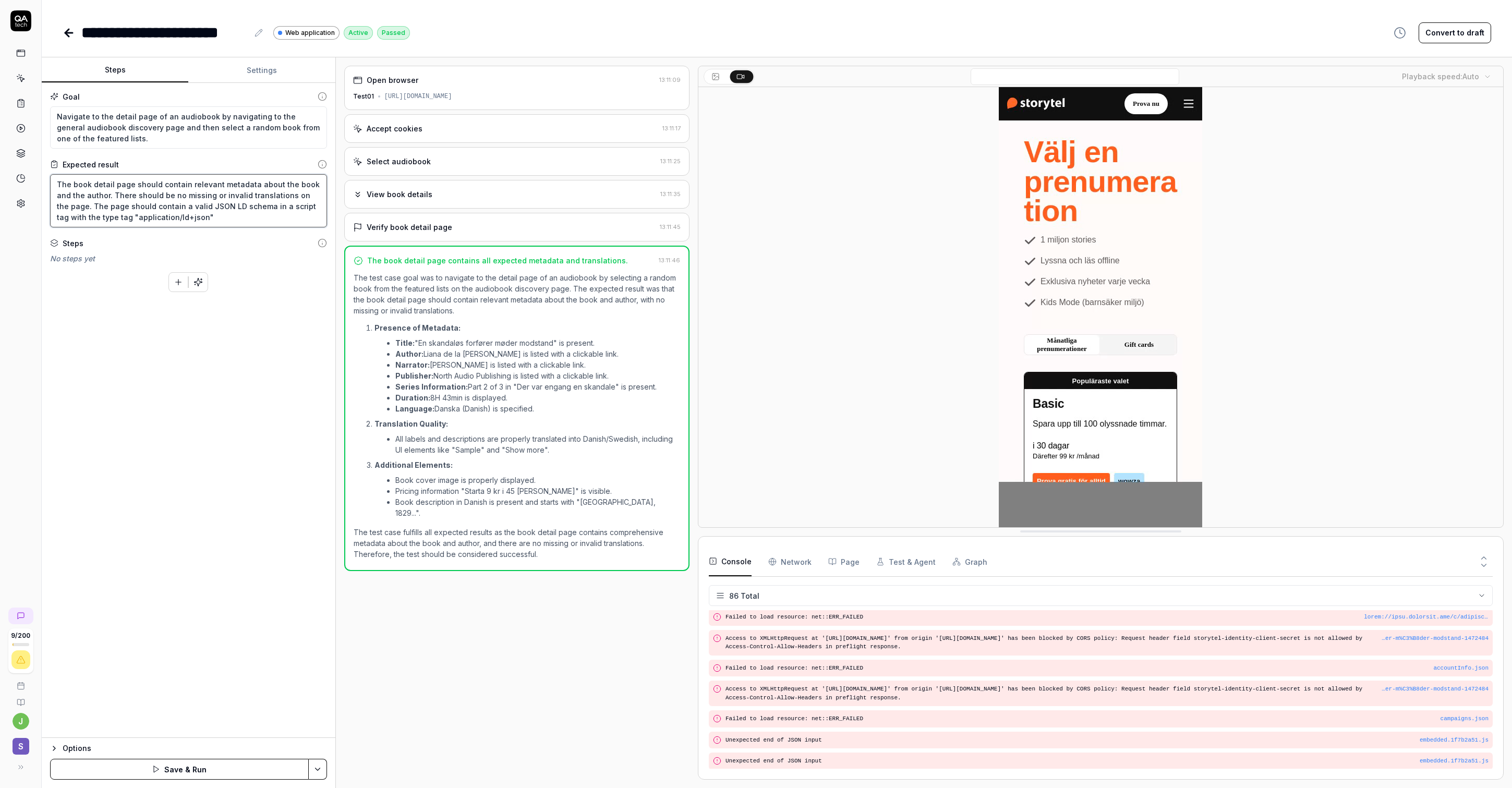
type textarea "*"
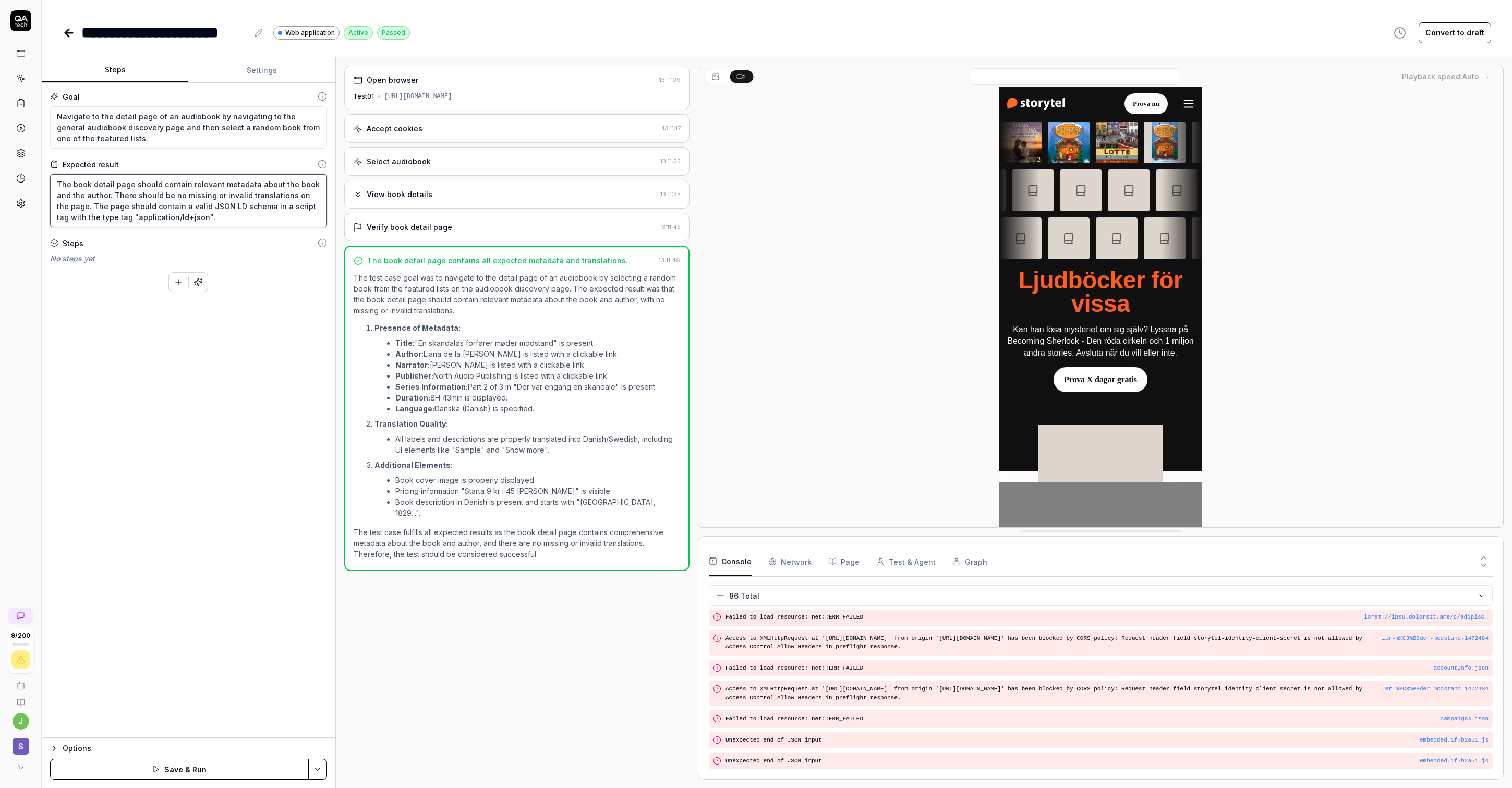
click at [209, 219] on textarea "The book detail page should contain relevant metadata about the book and the au…" at bounding box center [188, 201] width 277 height 54
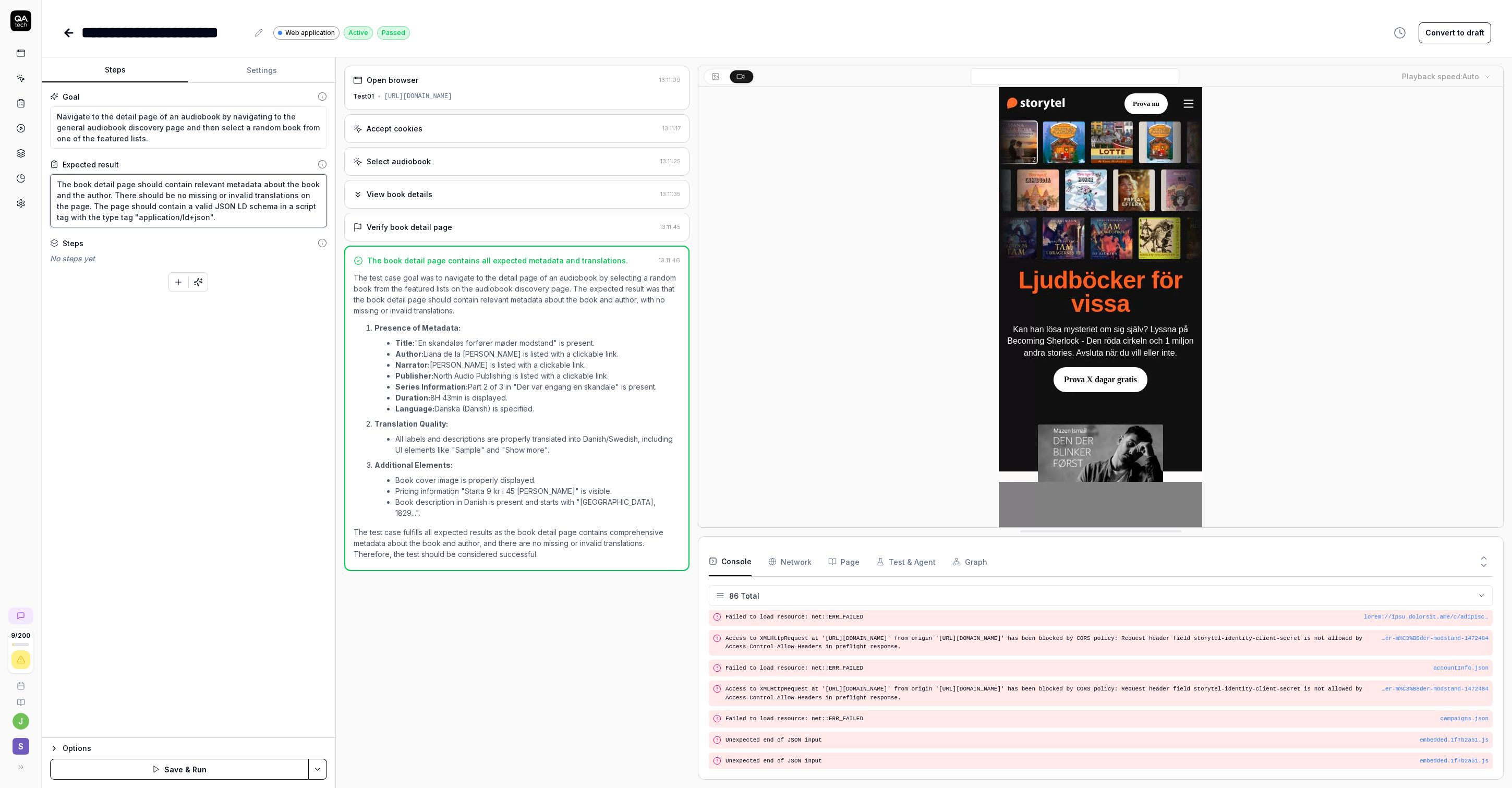
click at [192, 194] on textarea "The book detail page should contain relevant metadata about the book and the au…" at bounding box center [188, 201] width 277 height 54
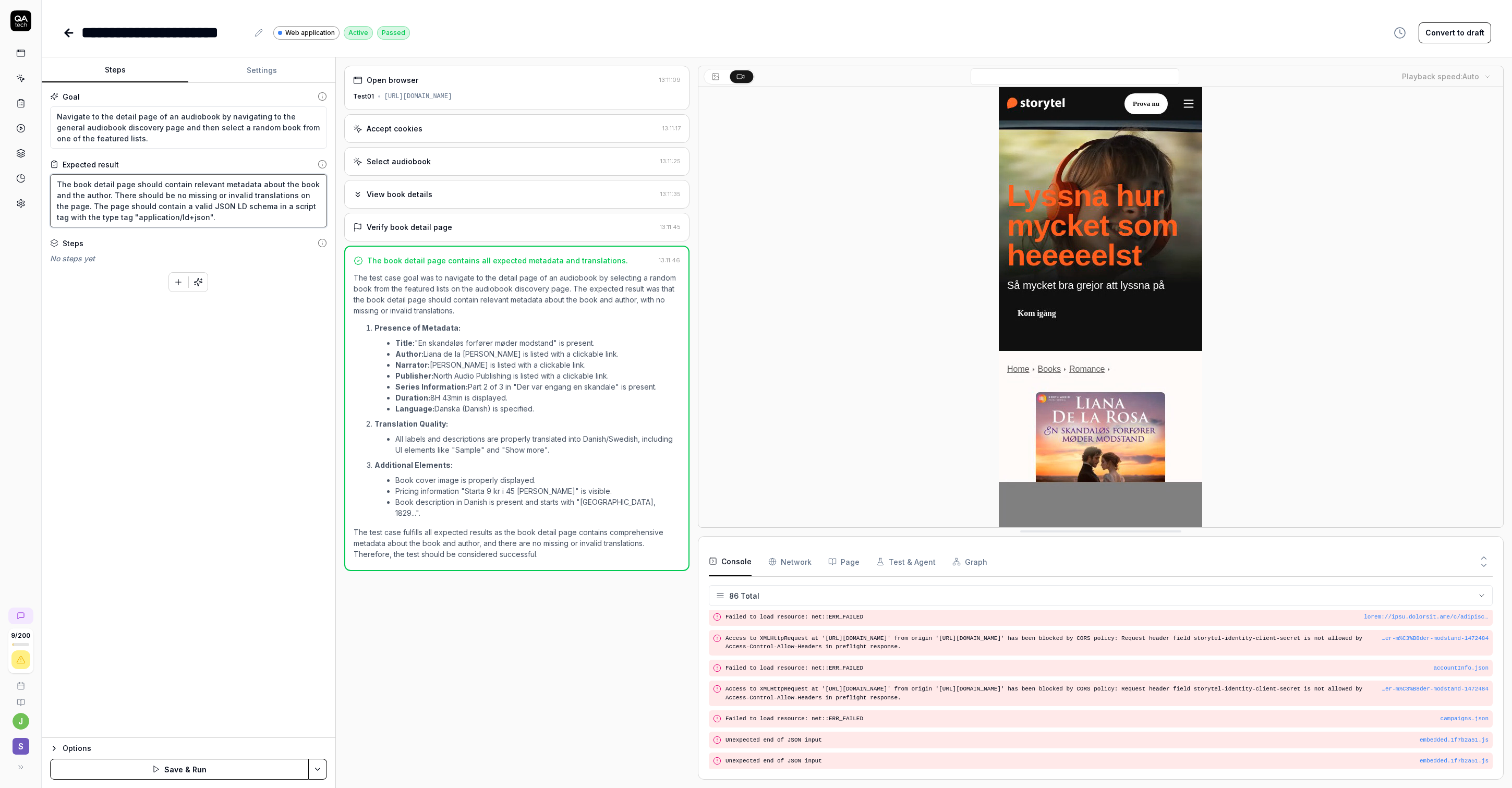
type textarea "The book detail page should contain relevant metadata about the book and the au…"
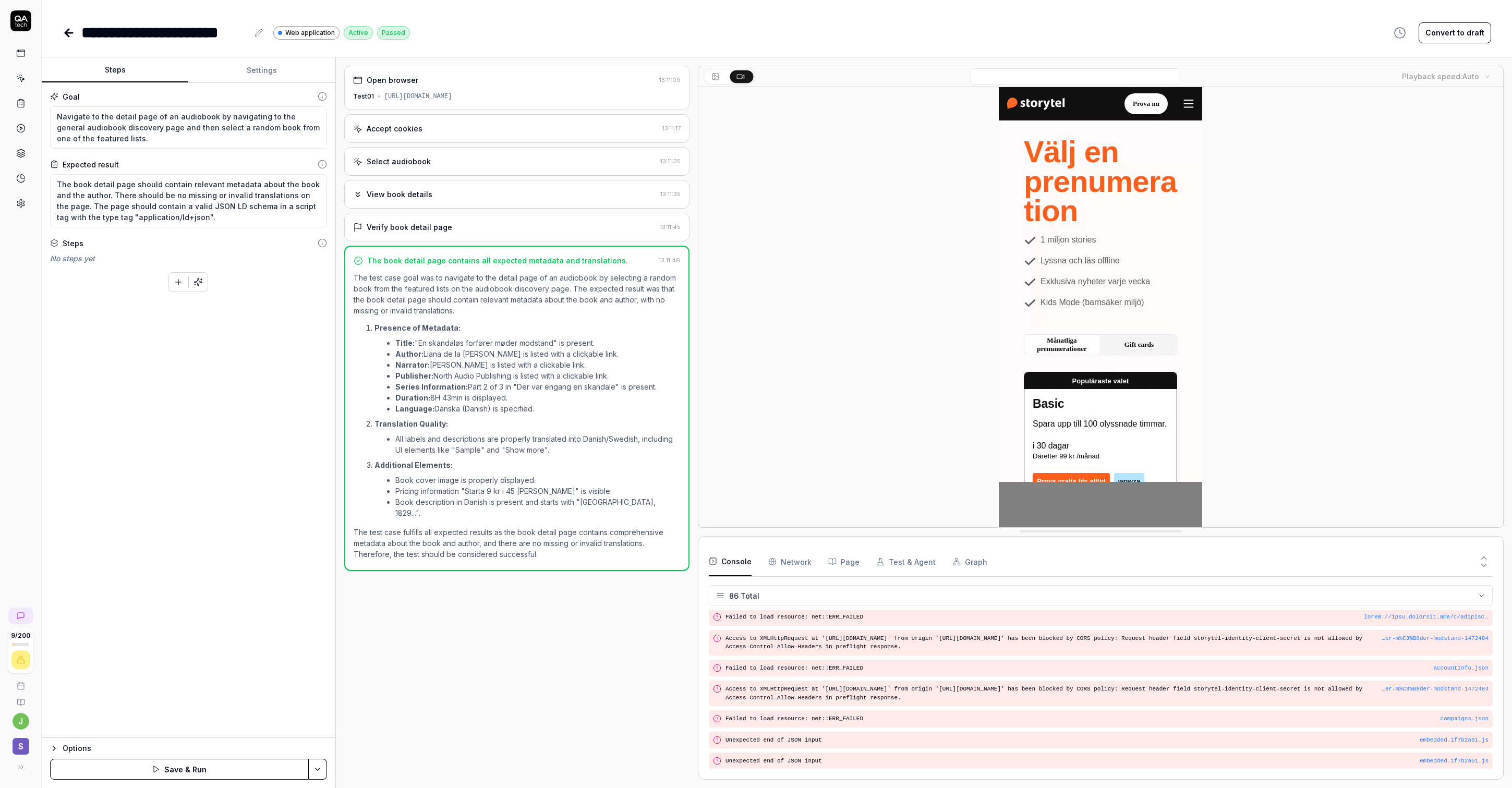
click at [297, 399] on div "Goal Navigate to the detail page of an audiobook by navigating to the general a…" at bounding box center [188, 411] width 294 height 655
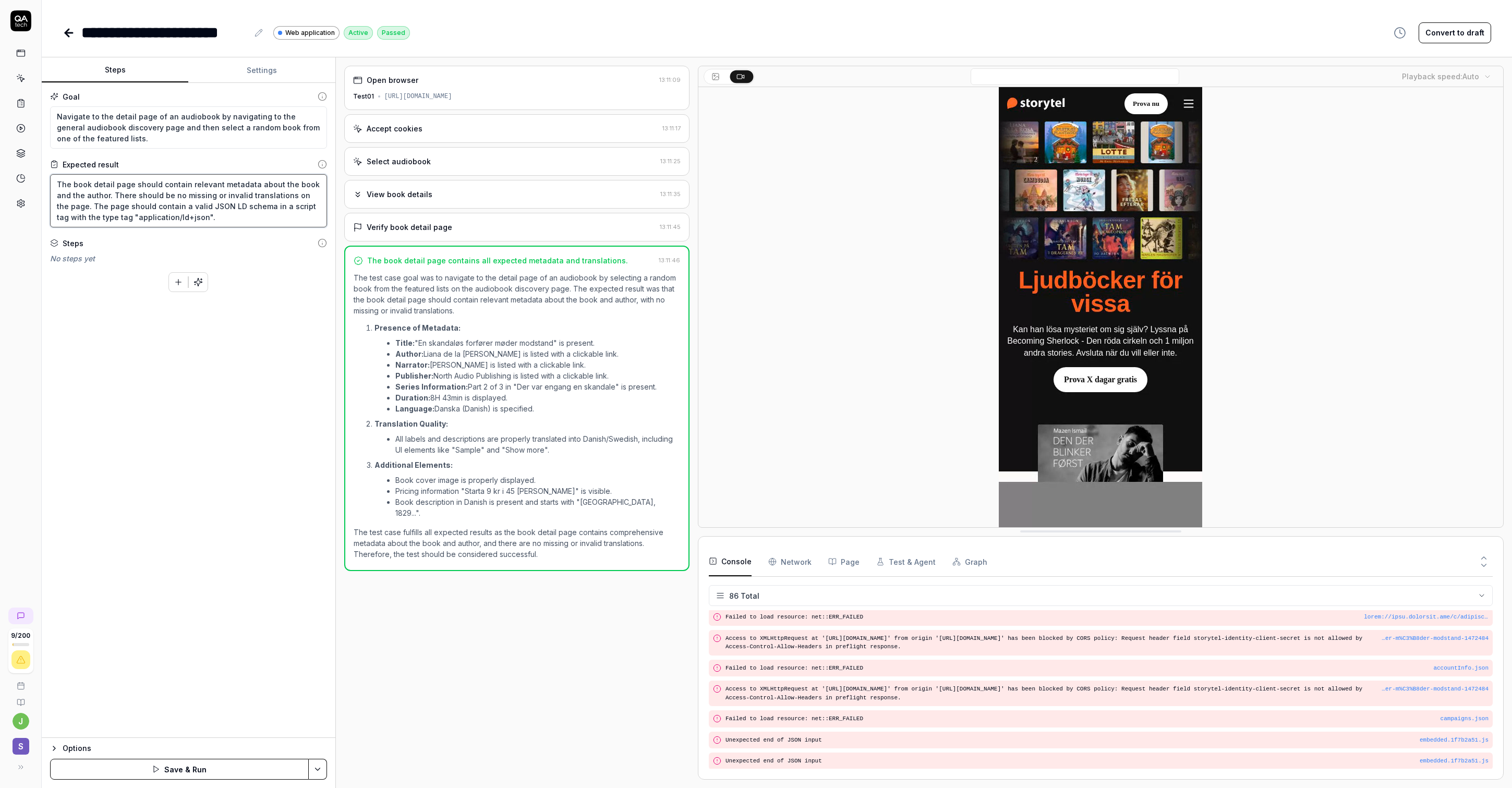
drag, startPoint x: 187, startPoint y: 216, endPoint x: 57, endPoint y: 201, distance: 130.9
click at [57, 201] on textarea "The book detail page should contain relevant metadata about the book and the au…" at bounding box center [188, 201] width 277 height 54
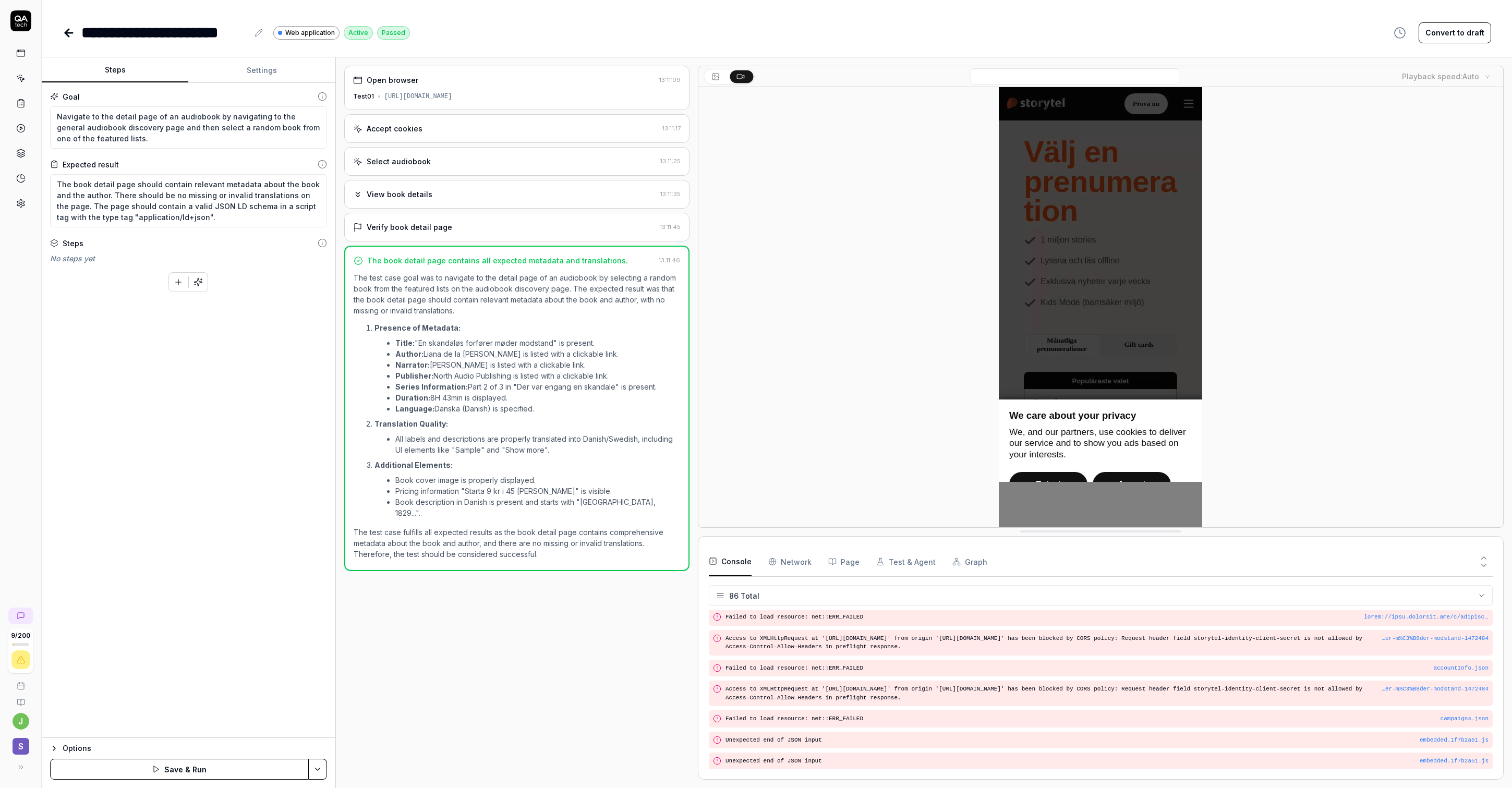
click at [190, 763] on button "Save & Run" at bounding box center [179, 769] width 259 height 21
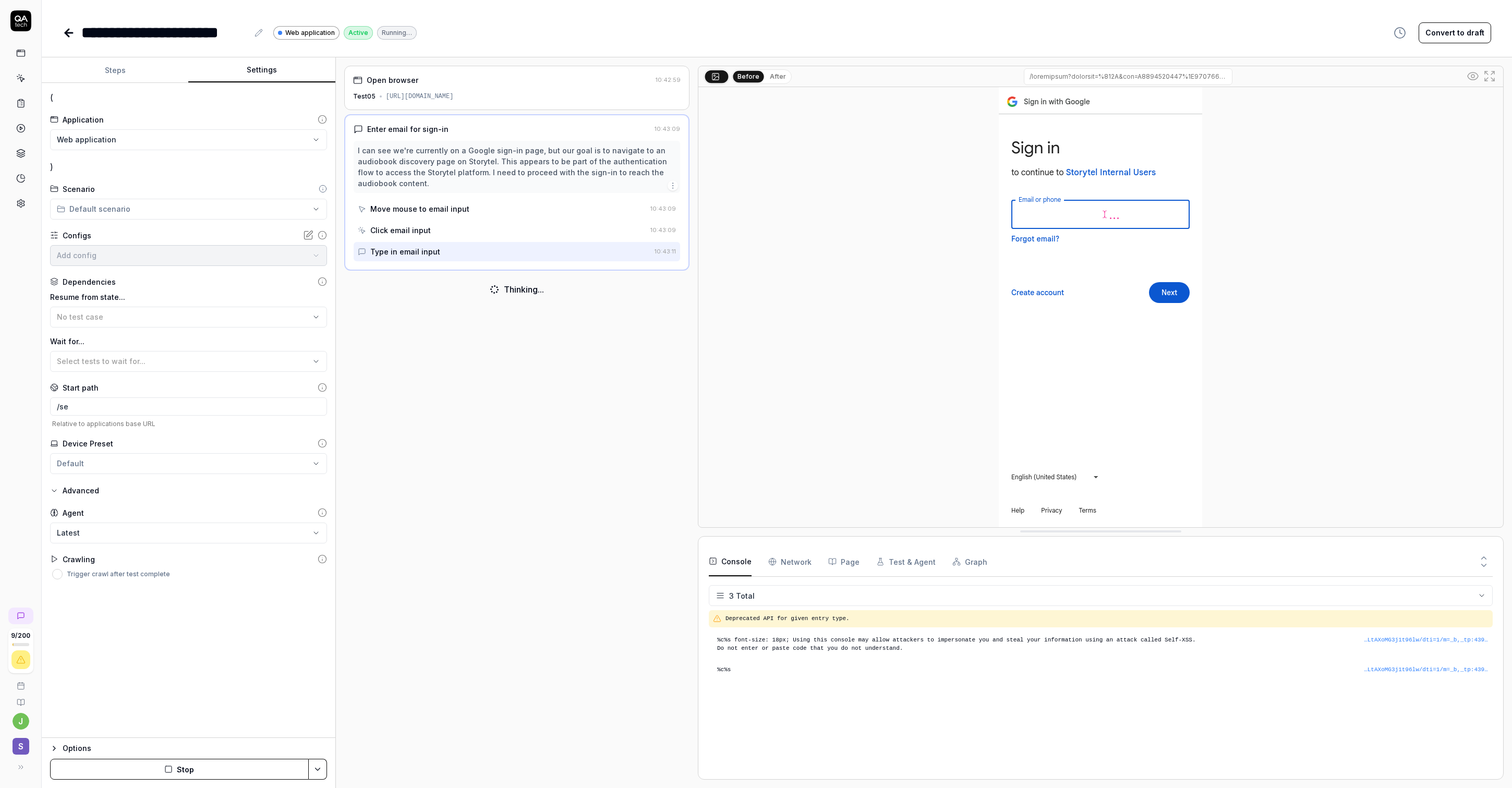
click at [250, 65] on button "Settings" at bounding box center [261, 70] width 147 height 25
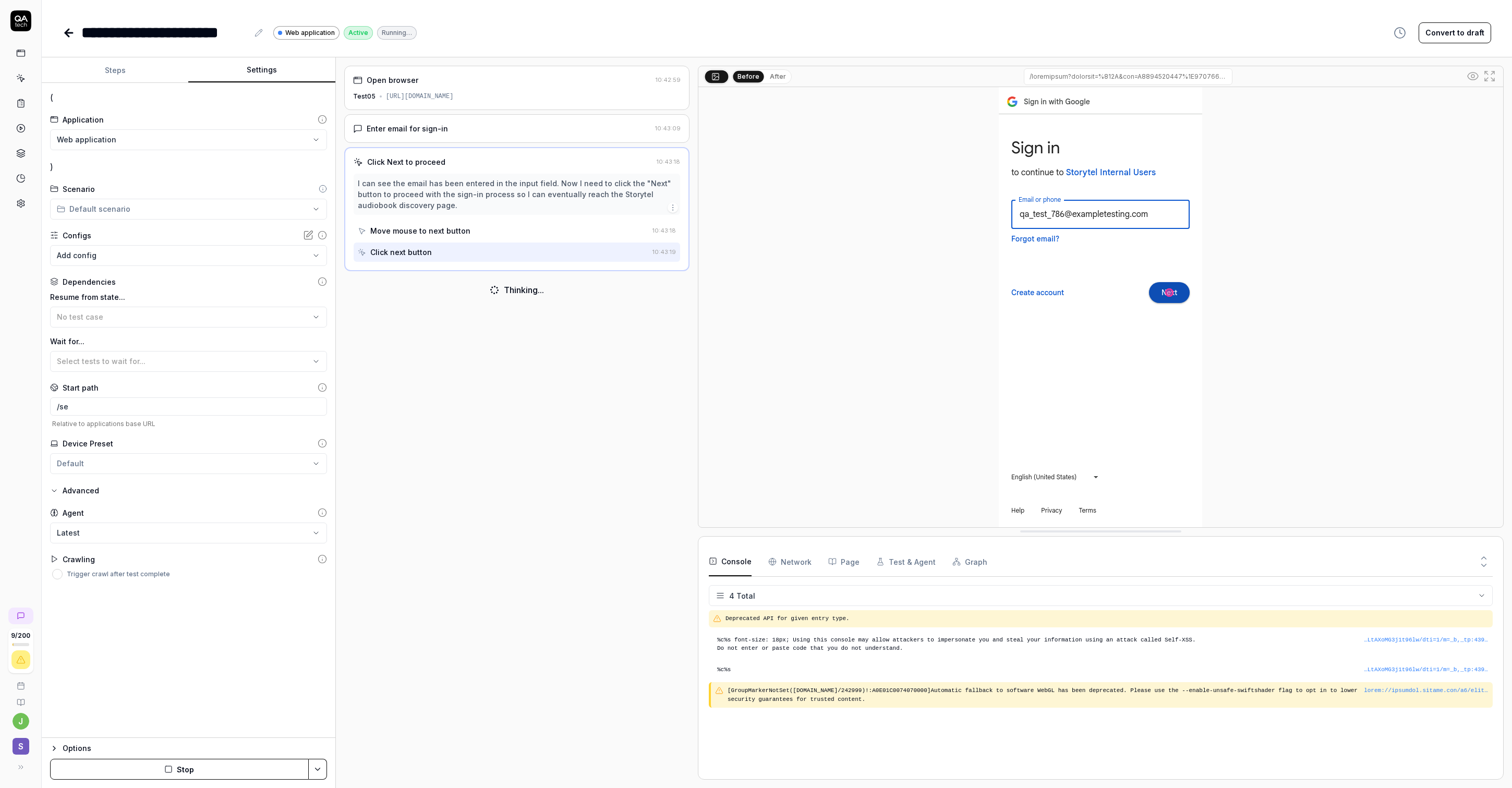
type textarea "*"
click at [154, 68] on button "Steps" at bounding box center [115, 70] width 147 height 25
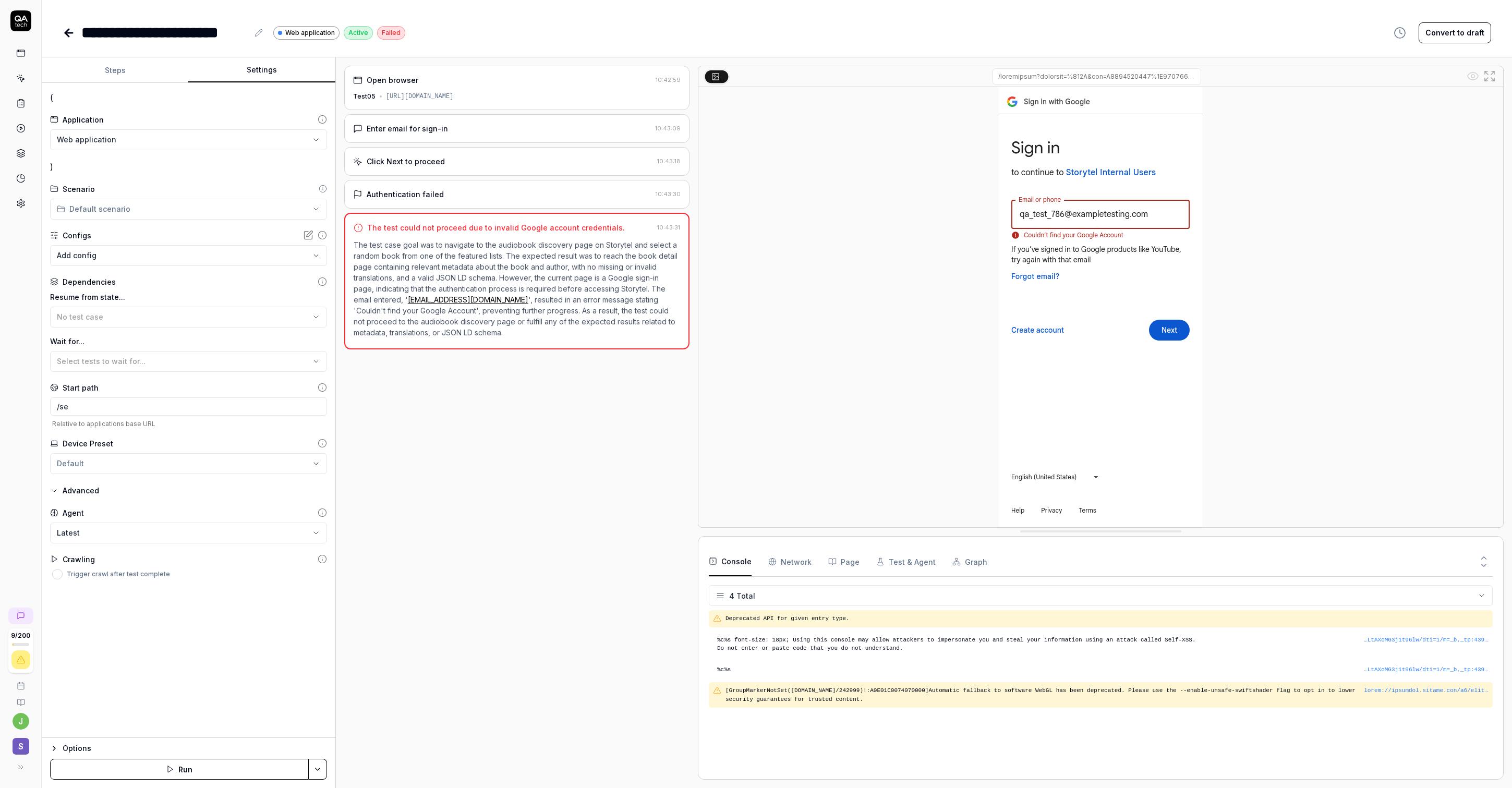
click at [242, 73] on button "Settings" at bounding box center [261, 70] width 147 height 25
click at [295, 254] on body "**********" at bounding box center [756, 394] width 1512 height 788
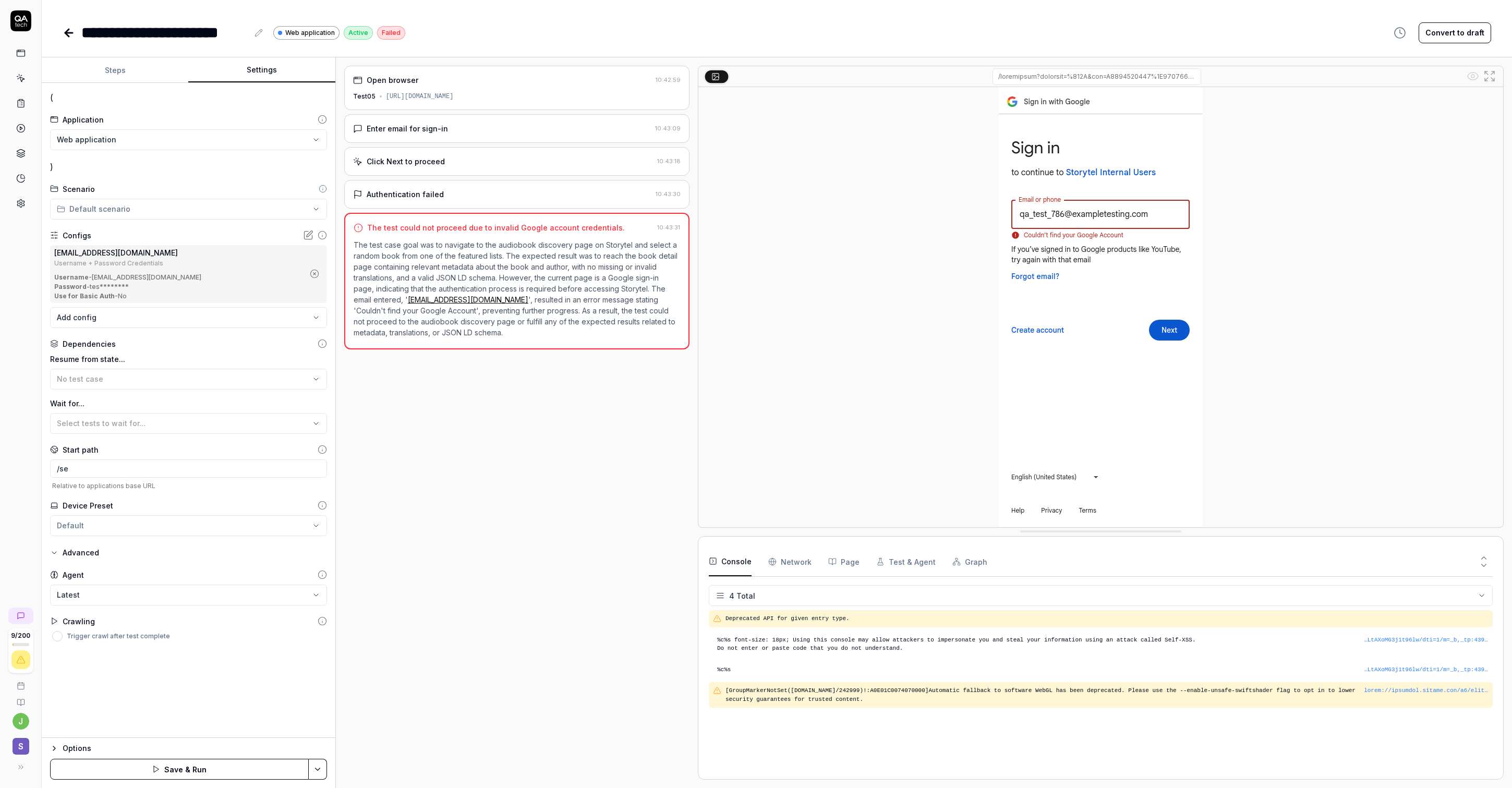
click at [194, 761] on button "Save & Run" at bounding box center [179, 769] width 259 height 21
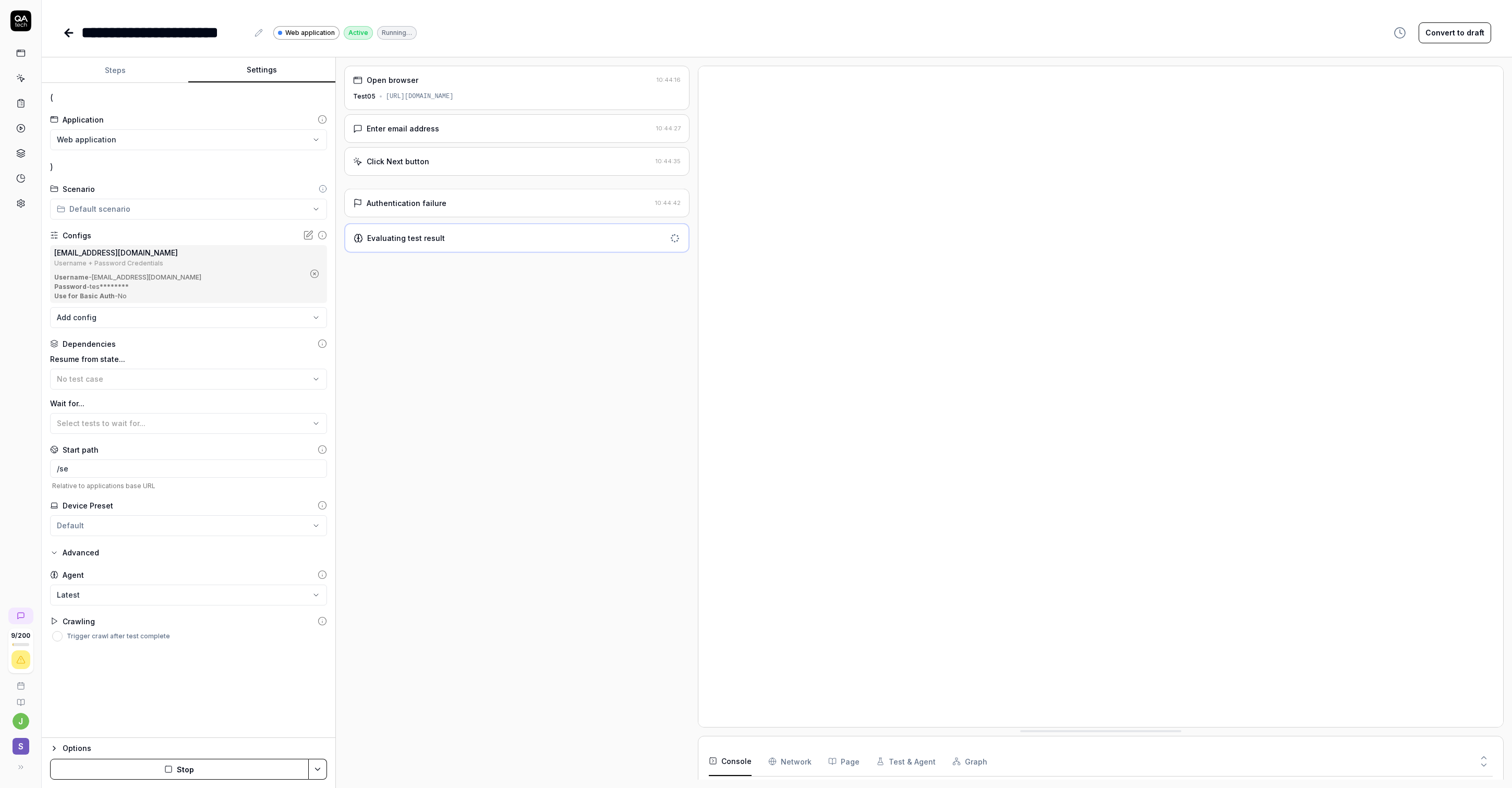
scroll to position [25, 0]
click at [314, 274] on icon "button" at bounding box center [315, 274] width 3 height 3
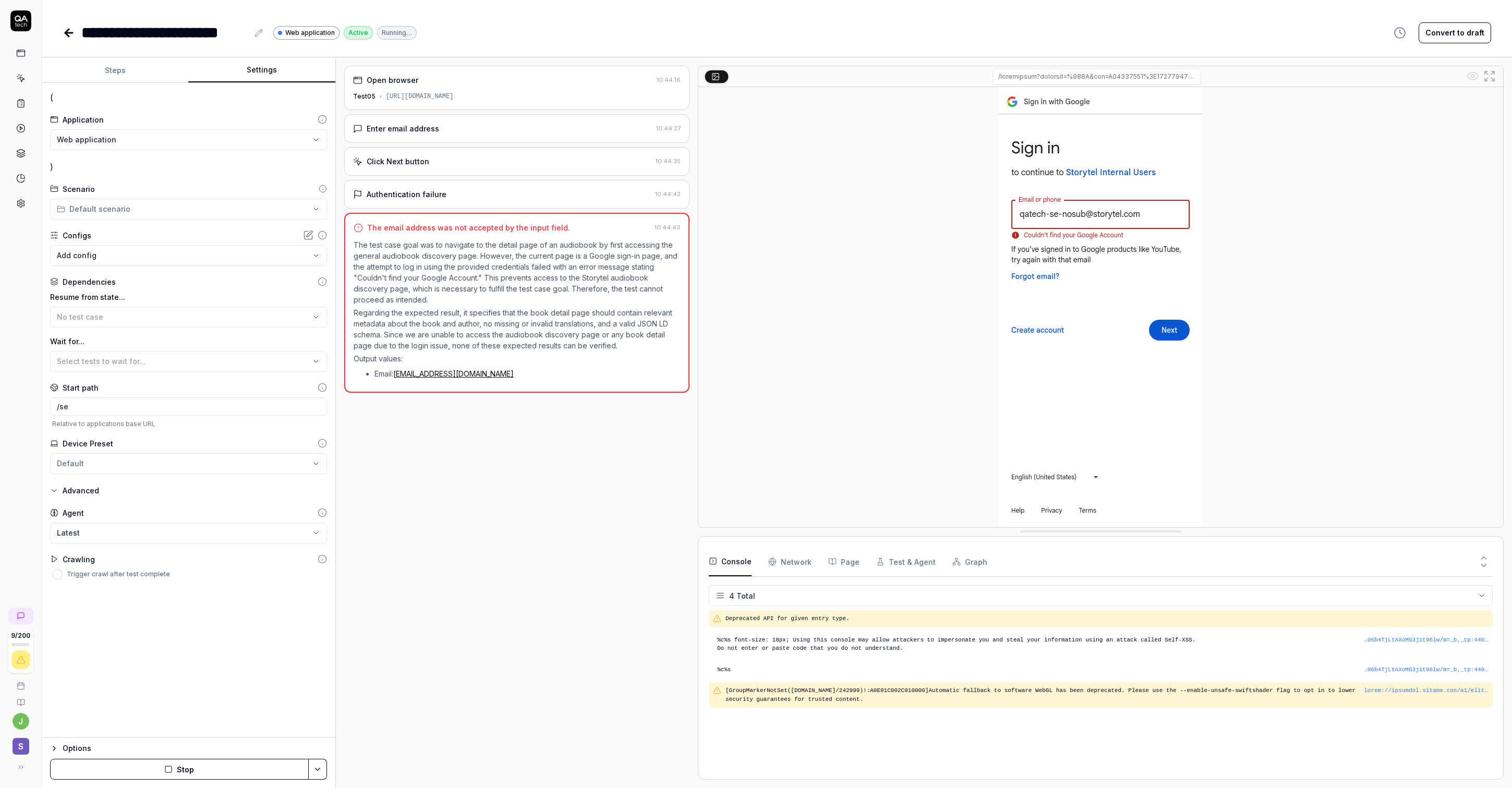
scroll to position [0, 0]
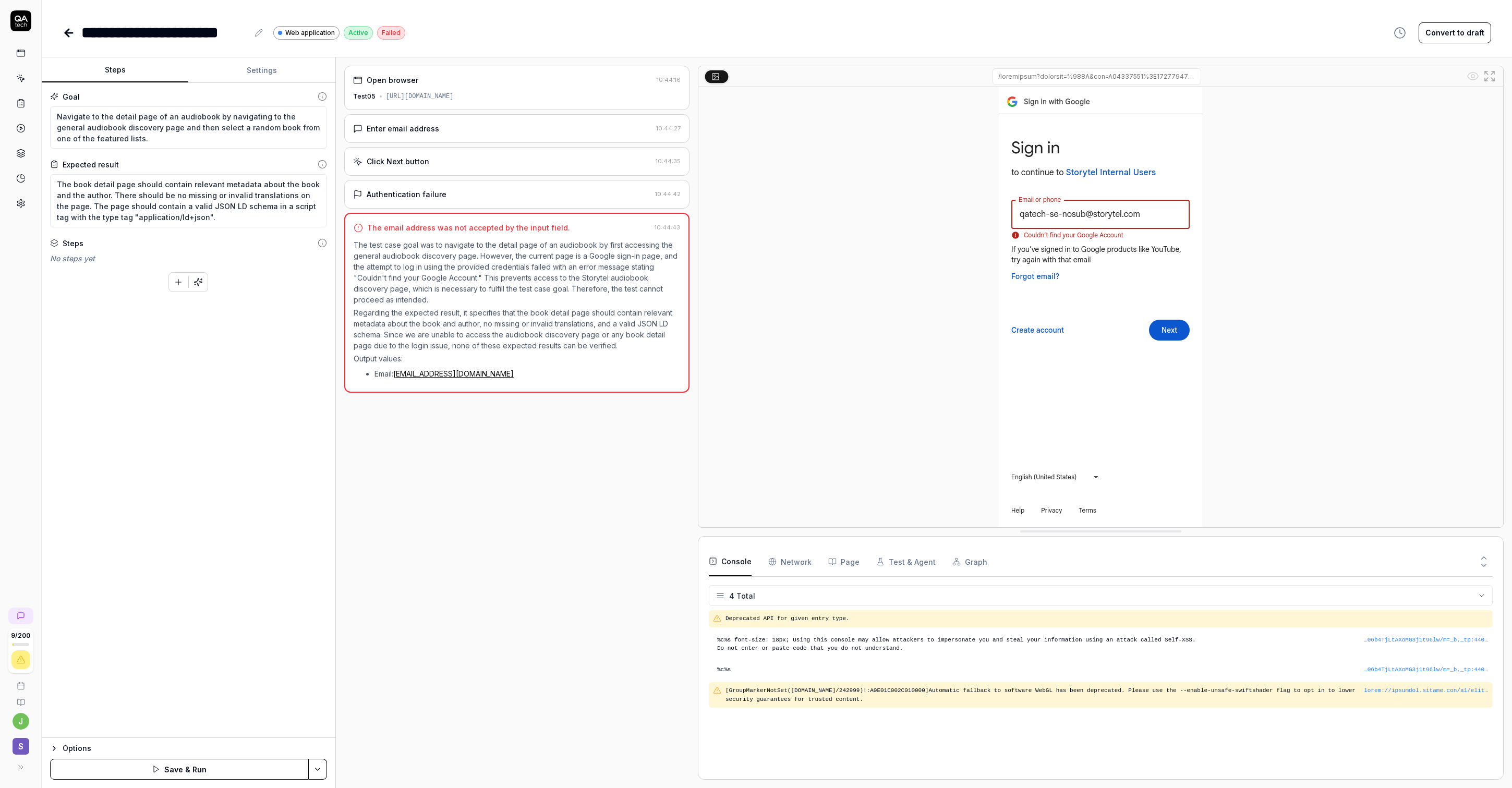
click at [142, 73] on button "Steps" at bounding box center [115, 70] width 147 height 25
click at [251, 83] on div "Goal Navigate to the detail page of an audiobook by navigating to the general a…" at bounding box center [188, 411] width 294 height 655
click at [254, 70] on button "Settings" at bounding box center [261, 70] width 147 height 25
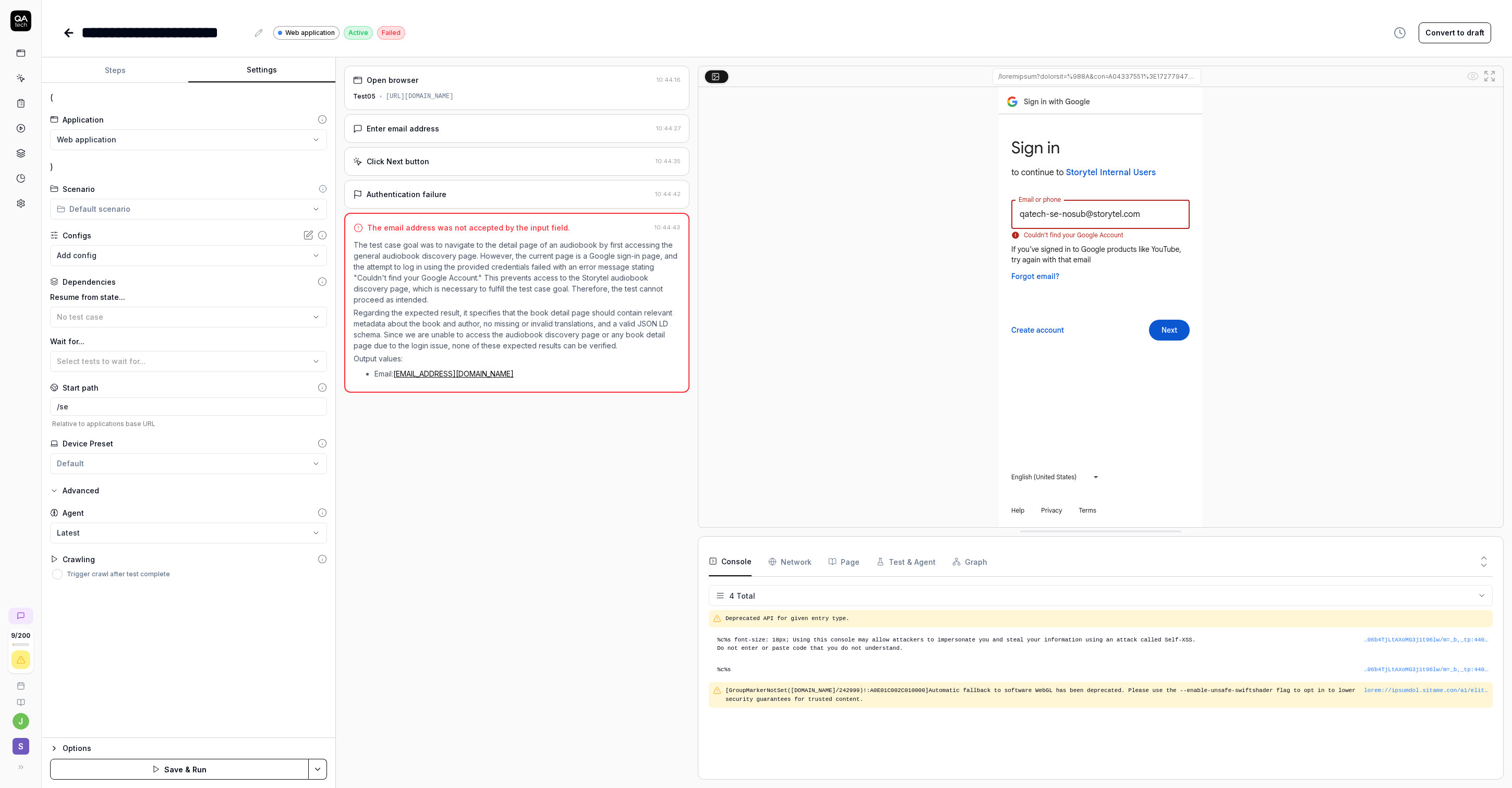
click at [402, 93] on div "[URL][DOMAIN_NAME]" at bounding box center [420, 96] width 68 height 9
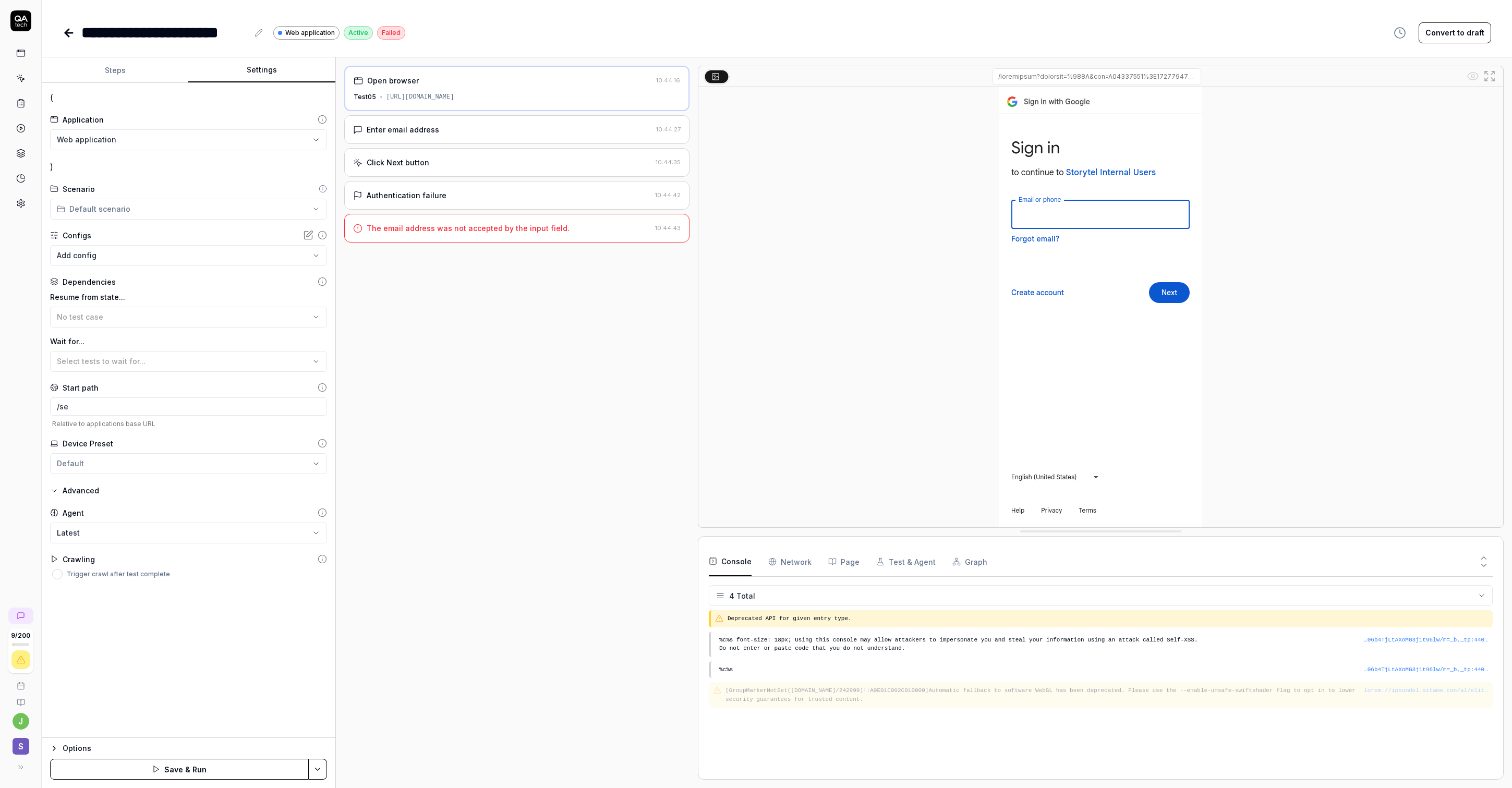
click at [404, 97] on div "[URL][DOMAIN_NAME]" at bounding box center [421, 96] width 68 height 9
click at [404, 97] on div "[URL][DOMAIN_NAME]" at bounding box center [421, 96] width 68 height 9
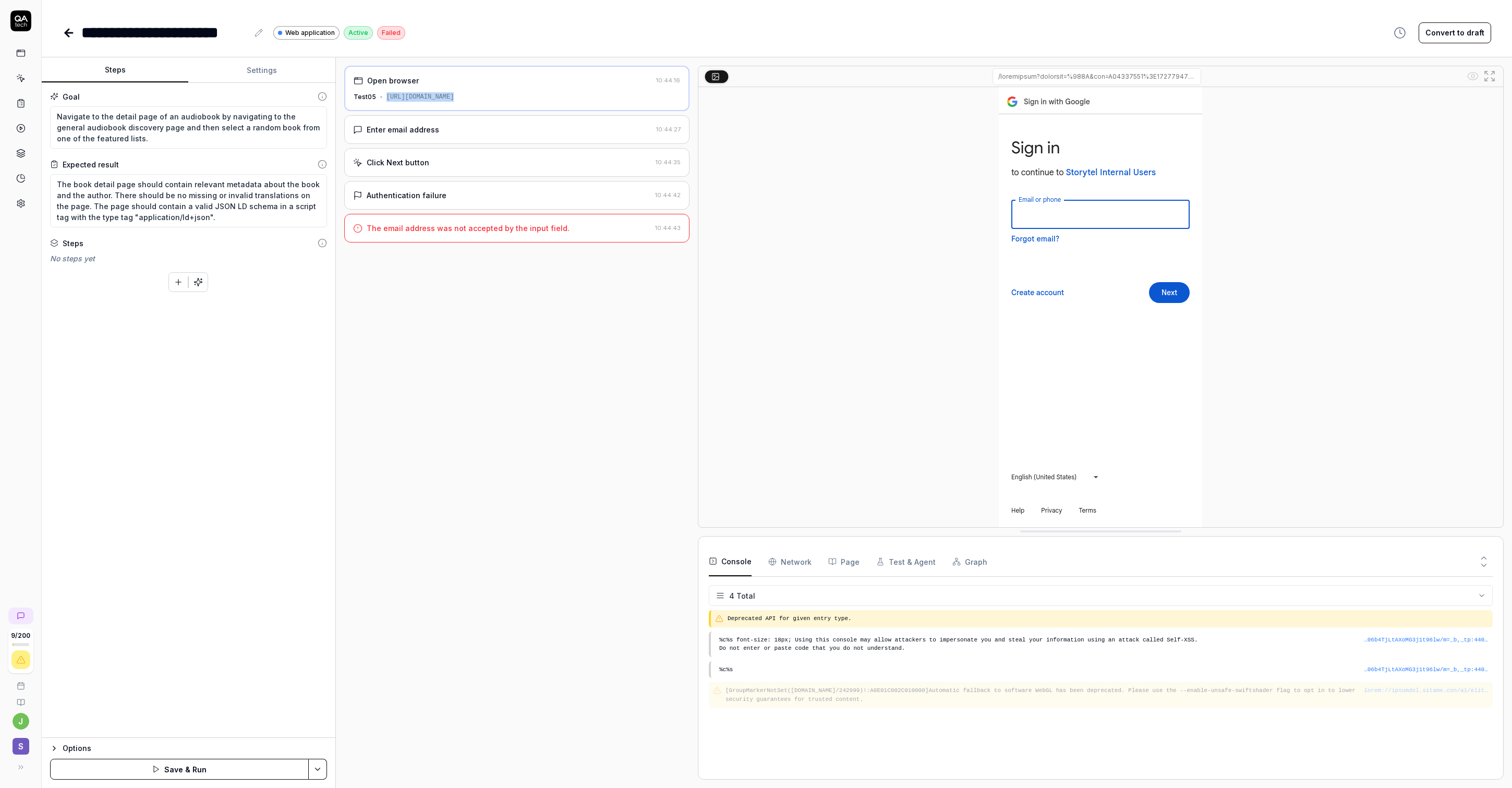
click at [102, 80] on button "Steps" at bounding box center [115, 70] width 147 height 25
click at [266, 70] on button "Settings" at bounding box center [261, 70] width 147 height 25
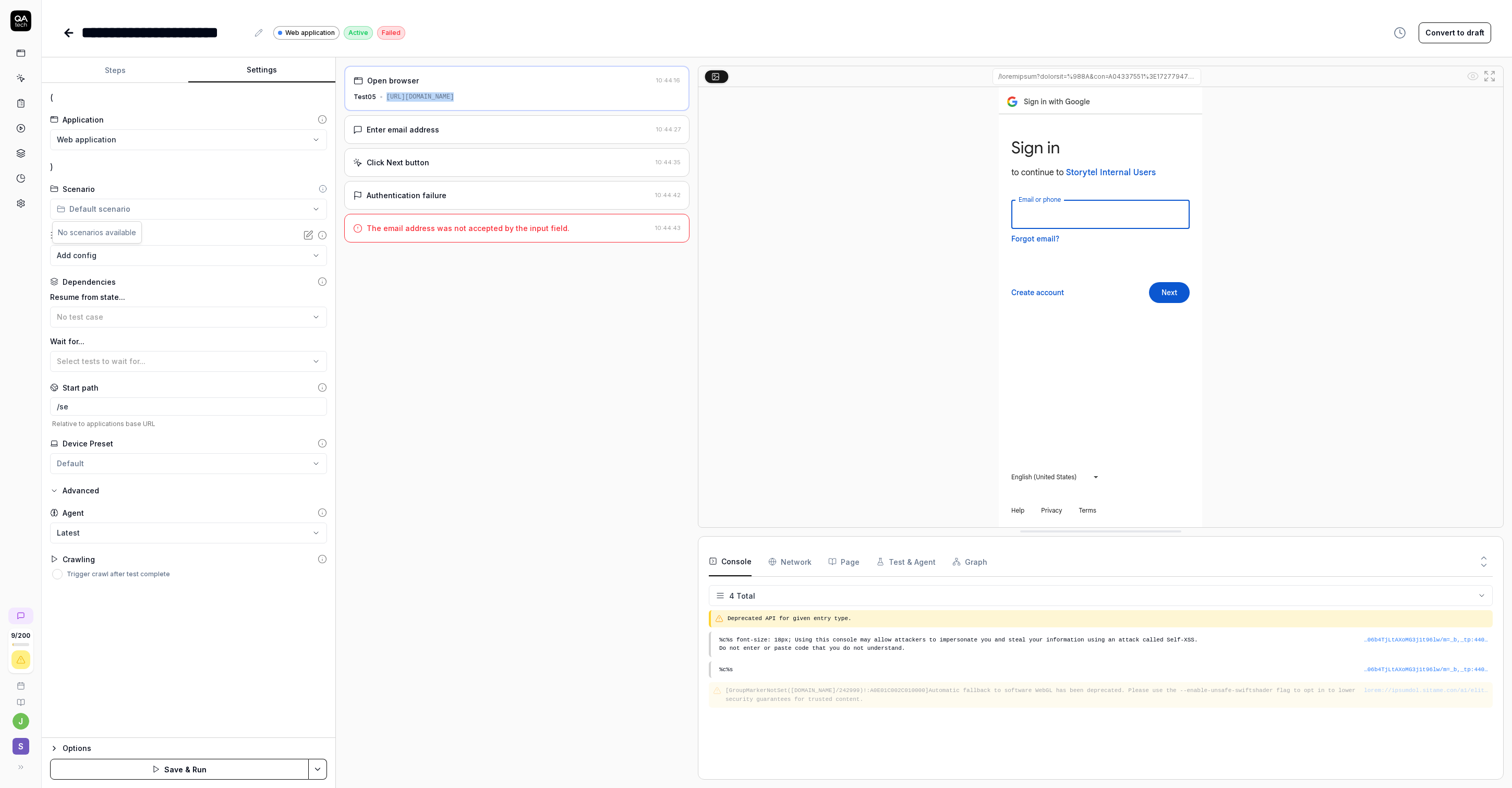
click at [234, 214] on html "**********" at bounding box center [756, 394] width 1512 height 788
click at [211, 177] on html "**********" at bounding box center [756, 394] width 1512 height 788
click at [177, 147] on html "**********" at bounding box center [756, 394] width 1512 height 788
click at [258, 160] on html "**********" at bounding box center [756, 394] width 1512 height 788
click at [57, 490] on icon "button" at bounding box center [54, 491] width 8 height 8
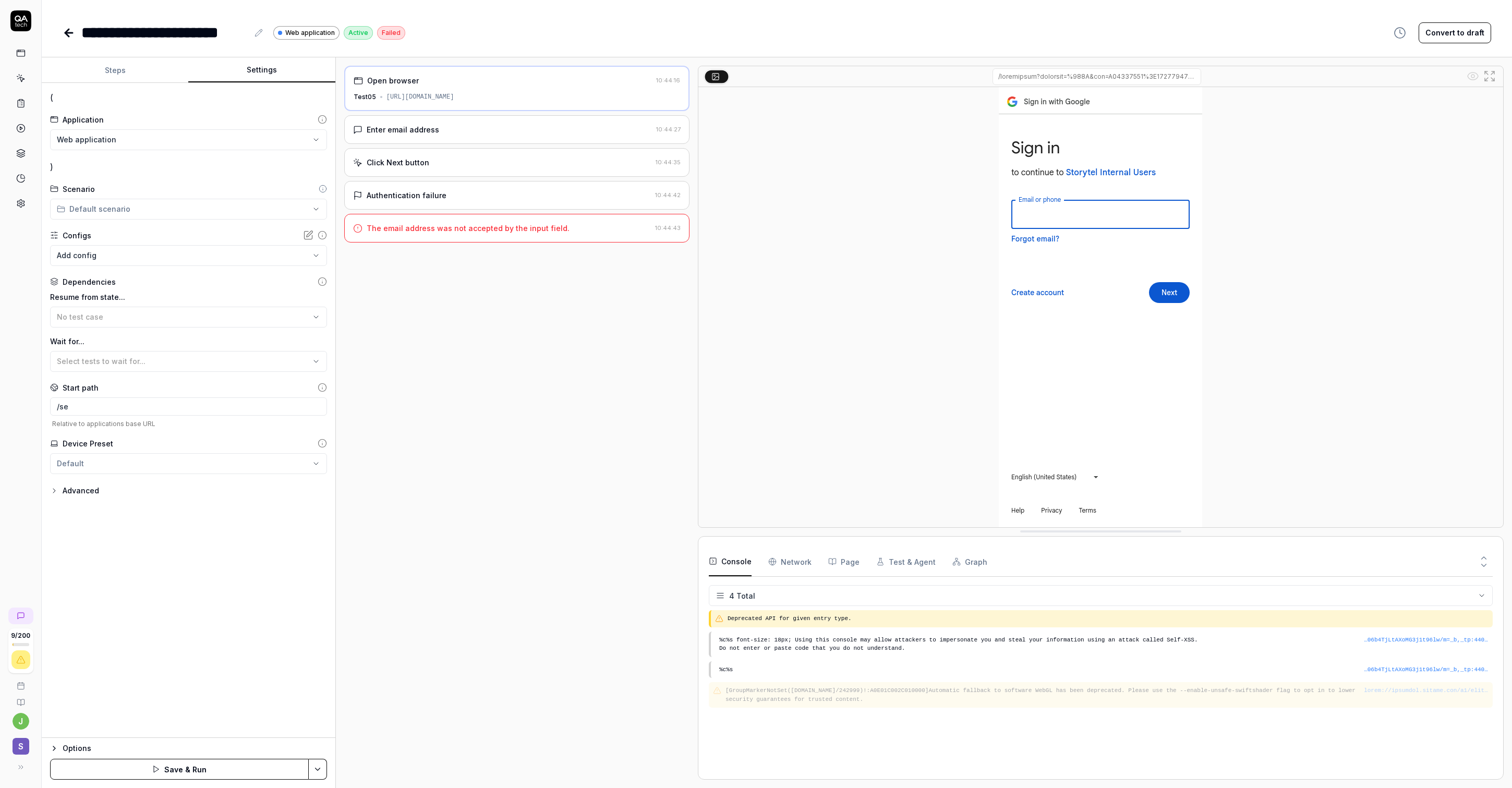
click at [55, 489] on icon "button" at bounding box center [54, 491] width 2 height 4
click at [116, 63] on button "Steps" at bounding box center [115, 70] width 147 height 25
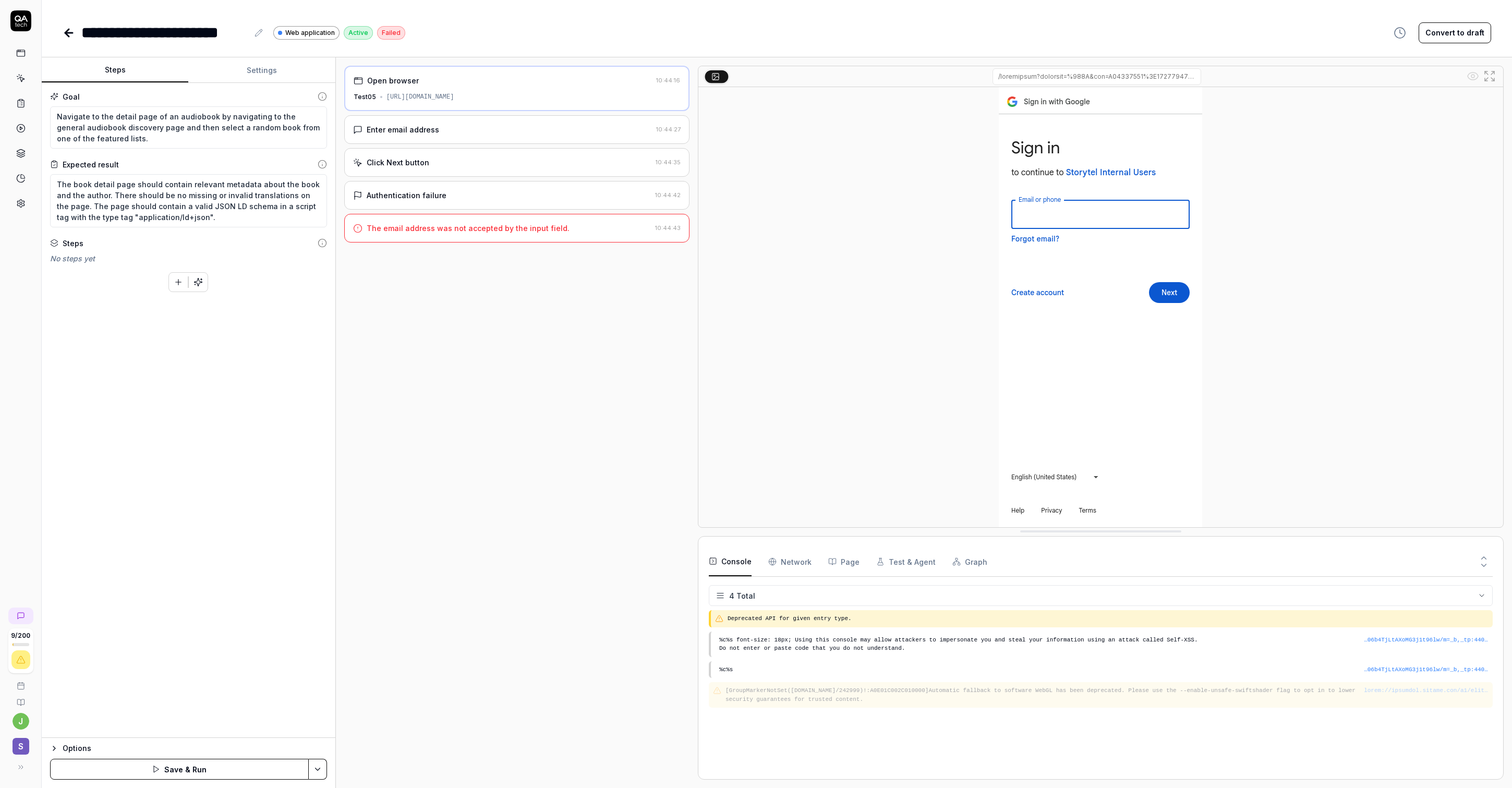
type textarea "*"
